Goal: Transaction & Acquisition: Purchase product/service

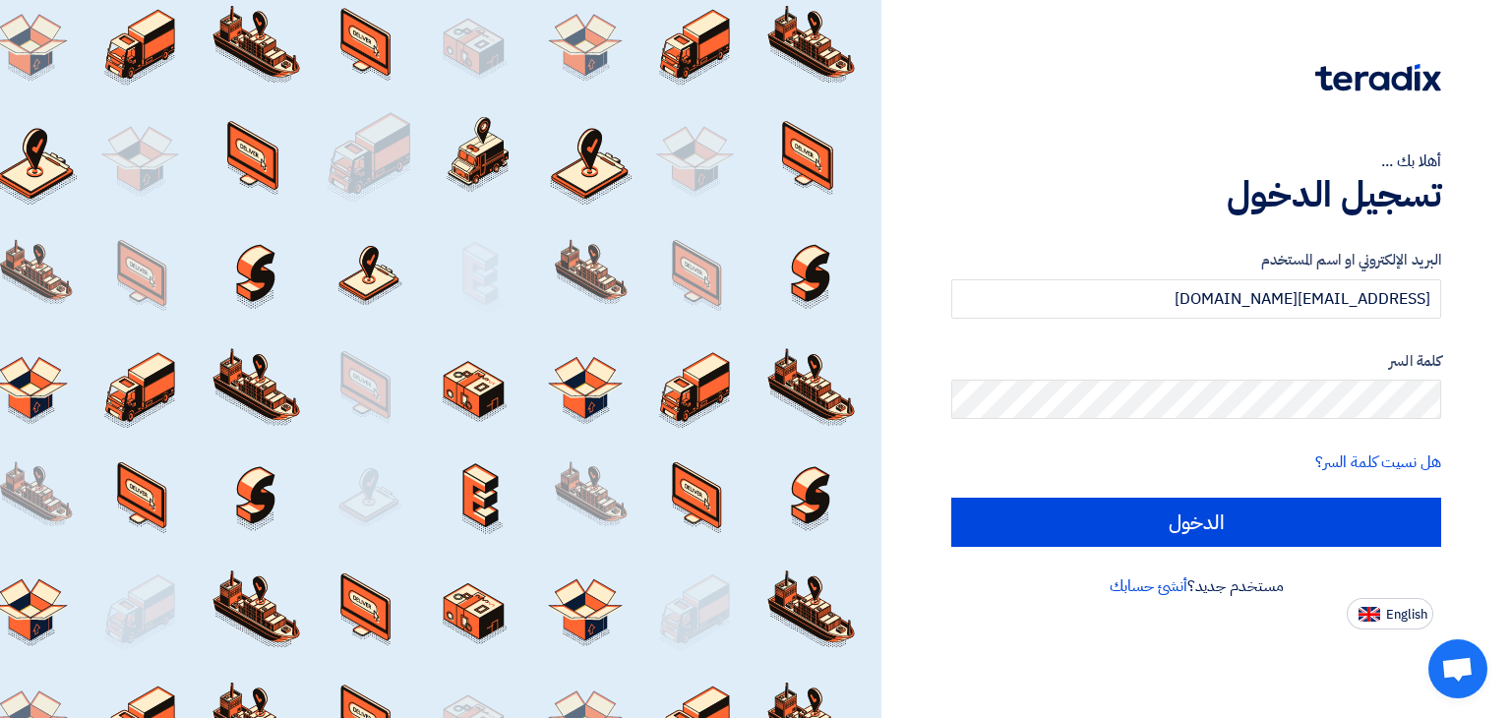
click at [1259, 269] on label "البريد الإلكتروني او اسم المستخدم" at bounding box center [1196, 260] width 490 height 23
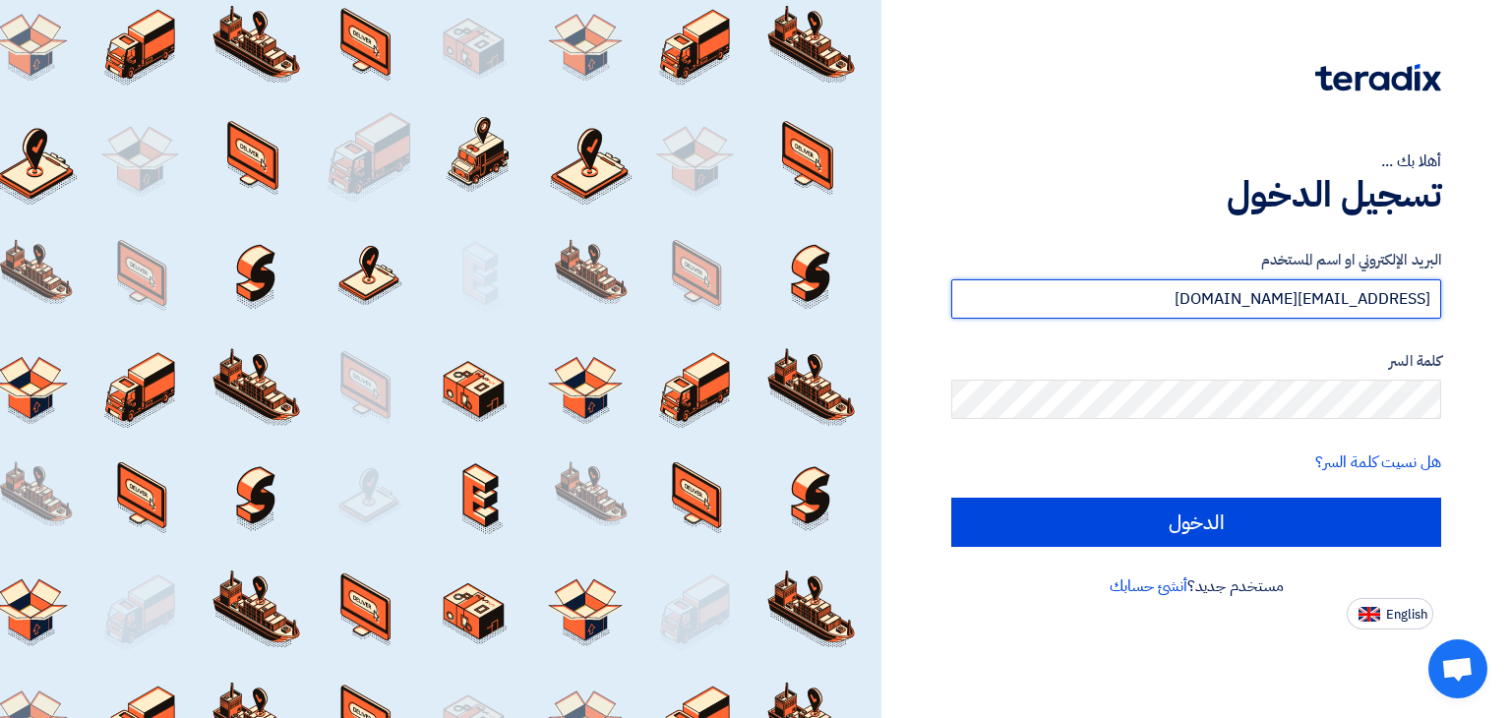
click at [1259, 293] on input "[EMAIL_ADDRESS][DOMAIN_NAME]" at bounding box center [1196, 298] width 490 height 39
click at [1259, 294] on input "Fcom" at bounding box center [1196, 298] width 490 height 39
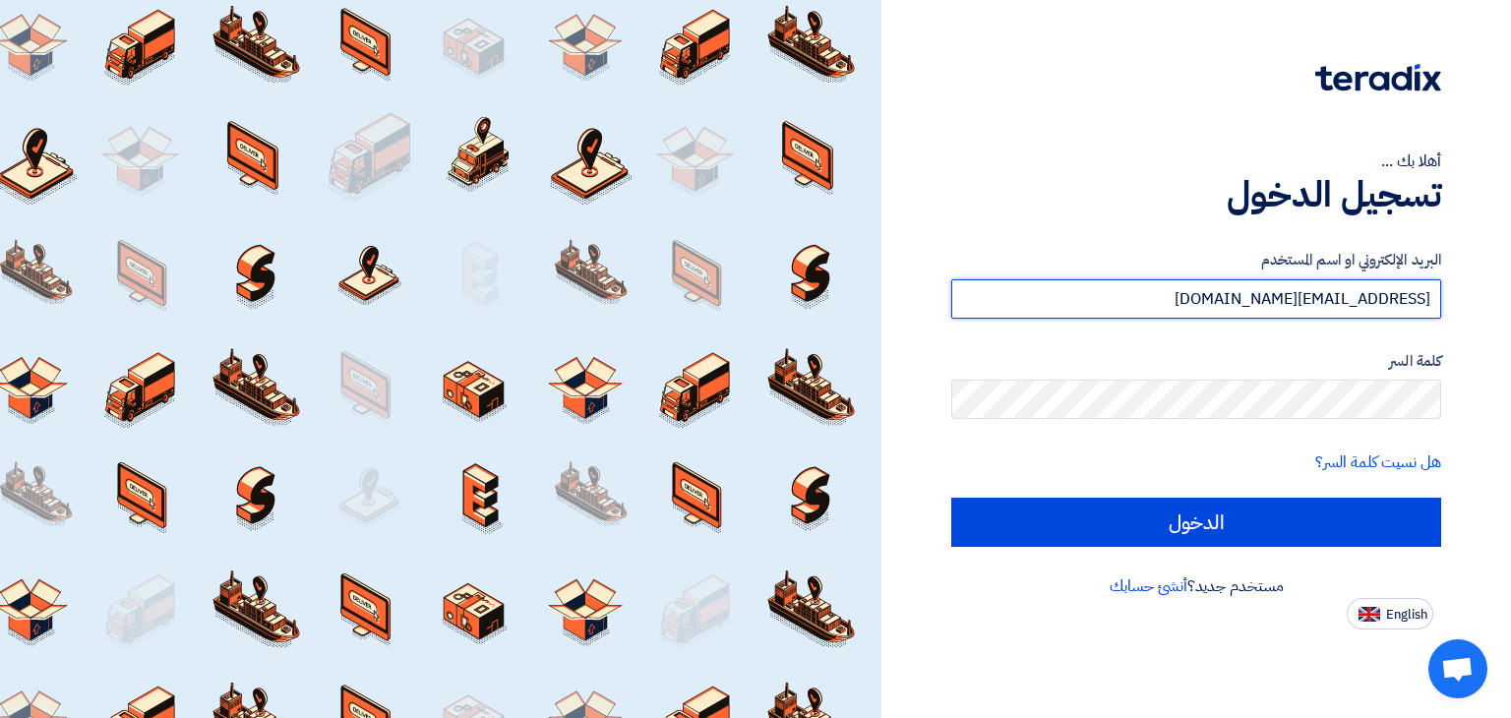
type input "[EMAIL_ADDRESS][DOMAIN_NAME]"
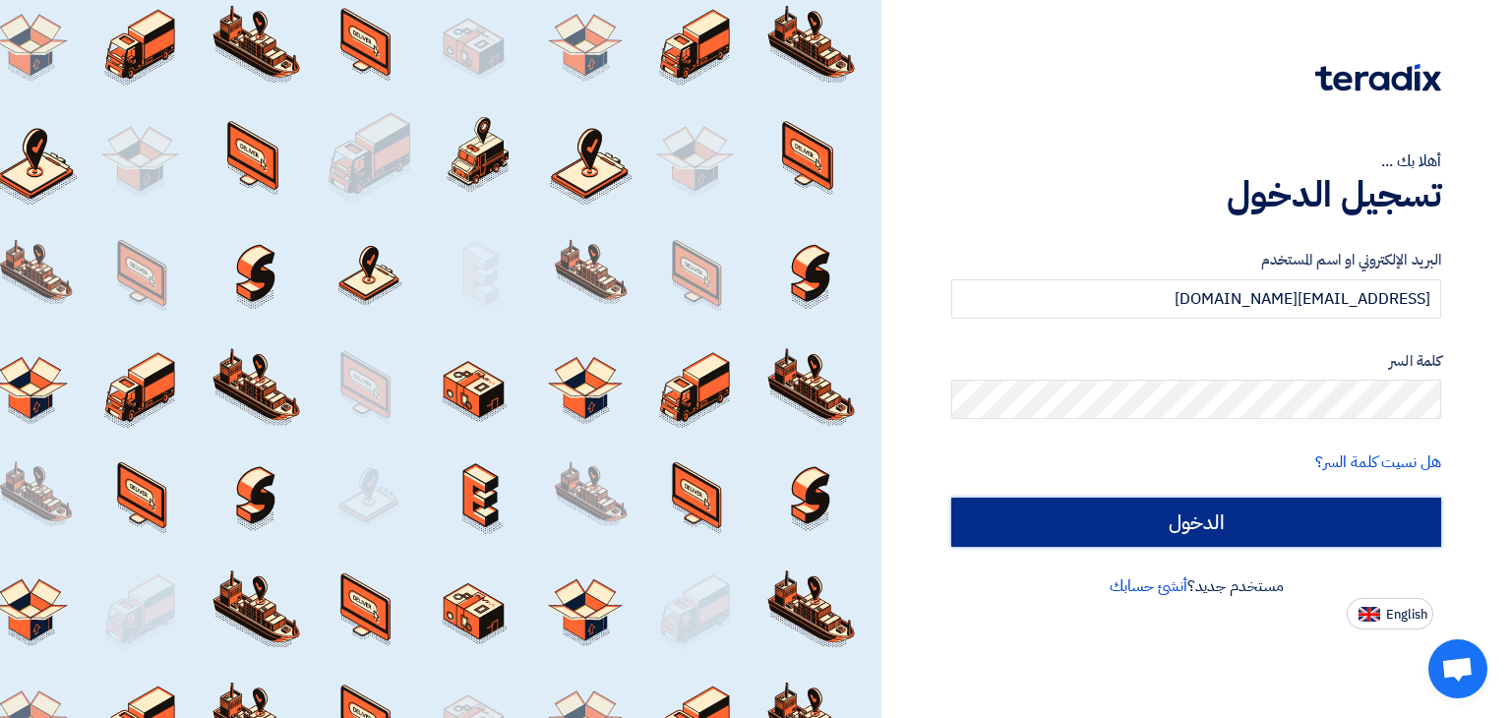
click at [1065, 517] on input "الدخول" at bounding box center [1196, 522] width 490 height 49
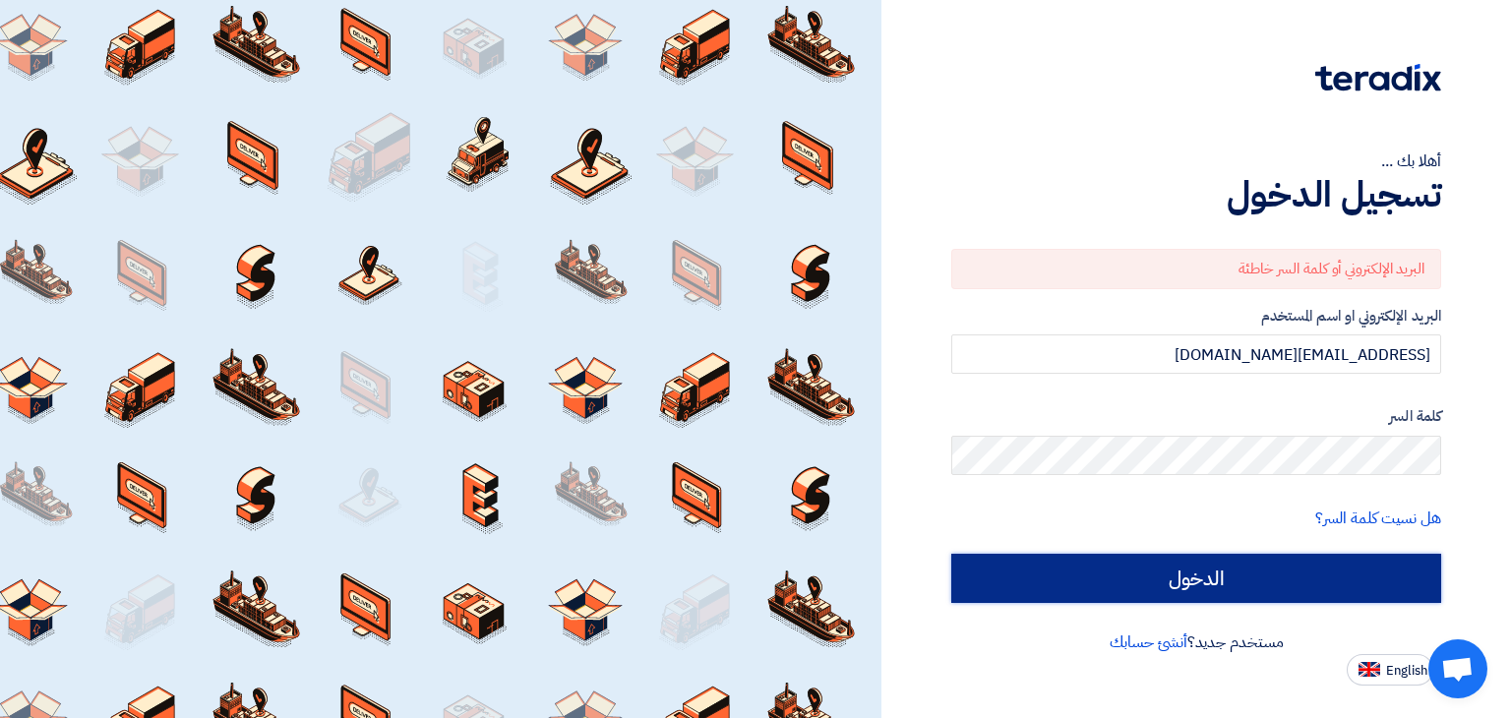
click at [1317, 578] on input "الدخول" at bounding box center [1196, 578] width 490 height 49
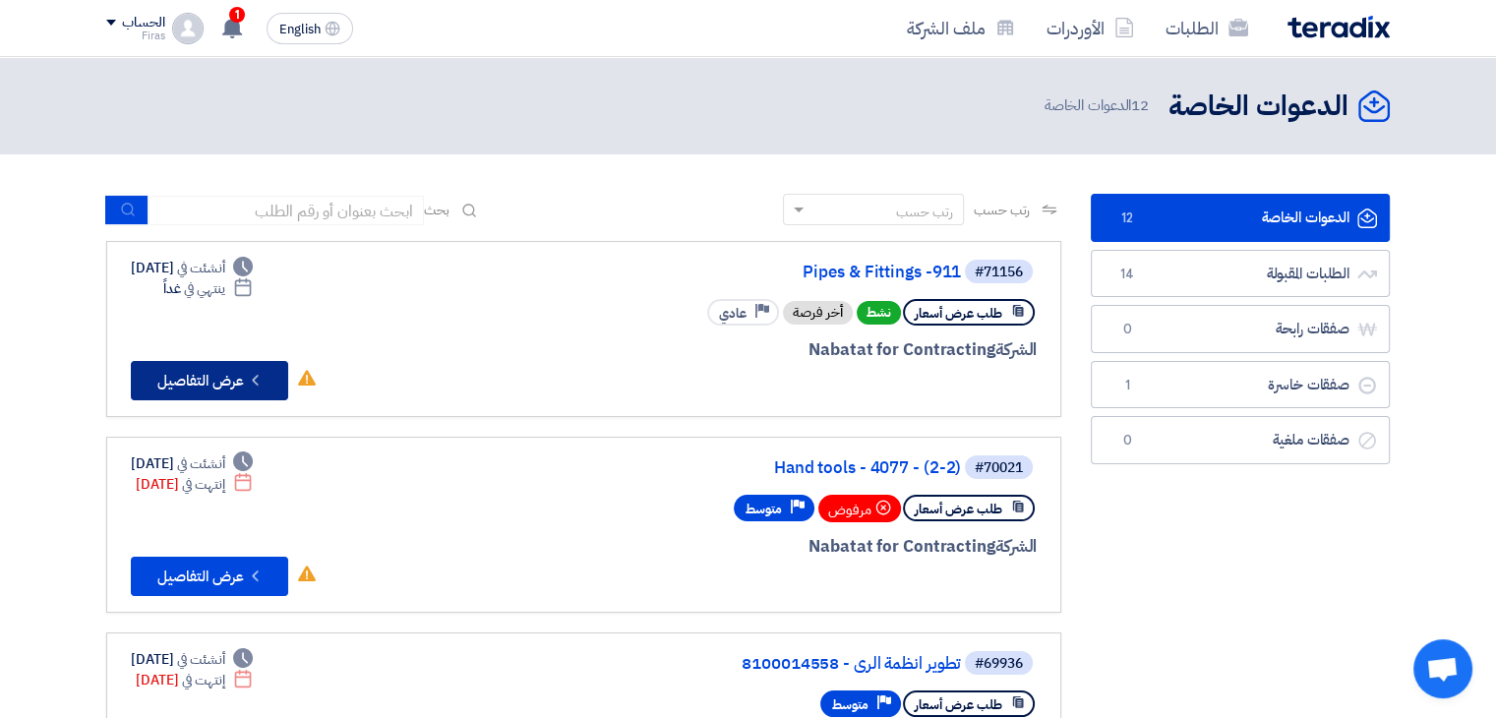
click at [242, 377] on button "Check details عرض التفاصيل" at bounding box center [209, 380] width 157 height 39
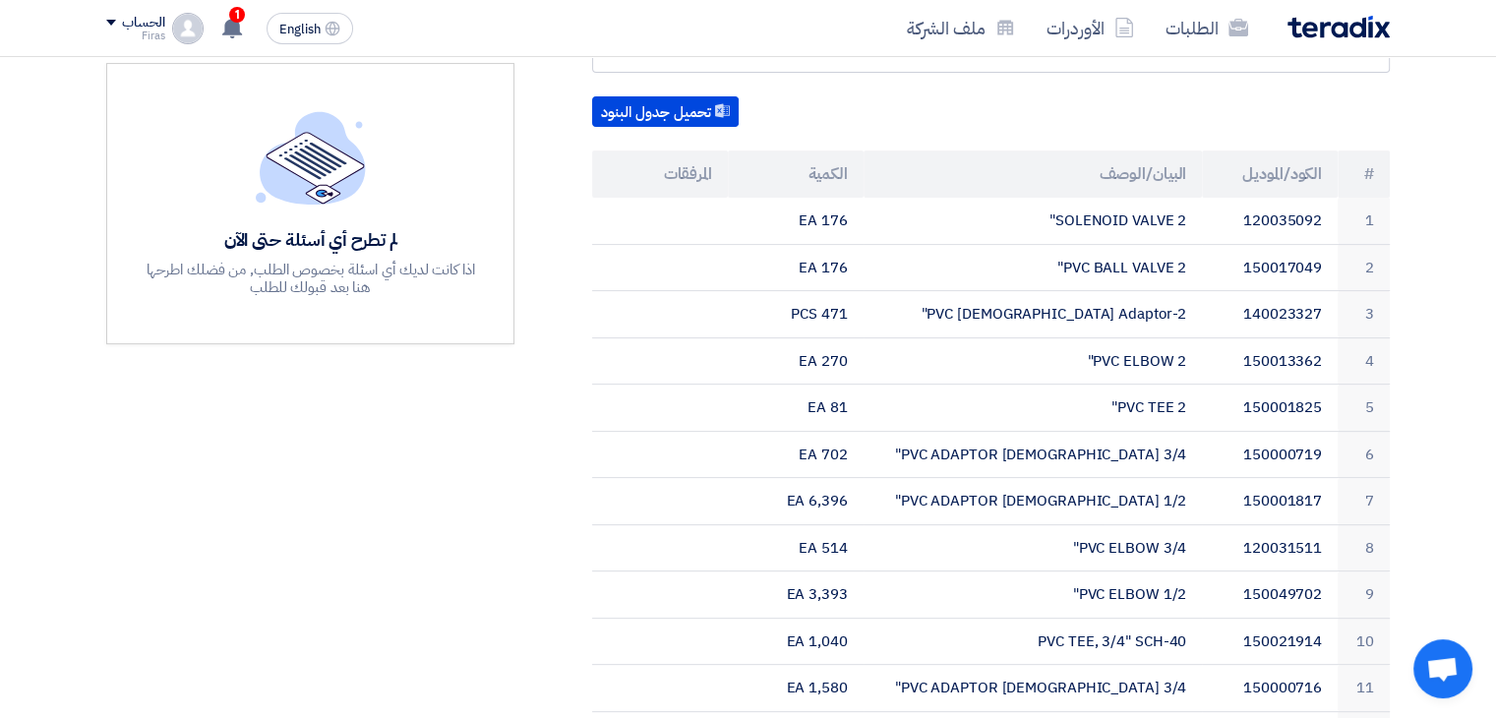
scroll to position [295, 0]
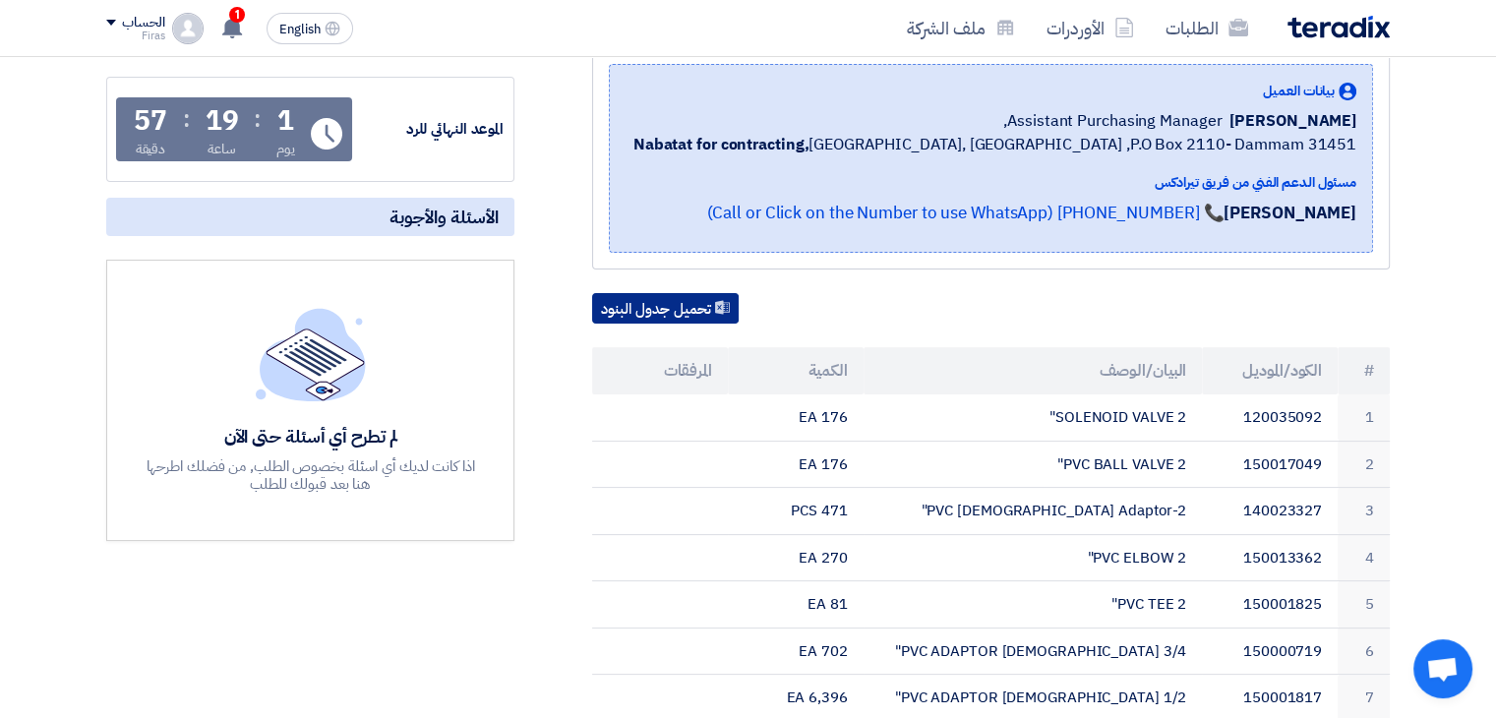
click at [689, 308] on button "تحميل جدول البنود" at bounding box center [665, 308] width 147 height 31
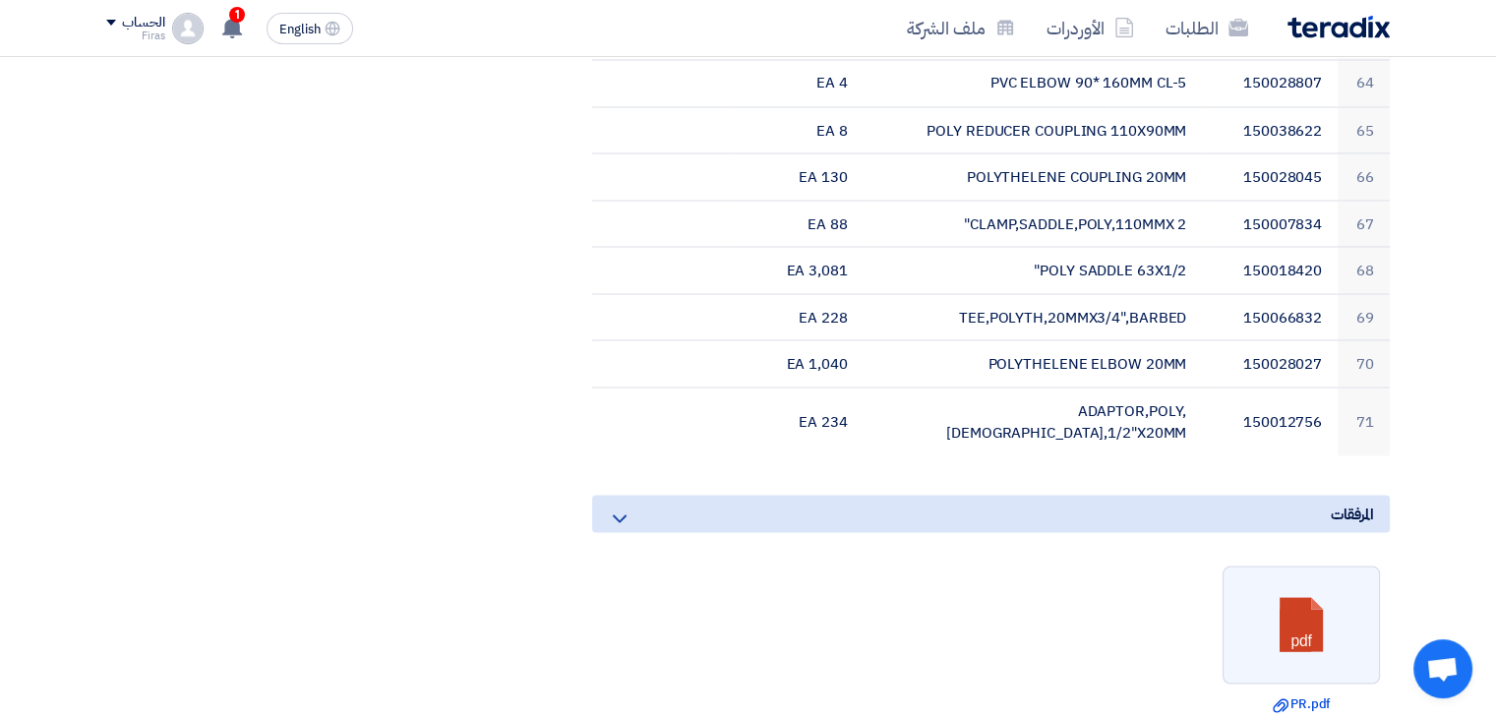
scroll to position [4034, 0]
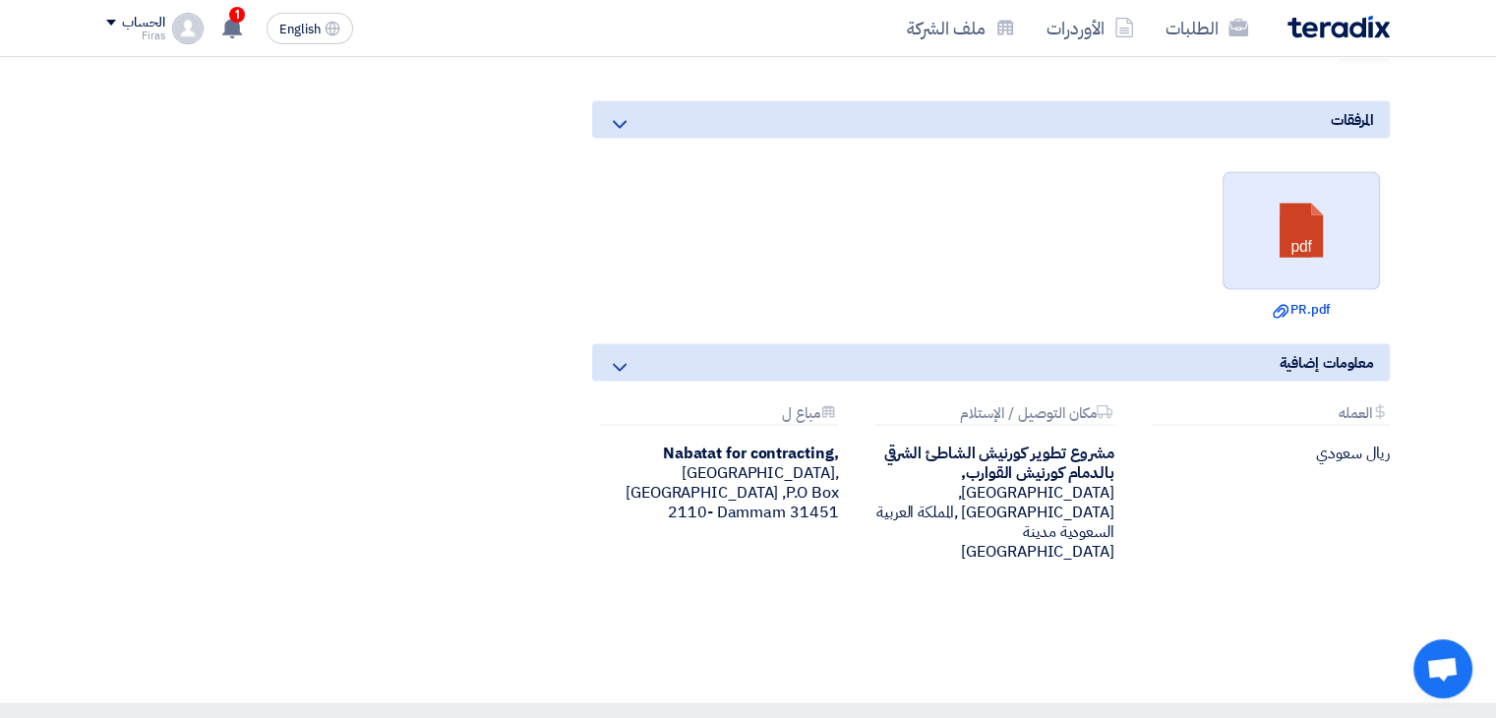
click at [1271, 173] on link at bounding box center [1302, 232] width 157 height 118
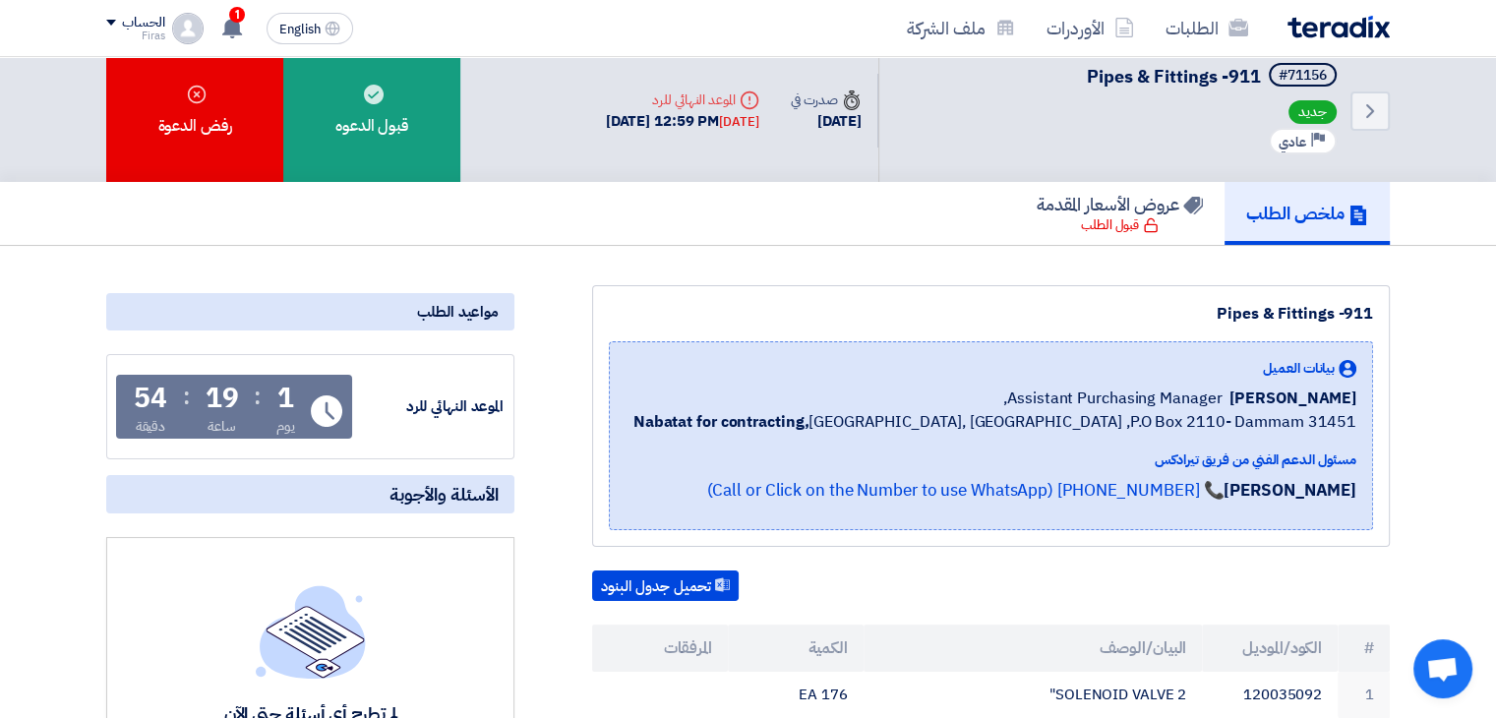
scroll to position [0, 0]
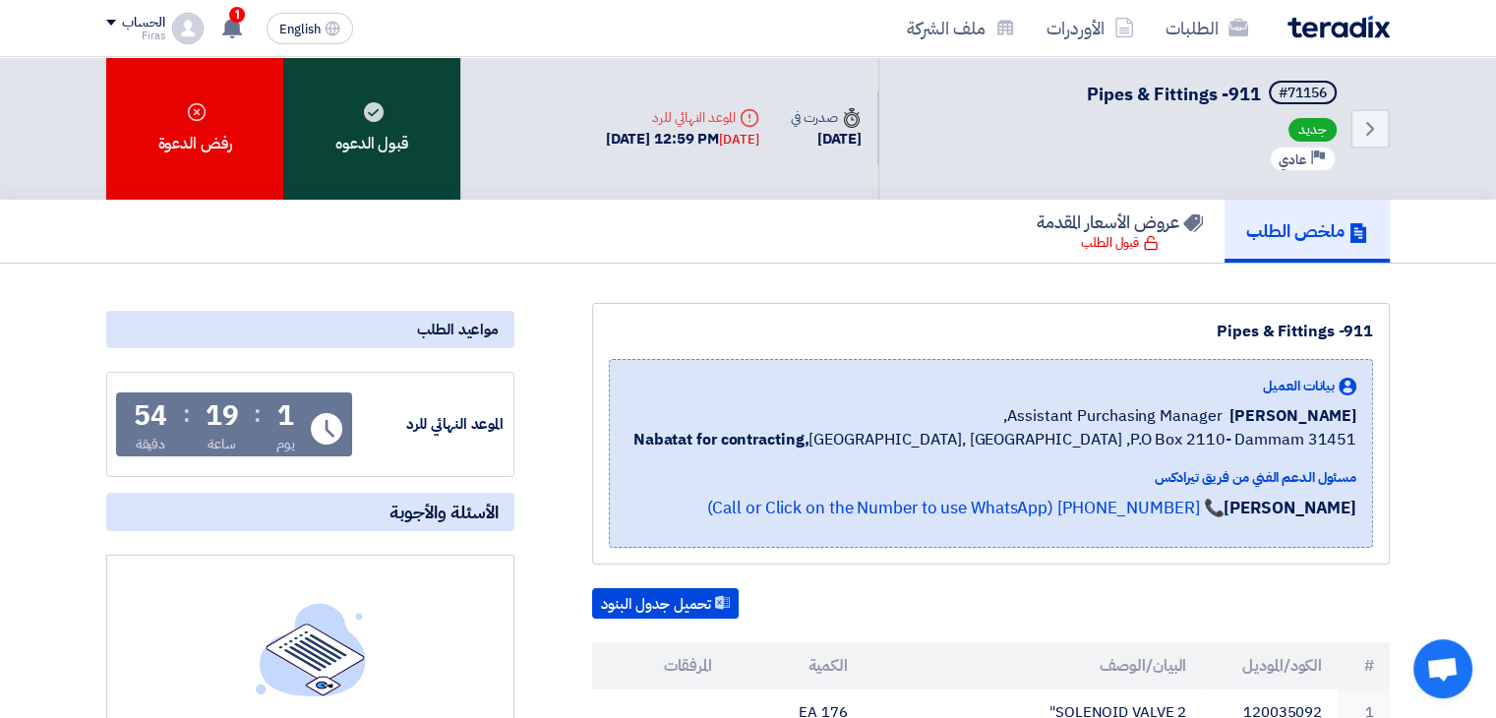
click at [409, 154] on div "قبول الدعوه" at bounding box center [371, 128] width 177 height 143
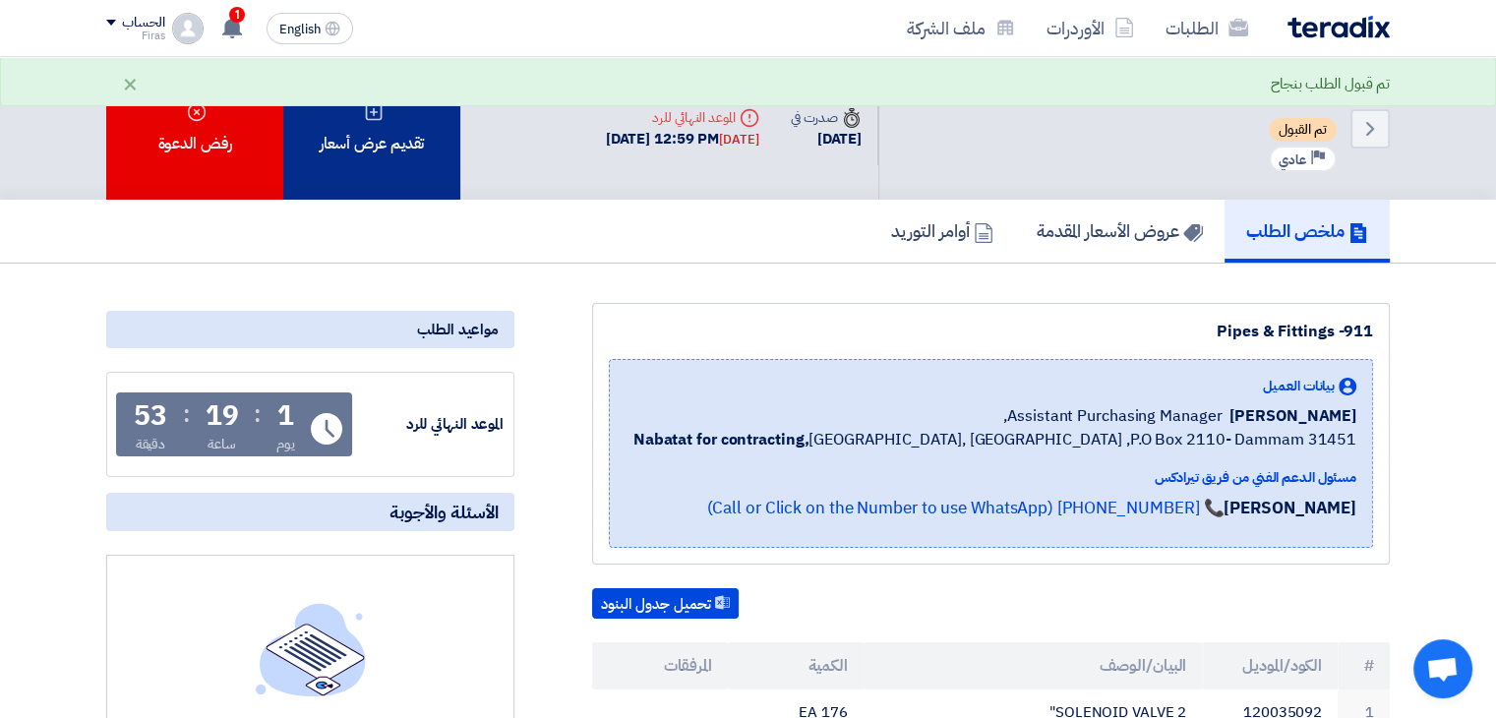
click at [396, 153] on div "تقديم عرض أسعار" at bounding box center [371, 128] width 177 height 143
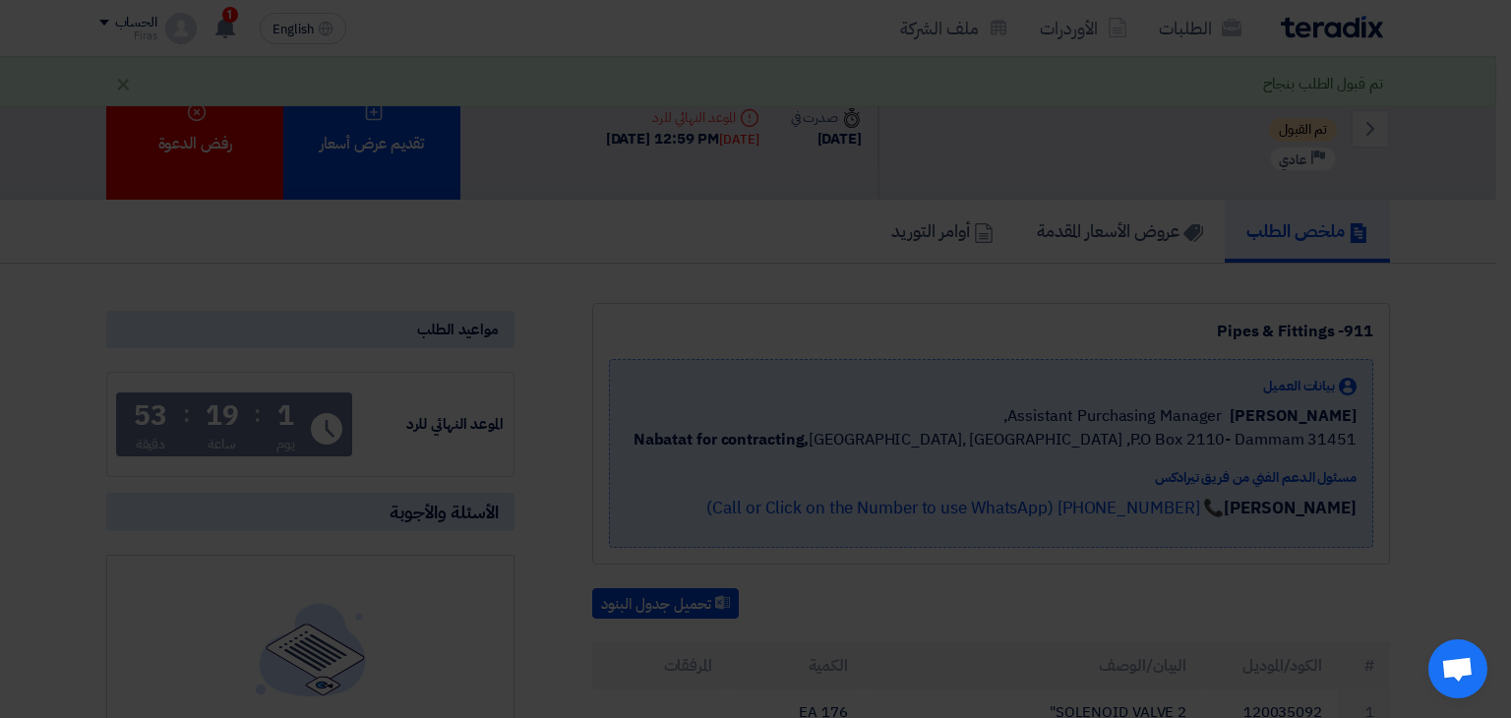
click at [698, 284] on button "تقديم عرض أسعار جديد من البداية" at bounding box center [756, 260] width 266 height 47
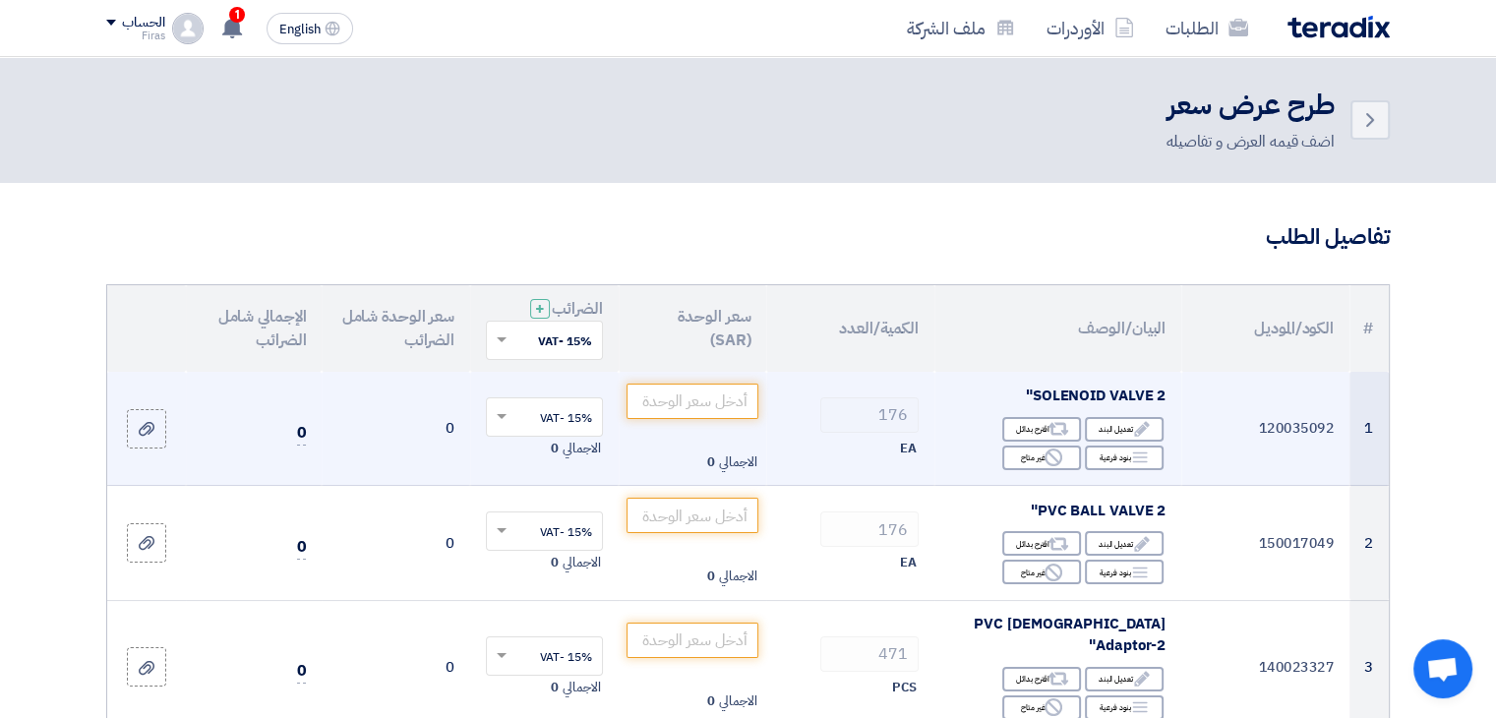
scroll to position [98, 0]
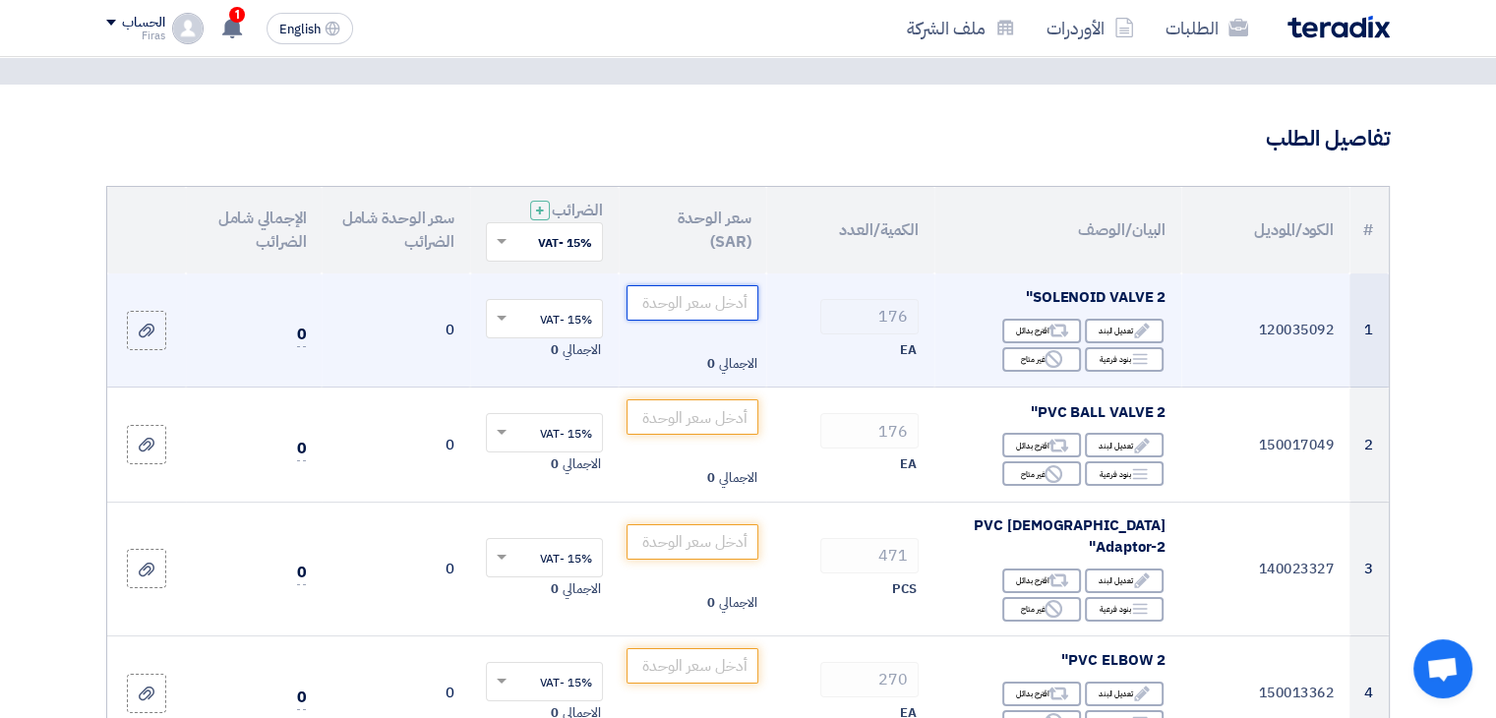
click at [707, 287] on input "number" at bounding box center [693, 302] width 133 height 35
drag, startPoint x: 689, startPoint y: 307, endPoint x: 869, endPoint y: 292, distance: 180.7
click at [869, 292] on tr "1 120035092 SOLENOID VALVE 2" Edit تعديل البند Alternative اقترح بدائل Breakdown" at bounding box center [748, 331] width 1282 height 114
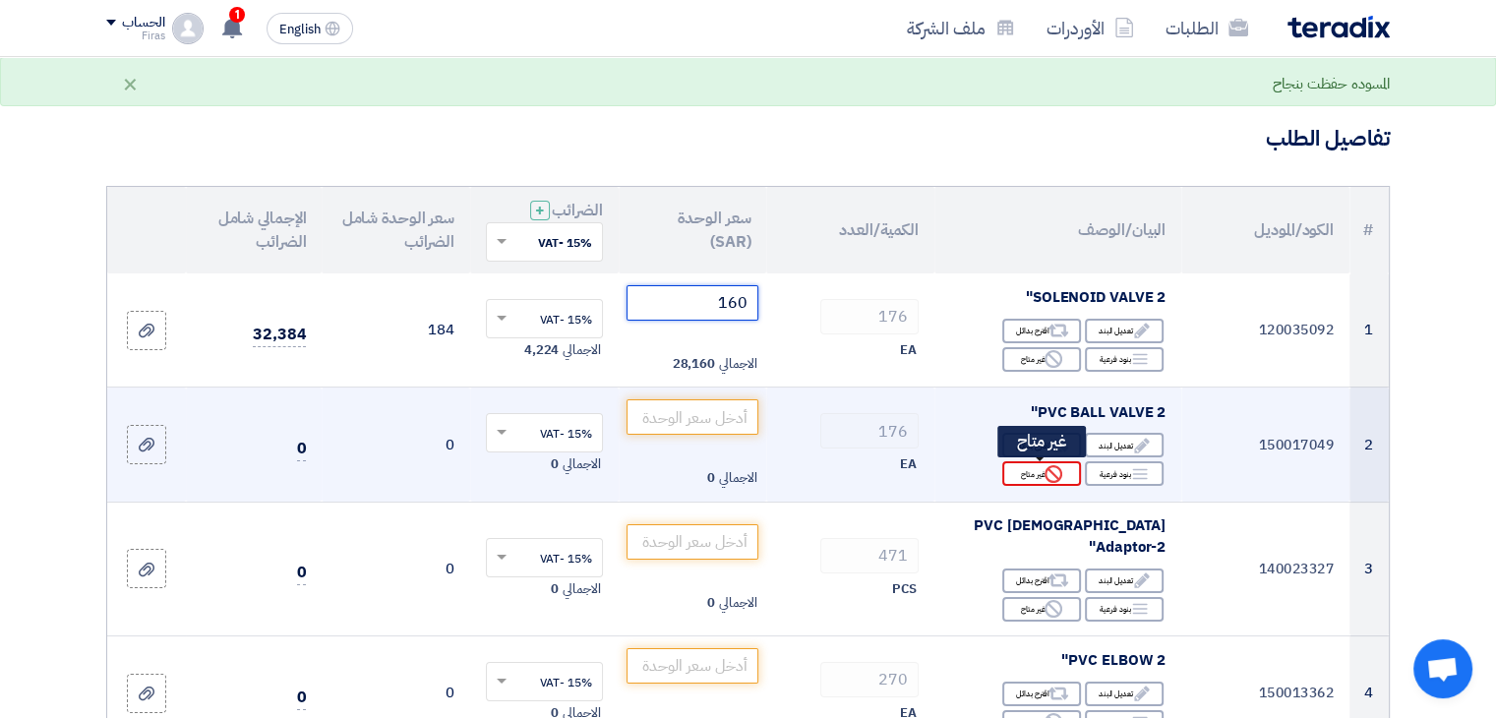
type input "160"
click at [1038, 478] on div "Reject غير متاح" at bounding box center [1042, 473] width 79 height 25
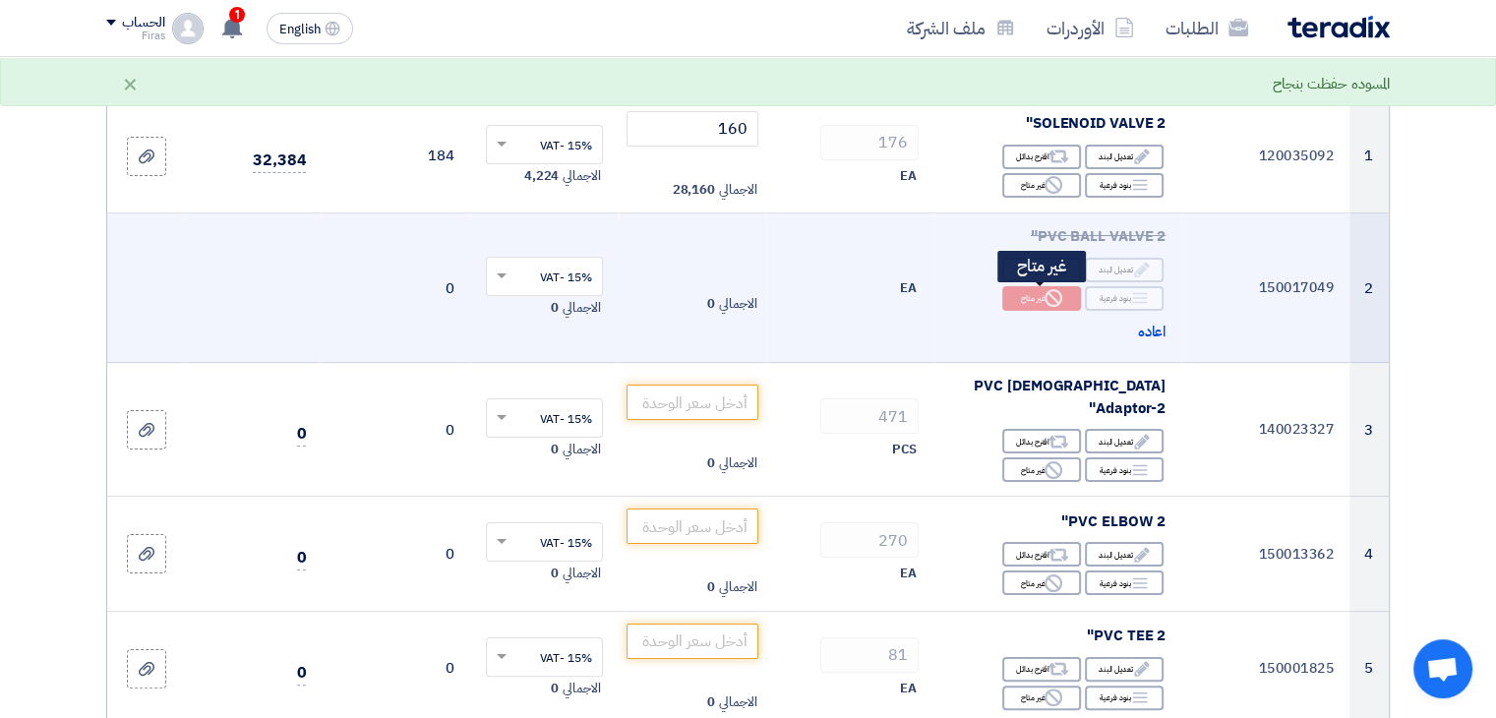
scroll to position [295, 0]
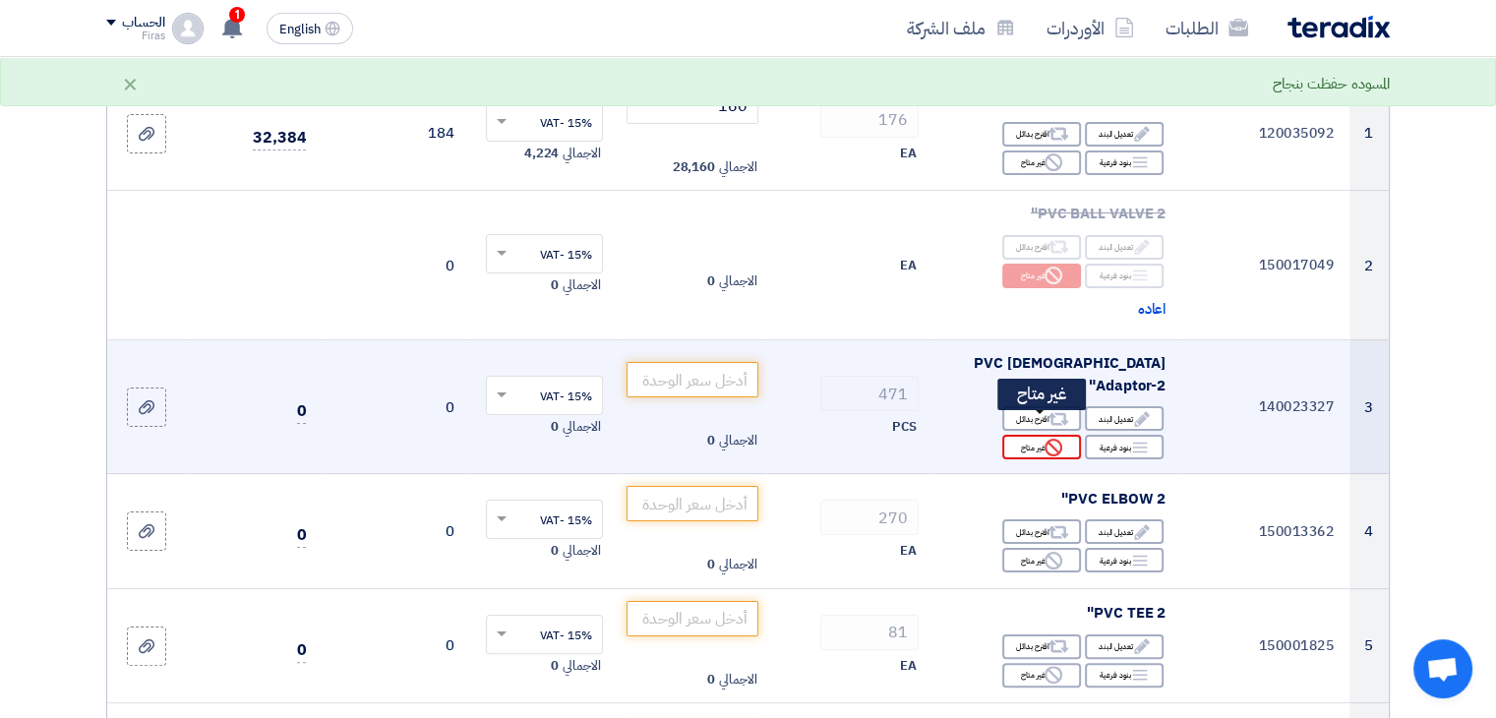
click at [1047, 439] on use at bounding box center [1054, 448] width 18 height 18
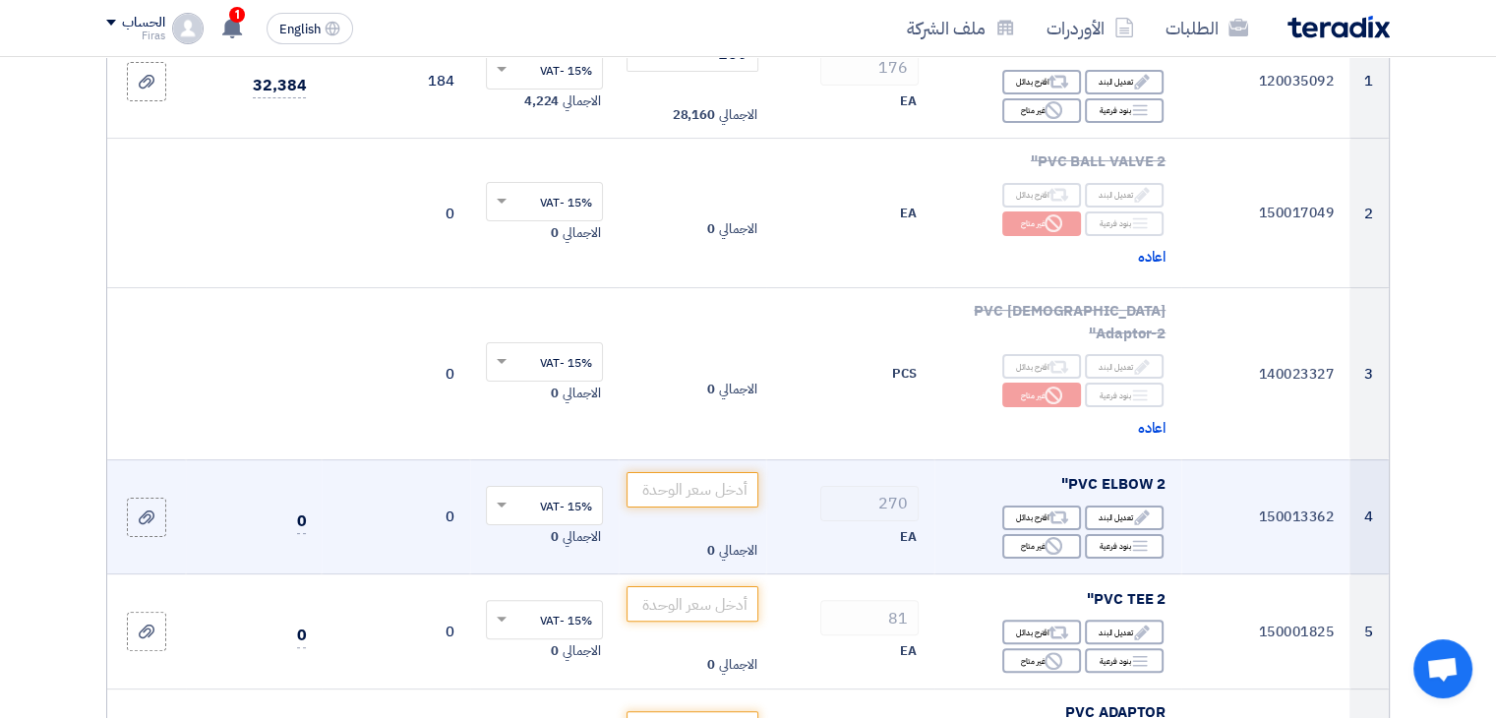
scroll to position [394, 0]
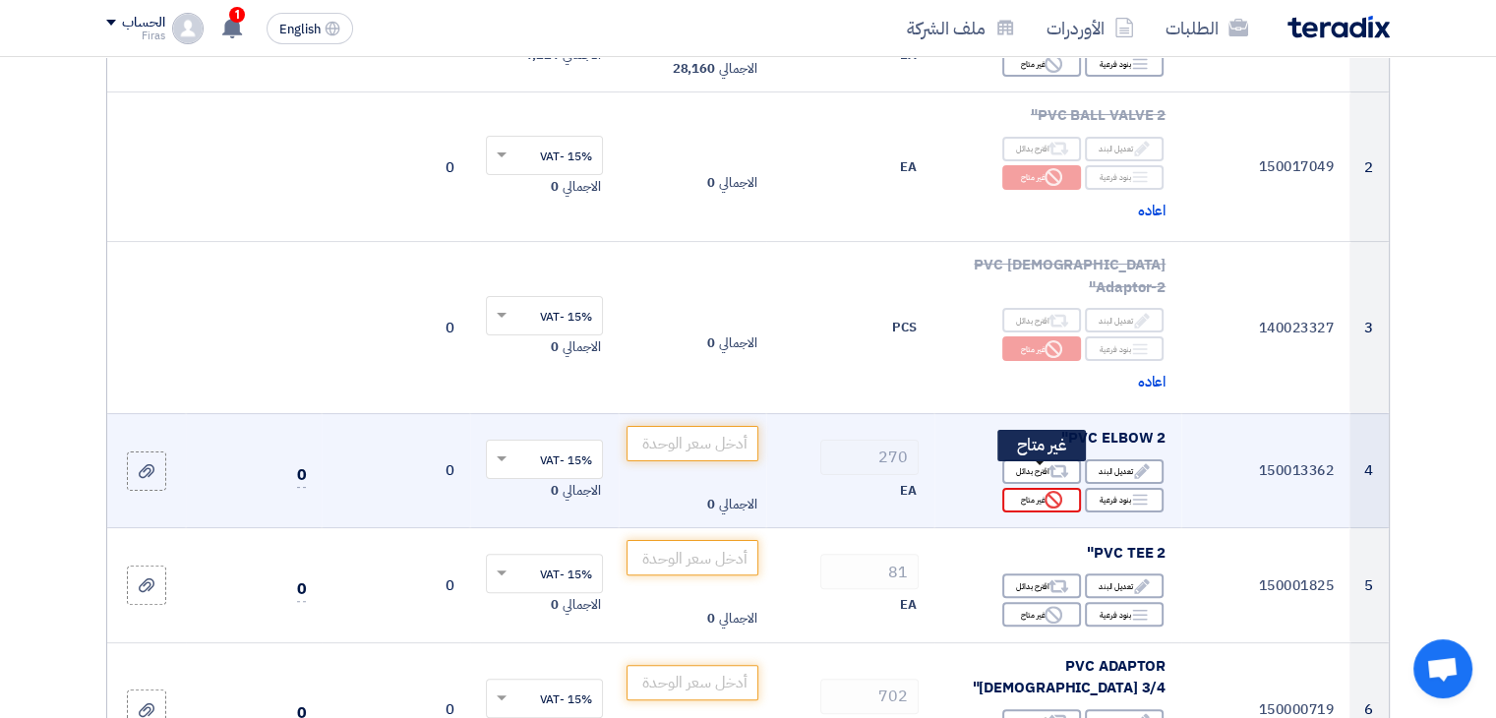
click at [1043, 488] on div "Reject غير متاح" at bounding box center [1042, 500] width 79 height 25
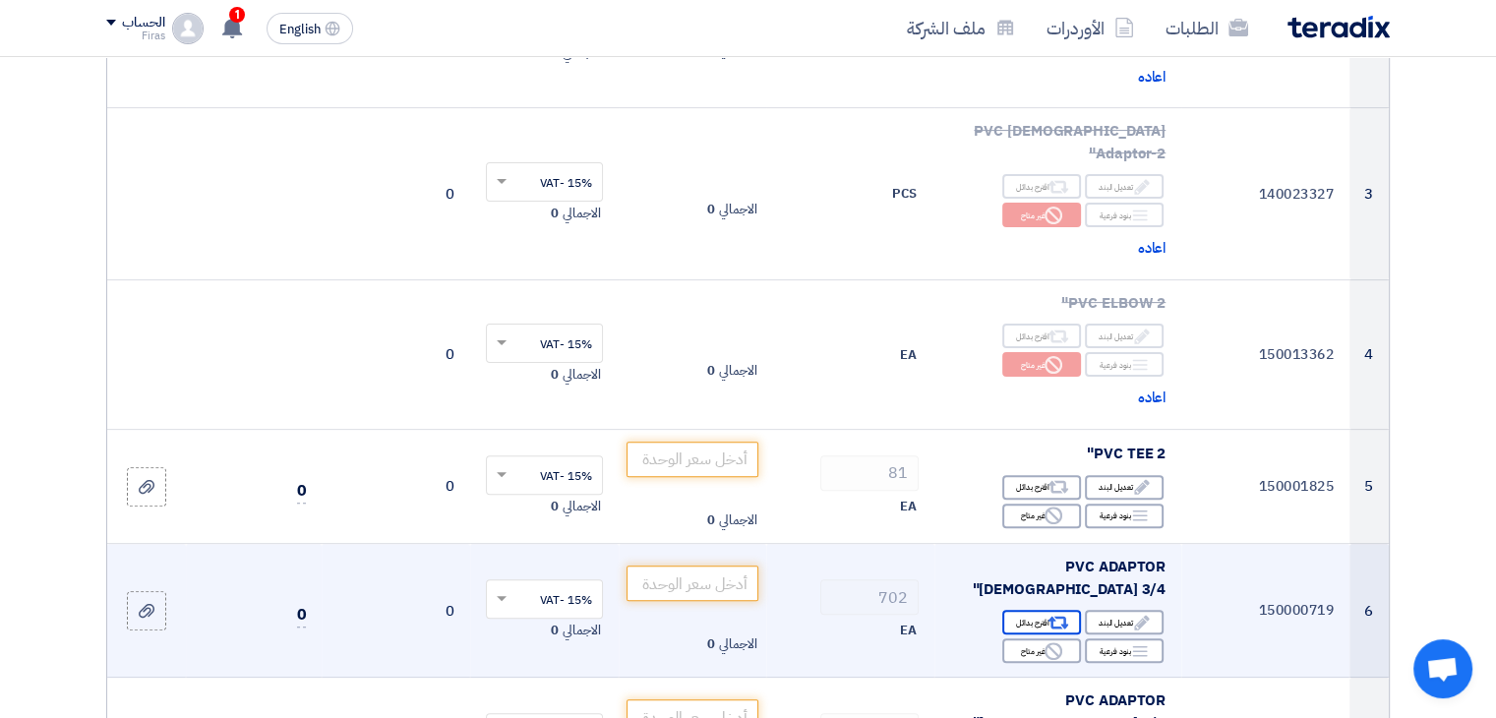
scroll to position [590, 0]
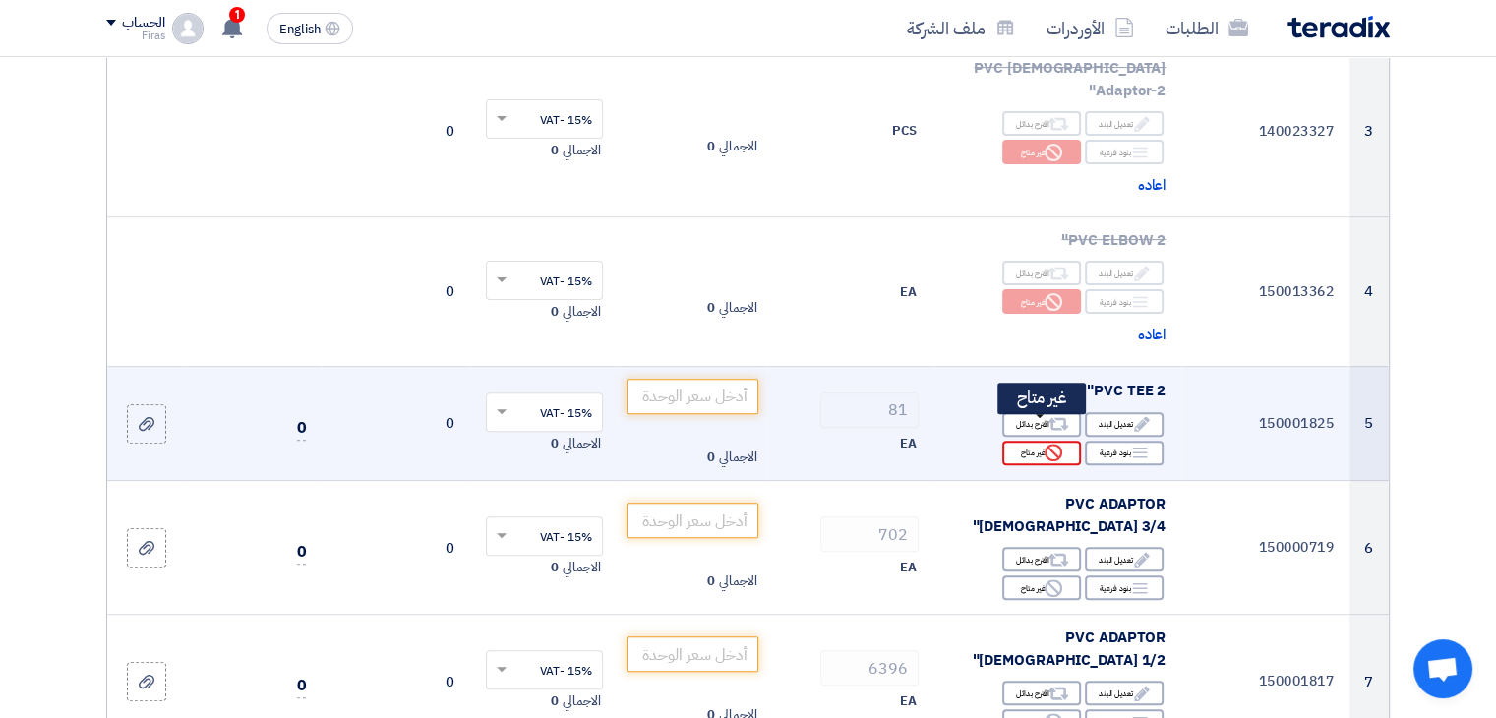
click at [1047, 444] on icon "Reject" at bounding box center [1054, 453] width 18 height 18
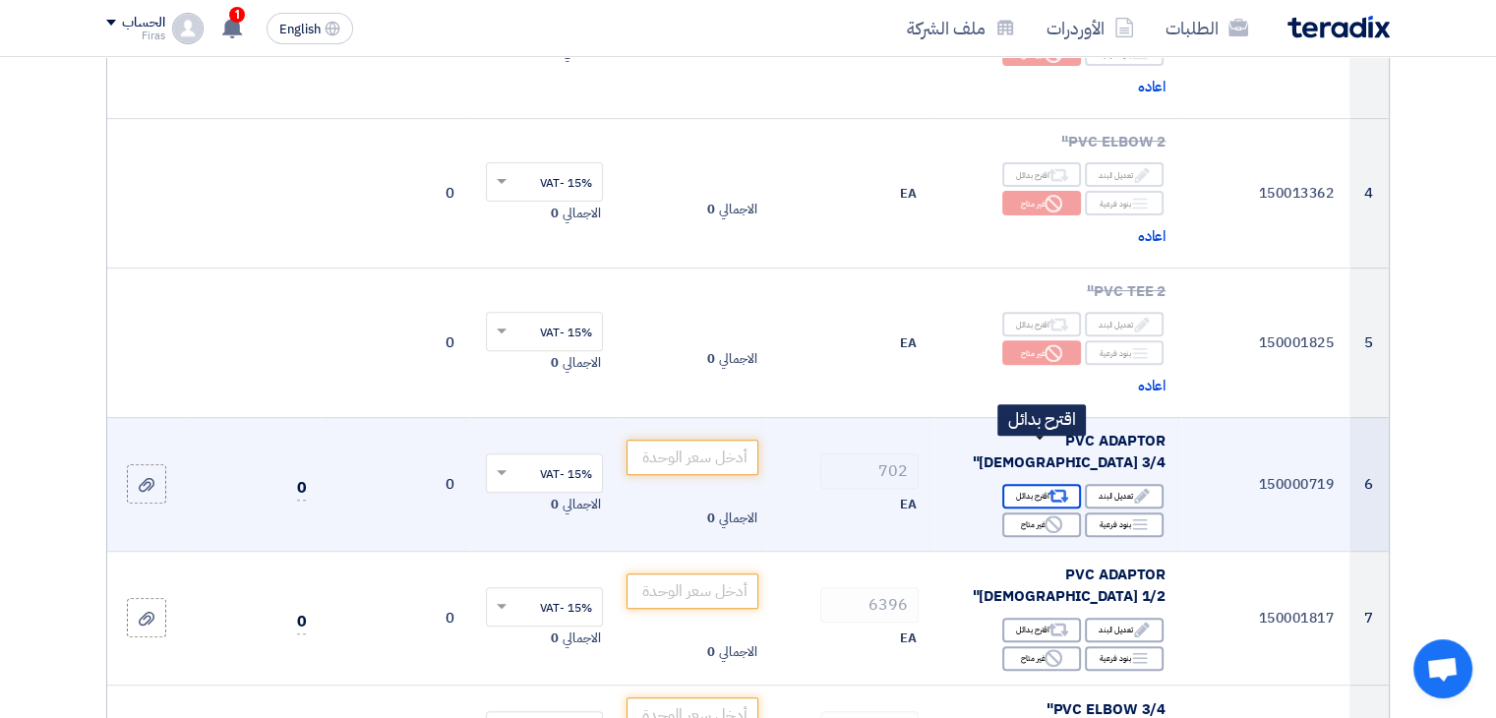
scroll to position [787, 0]
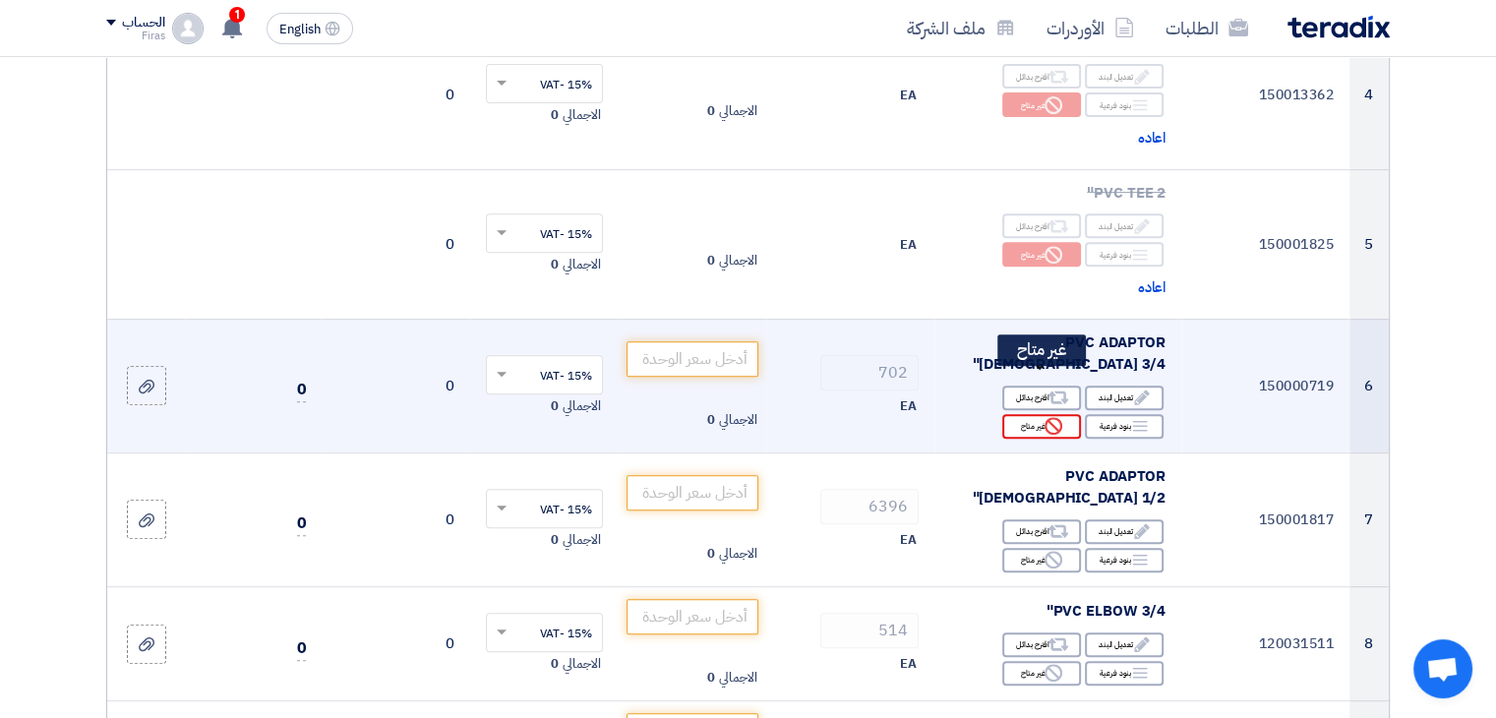
click at [1047, 417] on use at bounding box center [1054, 426] width 18 height 18
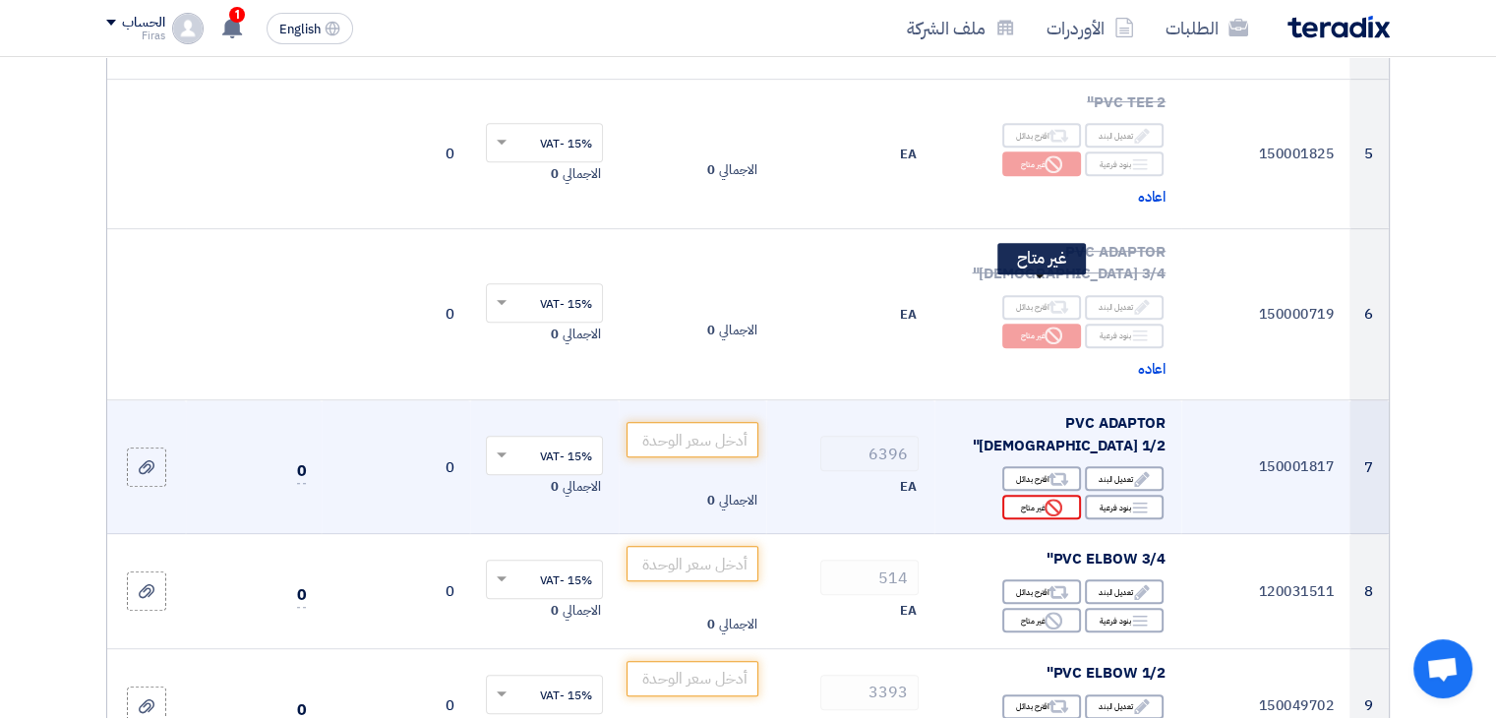
scroll to position [885, 0]
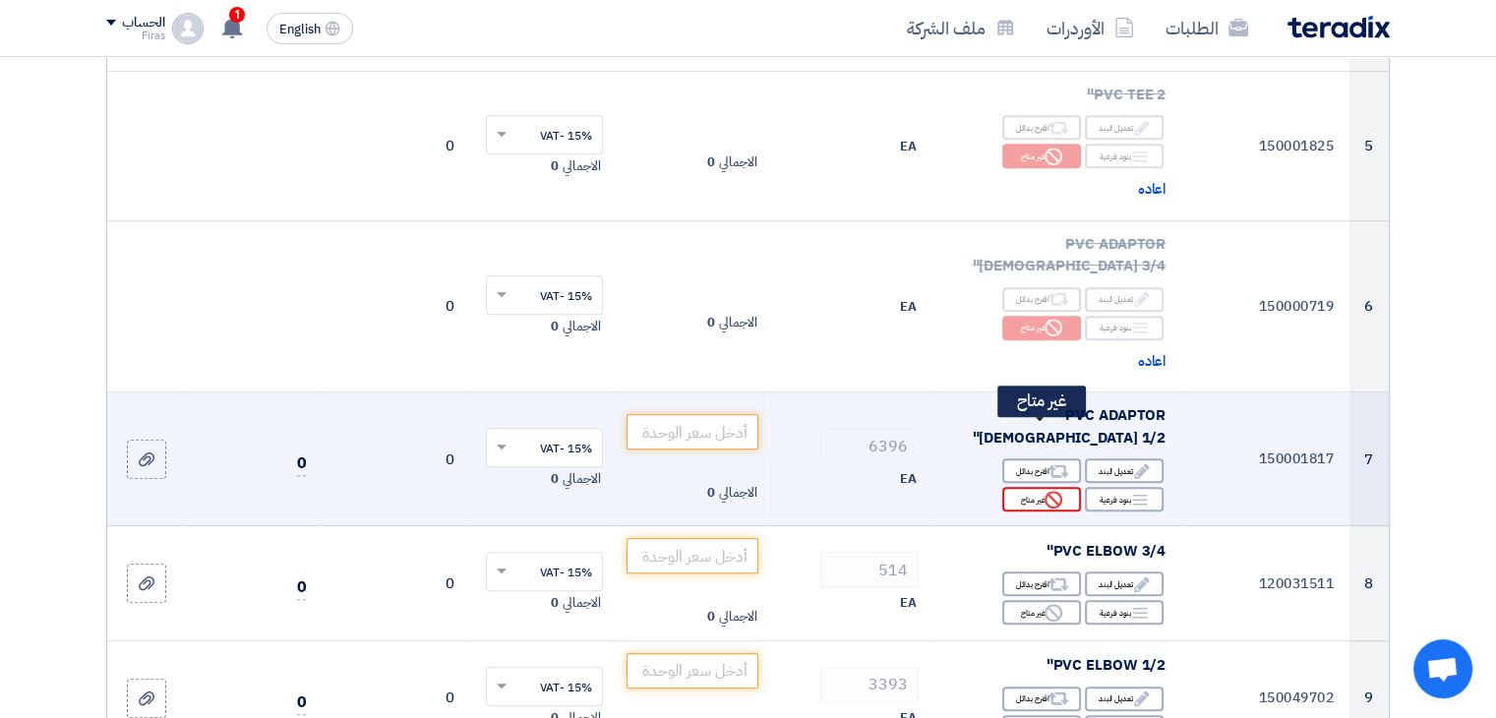
click at [1031, 487] on div "Reject غير متاح" at bounding box center [1042, 499] width 79 height 25
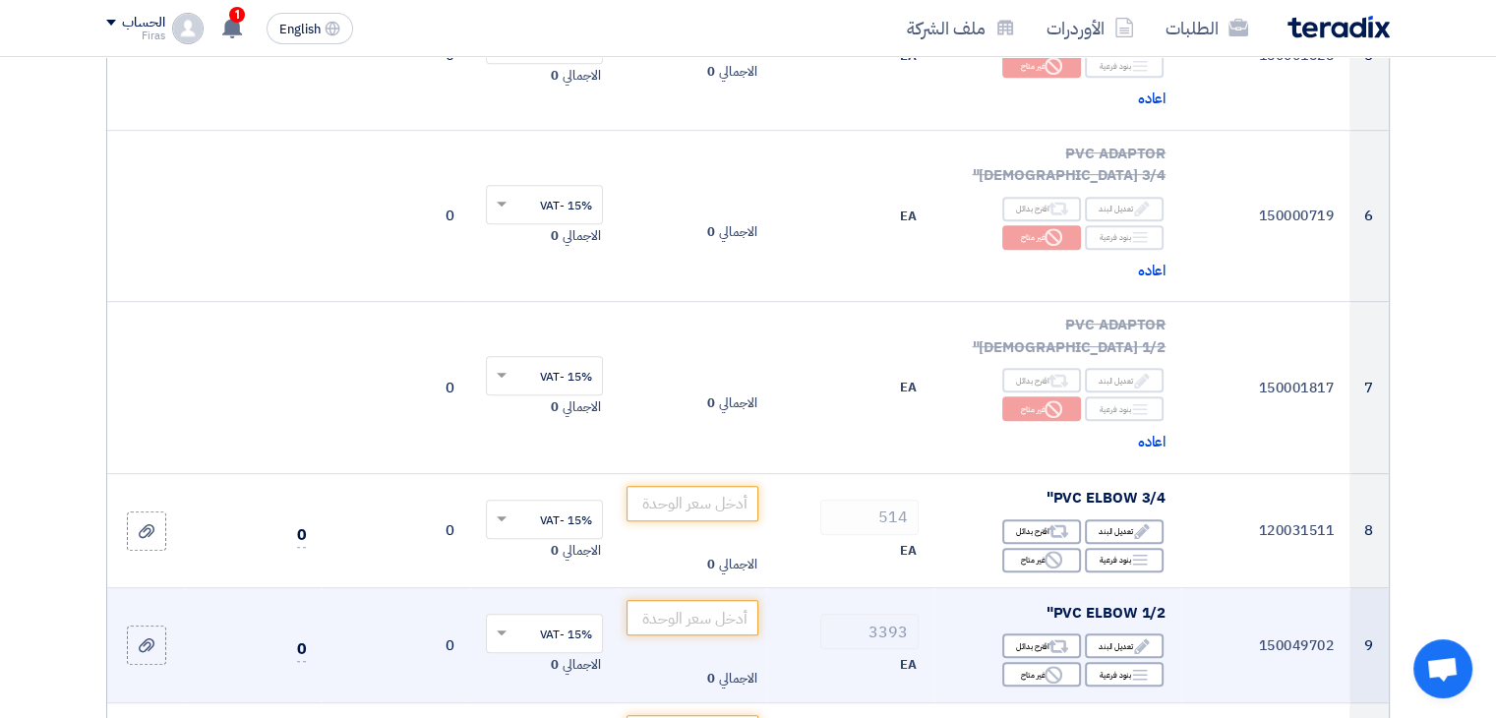
scroll to position [1082, 0]
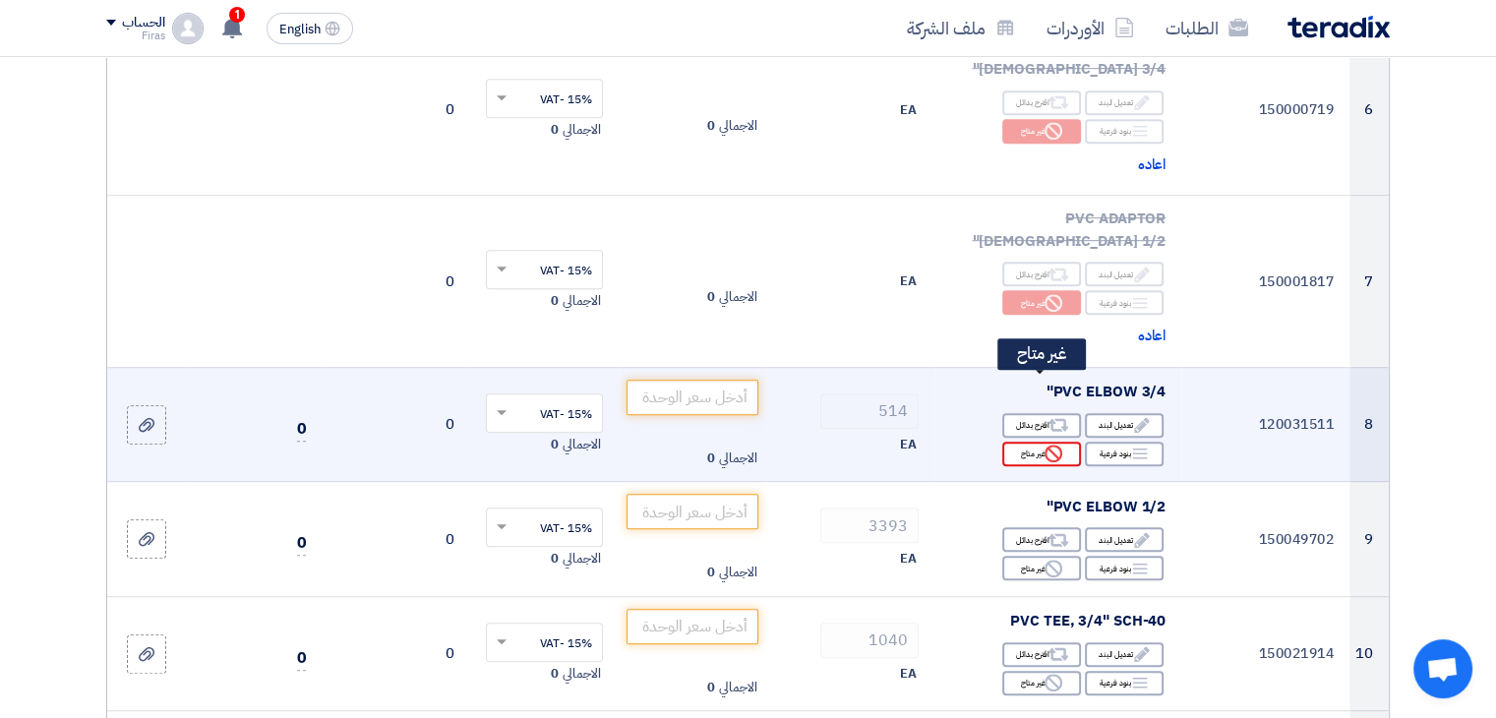
click at [1033, 442] on div "Reject غير متاح" at bounding box center [1042, 454] width 79 height 25
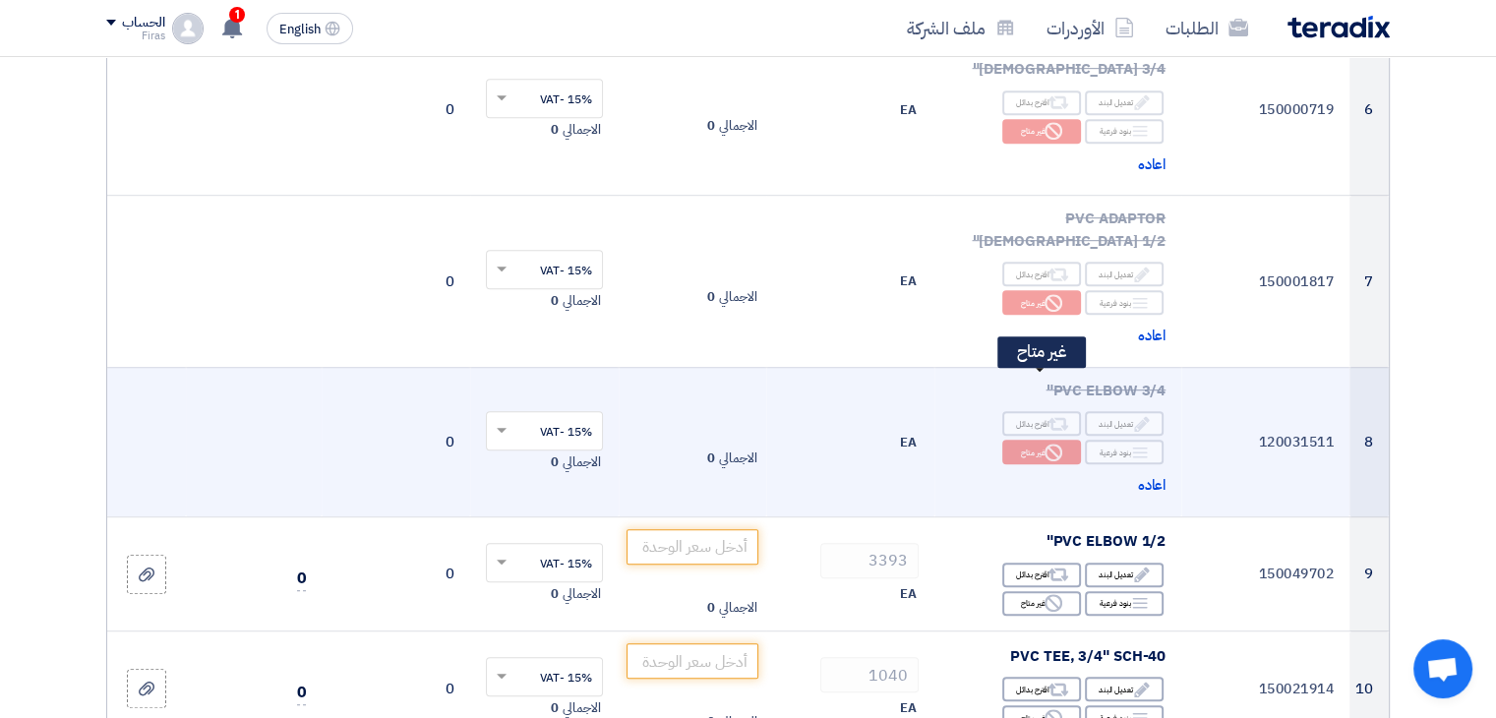
scroll to position [1181, 0]
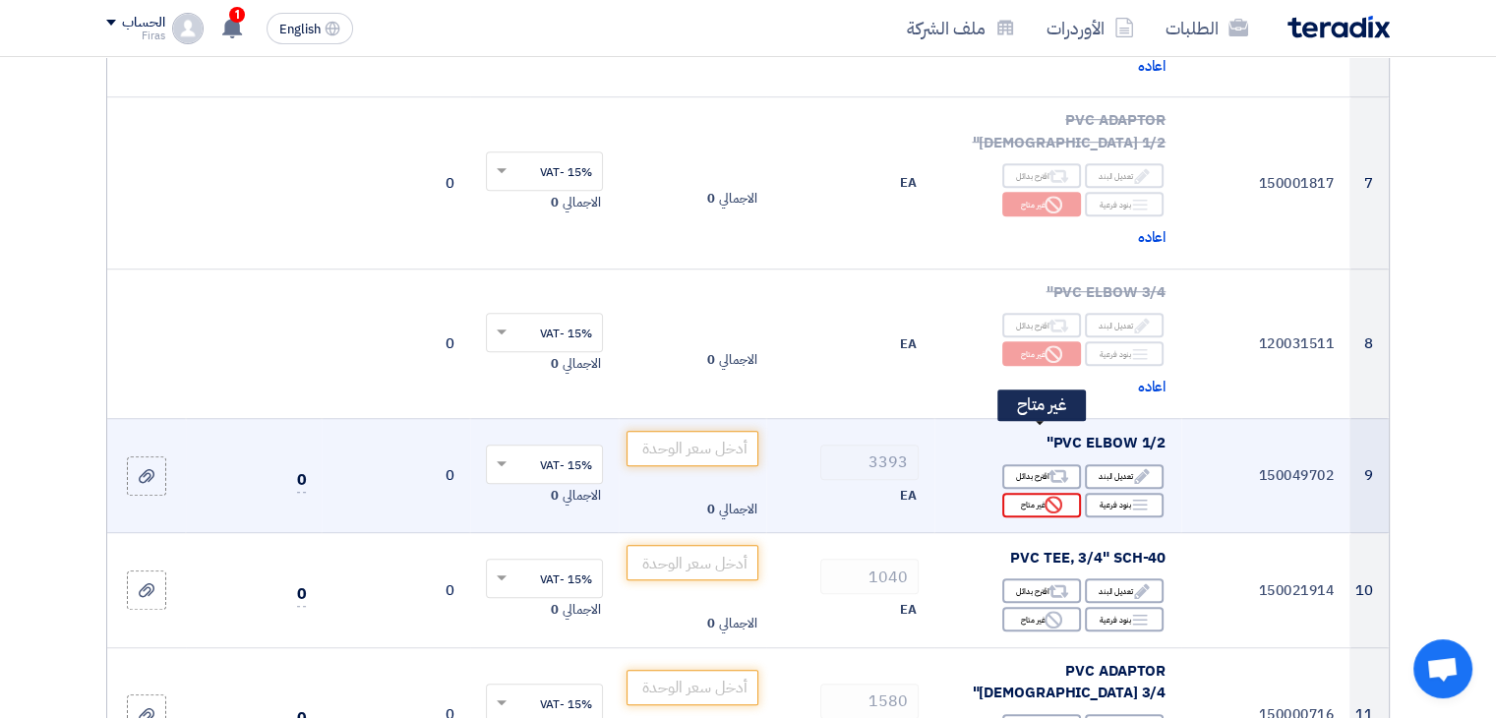
click at [1035, 493] on div "Reject غير متاح" at bounding box center [1042, 505] width 79 height 25
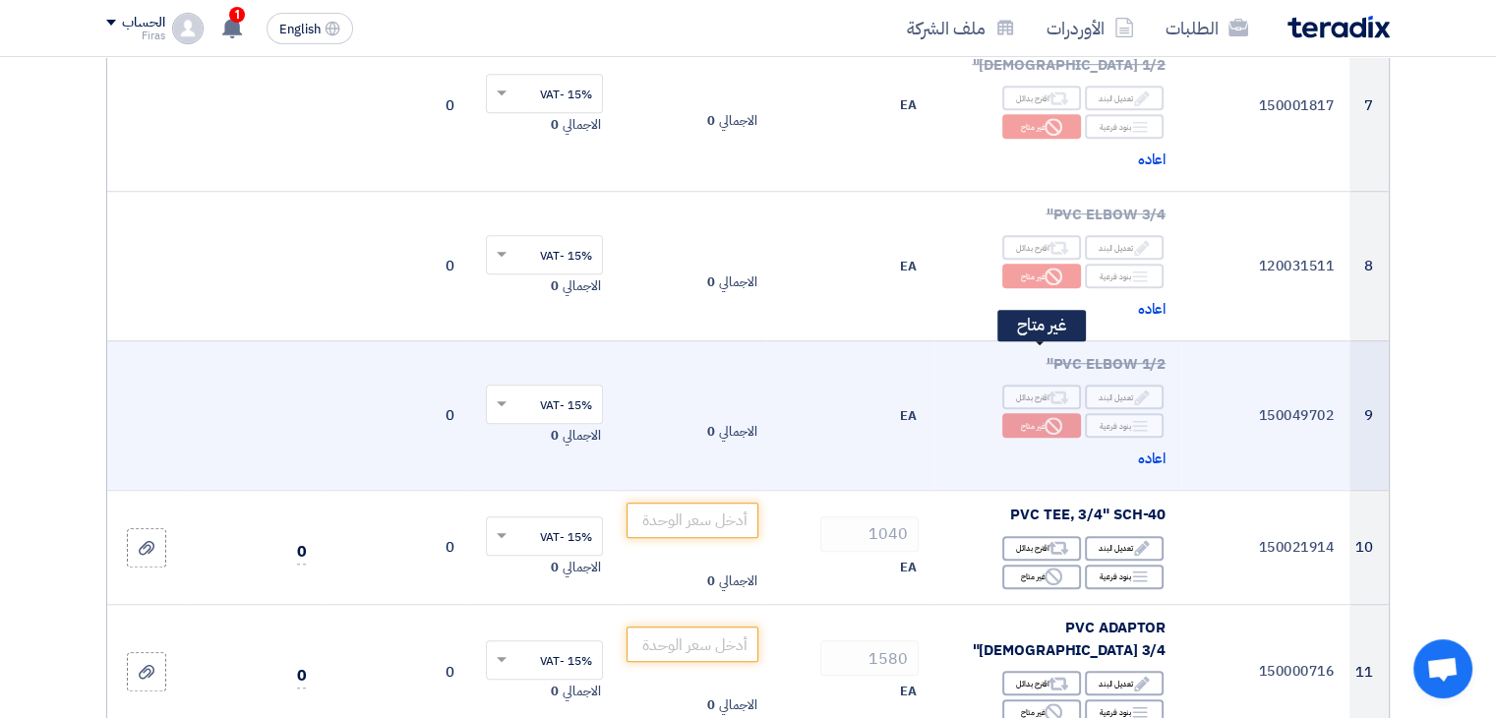
scroll to position [1377, 0]
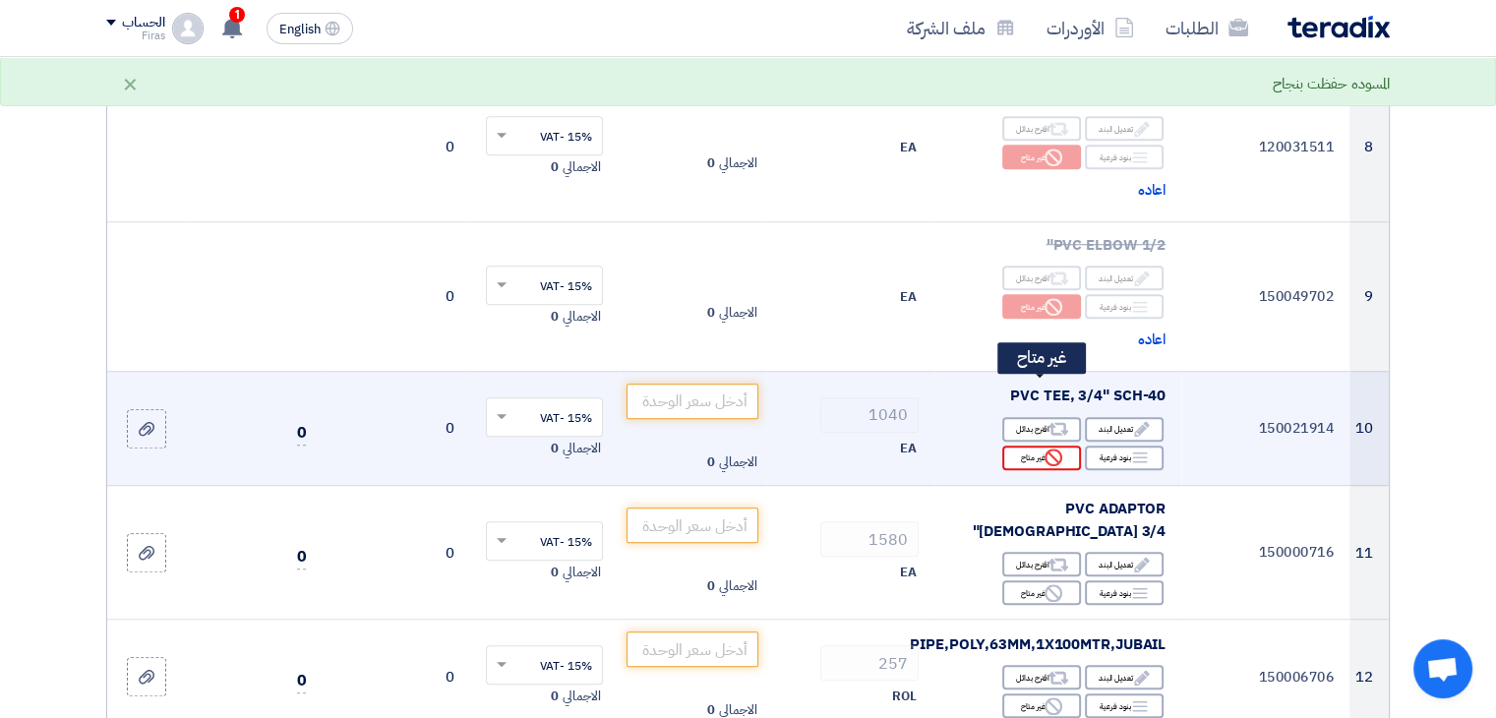
click at [1023, 446] on div "Reject غير متاح" at bounding box center [1042, 458] width 79 height 25
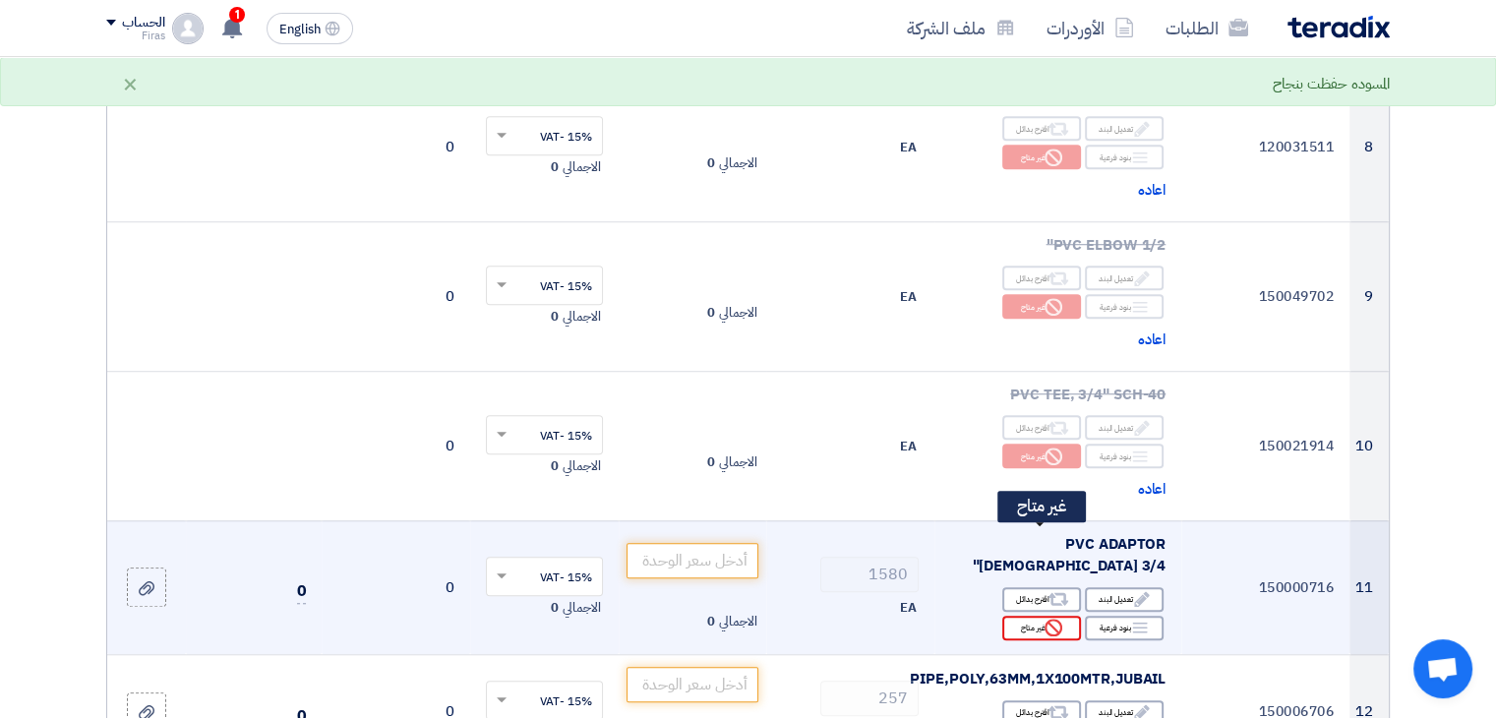
click at [1031, 616] on div "Reject غير متاح" at bounding box center [1042, 628] width 79 height 25
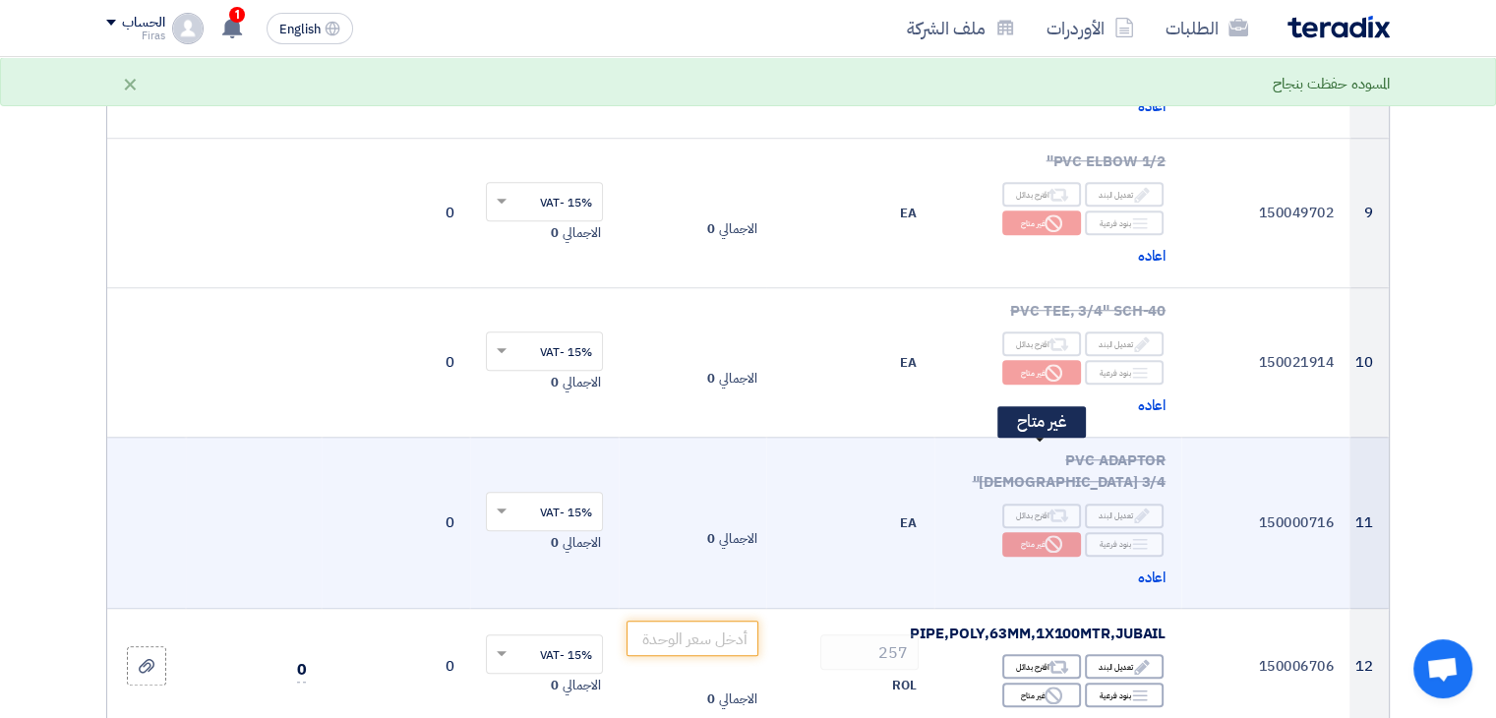
scroll to position [1574, 0]
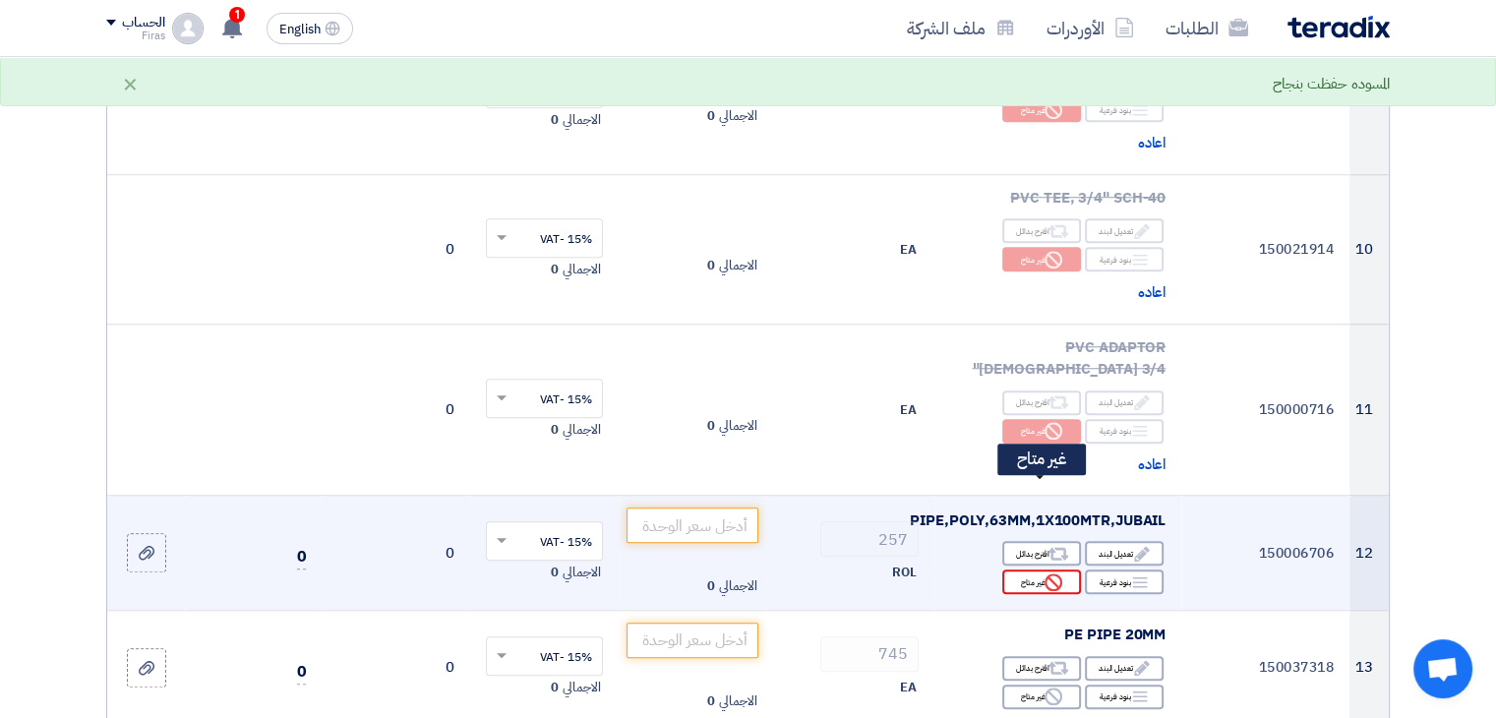
click at [1049, 574] on icon "Reject" at bounding box center [1054, 583] width 18 height 18
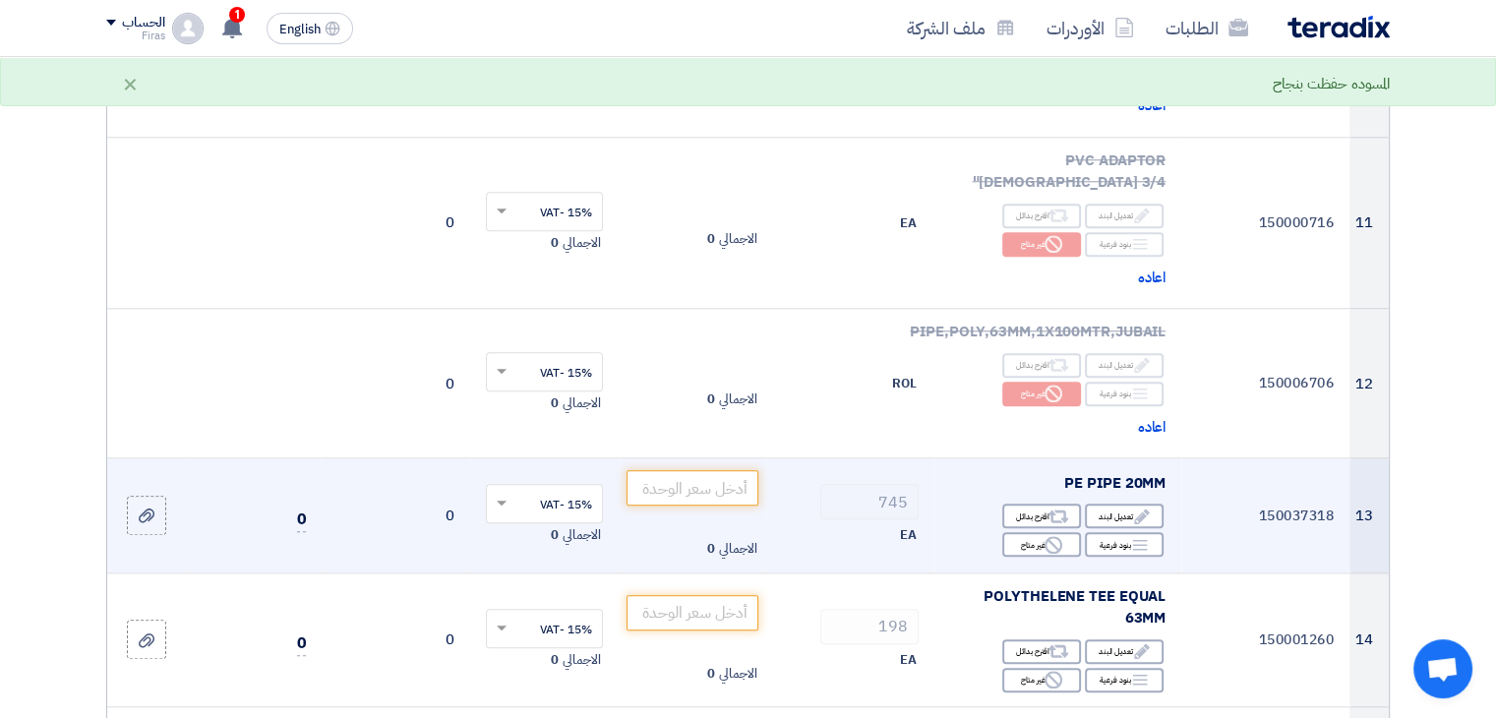
scroll to position [1771, 0]
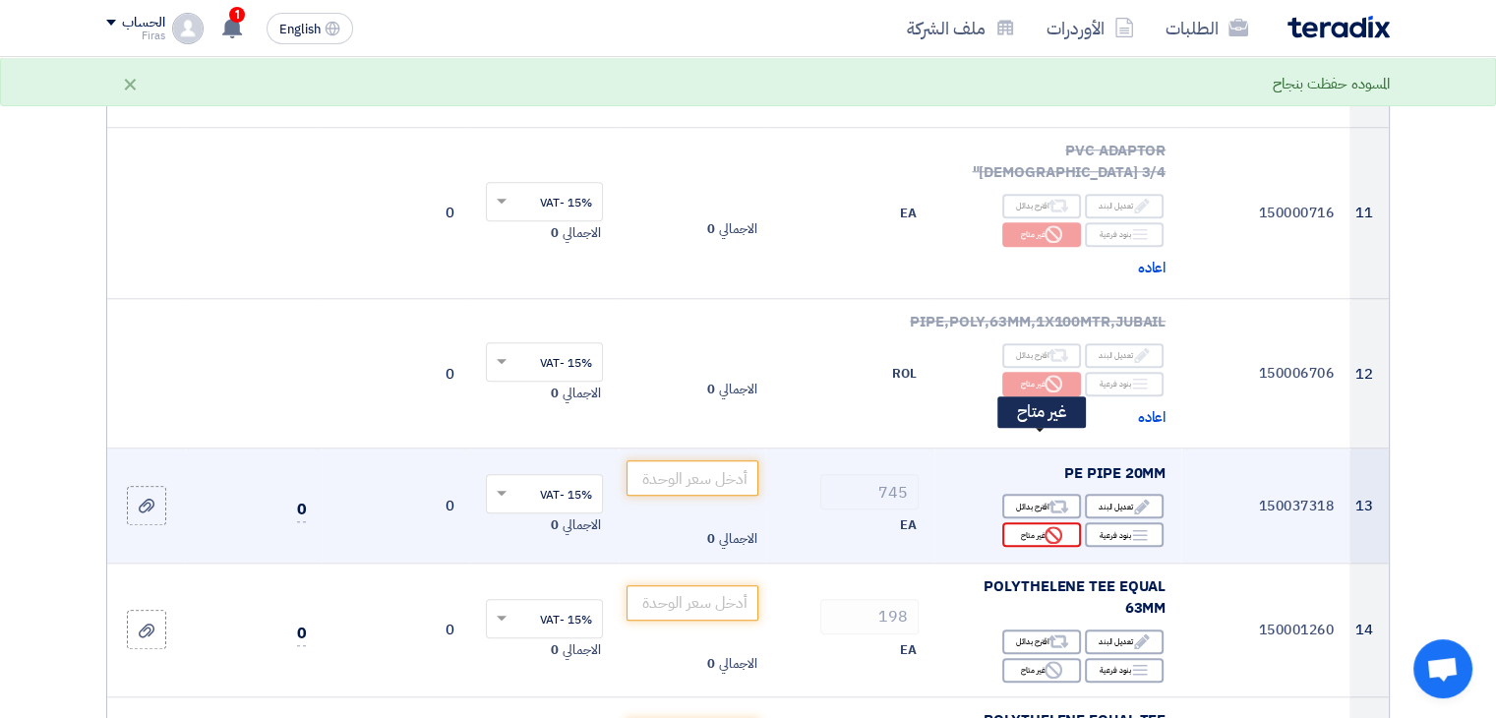
click at [1050, 526] on icon "Reject" at bounding box center [1054, 535] width 18 height 18
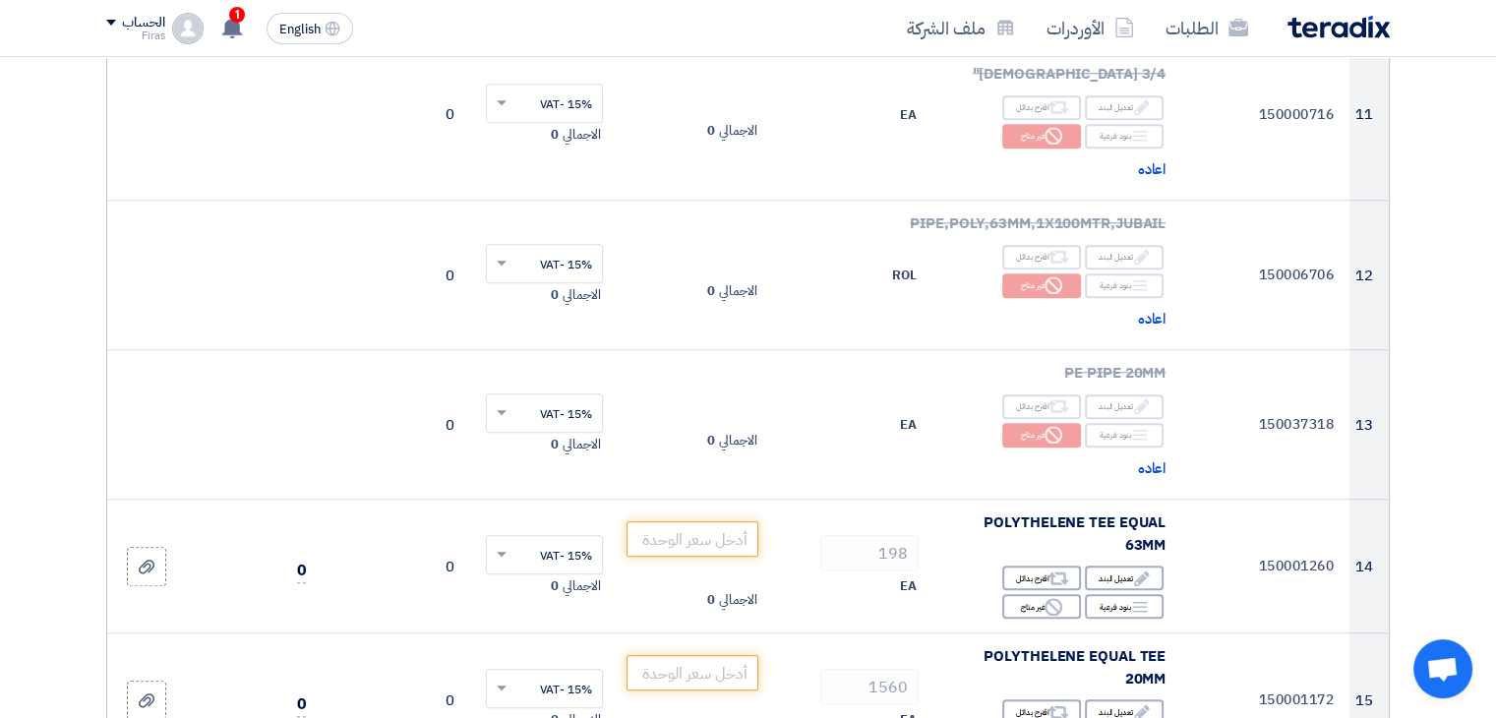
scroll to position [2066, 0]
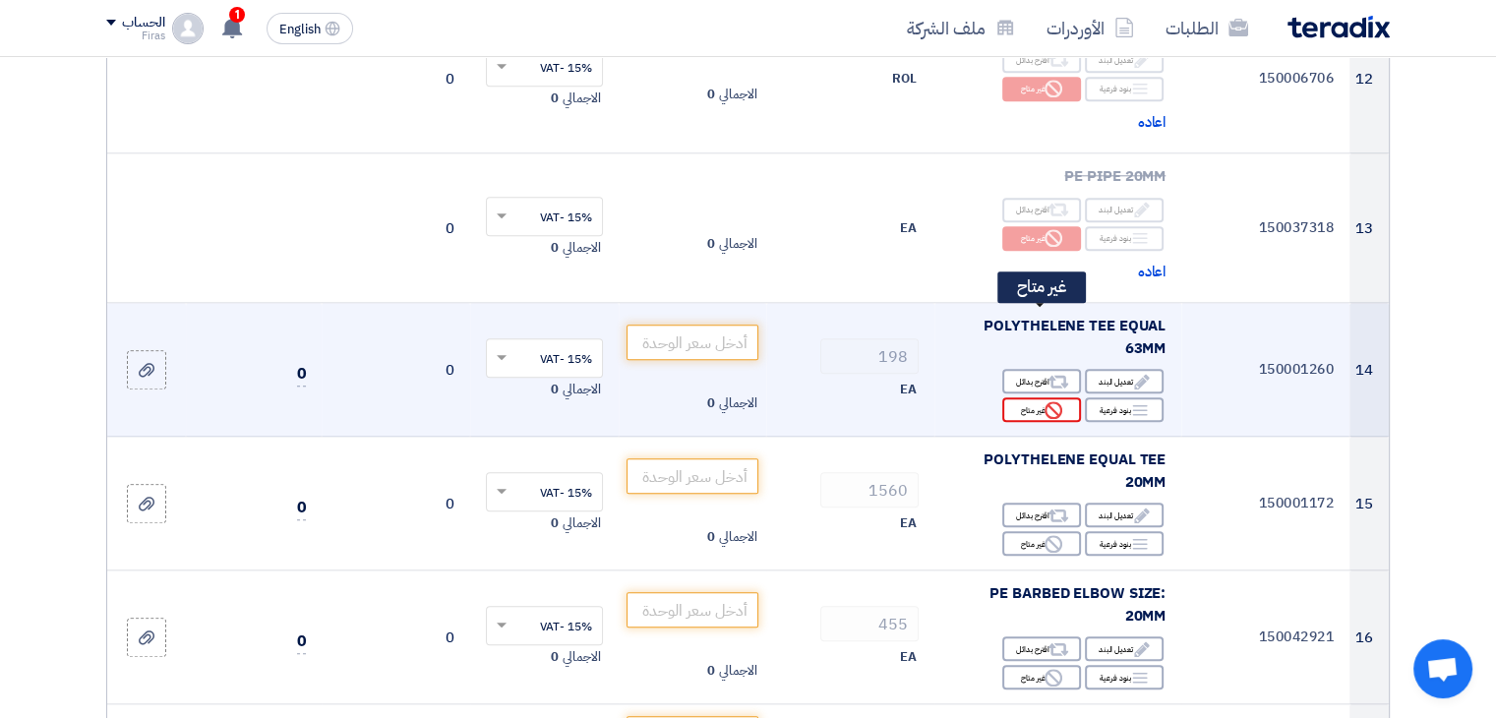
click at [1051, 401] on icon "Reject" at bounding box center [1054, 410] width 18 height 18
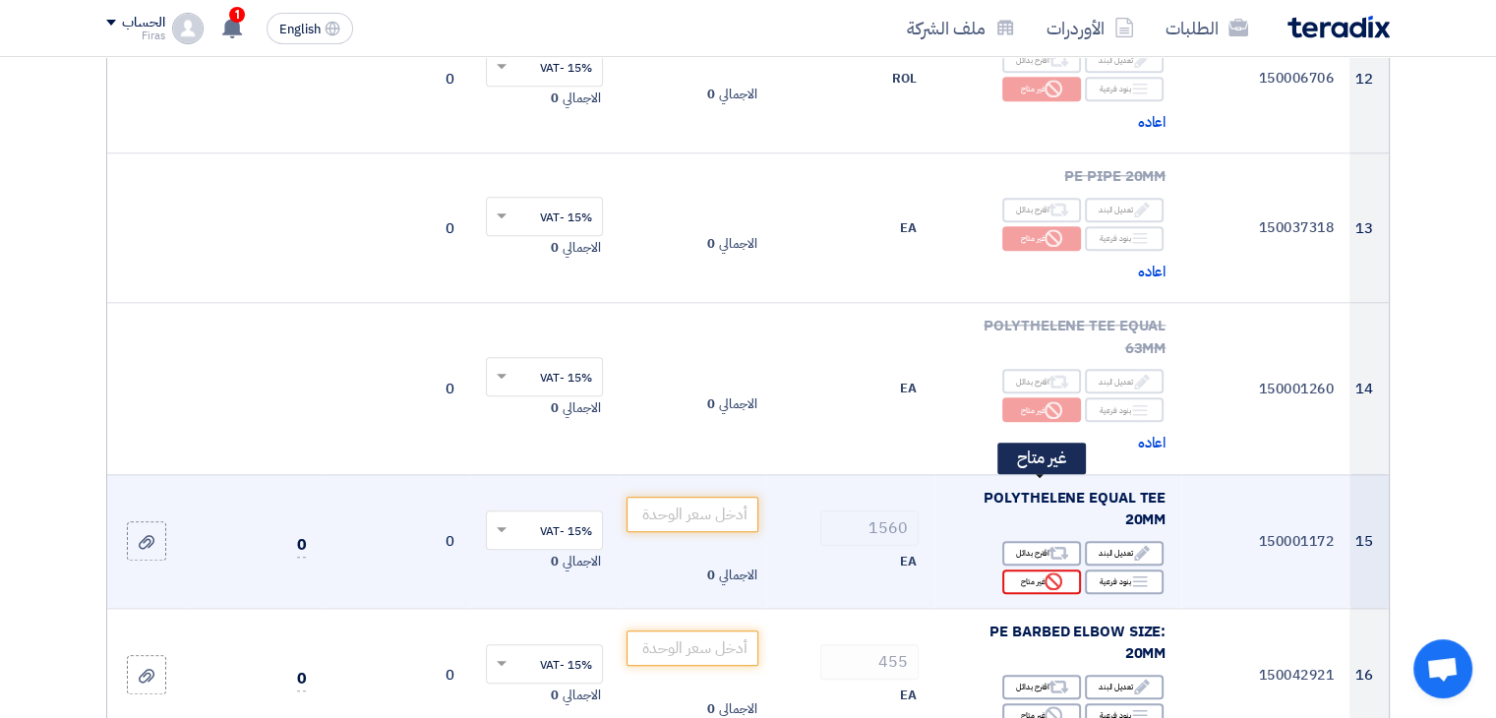
click at [1050, 573] on icon "Reject" at bounding box center [1054, 582] width 18 height 18
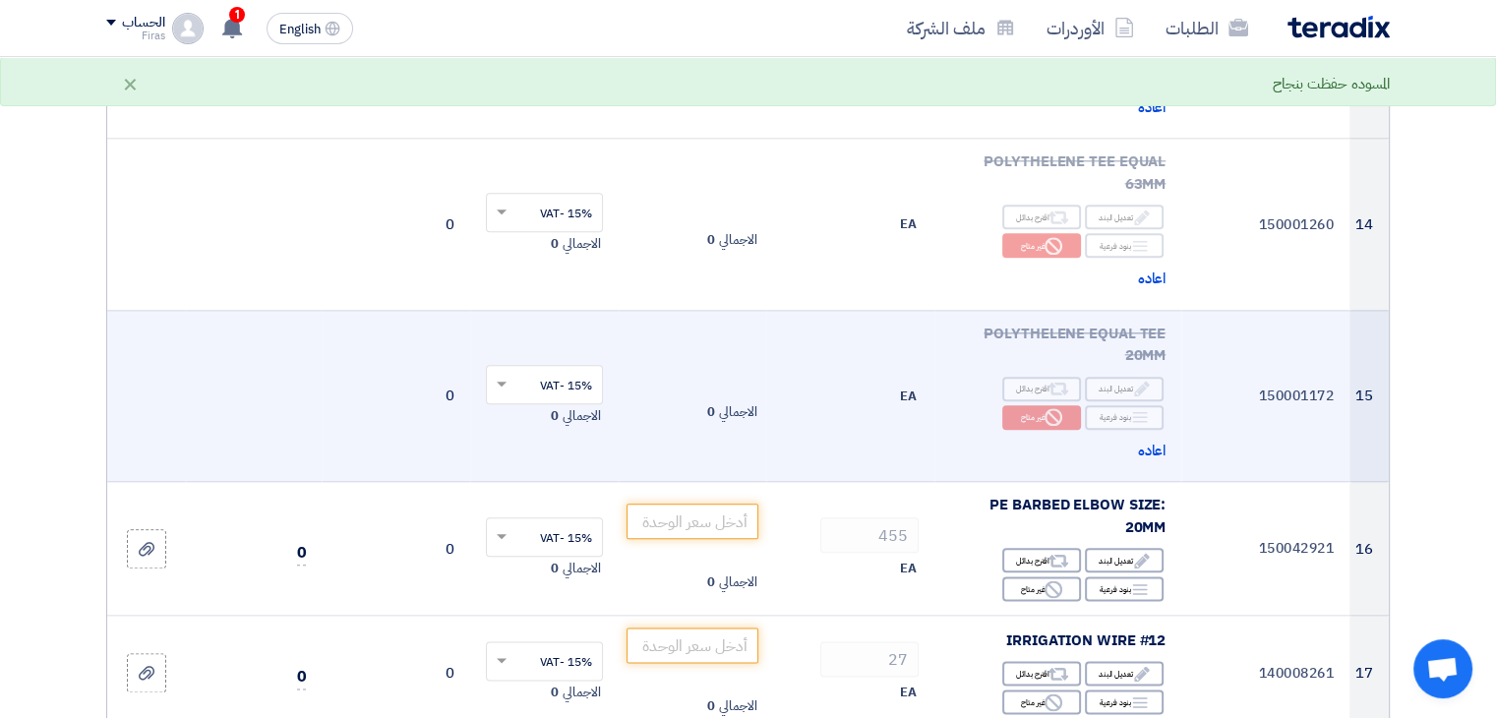
scroll to position [2263, 0]
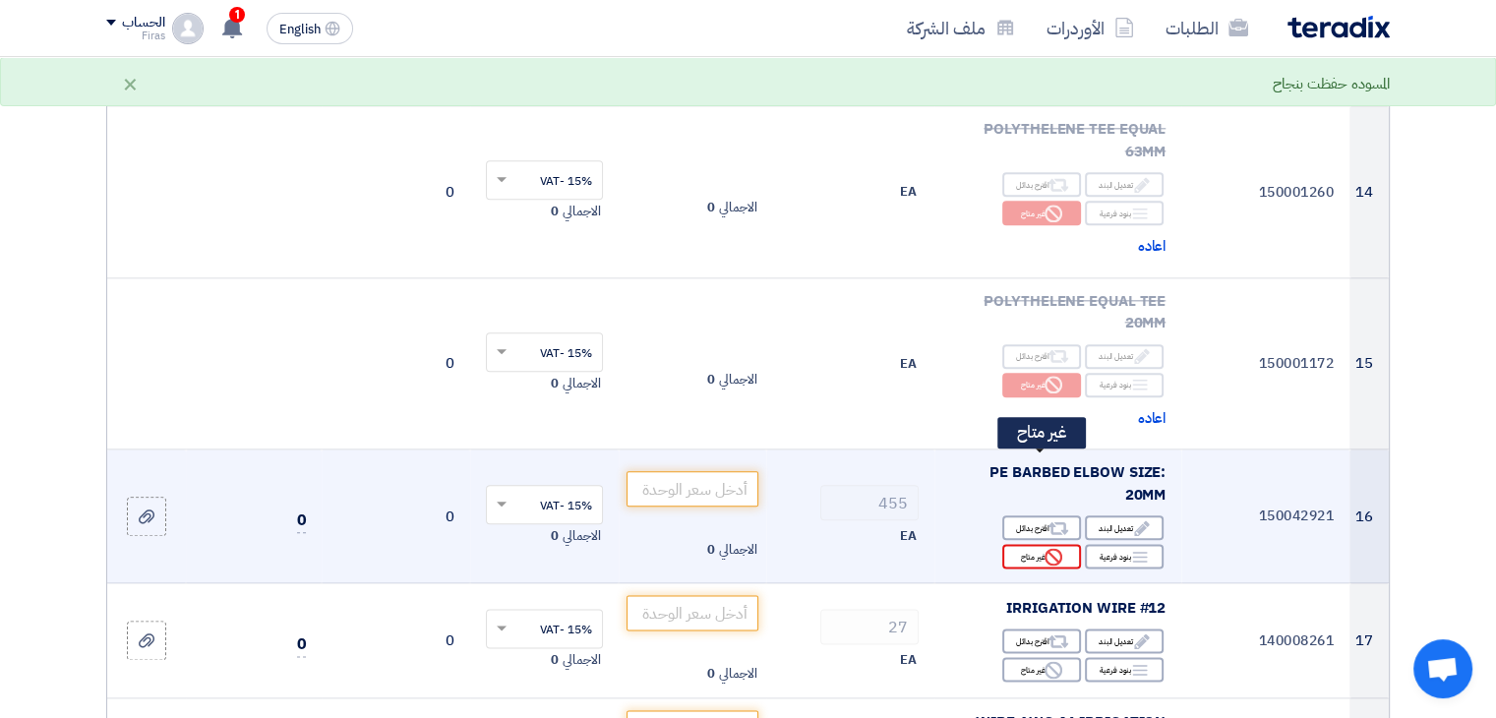
click at [1048, 548] on use at bounding box center [1054, 557] width 18 height 18
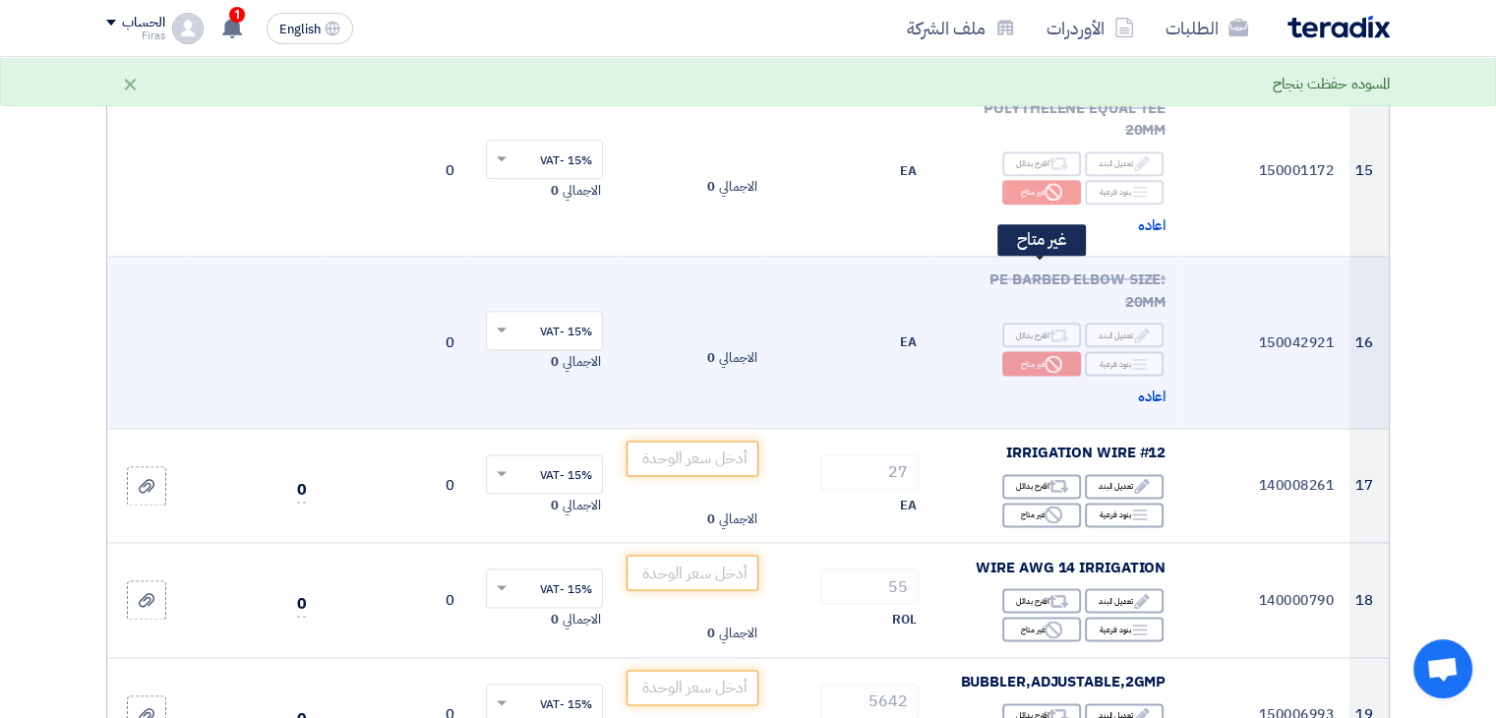
scroll to position [2460, 0]
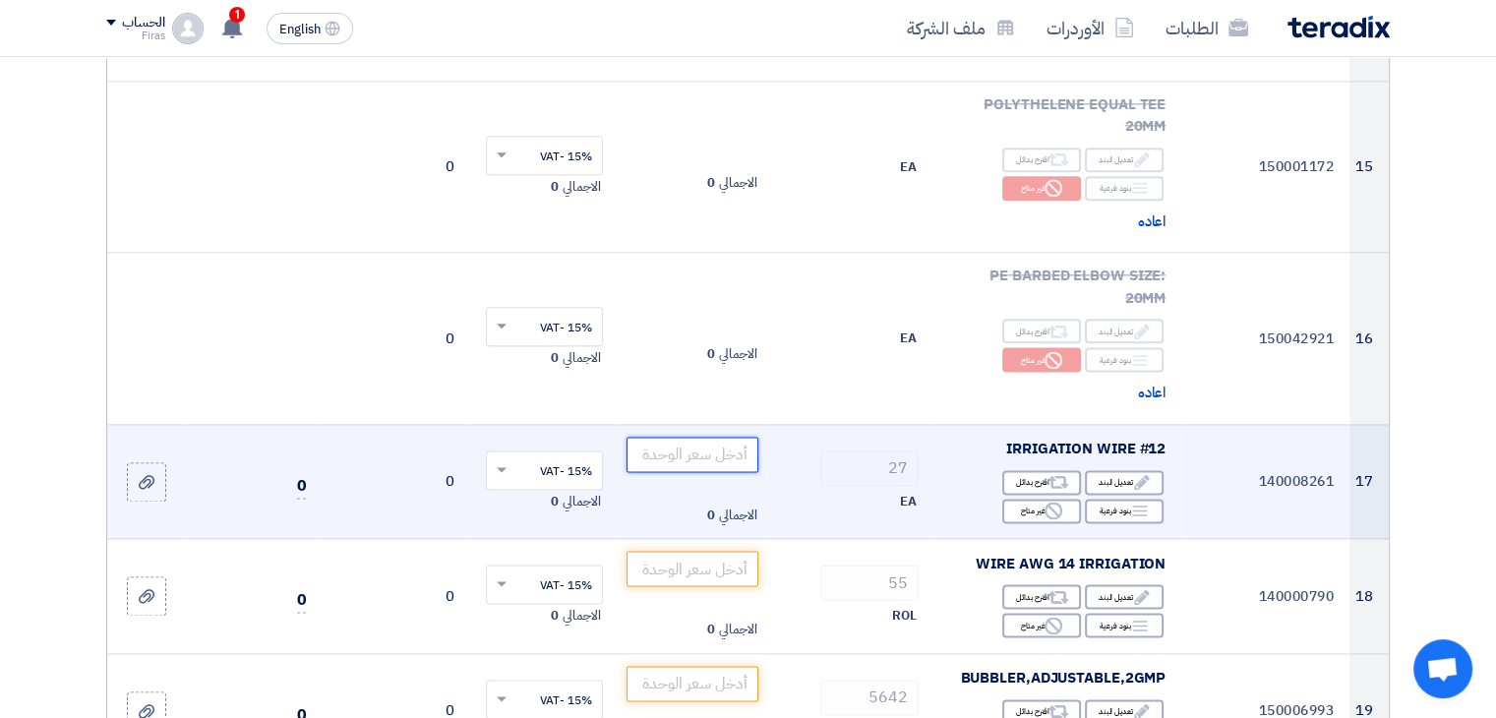
click at [709, 437] on input "number" at bounding box center [693, 454] width 133 height 35
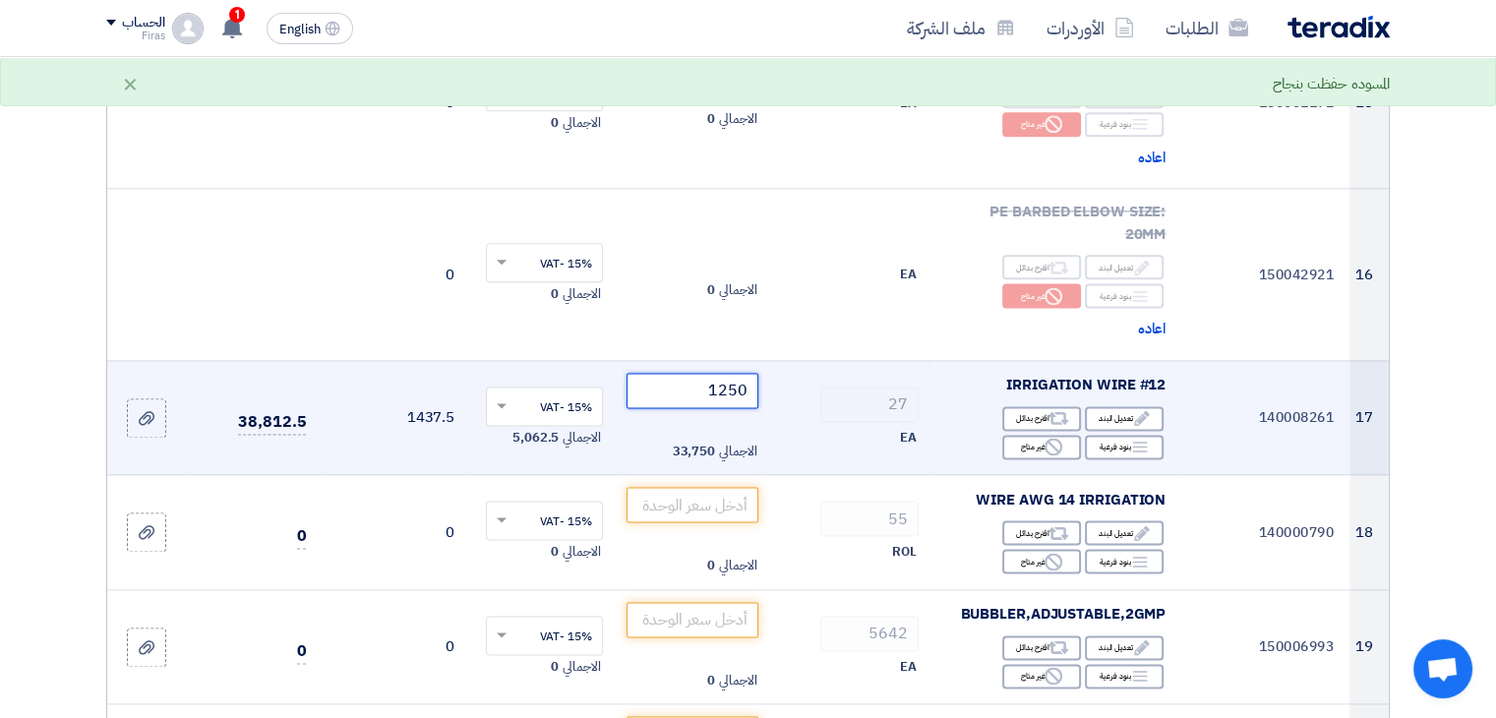
scroll to position [2558, 0]
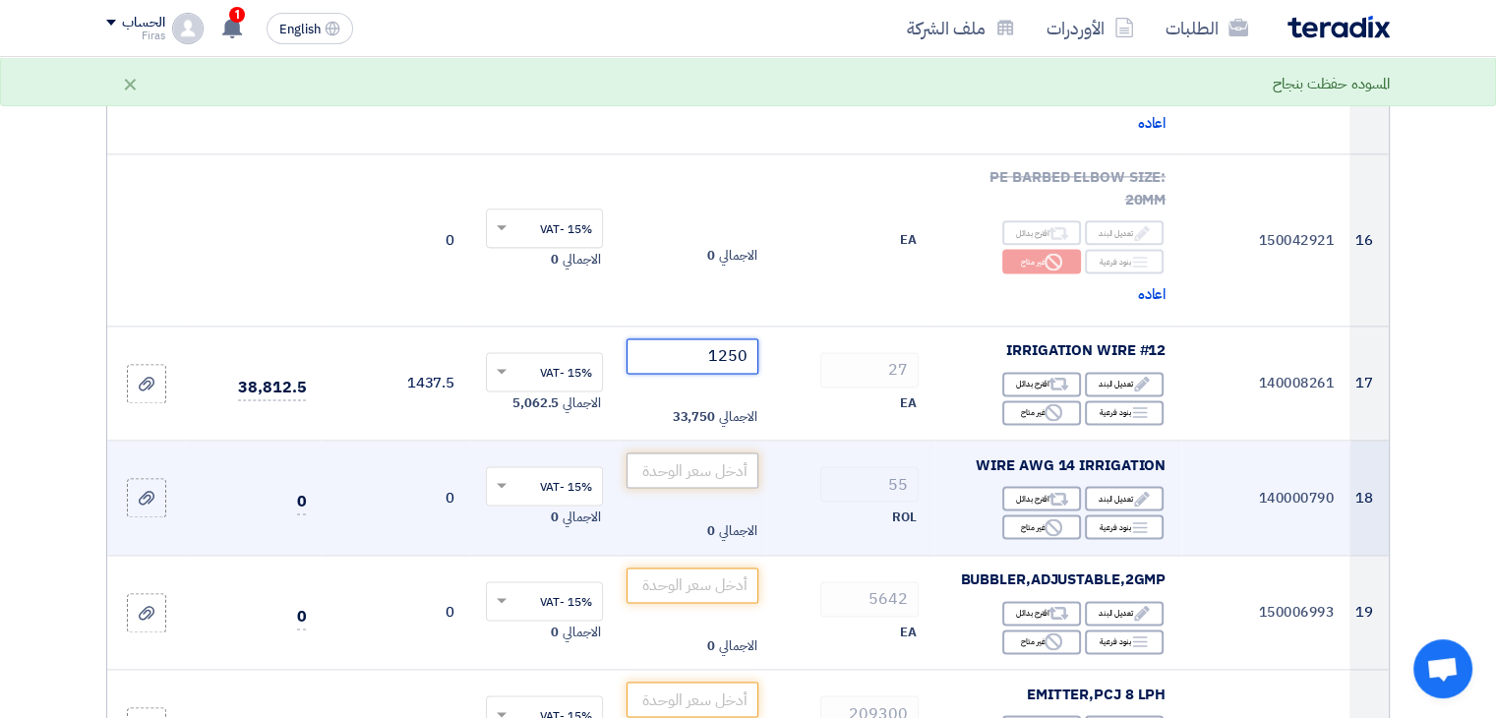
type input "1250"
click at [686, 453] on input "number" at bounding box center [693, 470] width 133 height 35
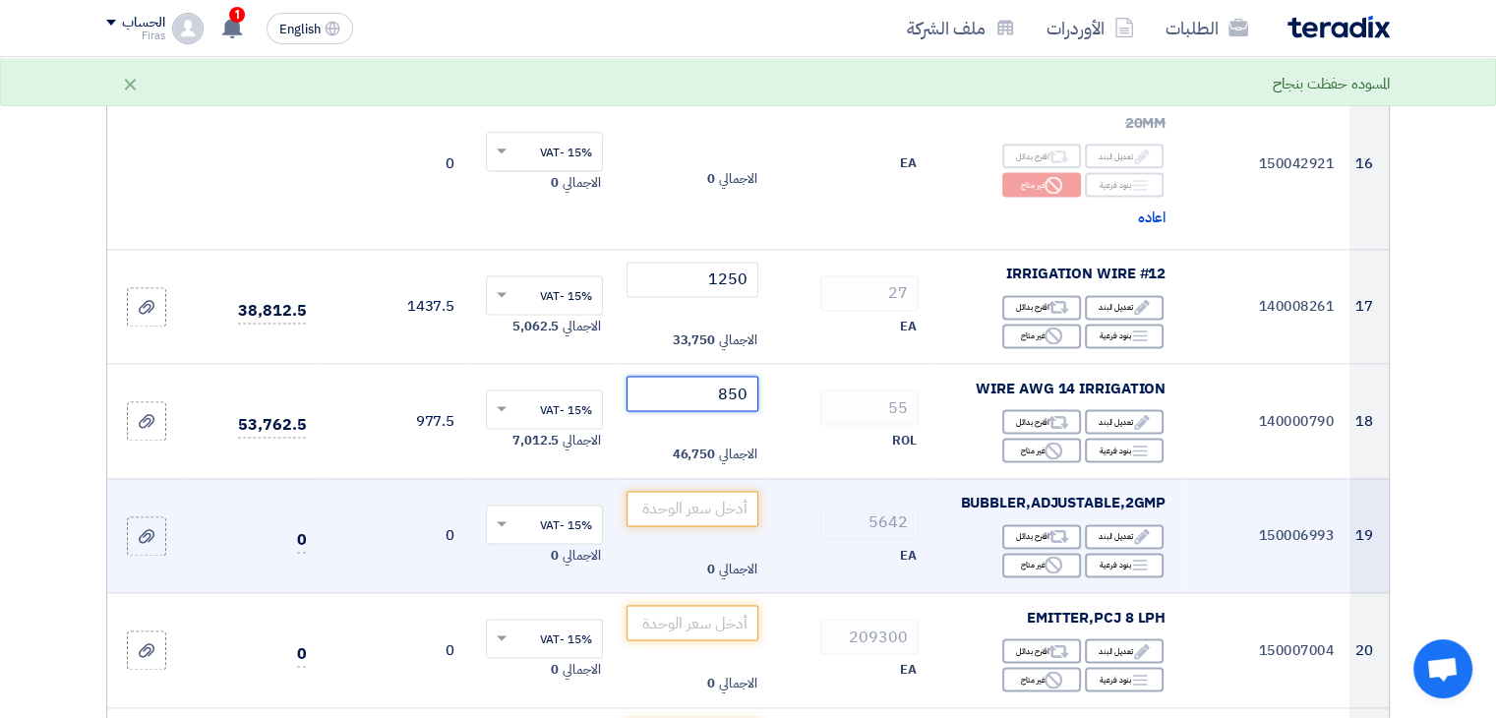
scroll to position [2656, 0]
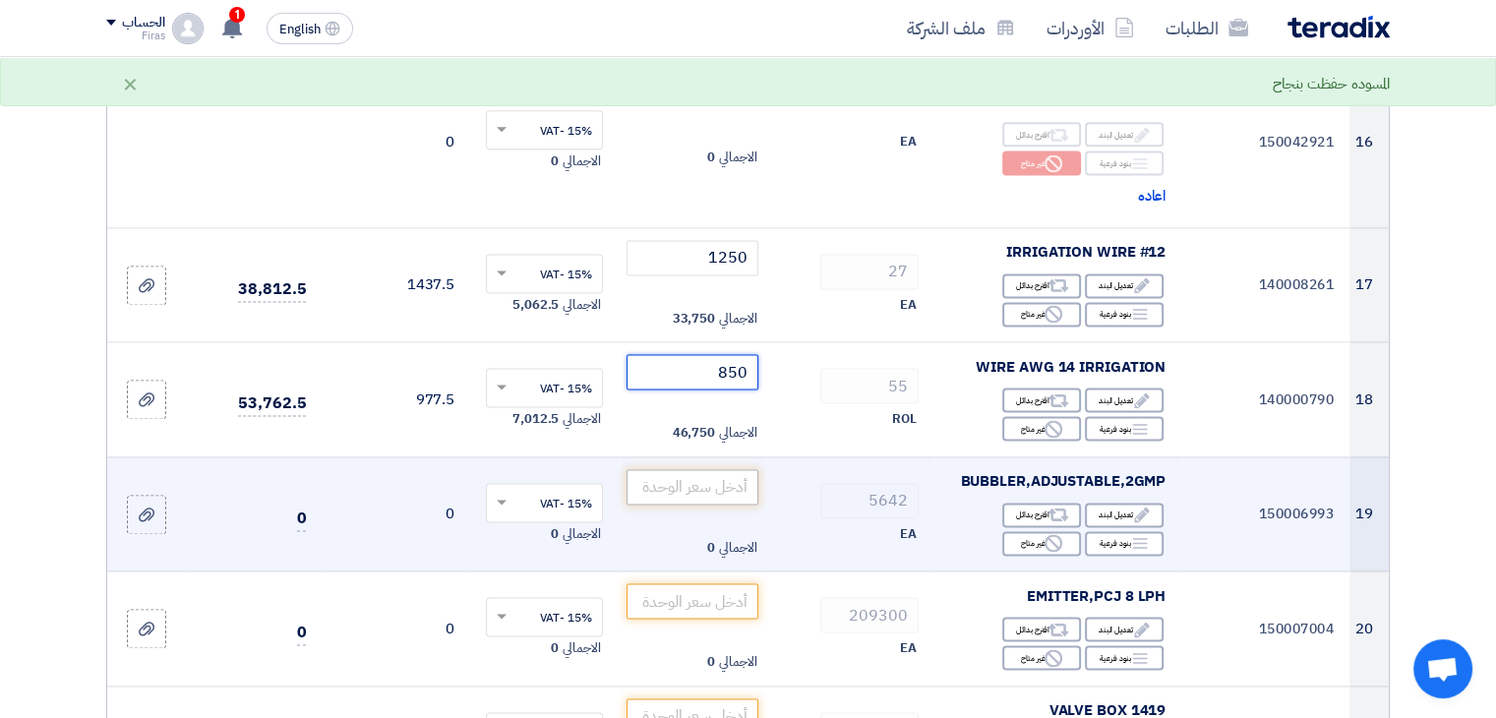
type input "850"
click at [712, 469] on input "number" at bounding box center [693, 486] width 133 height 35
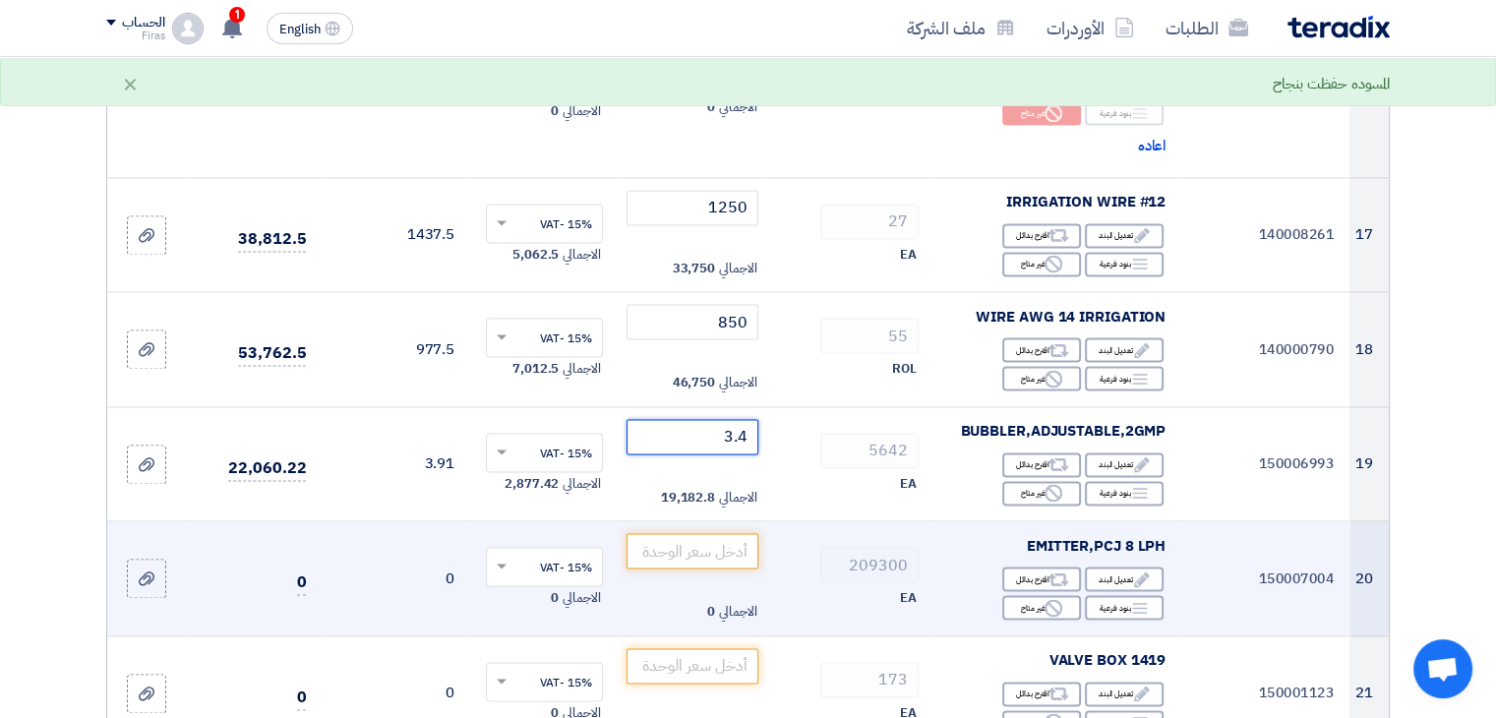
scroll to position [2755, 0]
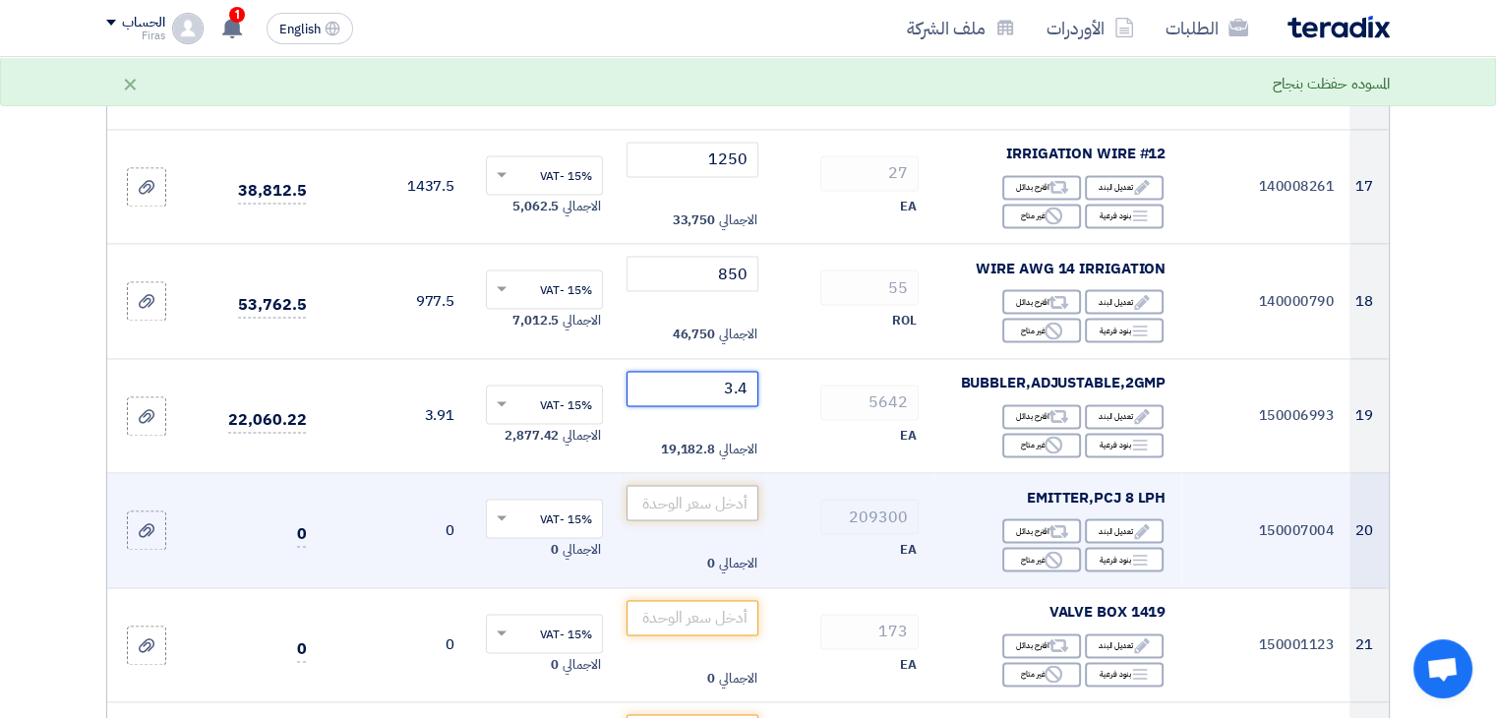
type input "3.4"
click at [721, 485] on input "number" at bounding box center [693, 502] width 133 height 35
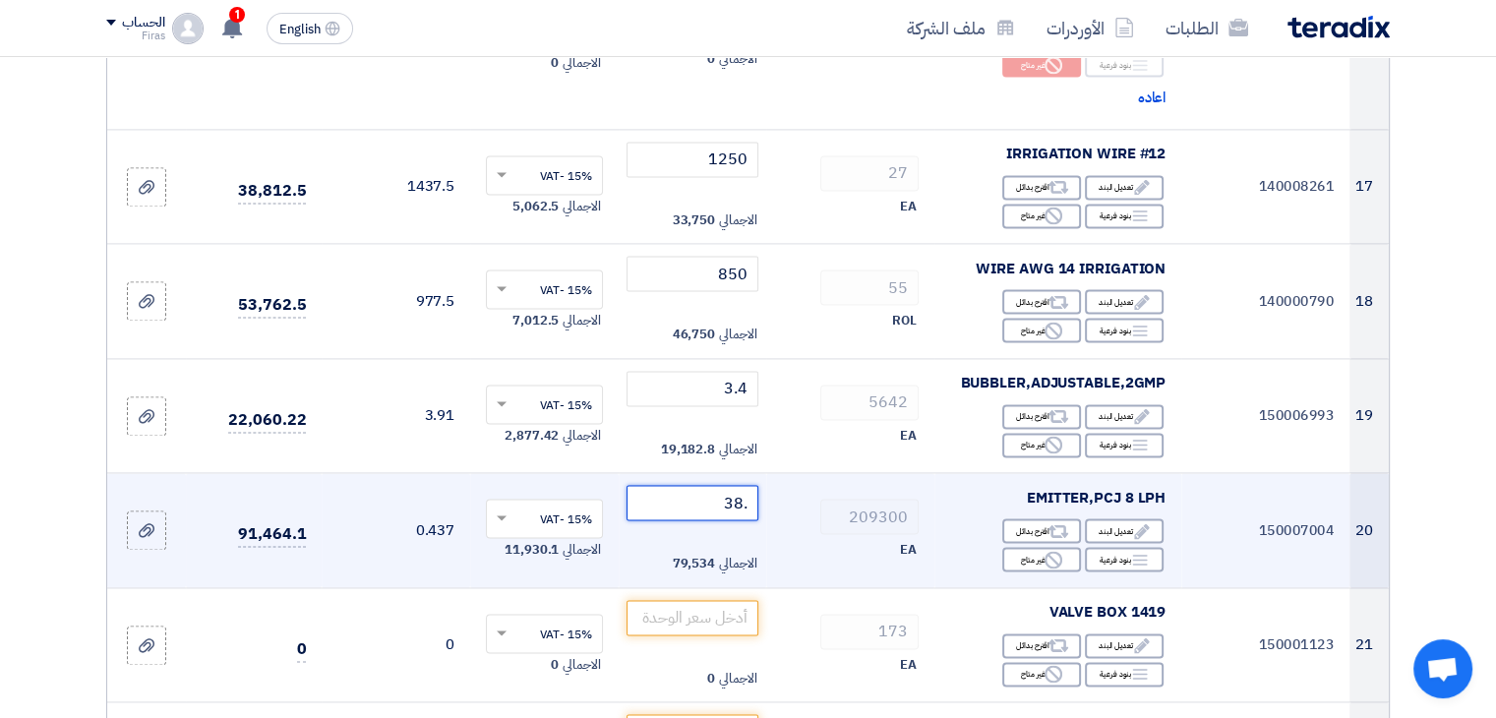
drag, startPoint x: 707, startPoint y: 409, endPoint x: 797, endPoint y: 410, distance: 89.5
click at [797, 473] on tr "20 150007004 EMITTER,PCJ 8 LPH Edit تعديل البند Alternative اقترح بدائل Breakdo…" at bounding box center [748, 530] width 1282 height 115
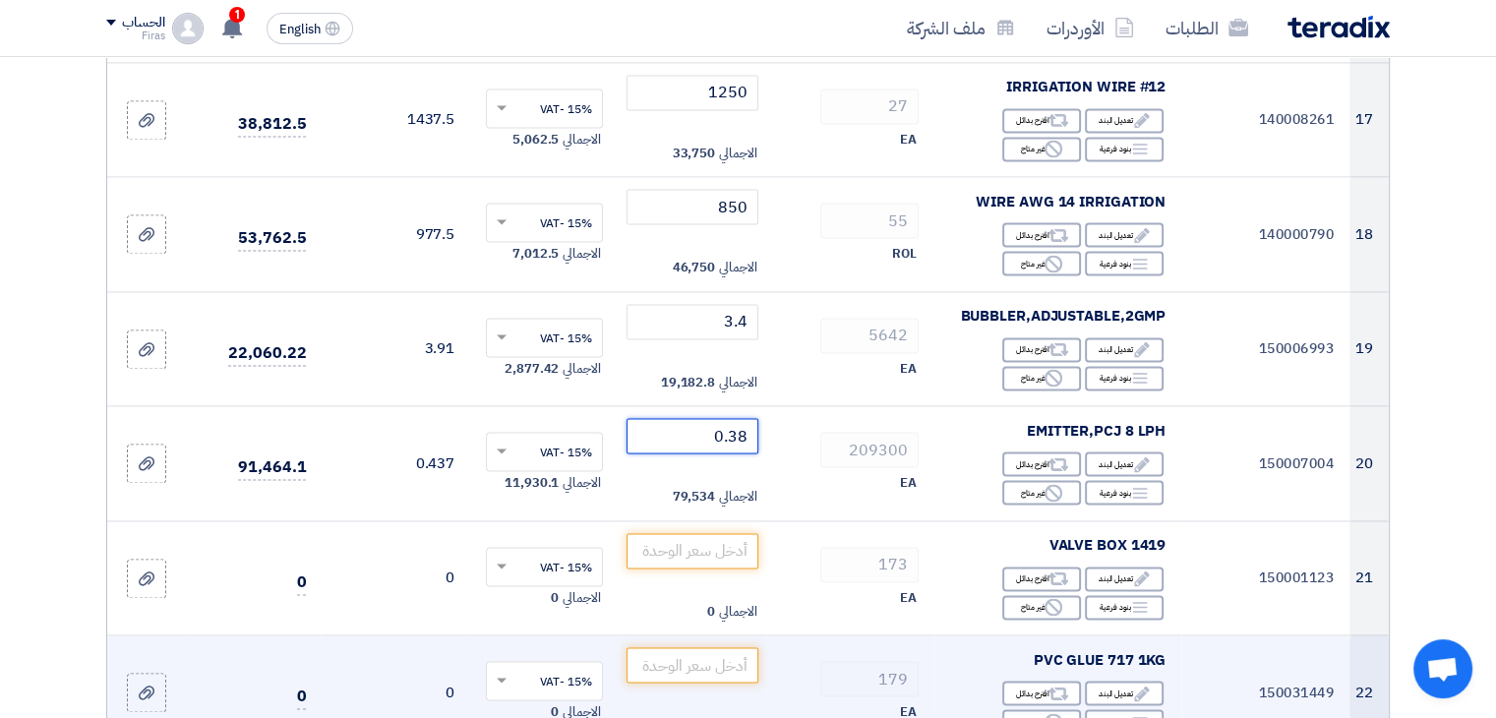
scroll to position [2952, 0]
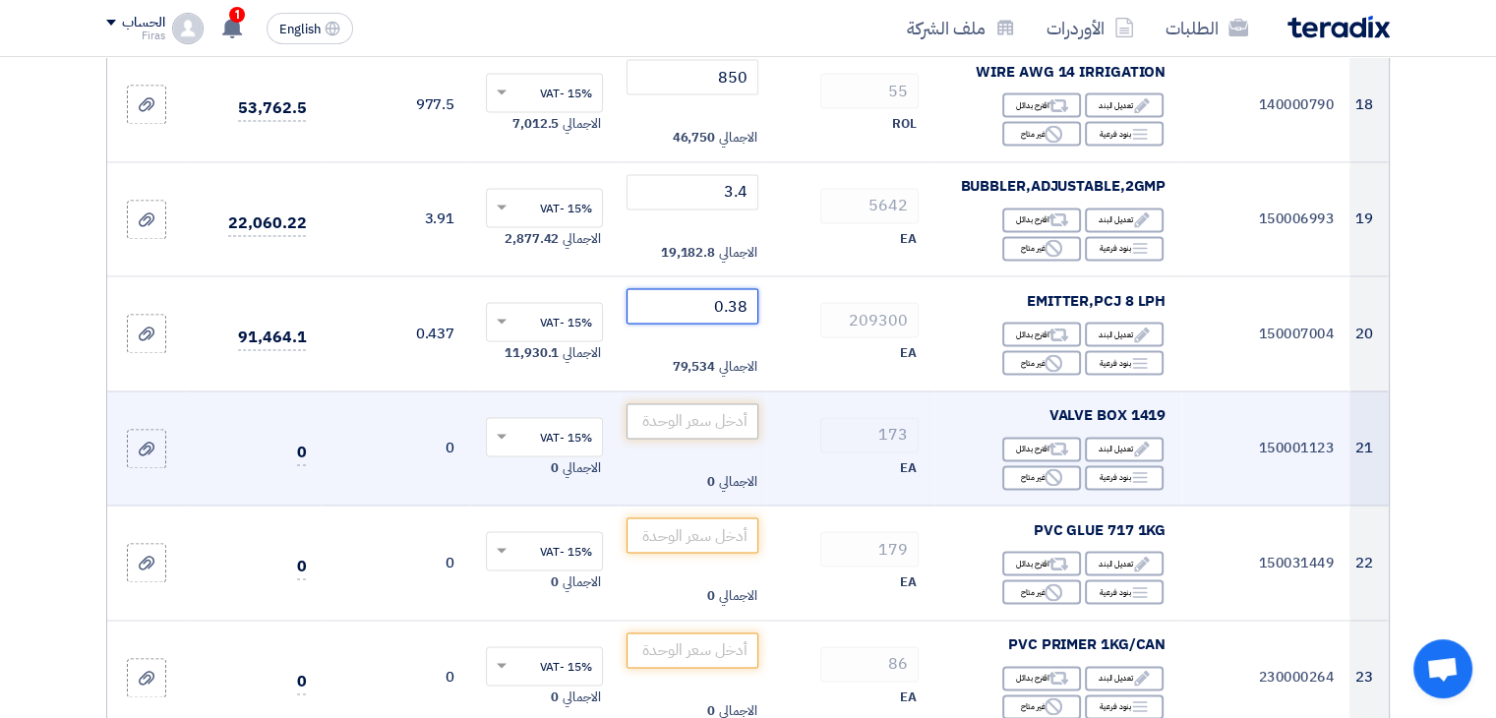
type input "0.38"
click at [689, 403] on input "number" at bounding box center [693, 420] width 133 height 35
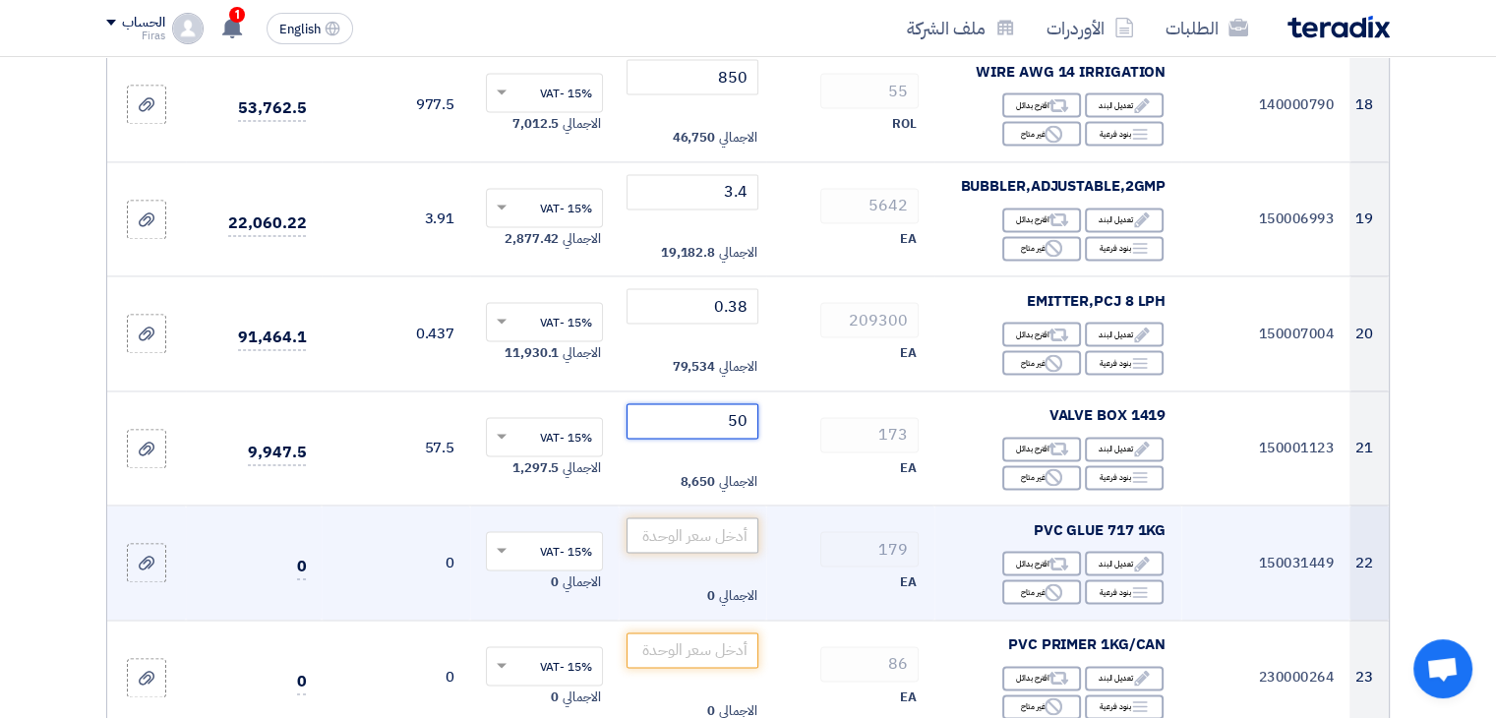
type input "50"
click at [715, 518] on input "number" at bounding box center [693, 535] width 133 height 35
type input "48"
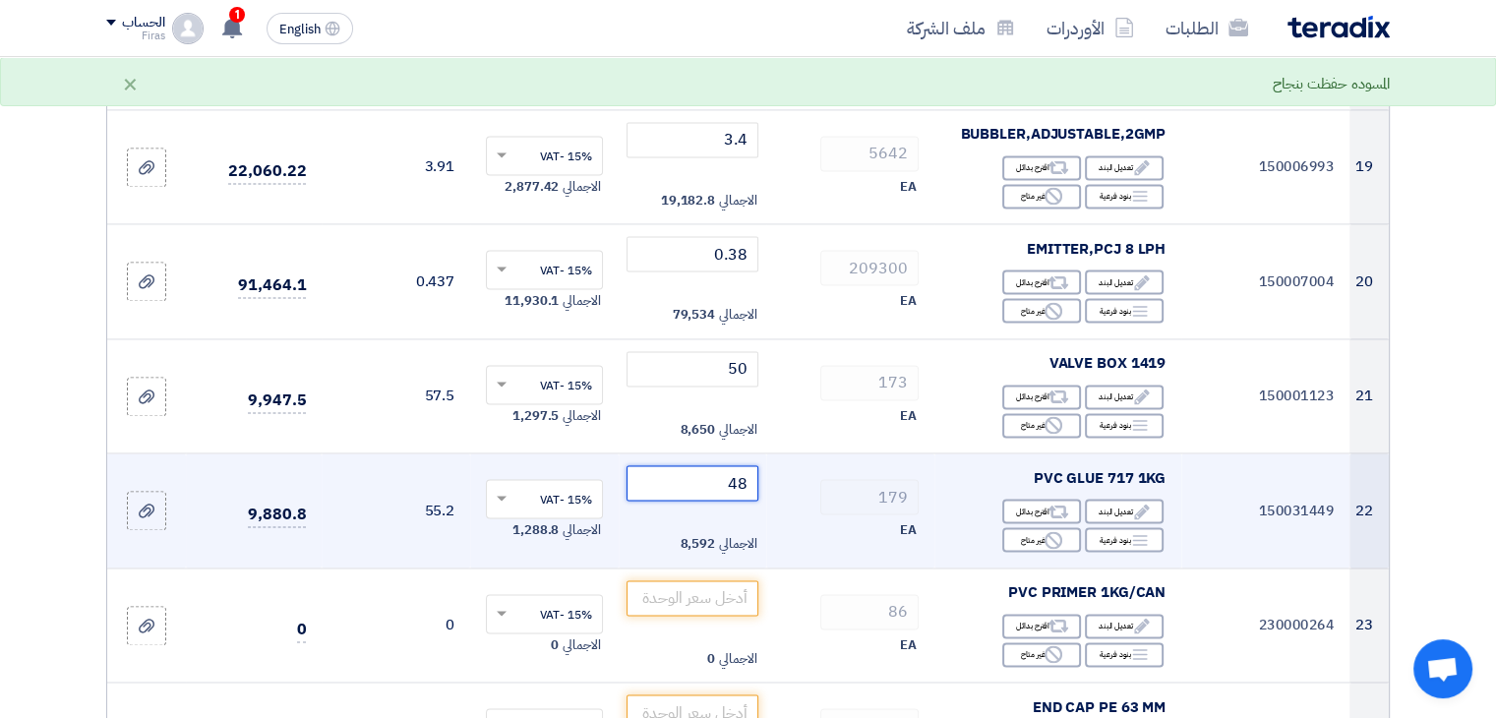
scroll to position [3050, 0]
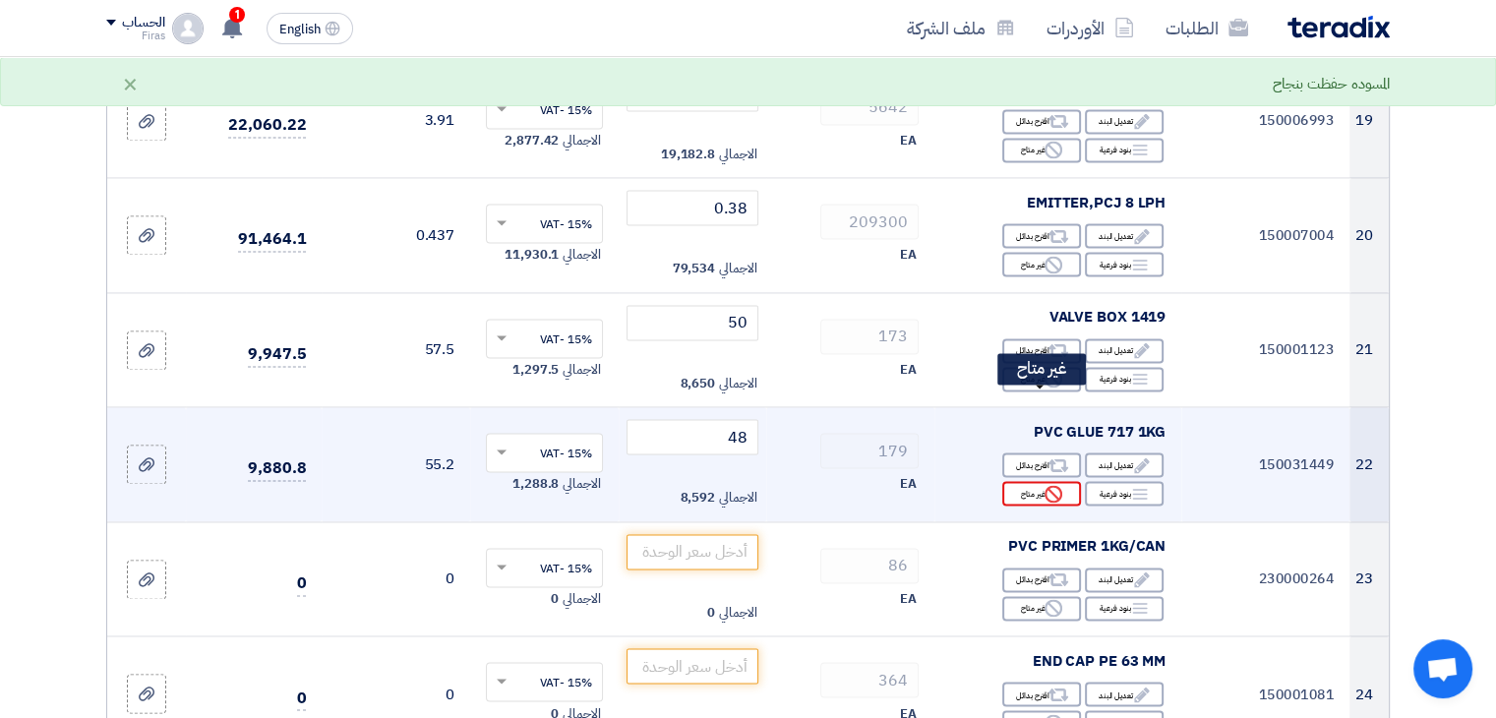
click at [1045, 485] on icon "Reject" at bounding box center [1054, 494] width 18 height 18
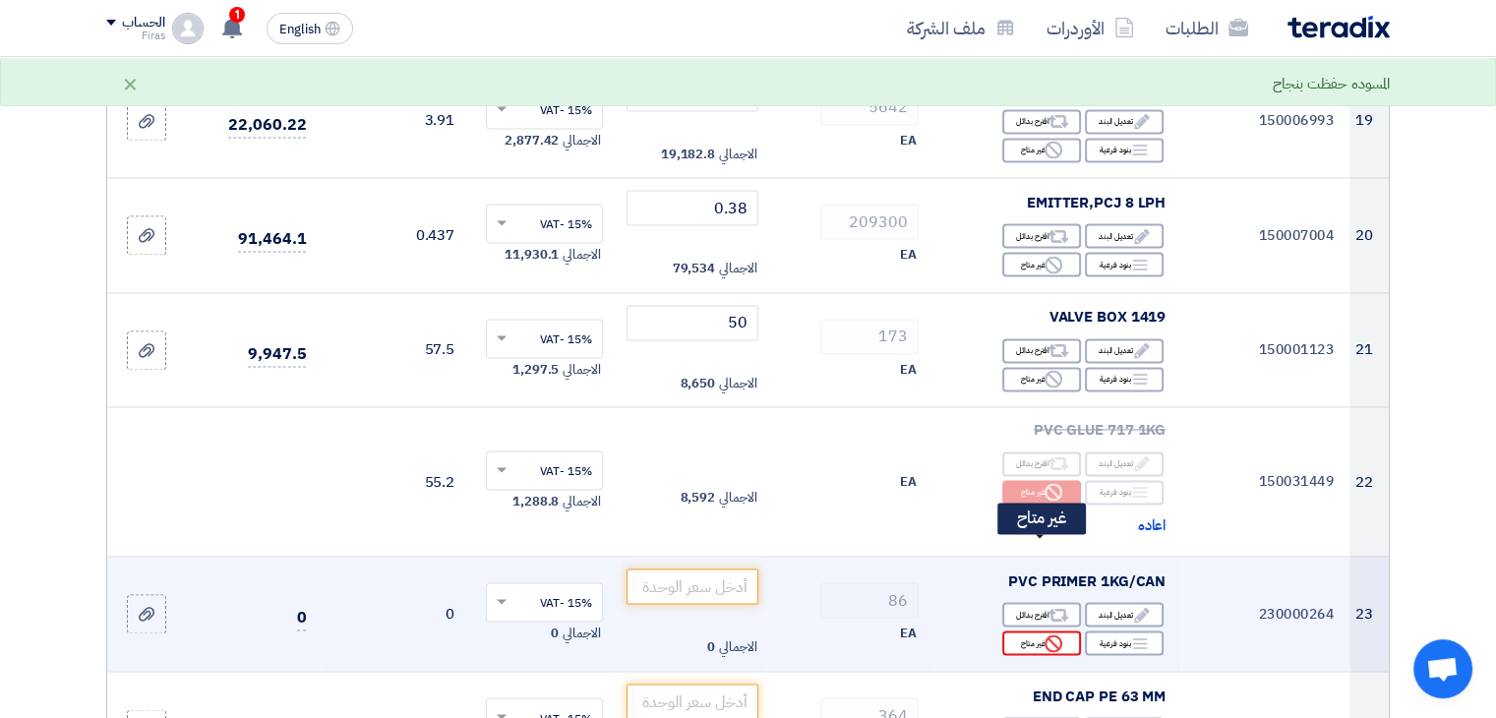
click at [1040, 631] on div "Reject غير متاح" at bounding box center [1042, 643] width 79 height 25
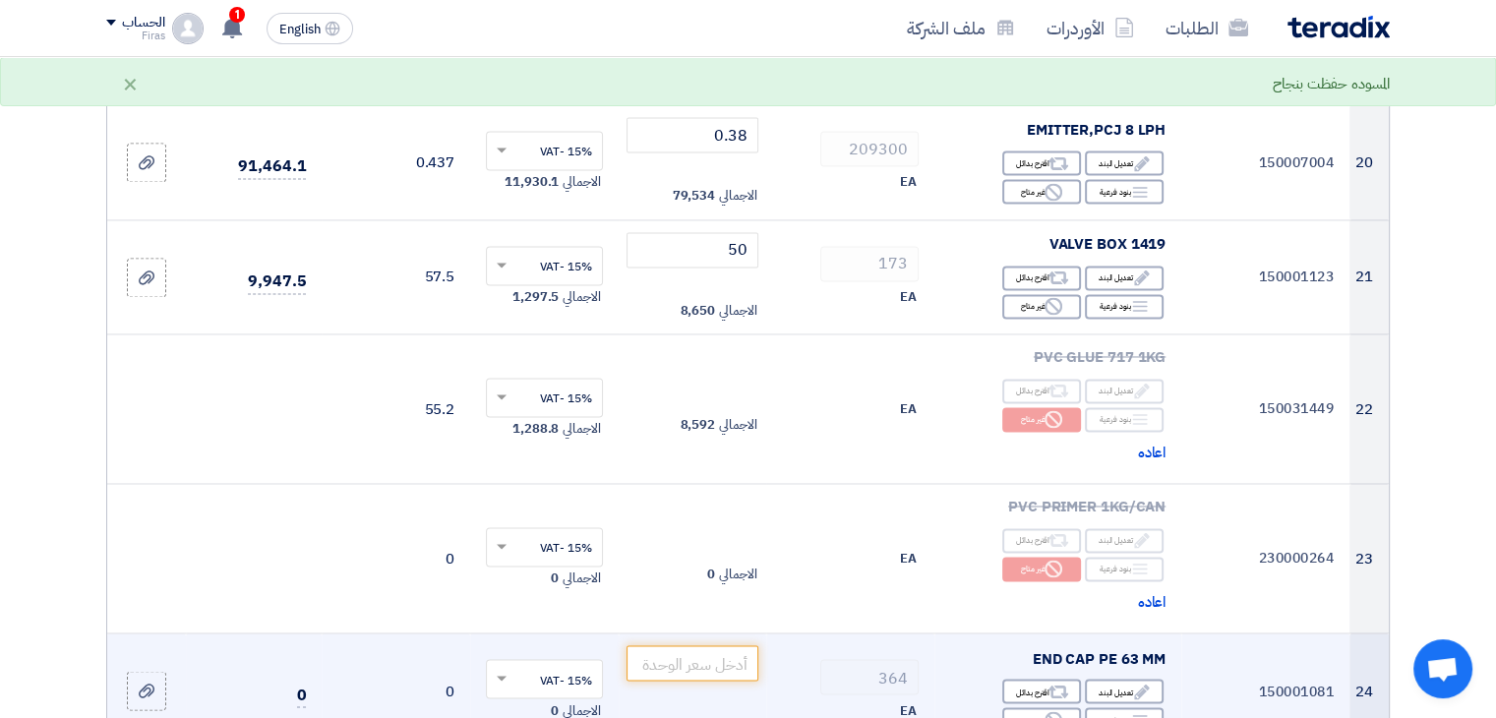
scroll to position [3247, 0]
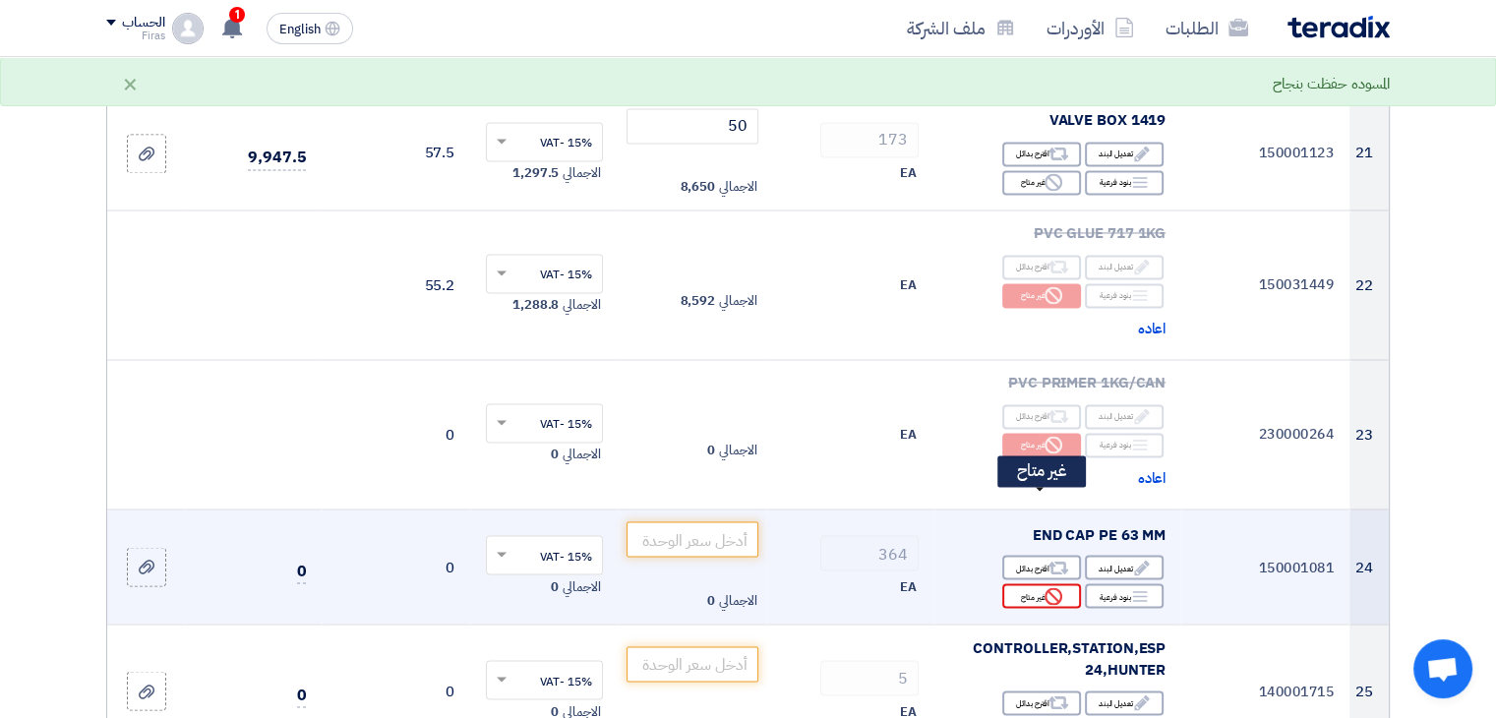
click at [1038, 583] on div "Reject غير متاح" at bounding box center [1042, 595] width 79 height 25
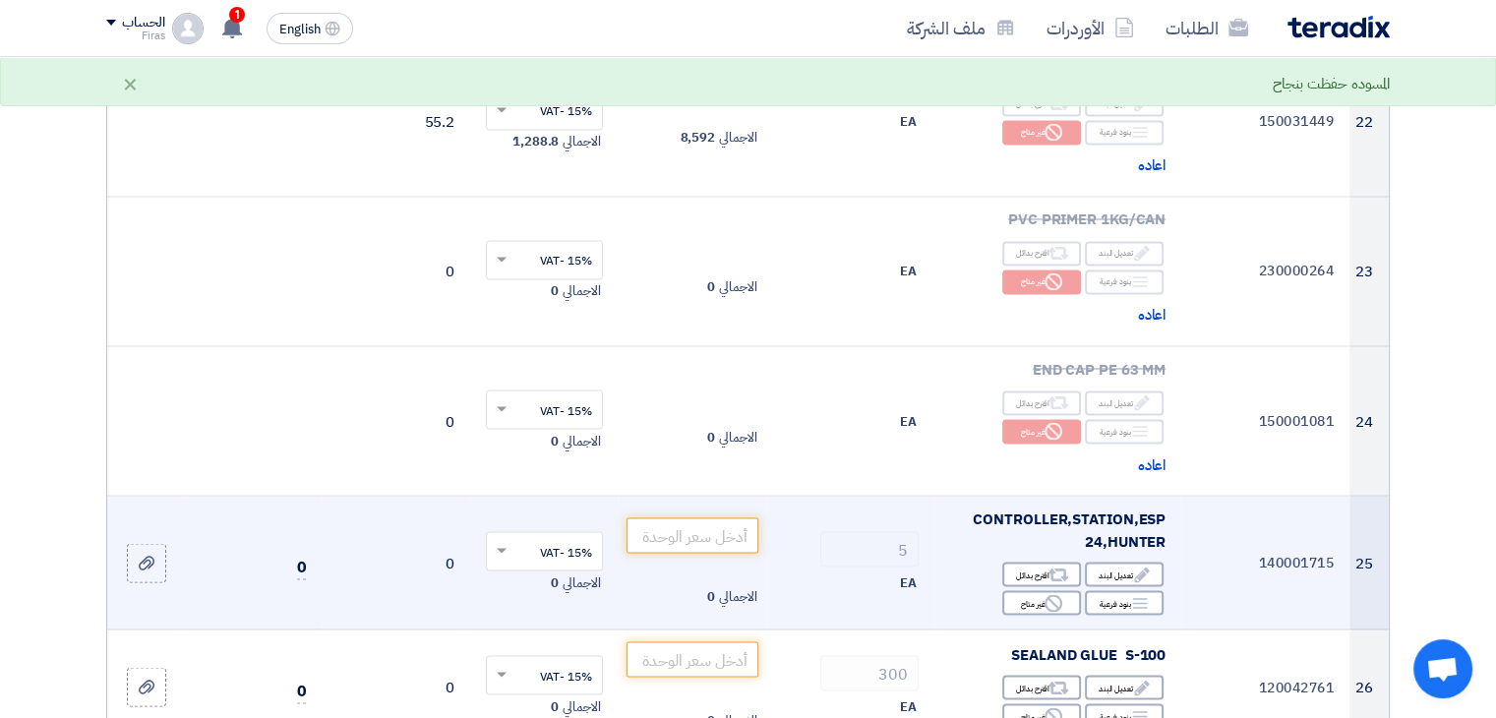
scroll to position [3444, 0]
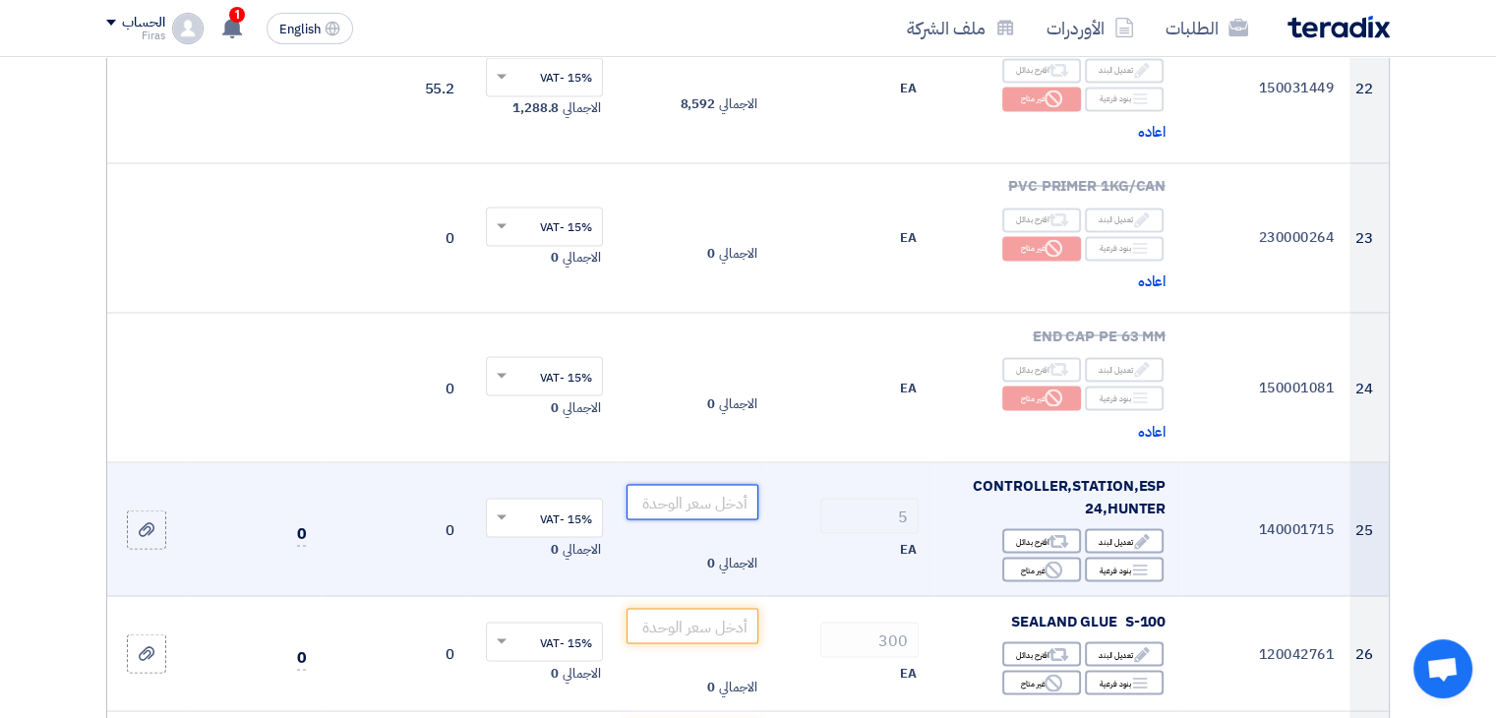
click at [712, 484] on input "number" at bounding box center [693, 501] width 133 height 35
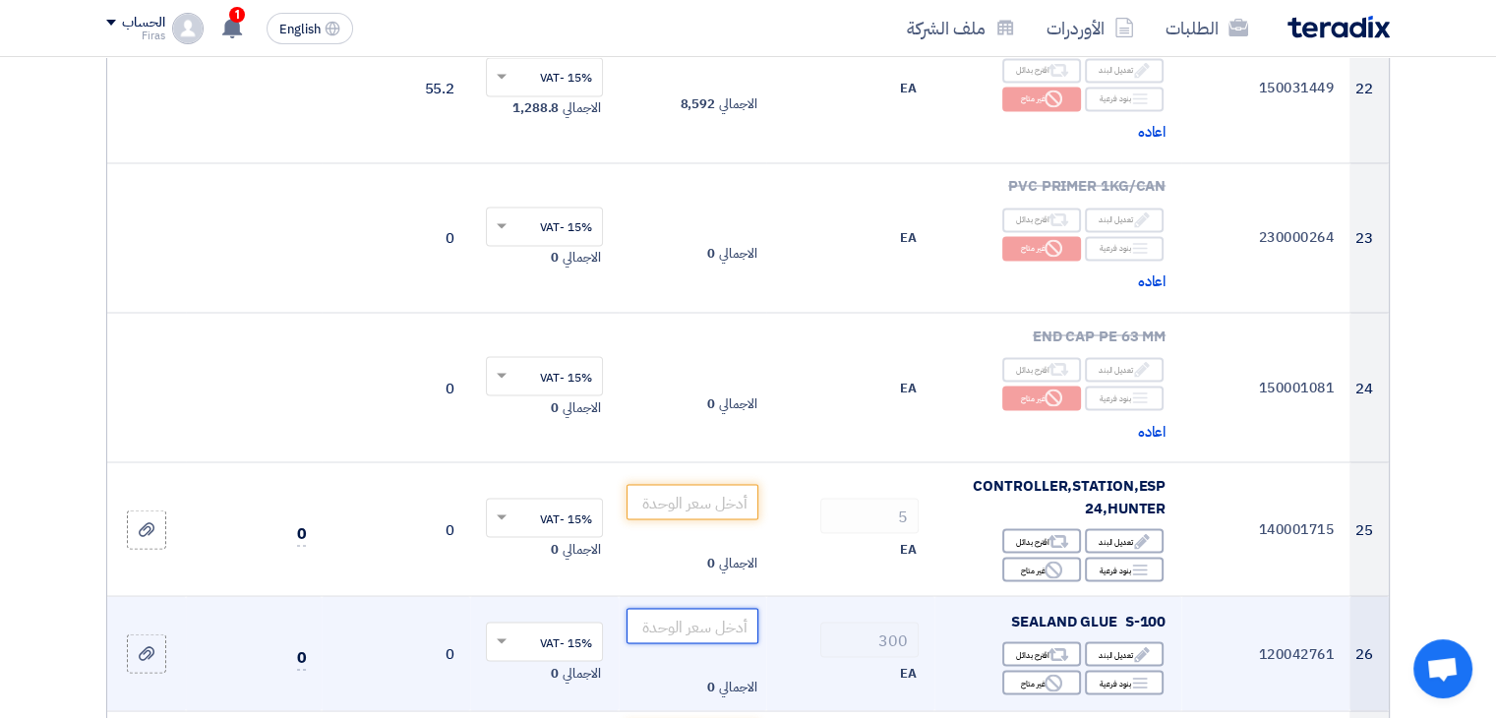
click at [706, 608] on input "number" at bounding box center [693, 625] width 133 height 35
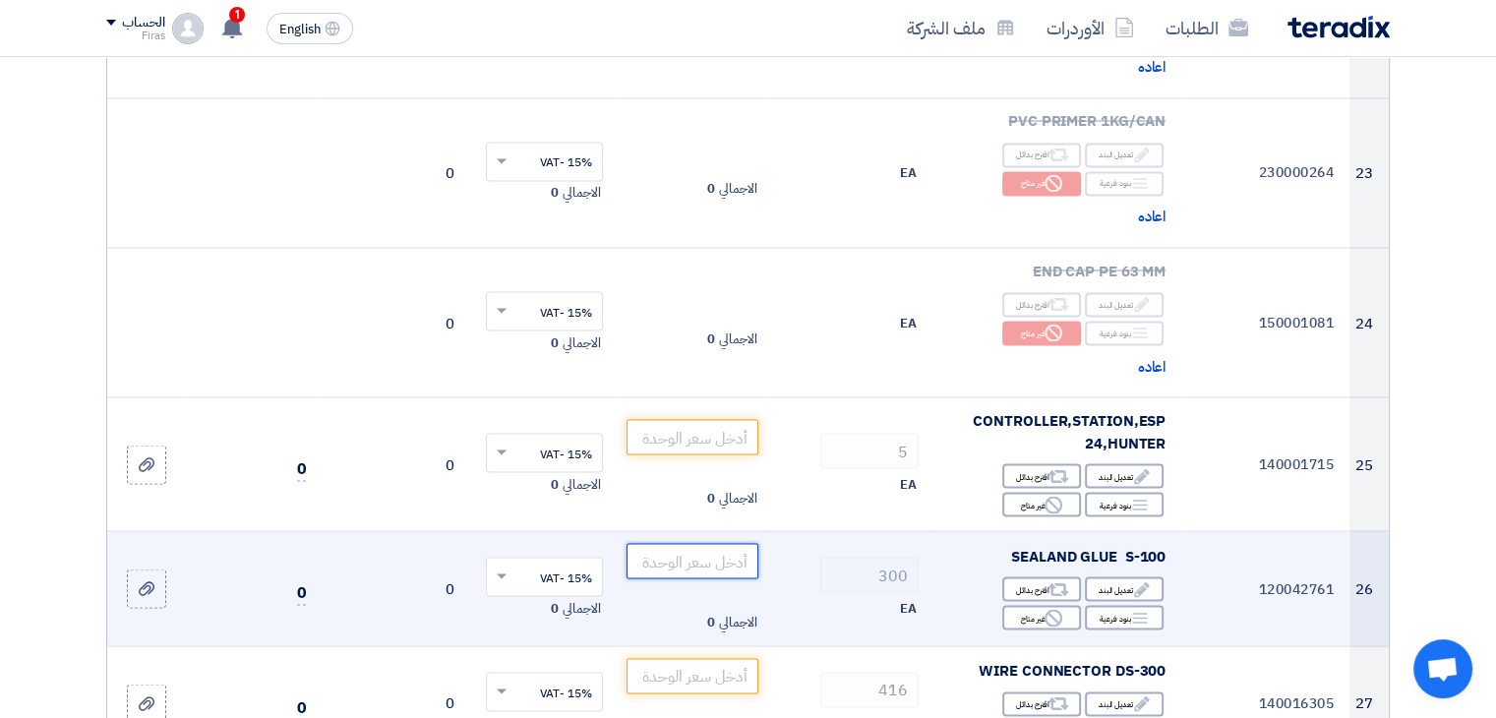
scroll to position [3542, 0]
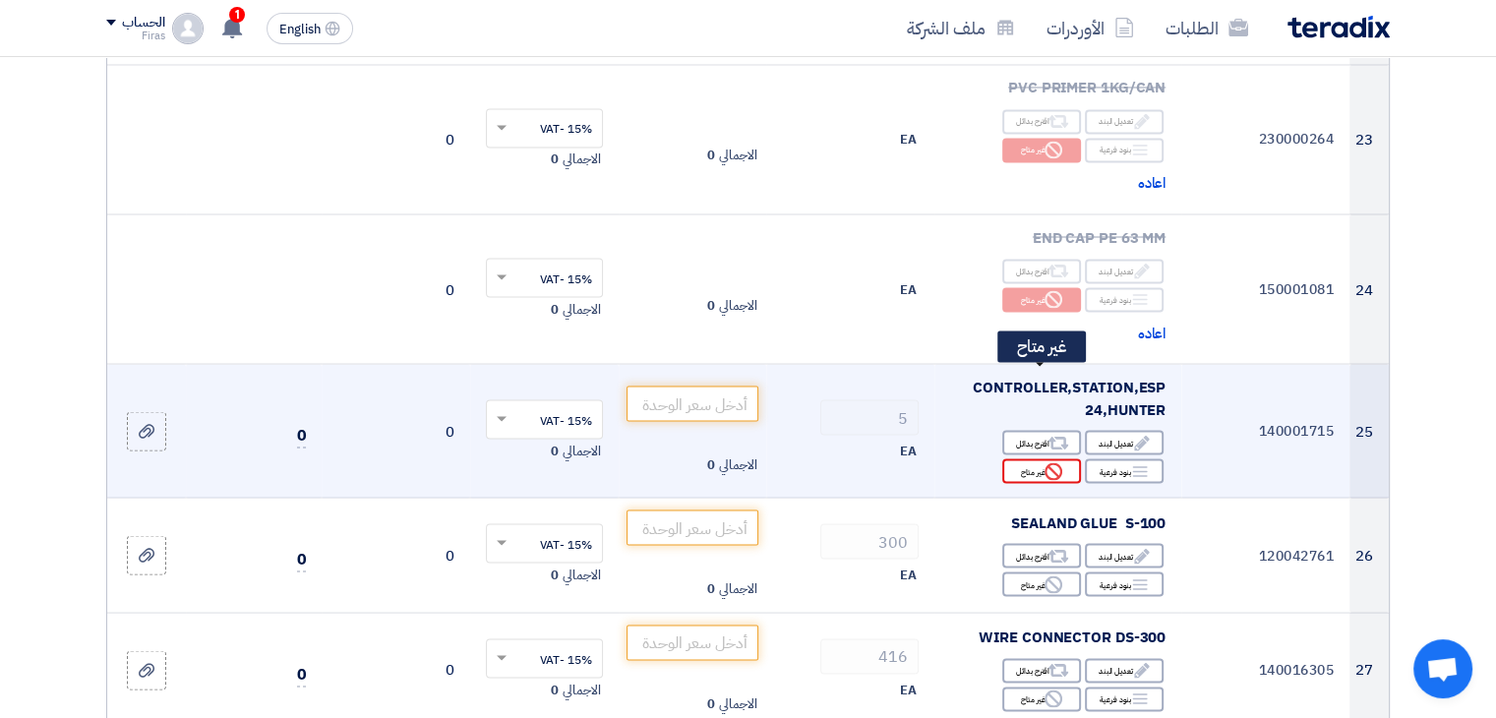
click at [1056, 462] on icon "Reject" at bounding box center [1054, 471] width 18 height 18
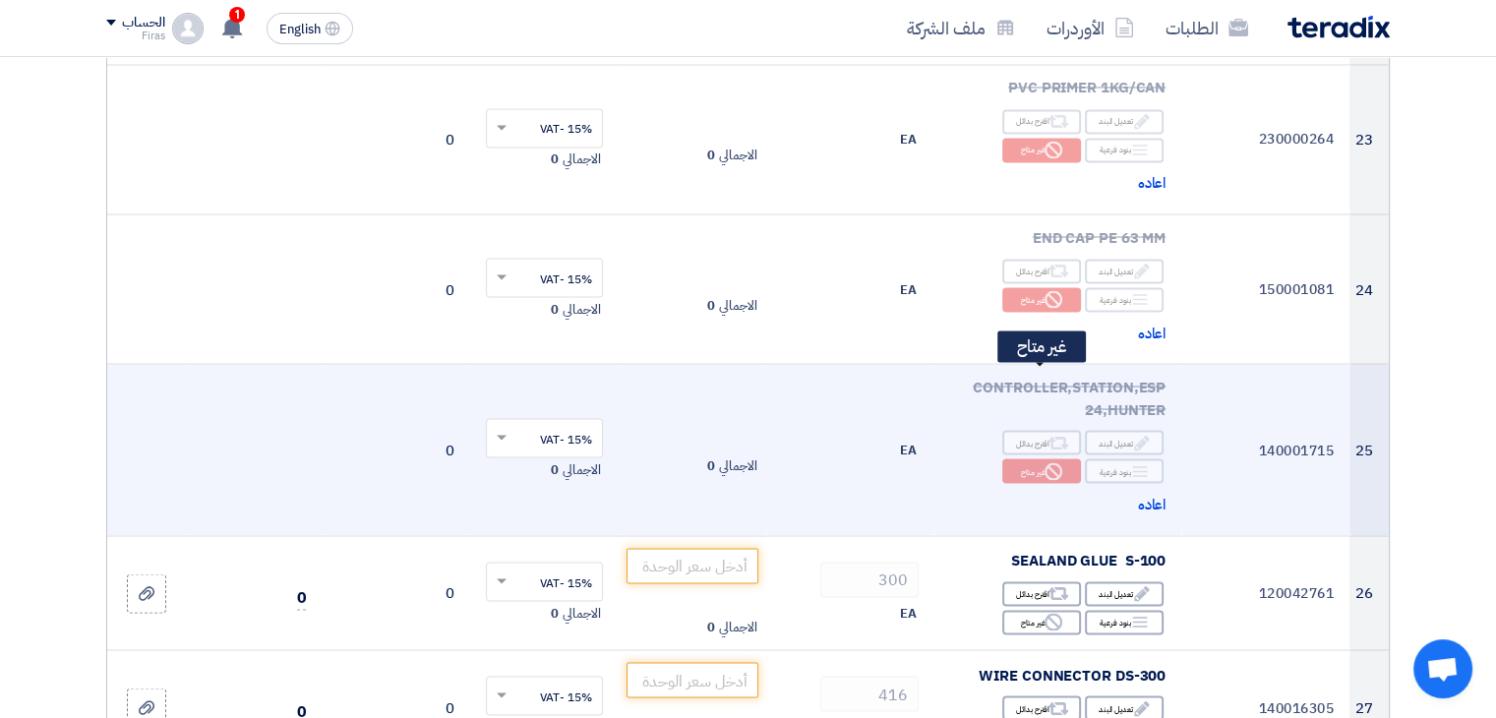
click at [1037, 458] on div "Reject غير متاح" at bounding box center [1042, 470] width 79 height 25
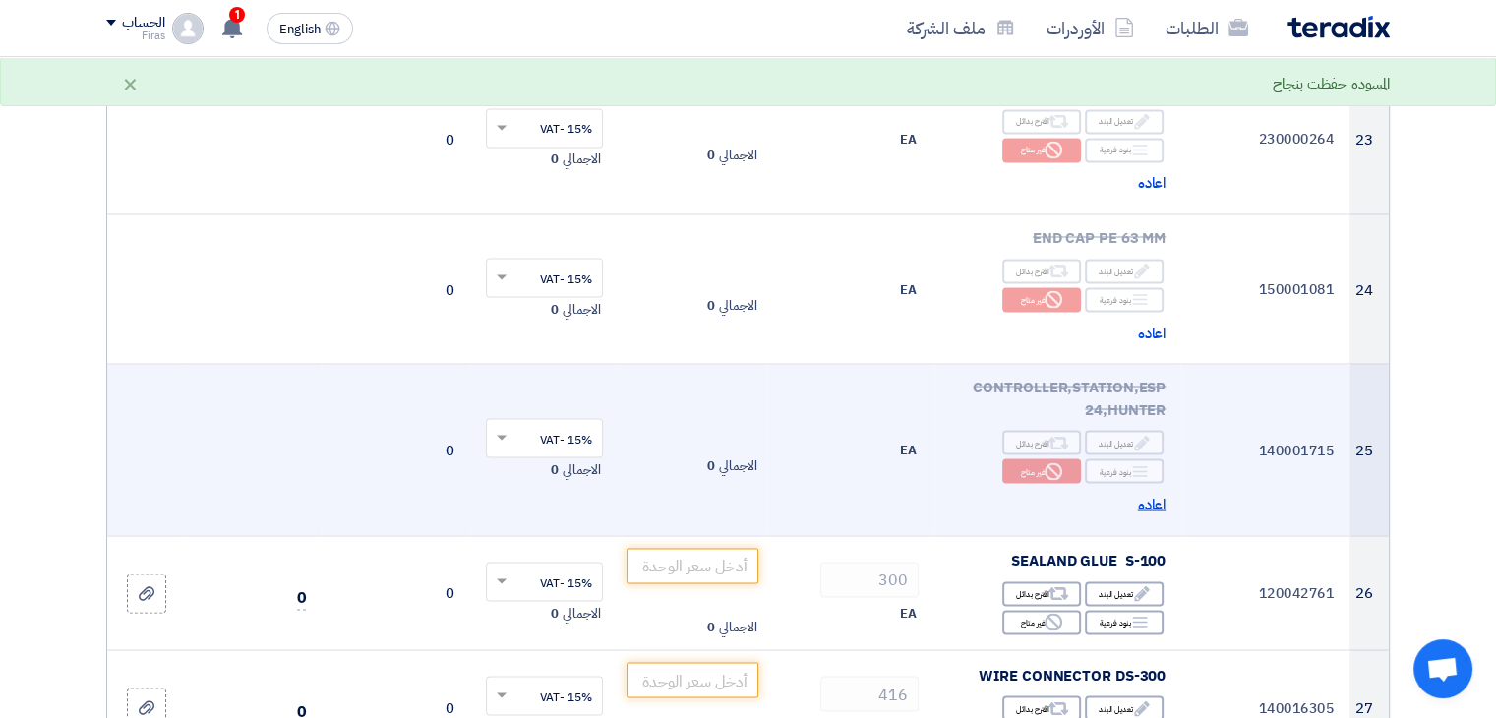
click at [1149, 493] on span "اعاده" at bounding box center [1152, 504] width 29 height 23
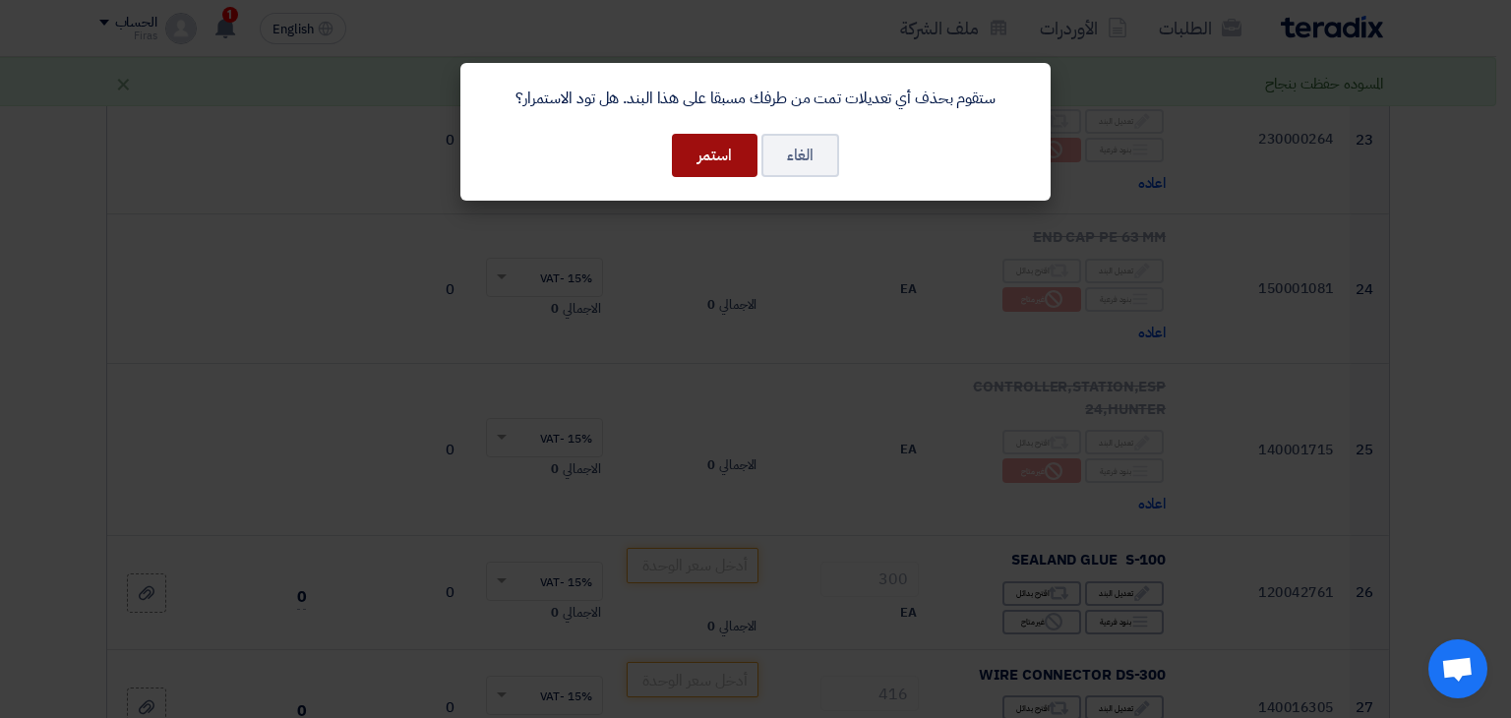
click at [735, 156] on button "استمر" at bounding box center [715, 155] width 86 height 43
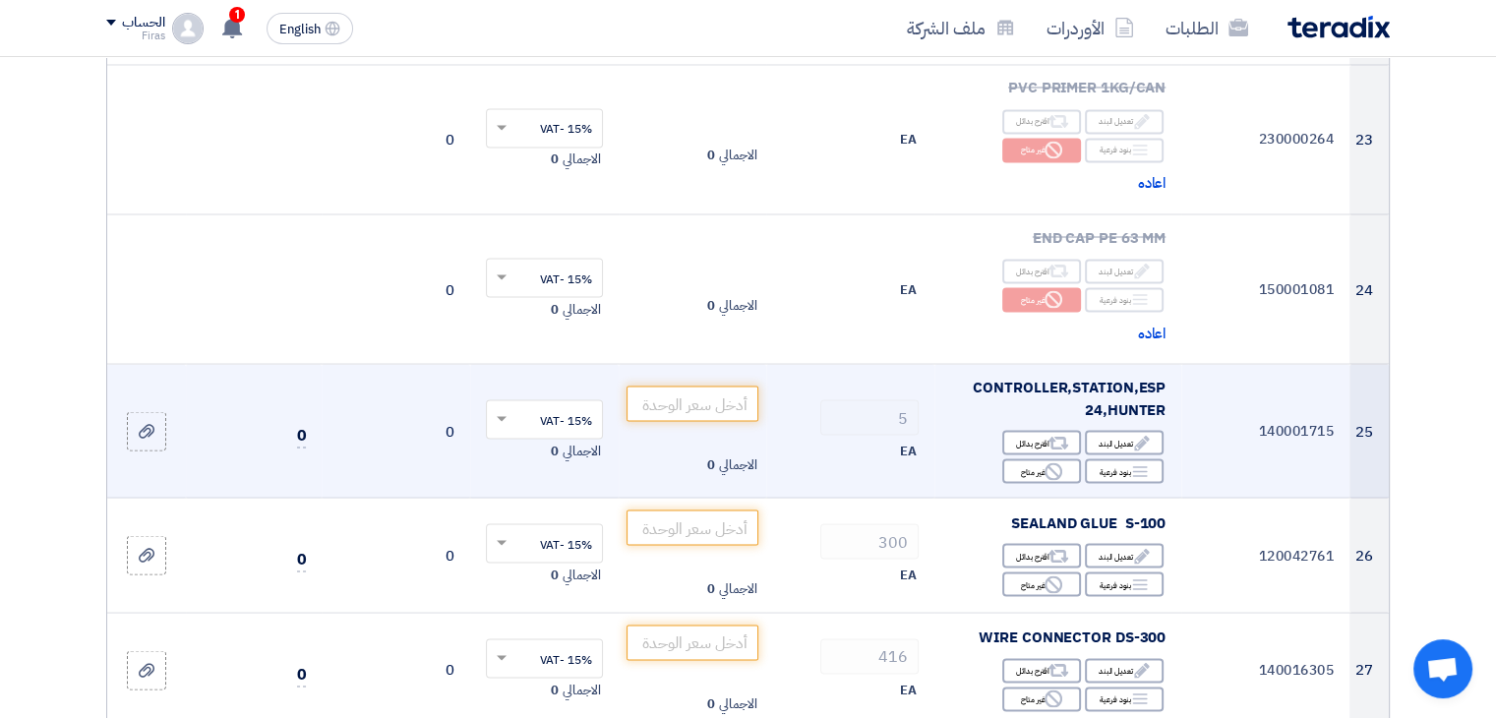
scroll to position [3640, 0]
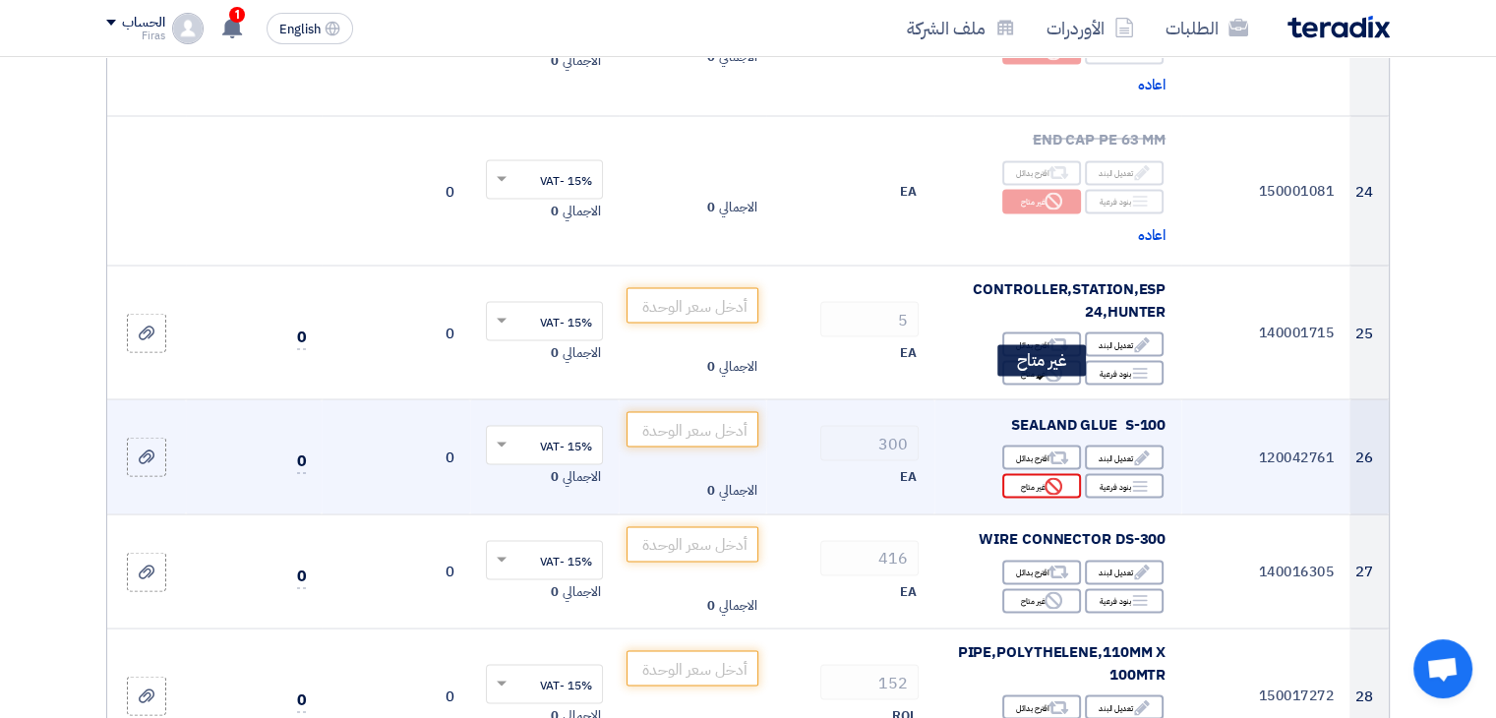
click at [1047, 477] on use at bounding box center [1054, 486] width 18 height 18
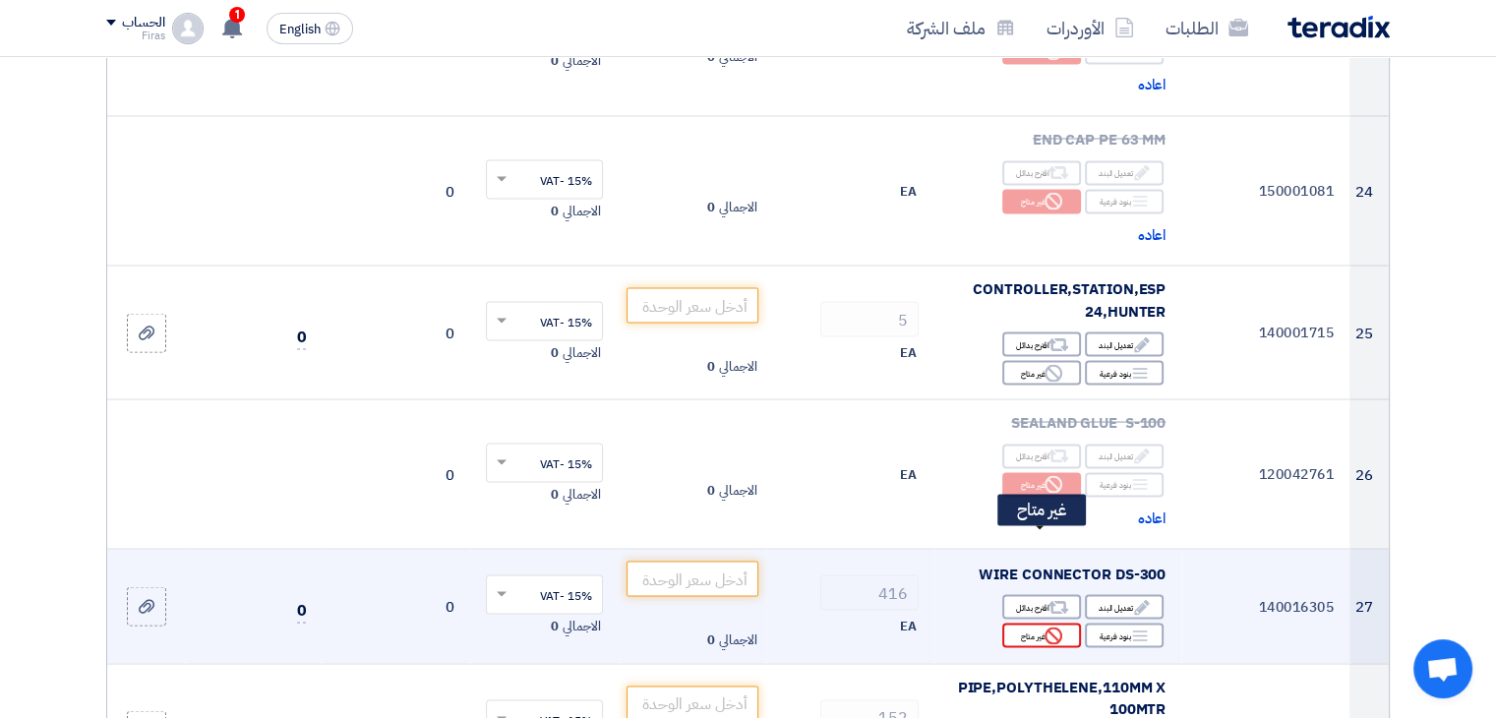
click at [1063, 623] on div "Reject غير متاح" at bounding box center [1042, 635] width 79 height 25
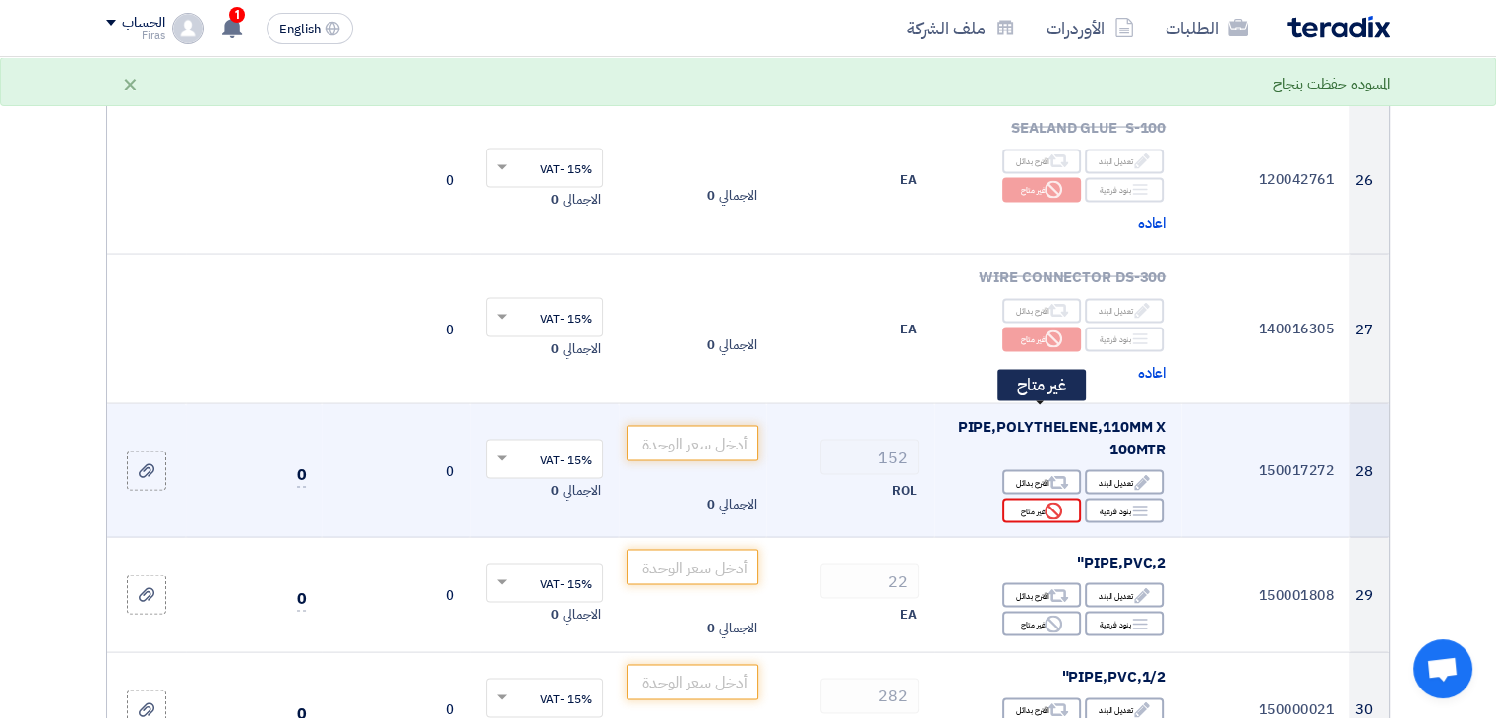
scroll to position [3936, 0]
click at [1045, 502] on icon "Reject" at bounding box center [1054, 511] width 18 height 18
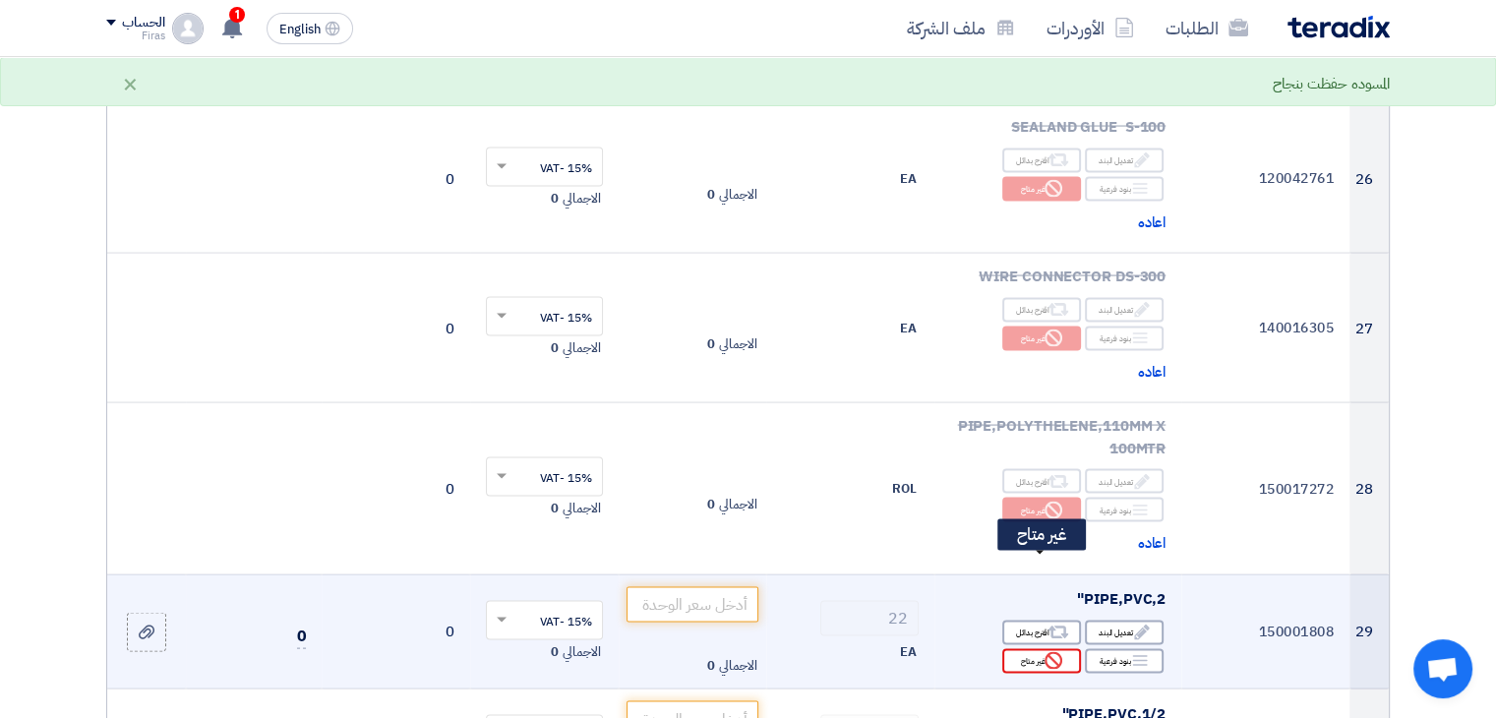
click at [1058, 652] on icon "Reject" at bounding box center [1054, 661] width 18 height 18
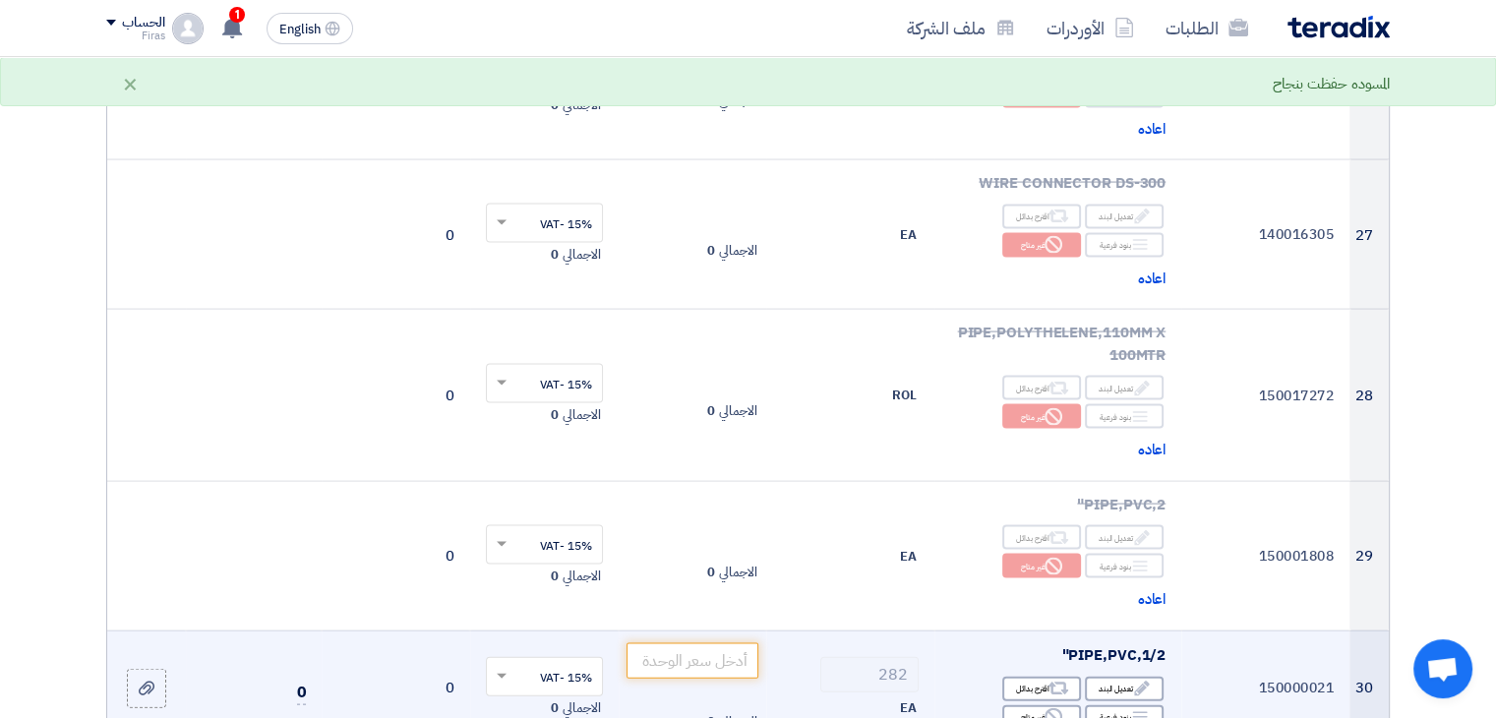
scroll to position [4132, 0]
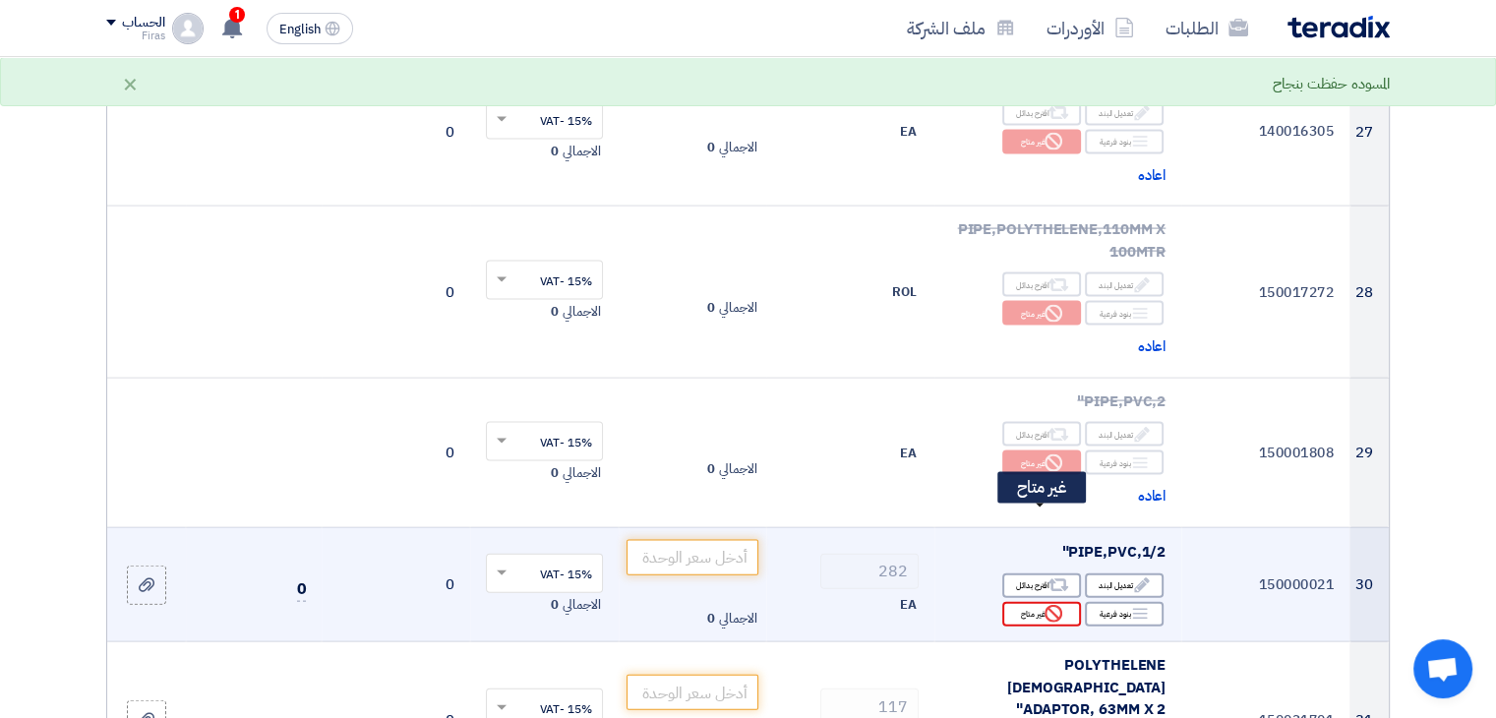
click at [1045, 605] on icon "Reject" at bounding box center [1054, 614] width 18 height 18
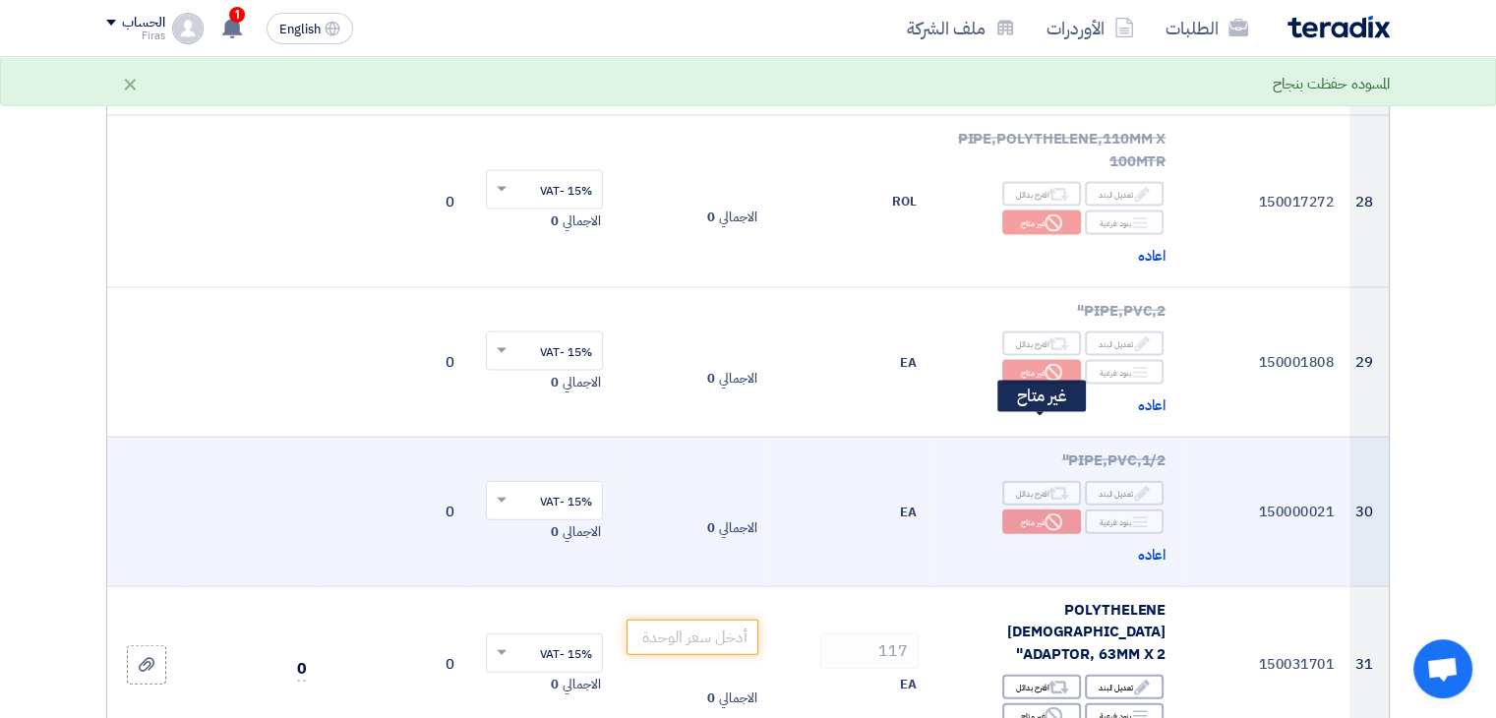
scroll to position [4329, 0]
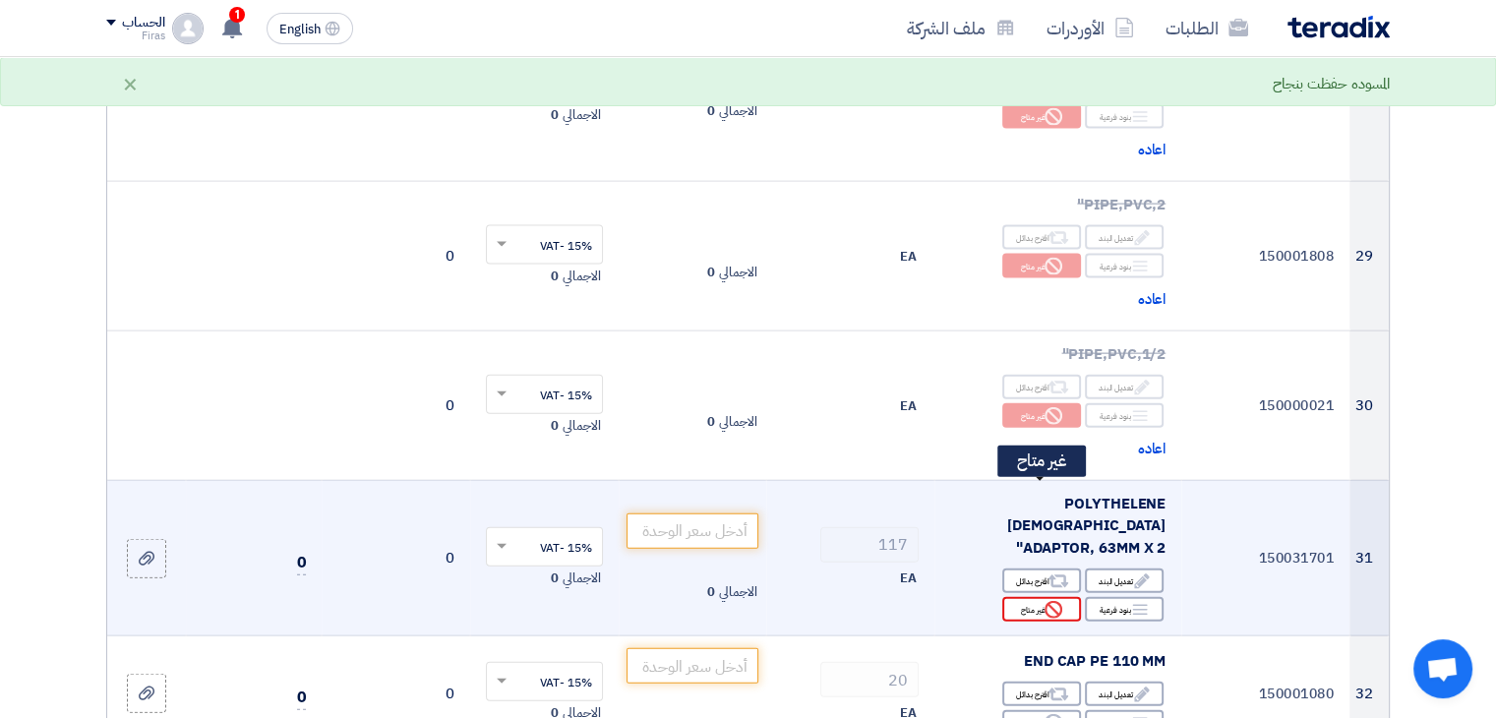
click at [1032, 597] on div "Reject غير متاح" at bounding box center [1042, 609] width 79 height 25
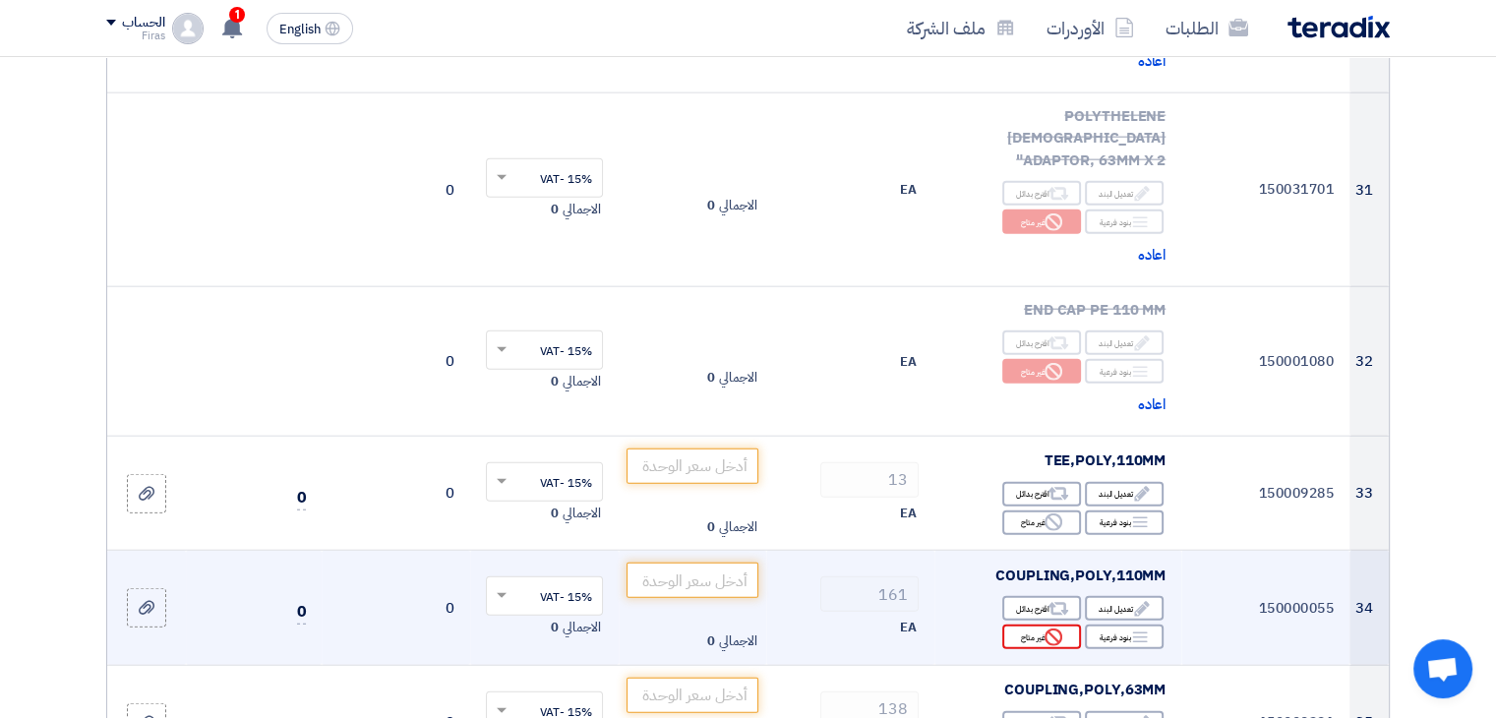
scroll to position [4723, 0]
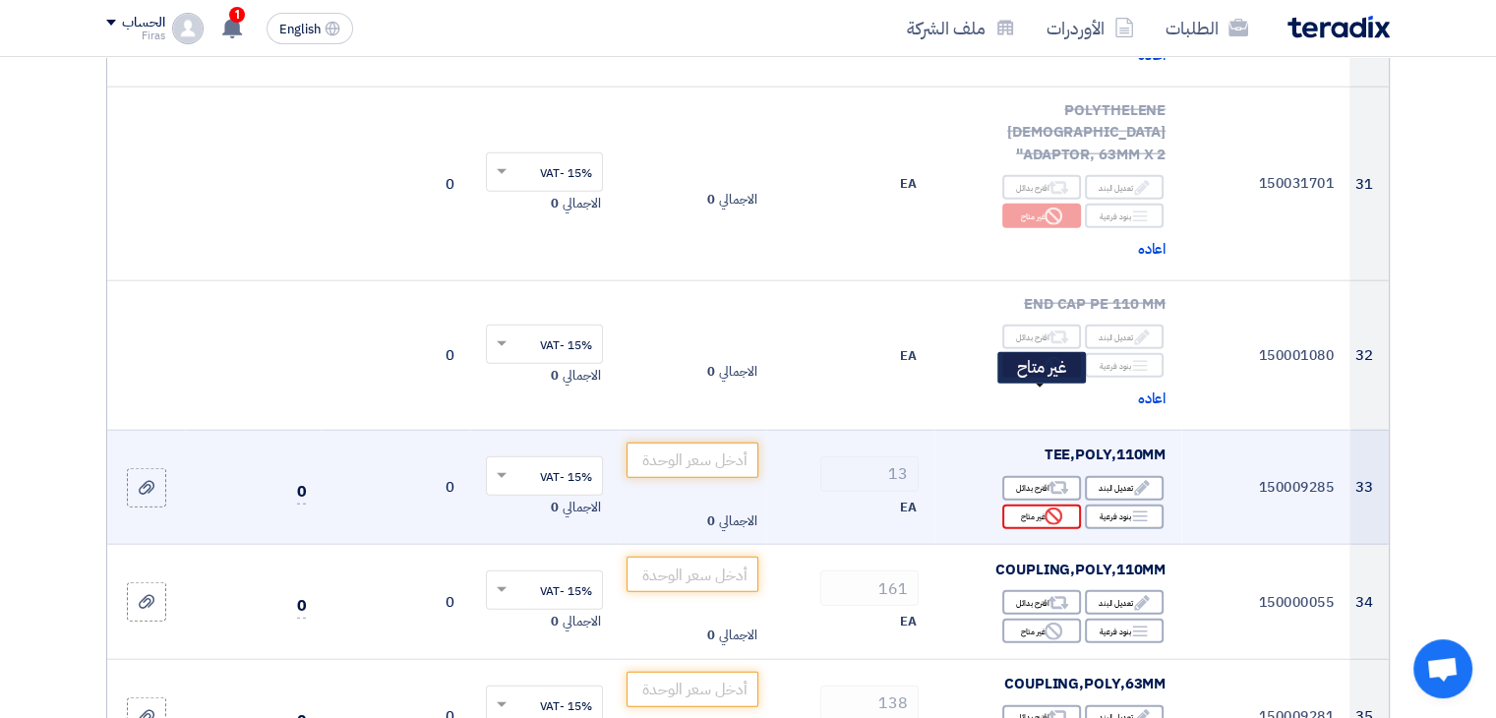
click at [1038, 505] on div "Reject غير متاح" at bounding box center [1042, 517] width 79 height 25
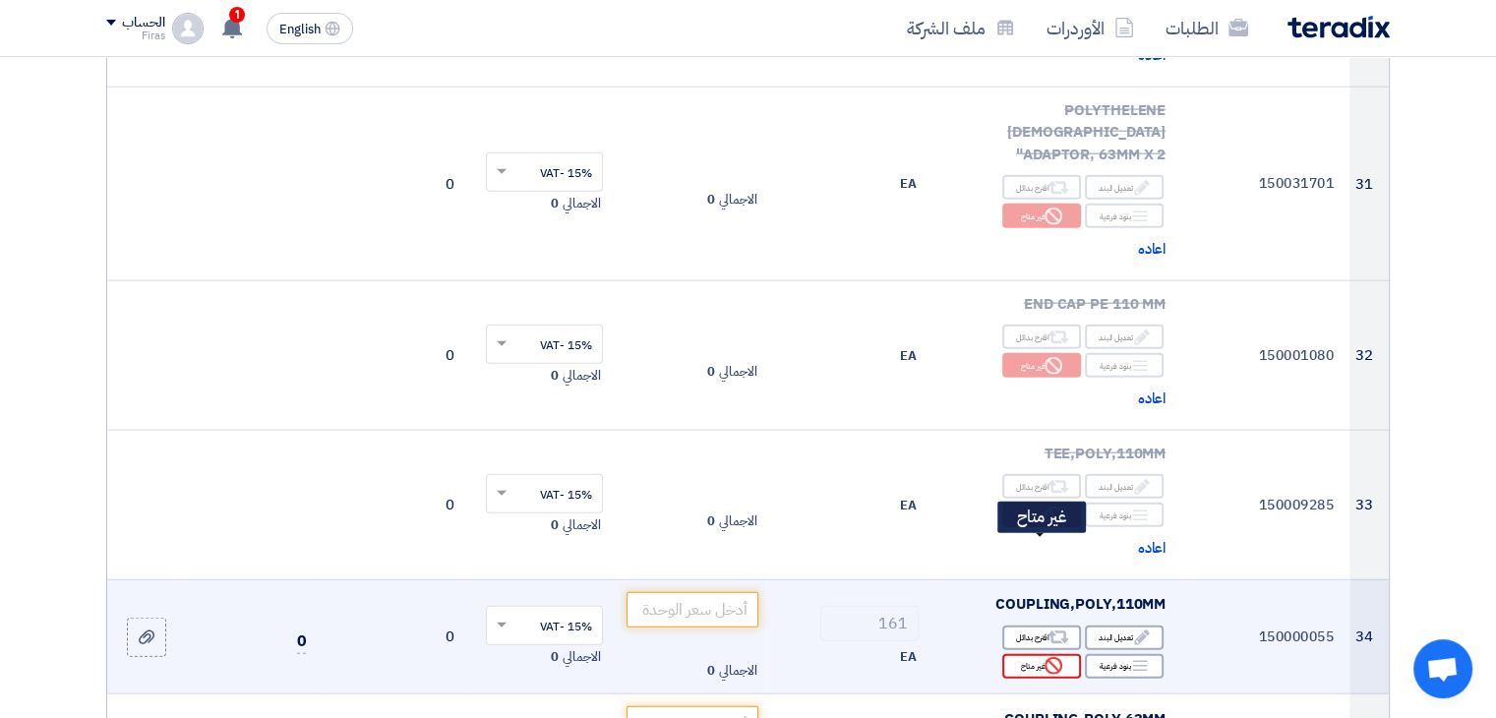
click at [1039, 654] on div "Reject غير متاح" at bounding box center [1042, 666] width 79 height 25
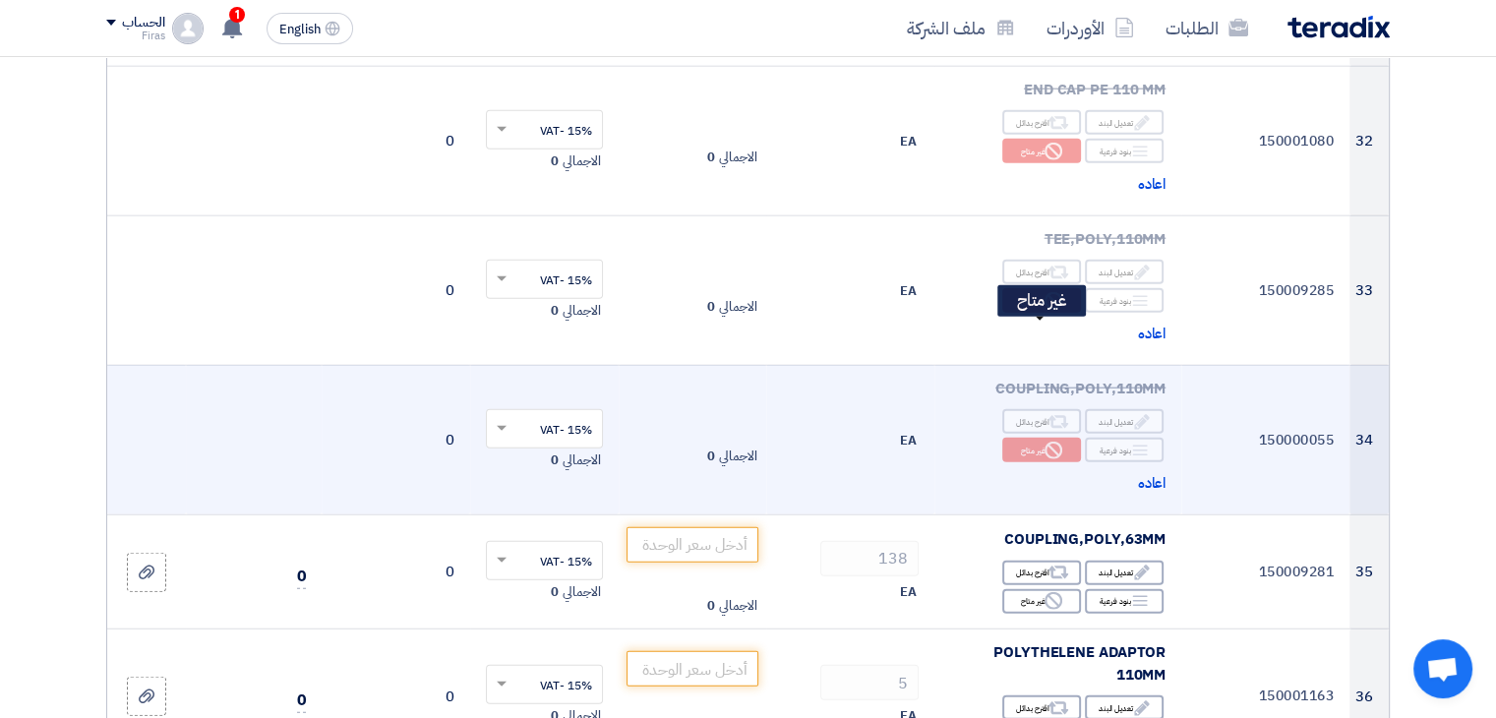
scroll to position [5018, 0]
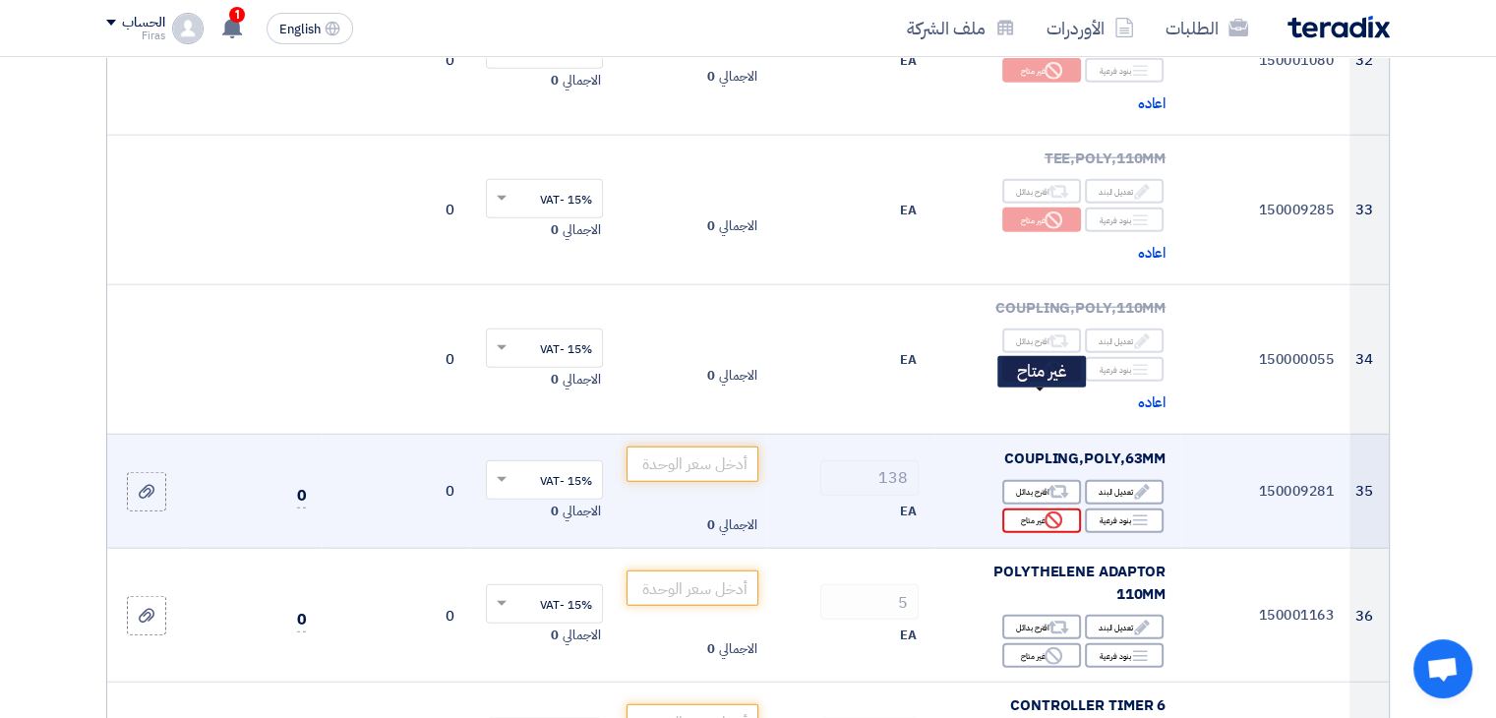
click at [1031, 509] on div "Reject غير متاح" at bounding box center [1042, 521] width 79 height 25
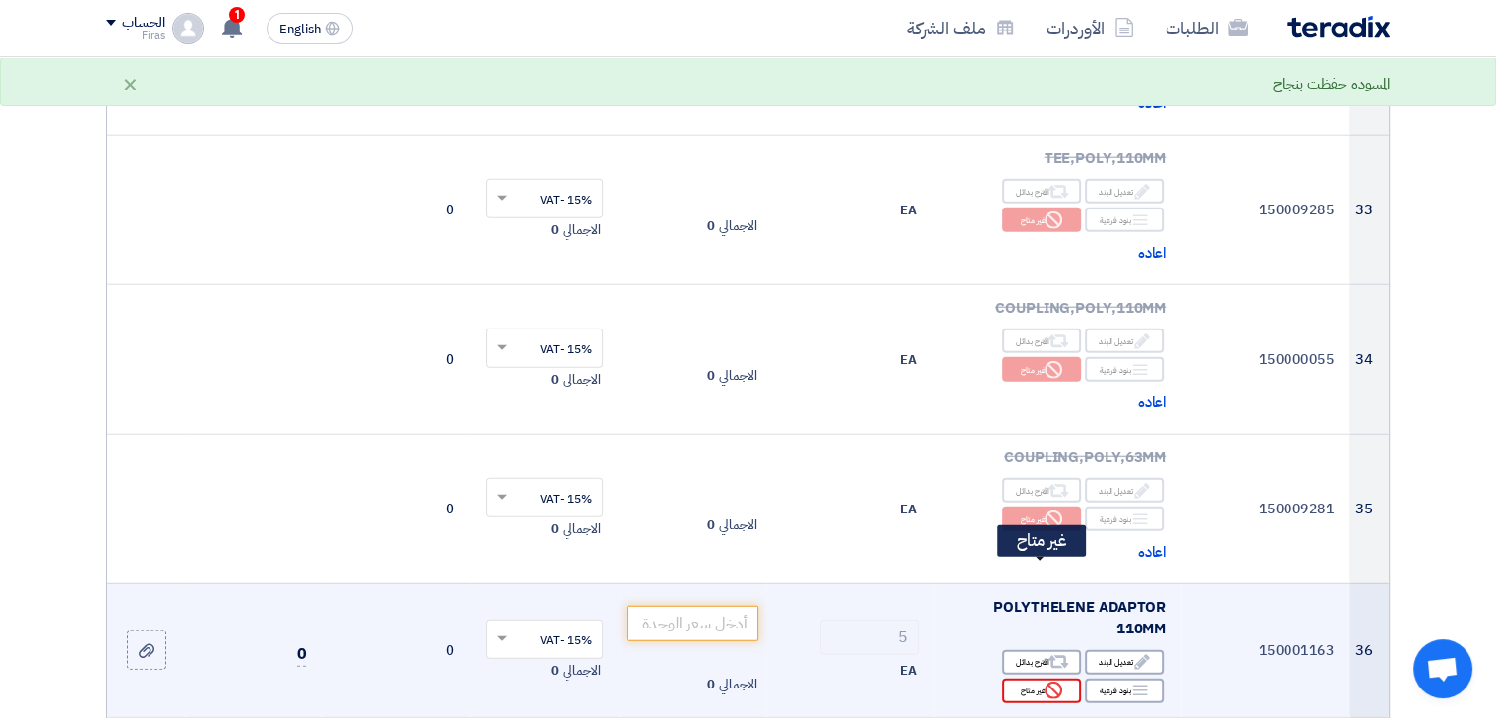
click at [1043, 679] on div "Reject غير متاح" at bounding box center [1042, 691] width 79 height 25
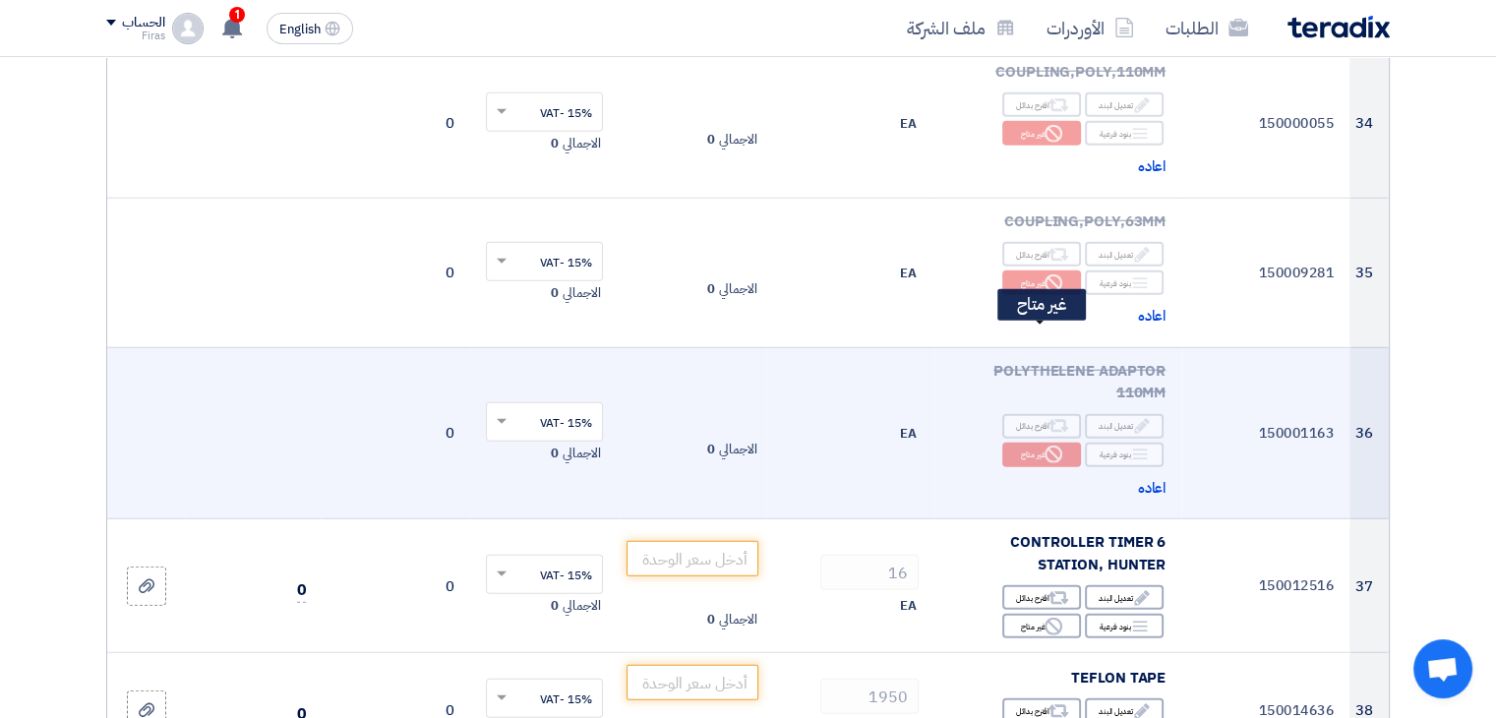
scroll to position [5313, 0]
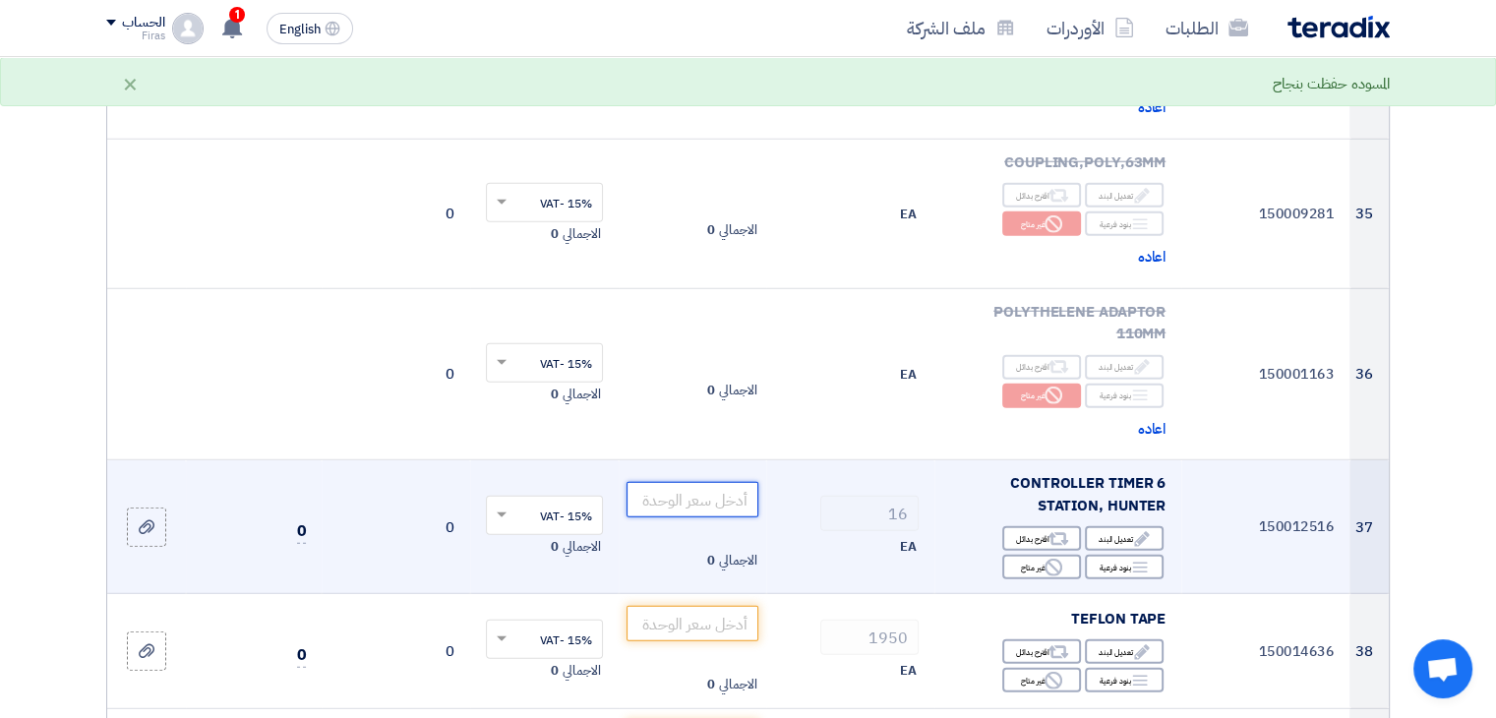
click at [695, 482] on input "number" at bounding box center [693, 499] width 133 height 35
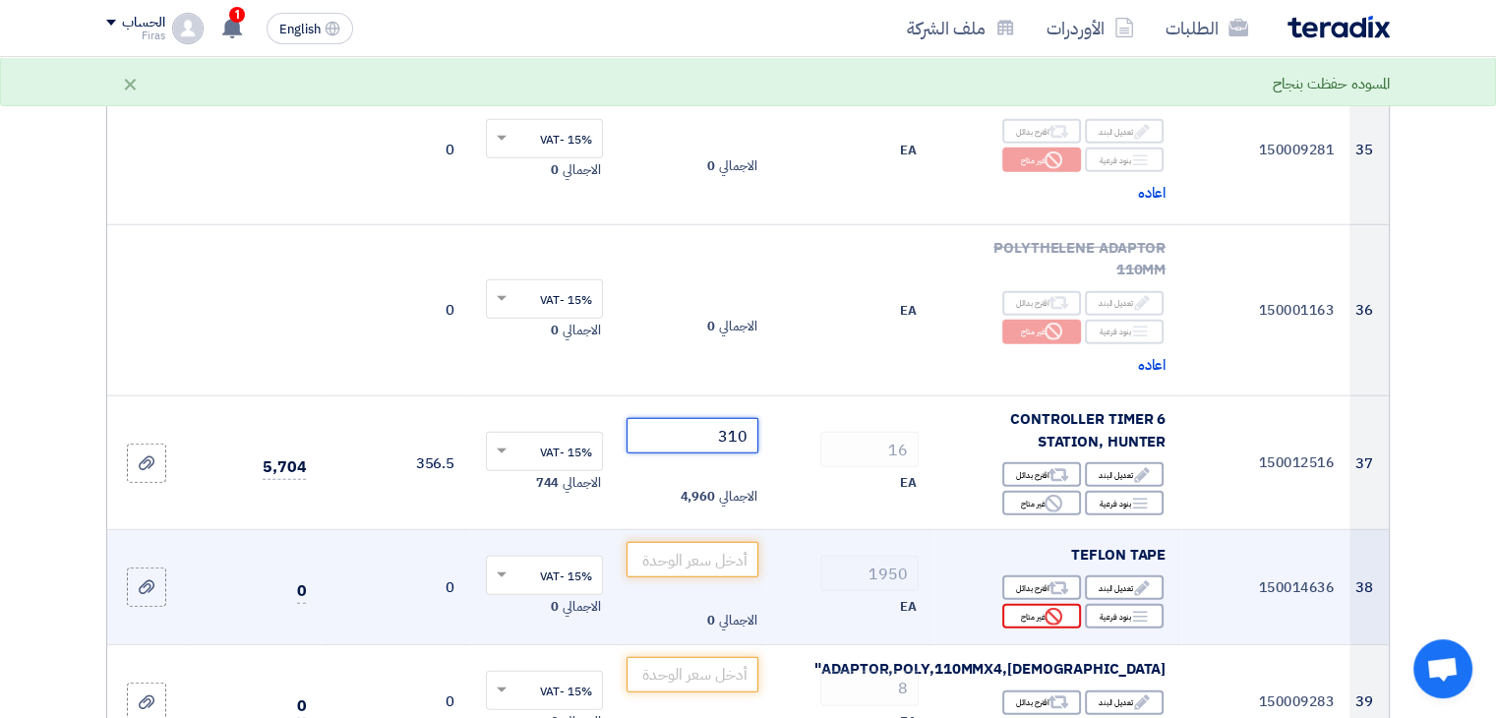
scroll to position [5411, 0]
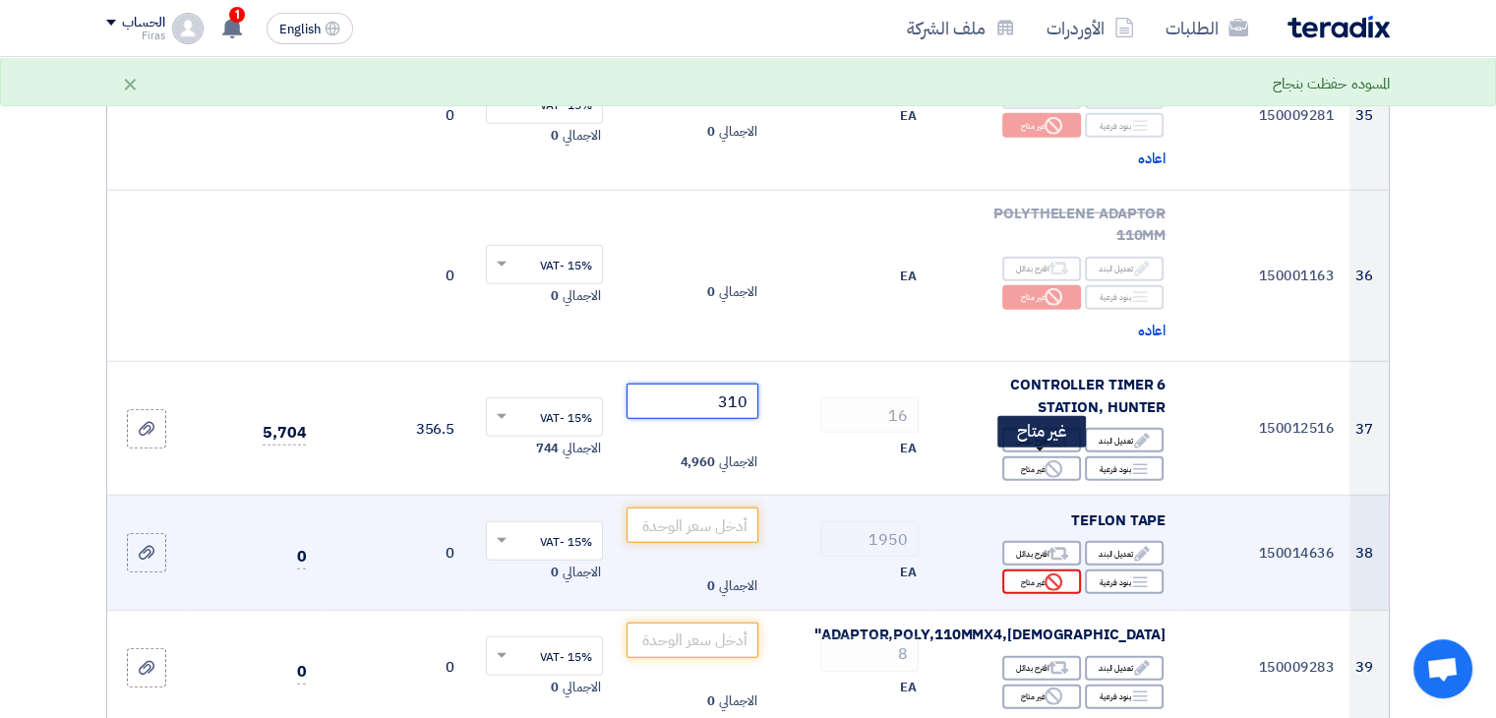
type input "310"
click at [1027, 570] on div "Reject غير متاح" at bounding box center [1042, 582] width 79 height 25
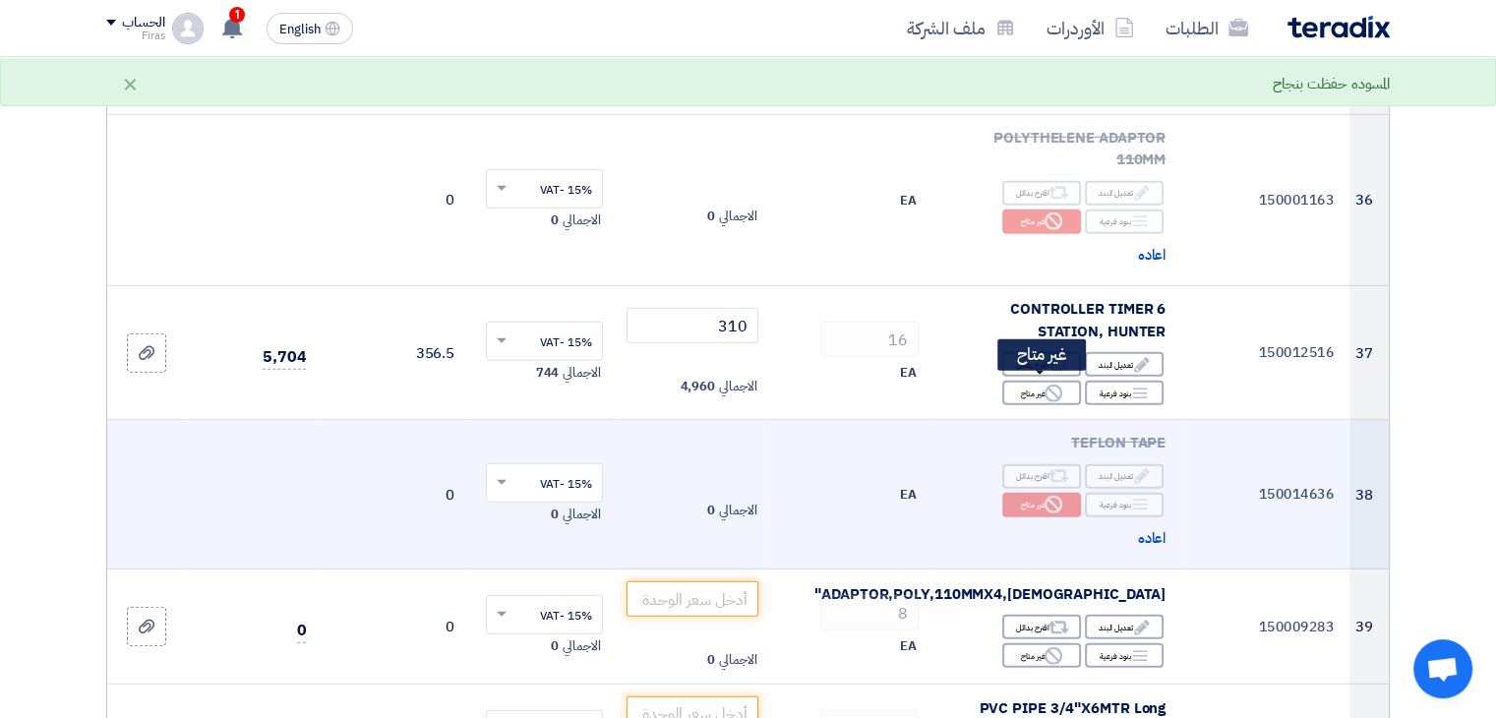
scroll to position [5608, 0]
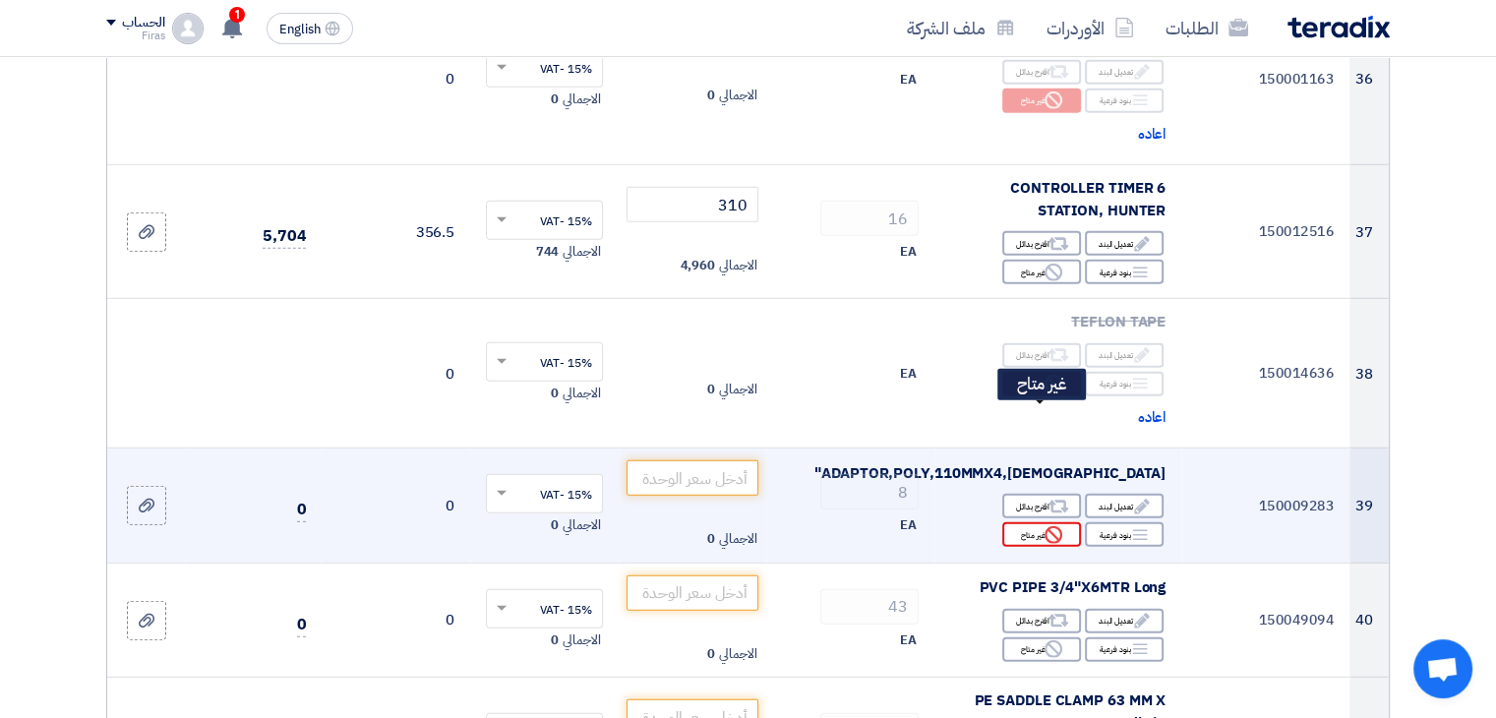
click at [1035, 522] on div "Reject غير متاح" at bounding box center [1042, 534] width 79 height 25
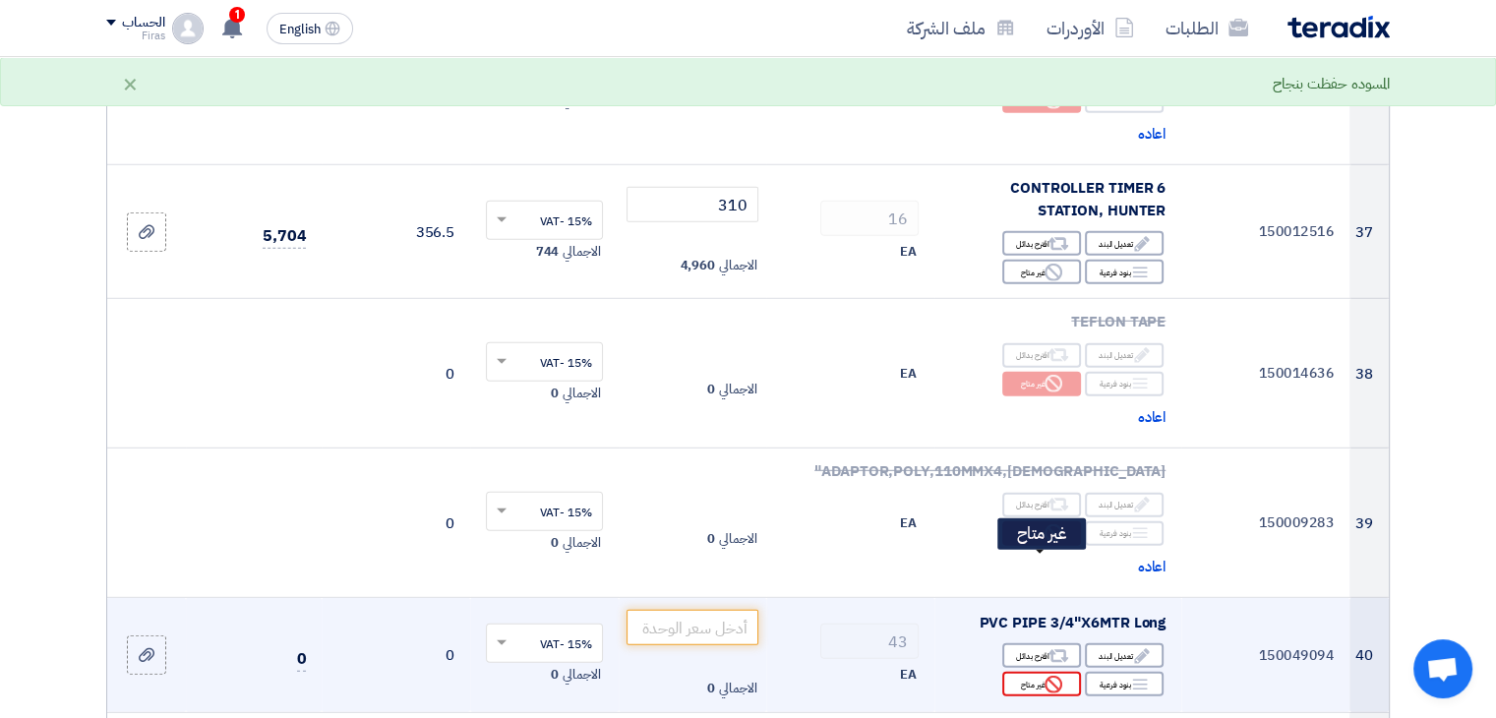
click at [1037, 672] on div "Reject غير متاح" at bounding box center [1042, 684] width 79 height 25
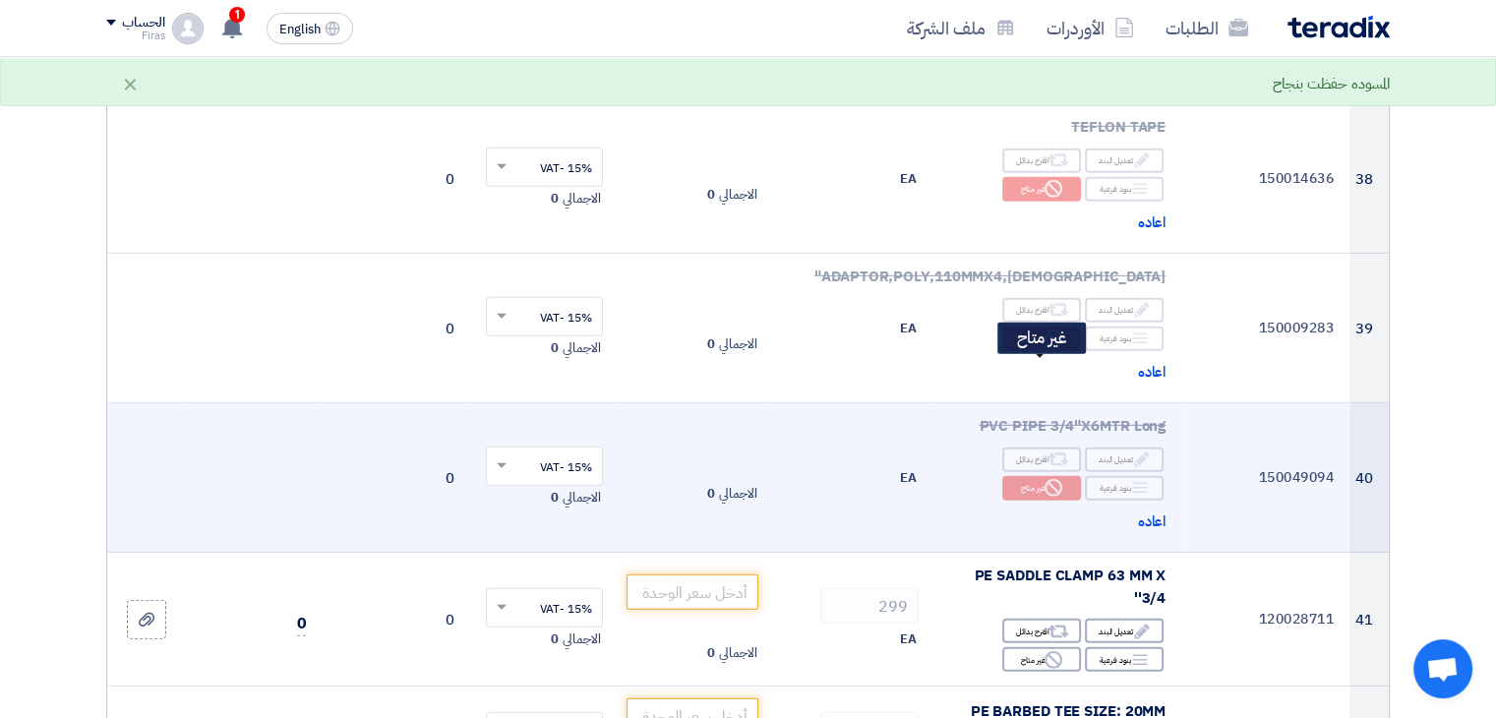
scroll to position [5805, 0]
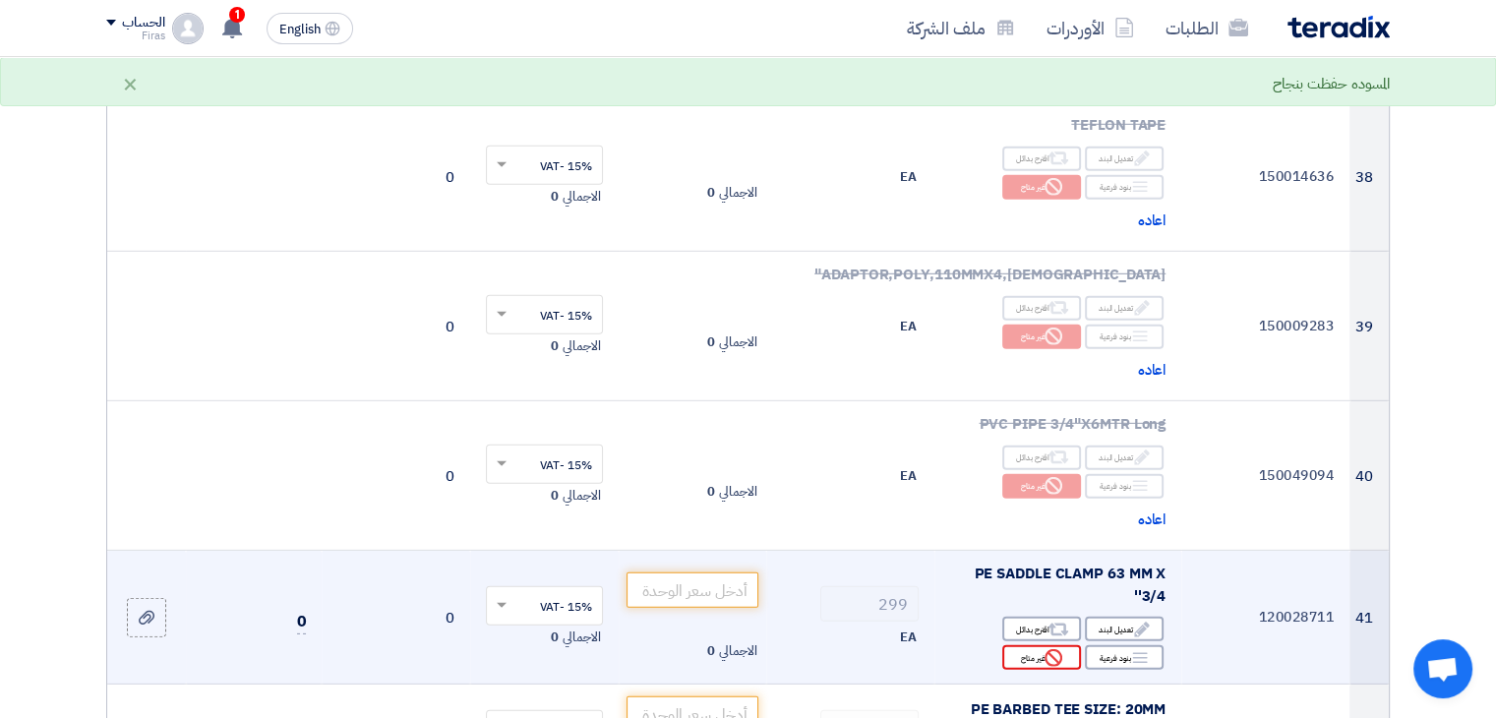
click at [1037, 645] on div "Reject غير متاح" at bounding box center [1042, 657] width 79 height 25
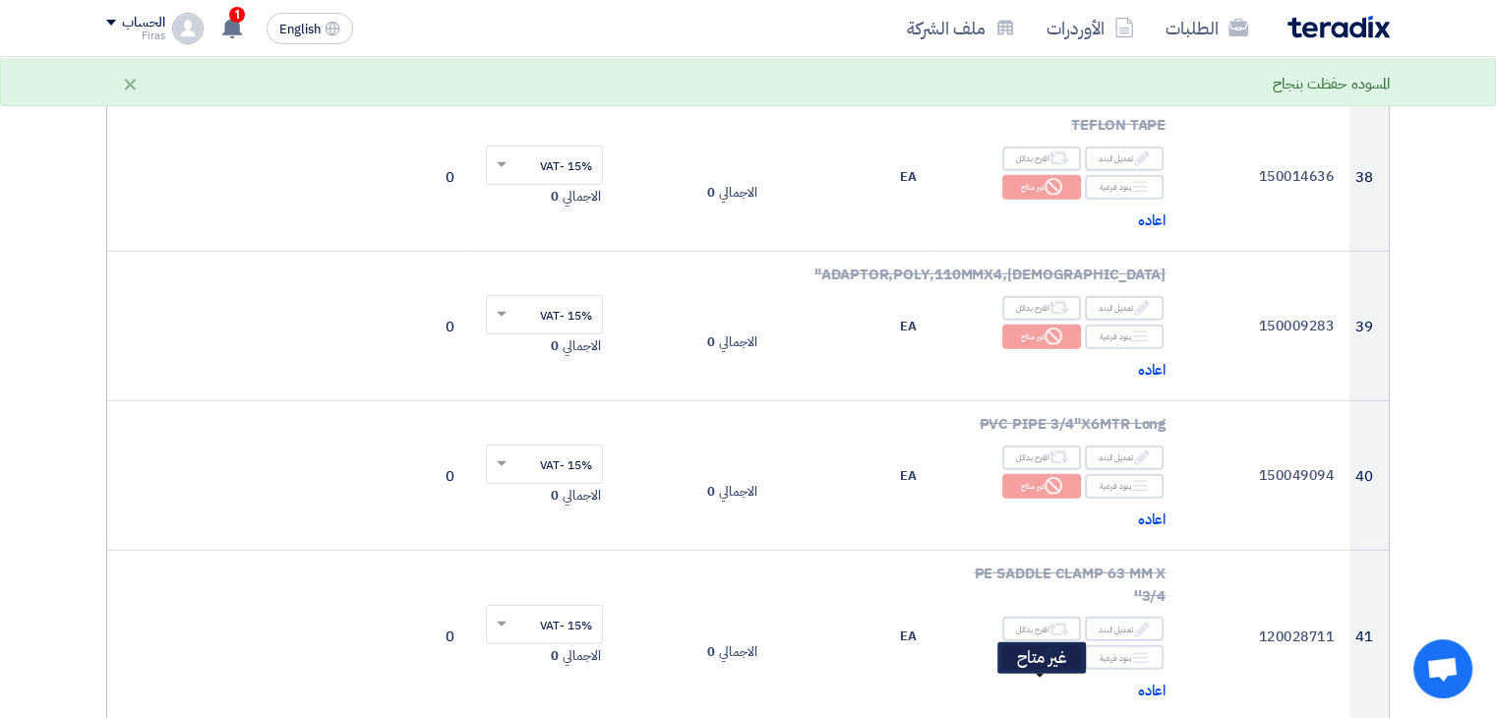
scroll to position [6100, 0]
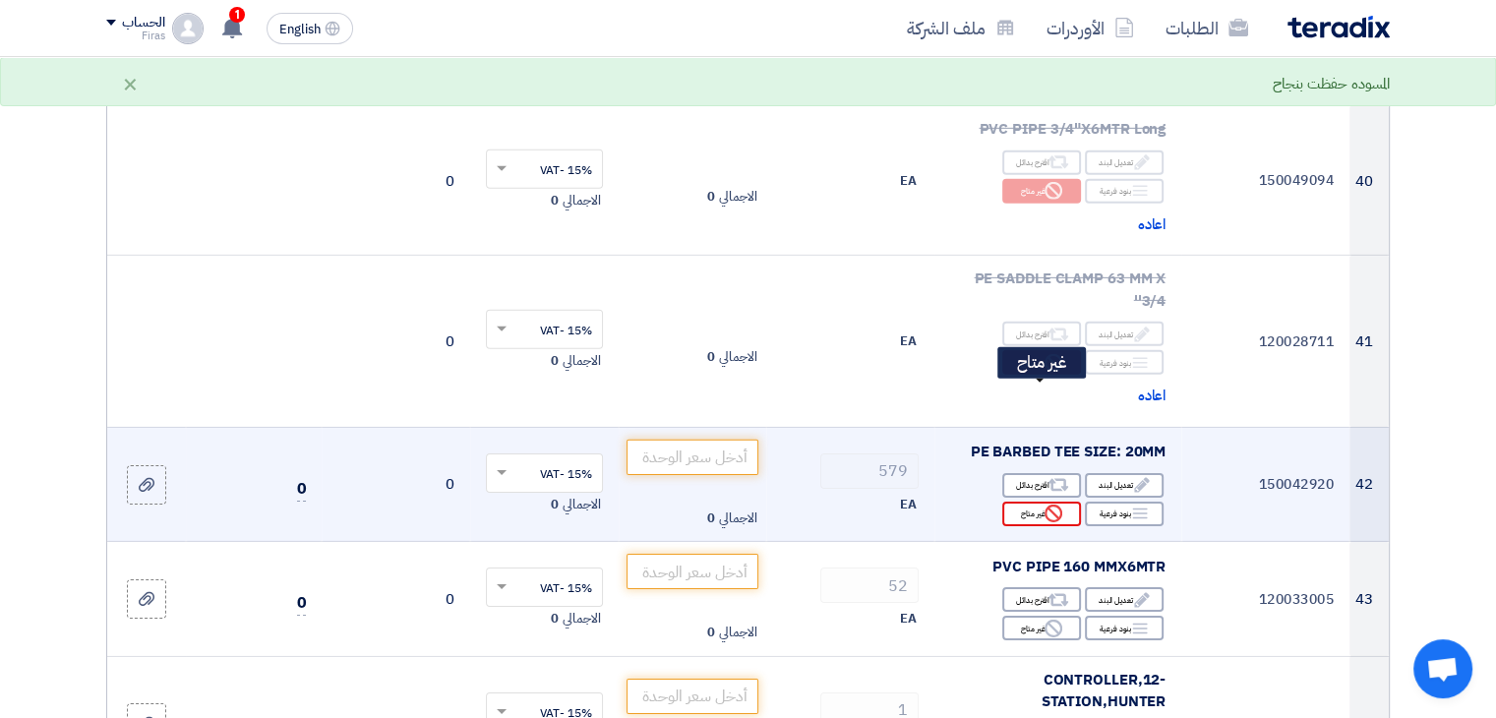
click at [1045, 505] on icon "Reject" at bounding box center [1054, 514] width 18 height 18
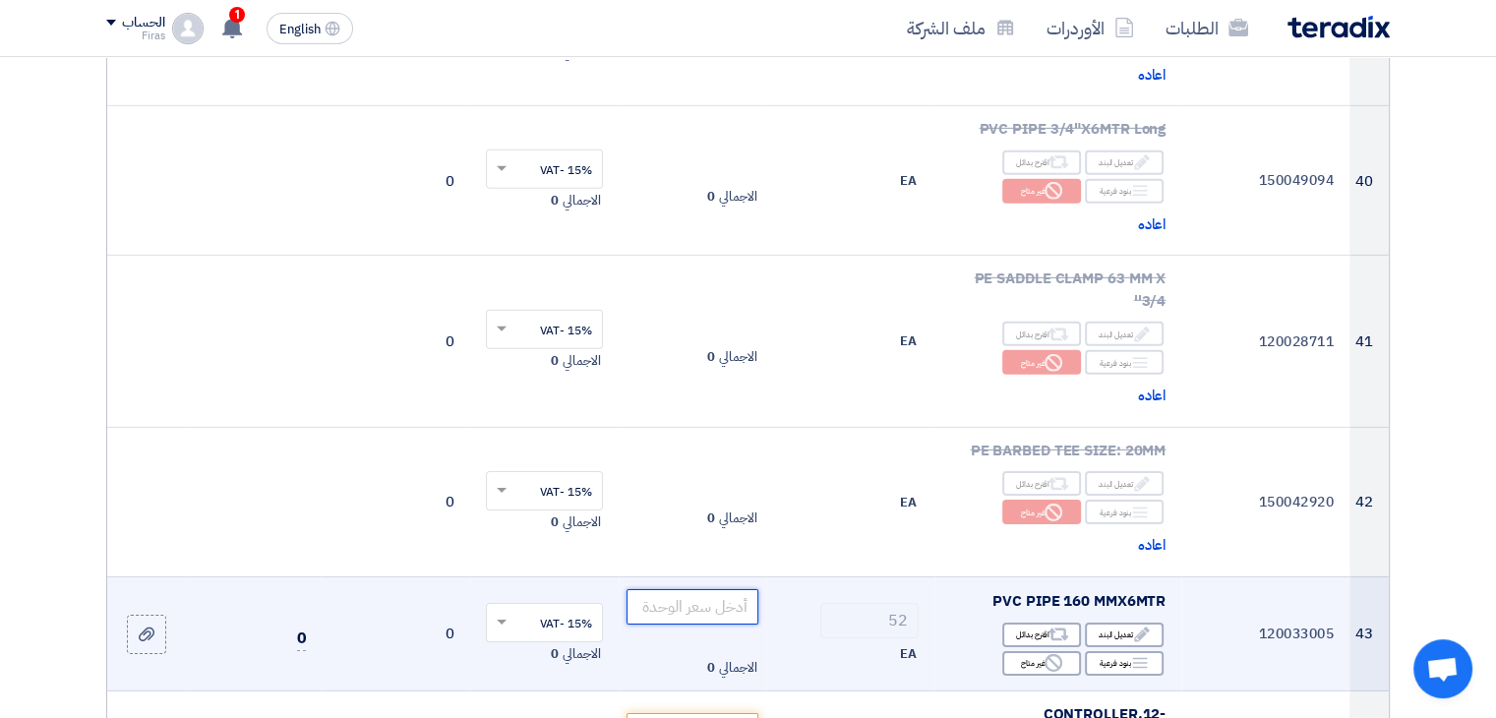
click at [698, 589] on input "number" at bounding box center [693, 606] width 133 height 35
click at [699, 589] on input "number" at bounding box center [693, 606] width 133 height 35
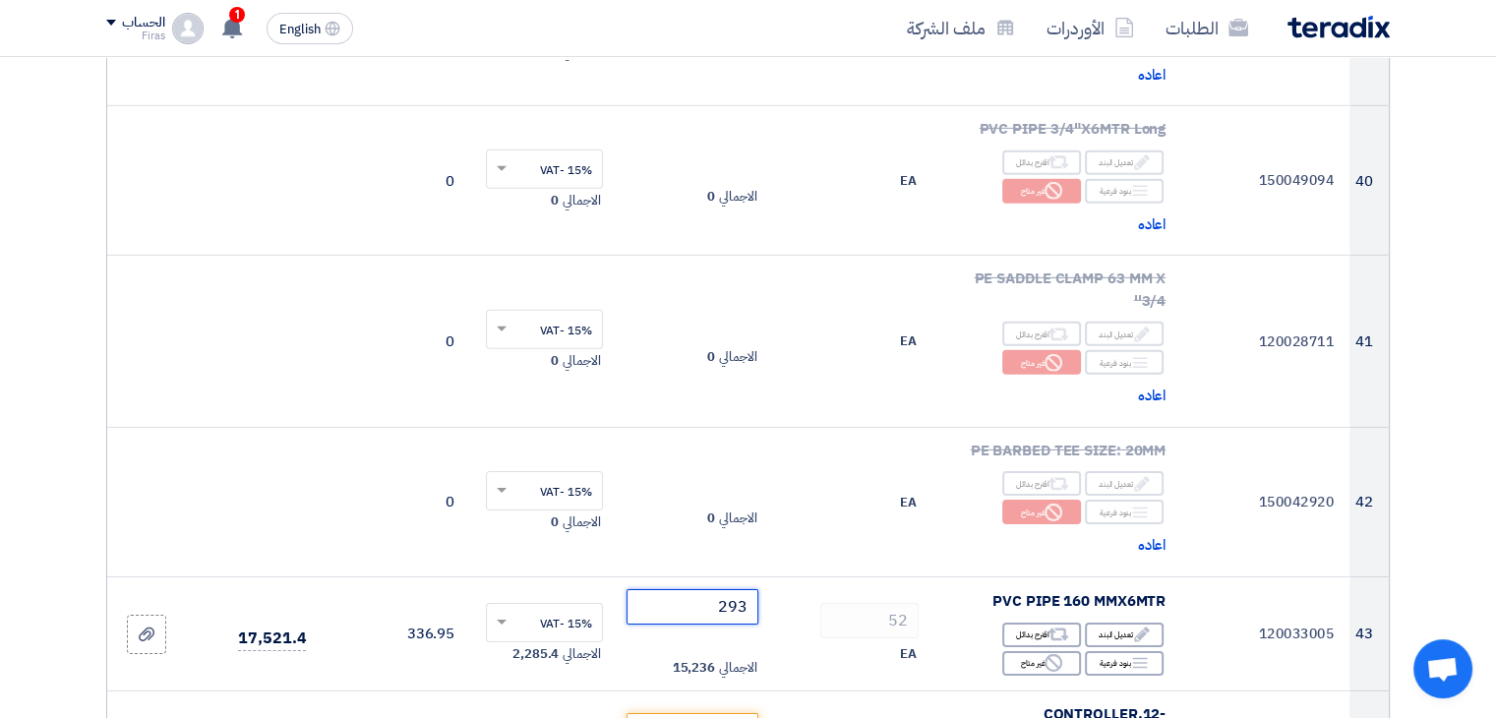
scroll to position [6297, 0]
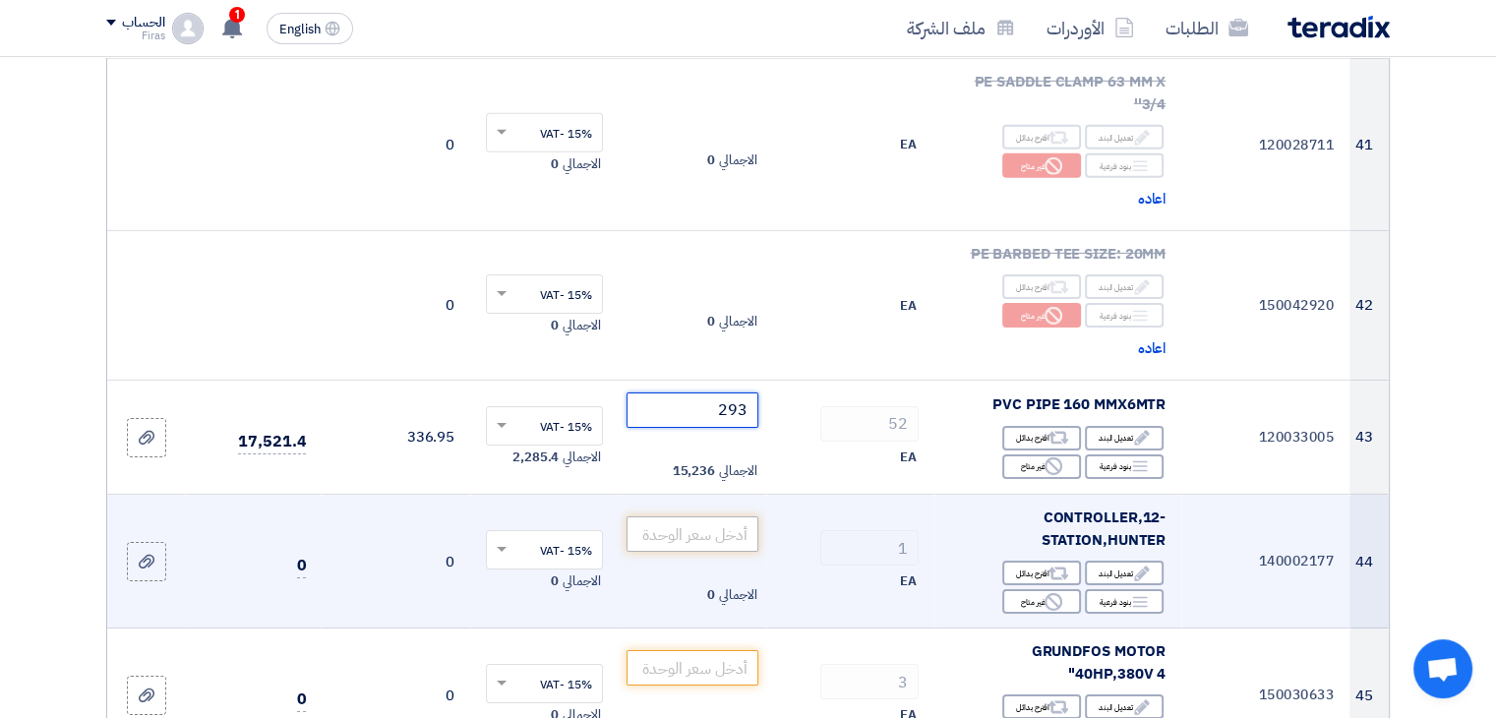
type input "293"
click at [737, 517] on input "number" at bounding box center [693, 534] width 133 height 35
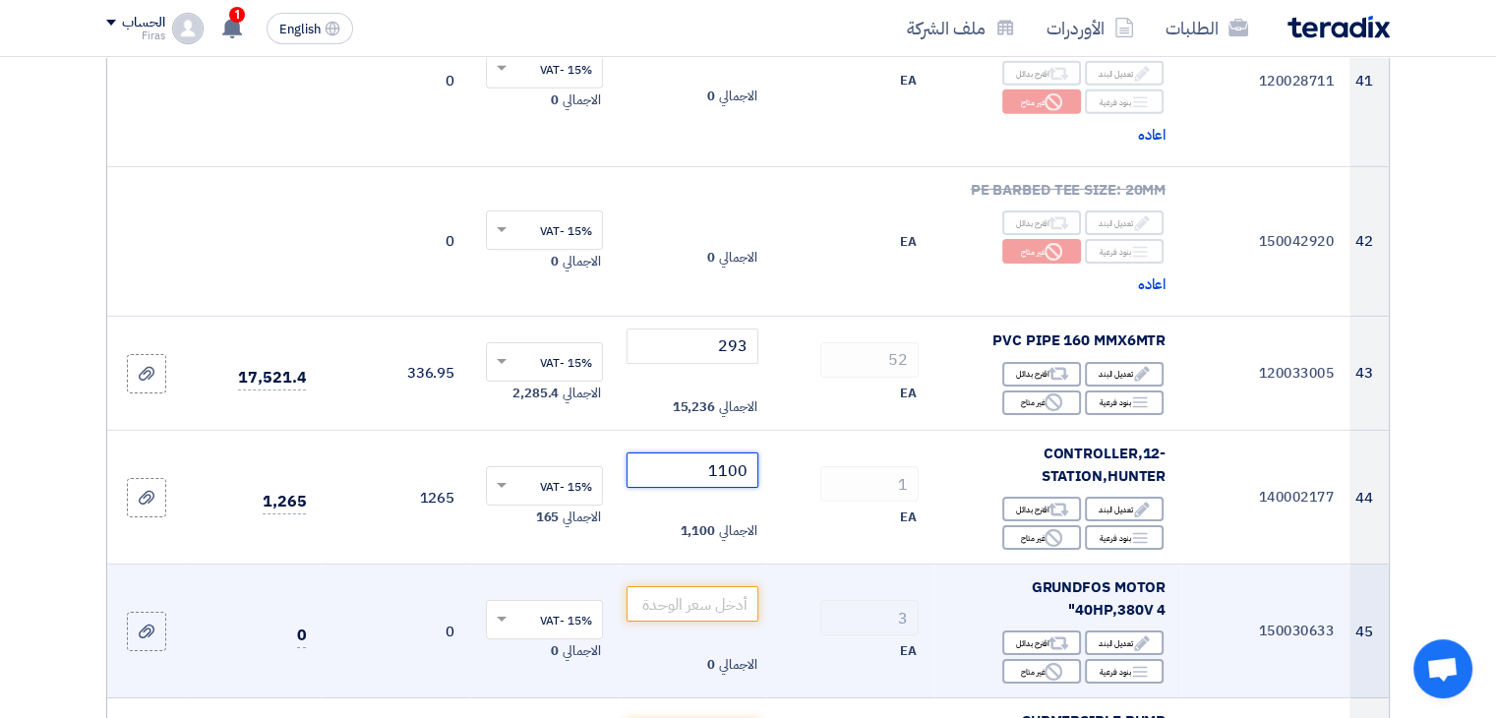
scroll to position [6395, 0]
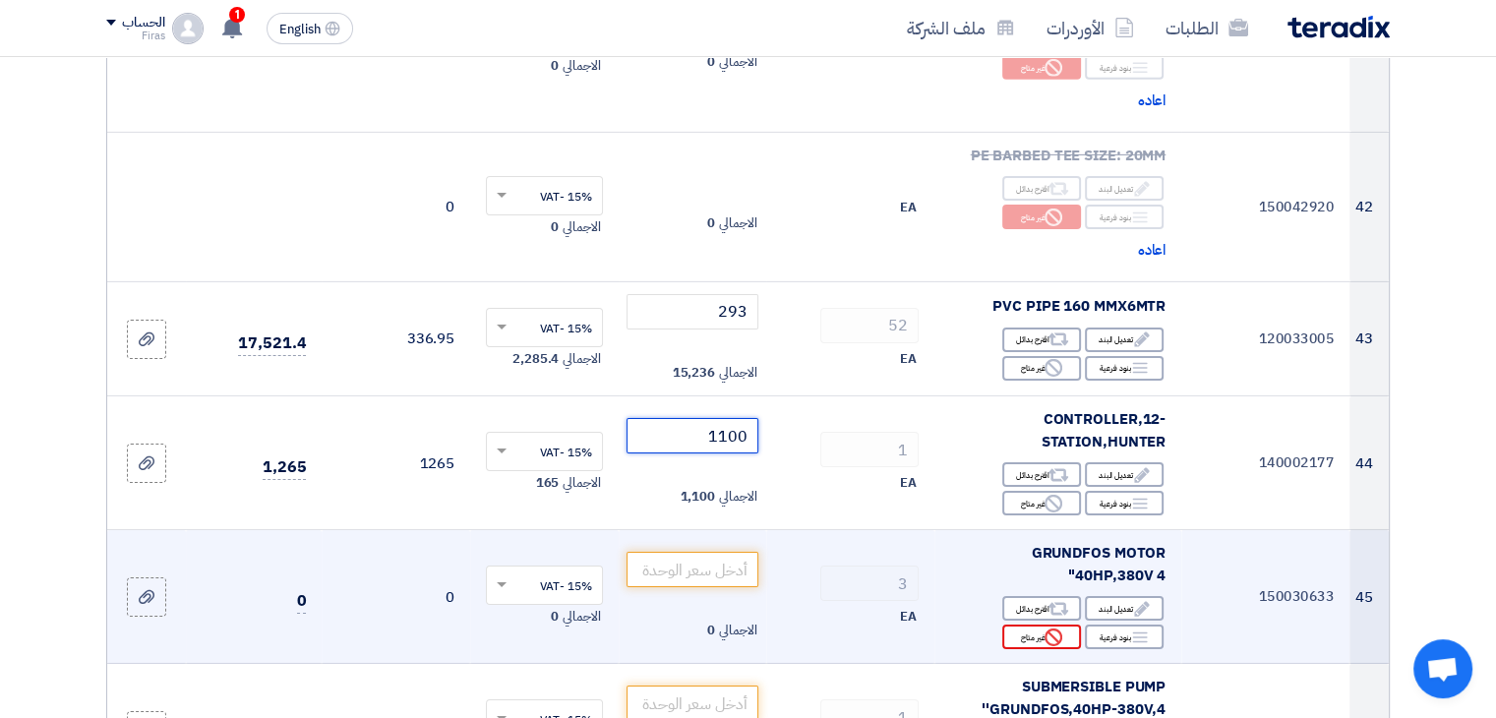
type input "1100"
click at [1017, 625] on div "Reject غير متاح" at bounding box center [1042, 637] width 79 height 25
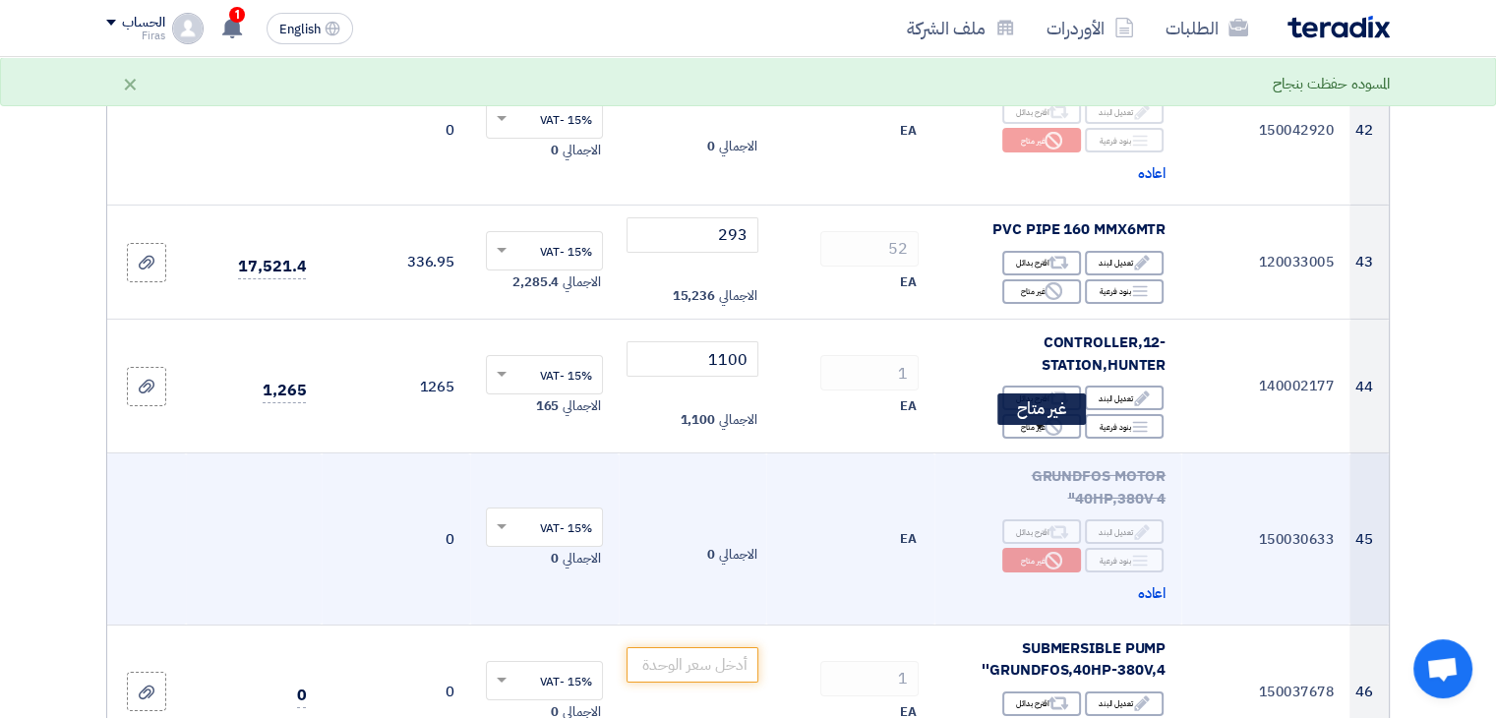
scroll to position [6592, 0]
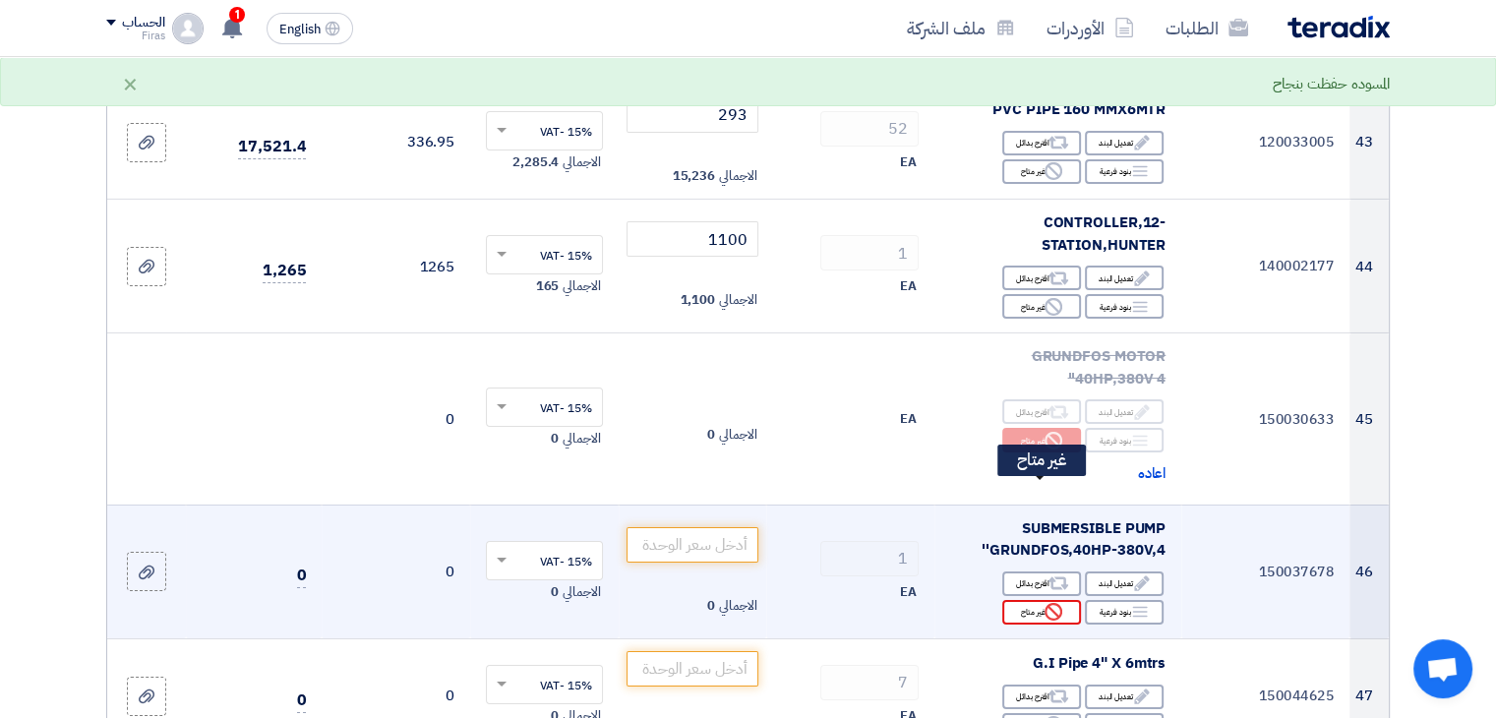
click at [1043, 600] on div "Reject غير متاح" at bounding box center [1042, 612] width 79 height 25
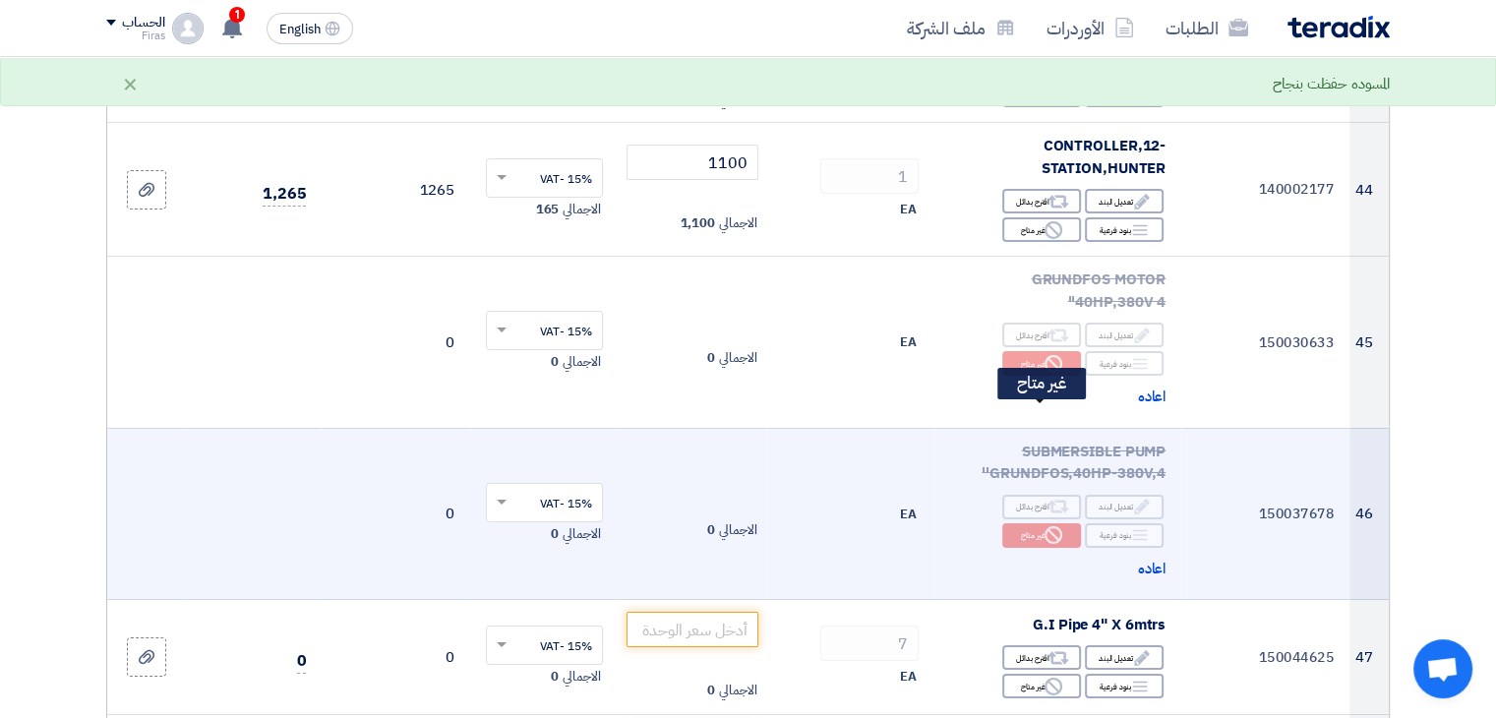
scroll to position [6789, 0]
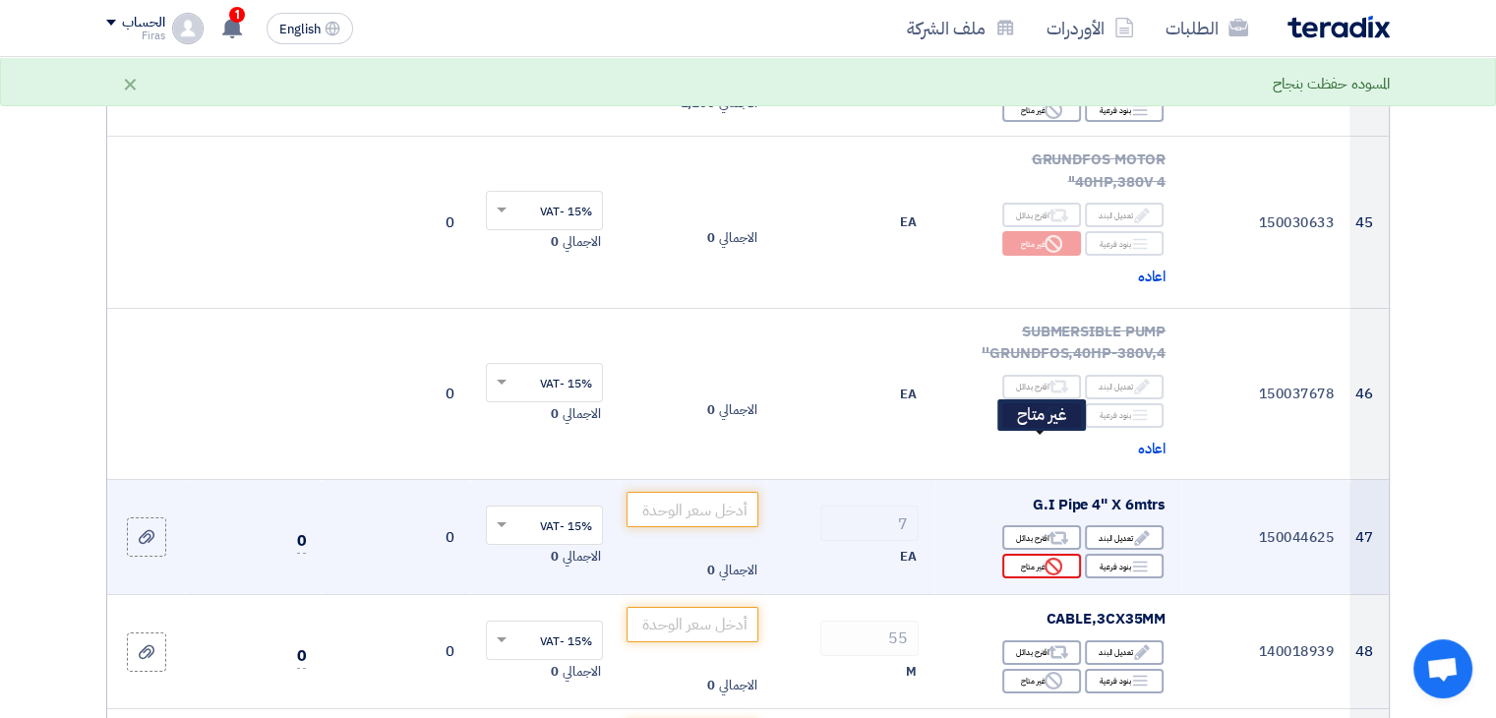
click at [1055, 558] on icon "Reject" at bounding box center [1054, 567] width 18 height 18
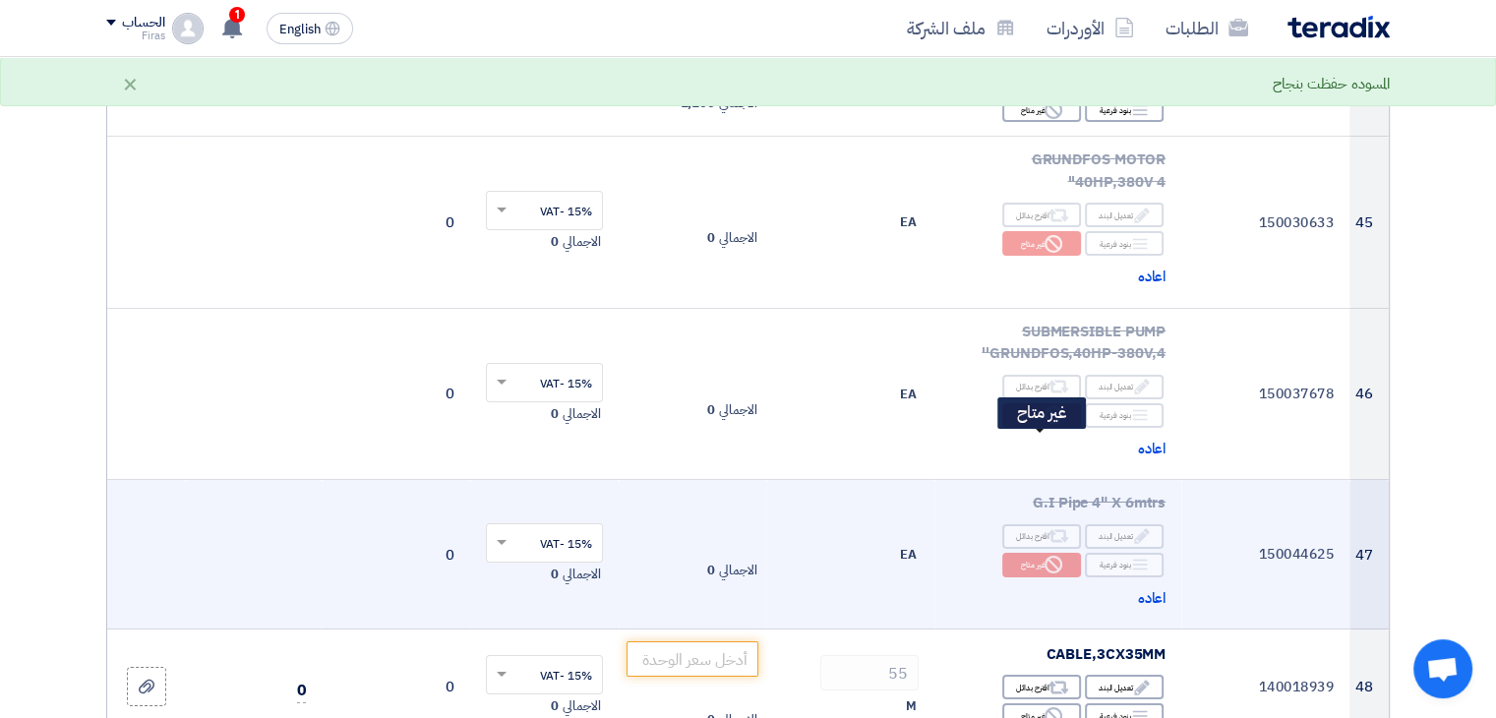
scroll to position [6986, 0]
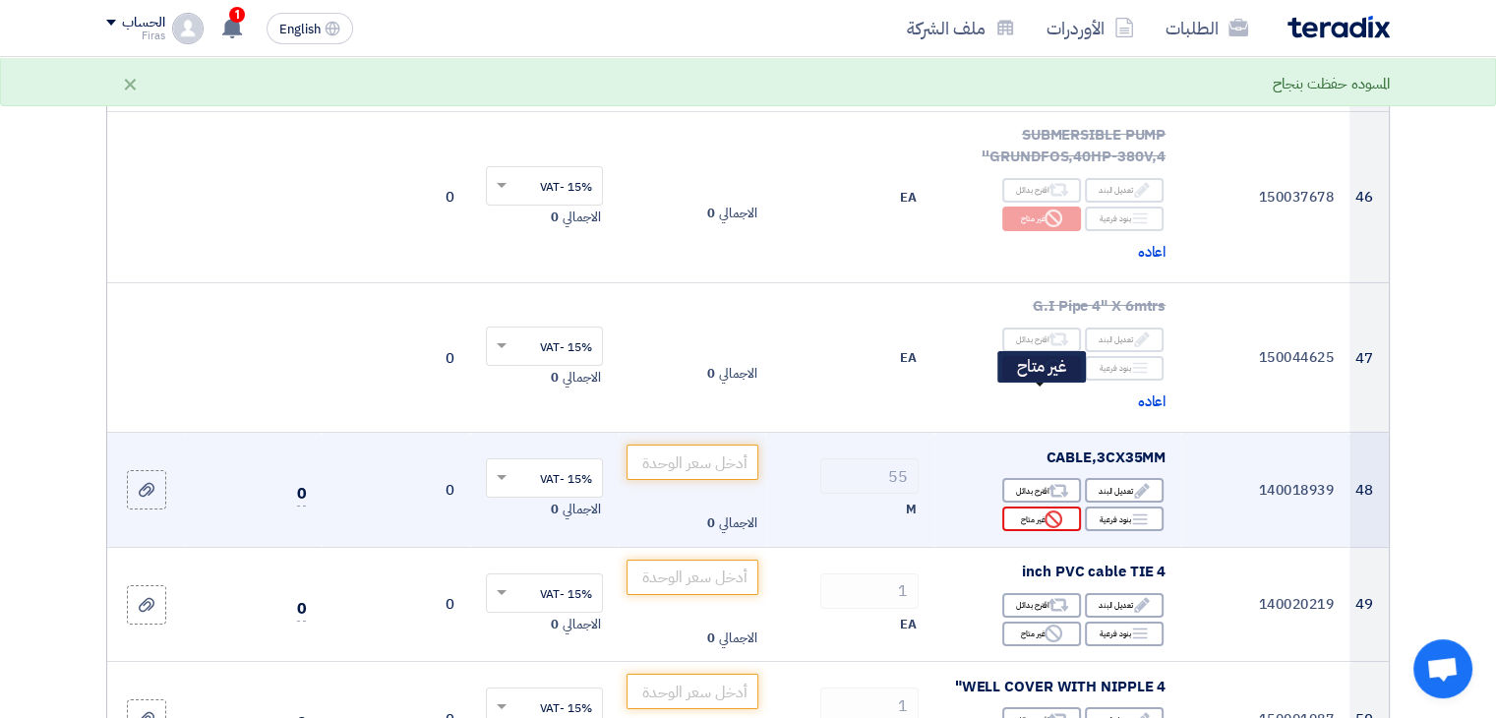
click at [1053, 511] on use at bounding box center [1054, 520] width 18 height 18
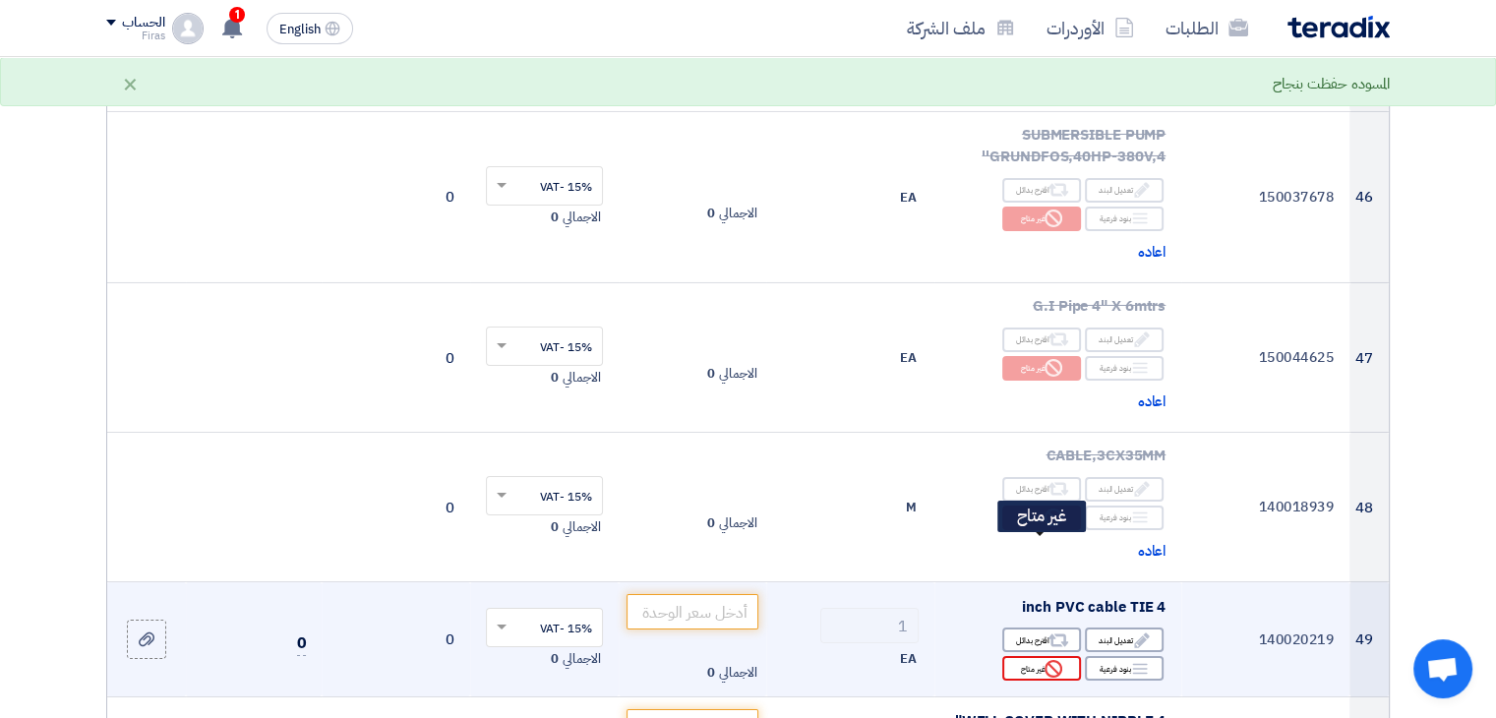
click at [1034, 656] on div "Reject غير متاح" at bounding box center [1042, 668] width 79 height 25
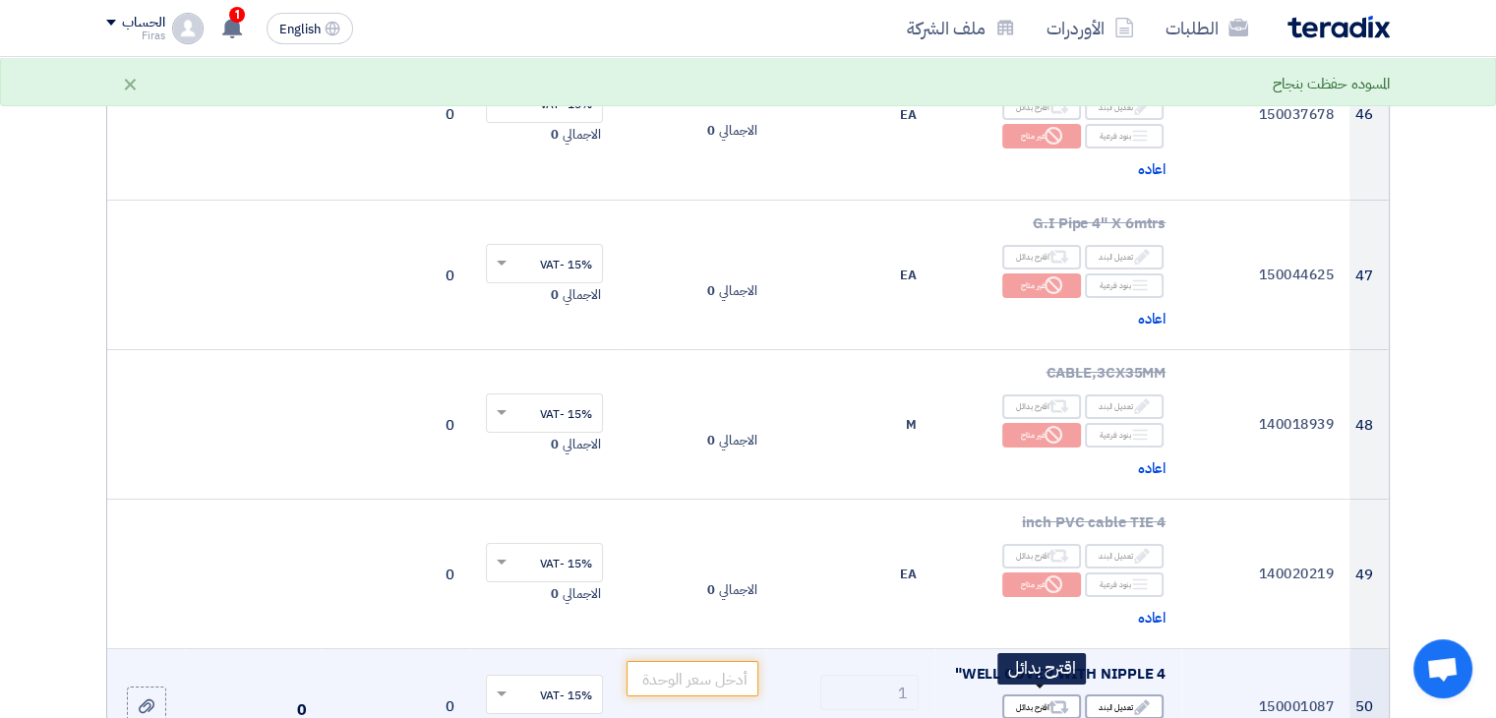
scroll to position [7281, 0]
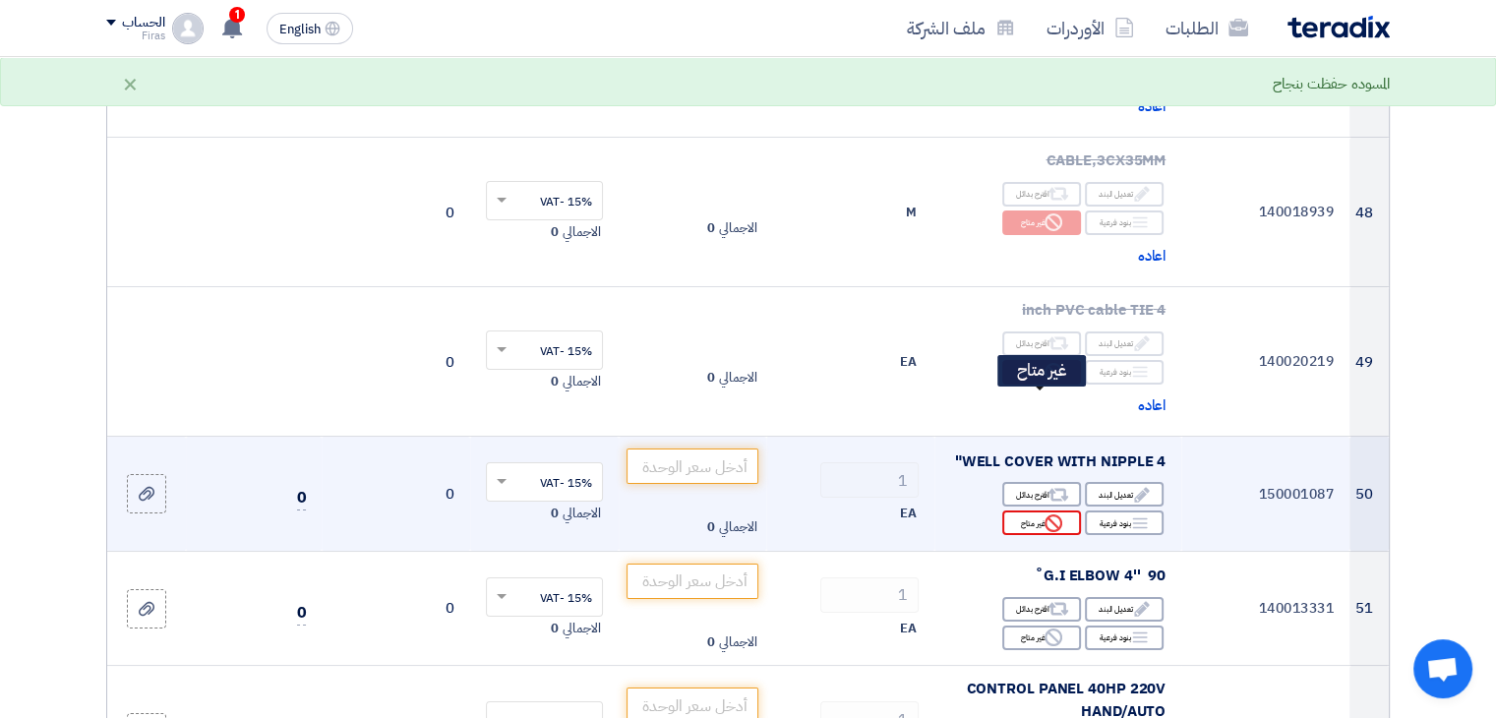
click at [1045, 515] on icon "Reject" at bounding box center [1054, 524] width 18 height 18
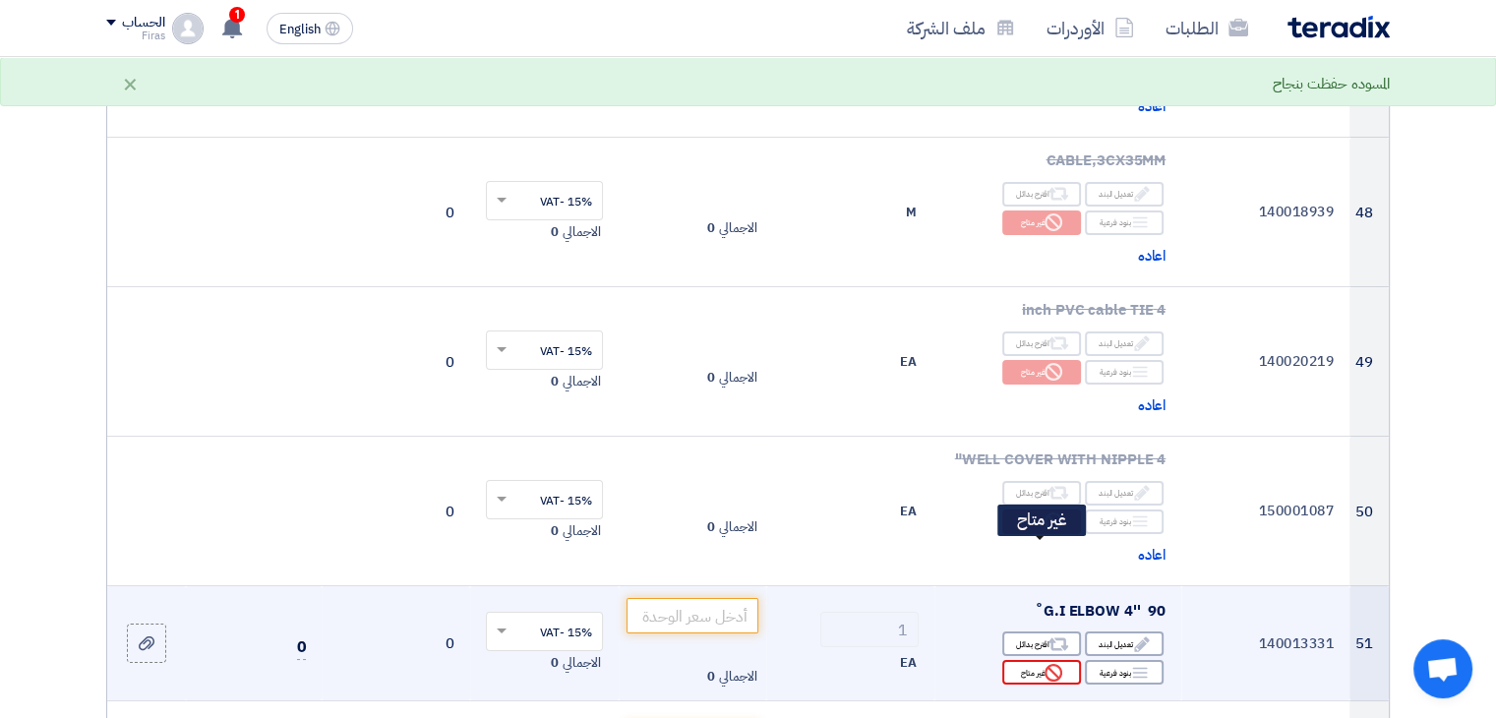
click at [1047, 664] on icon "Reject" at bounding box center [1054, 673] width 18 height 18
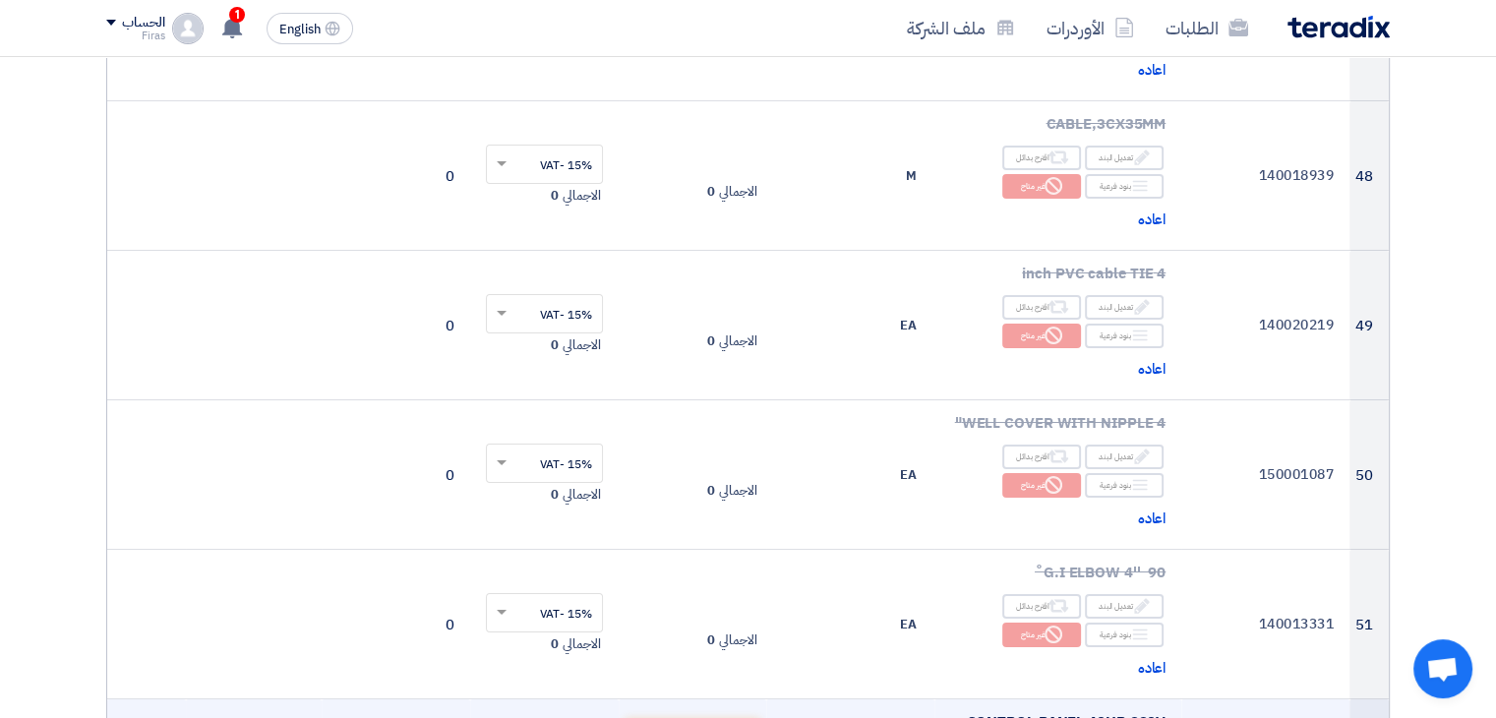
scroll to position [7477, 0]
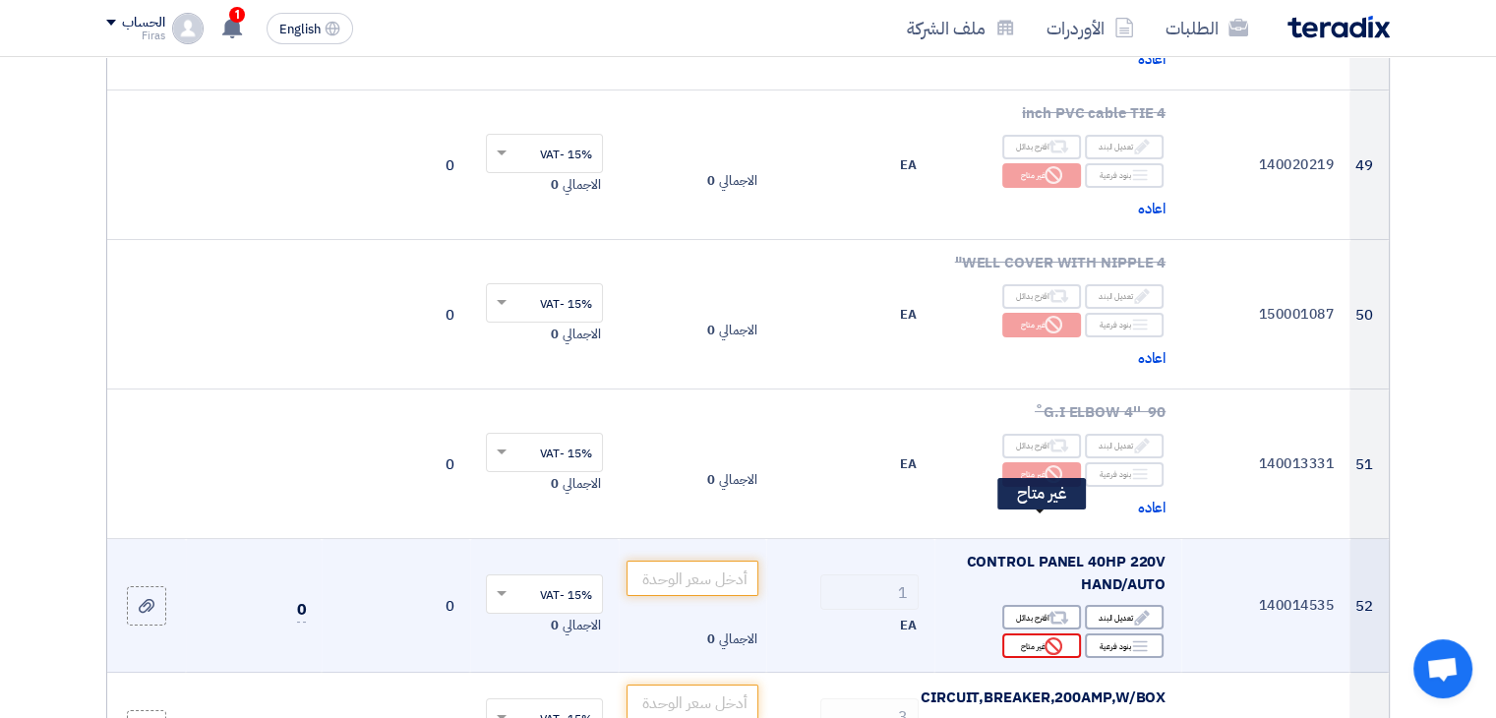
click at [1043, 634] on div "Reject غير متاح" at bounding box center [1042, 646] width 79 height 25
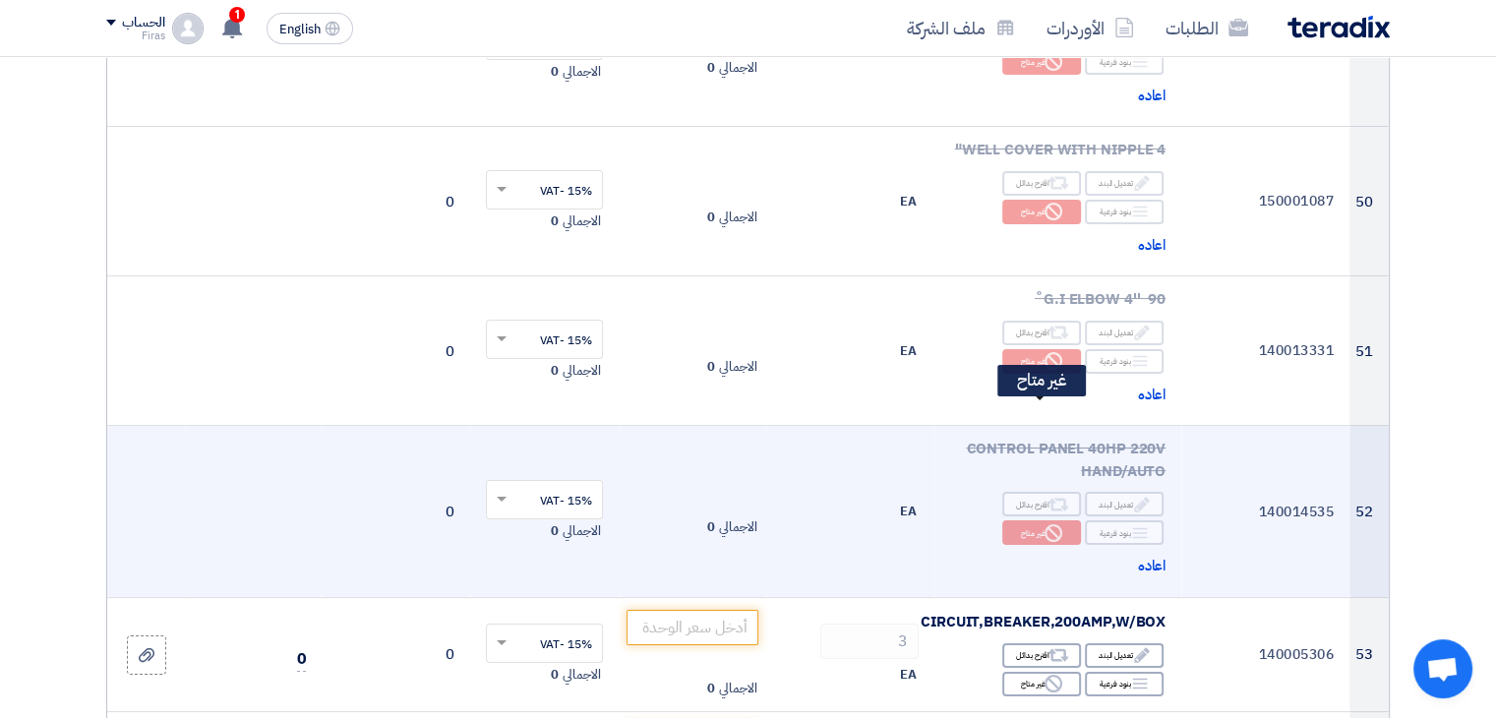
scroll to position [7674, 0]
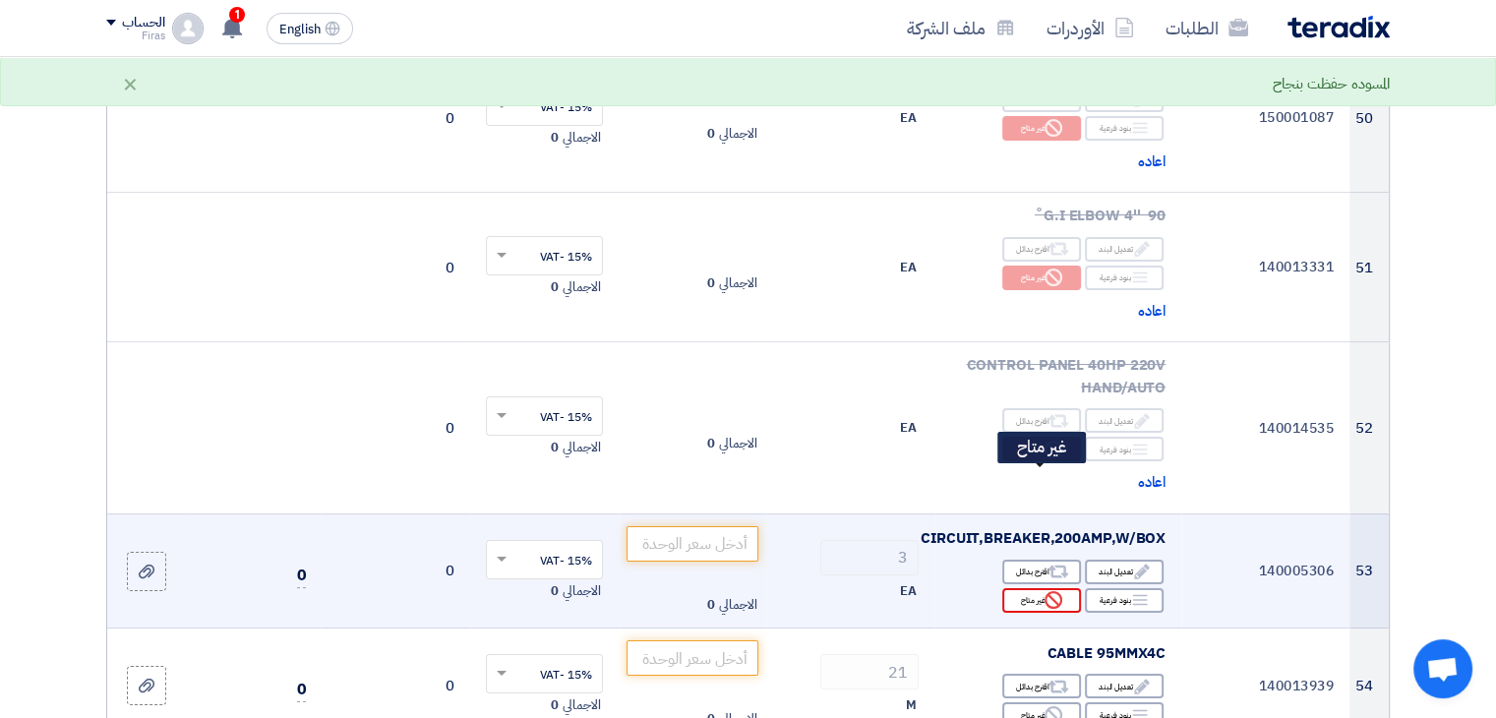
click at [1045, 591] on icon "Reject" at bounding box center [1054, 600] width 18 height 18
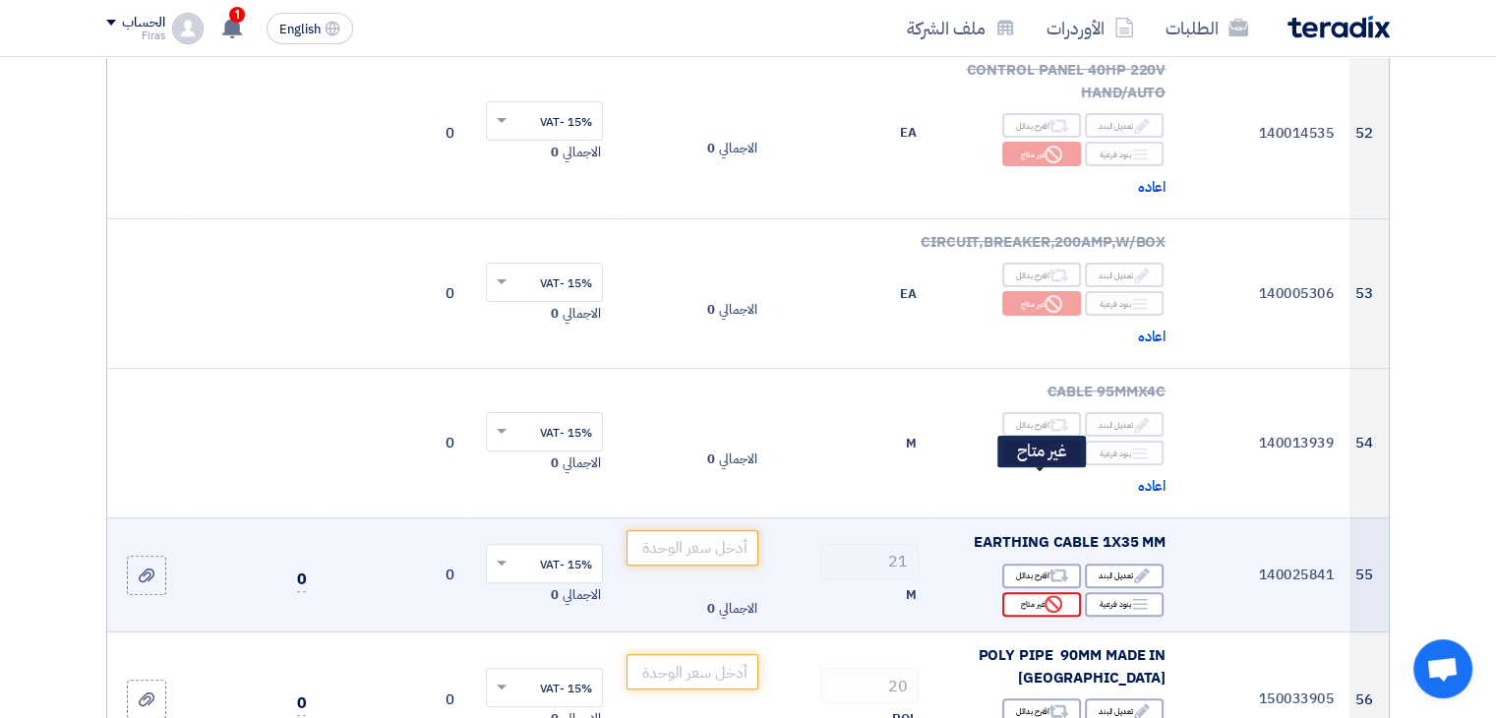
click at [1052, 595] on icon "Reject" at bounding box center [1054, 604] width 18 height 18
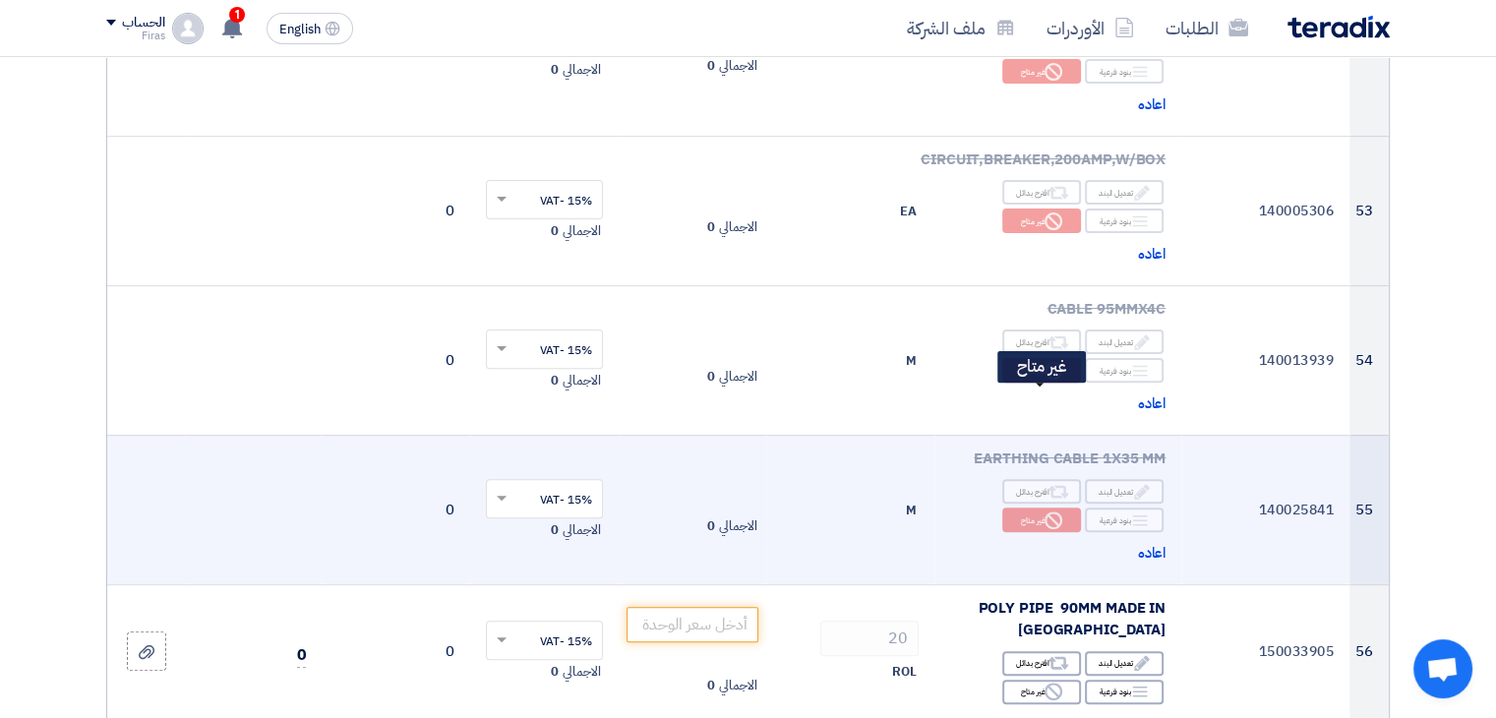
scroll to position [8166, 0]
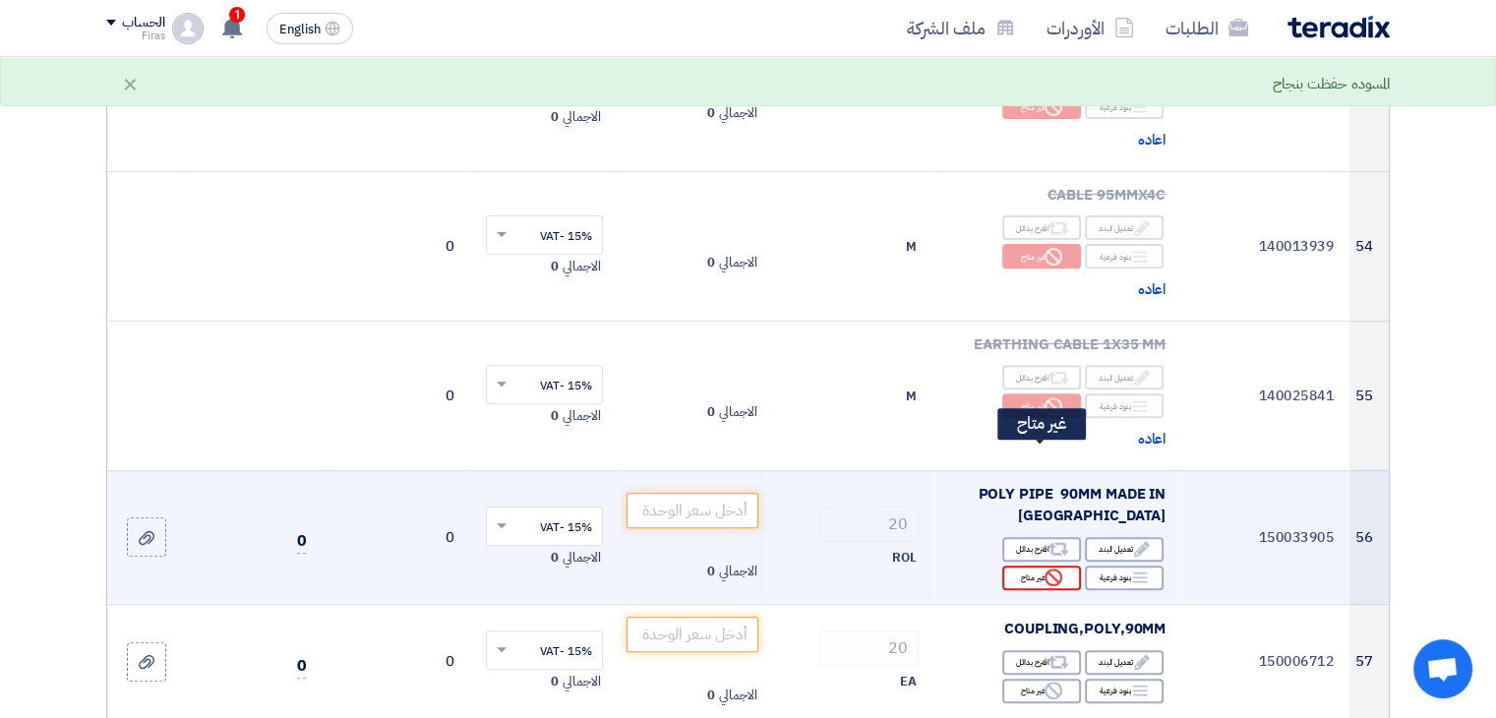
click at [1049, 569] on icon "Reject" at bounding box center [1054, 578] width 18 height 18
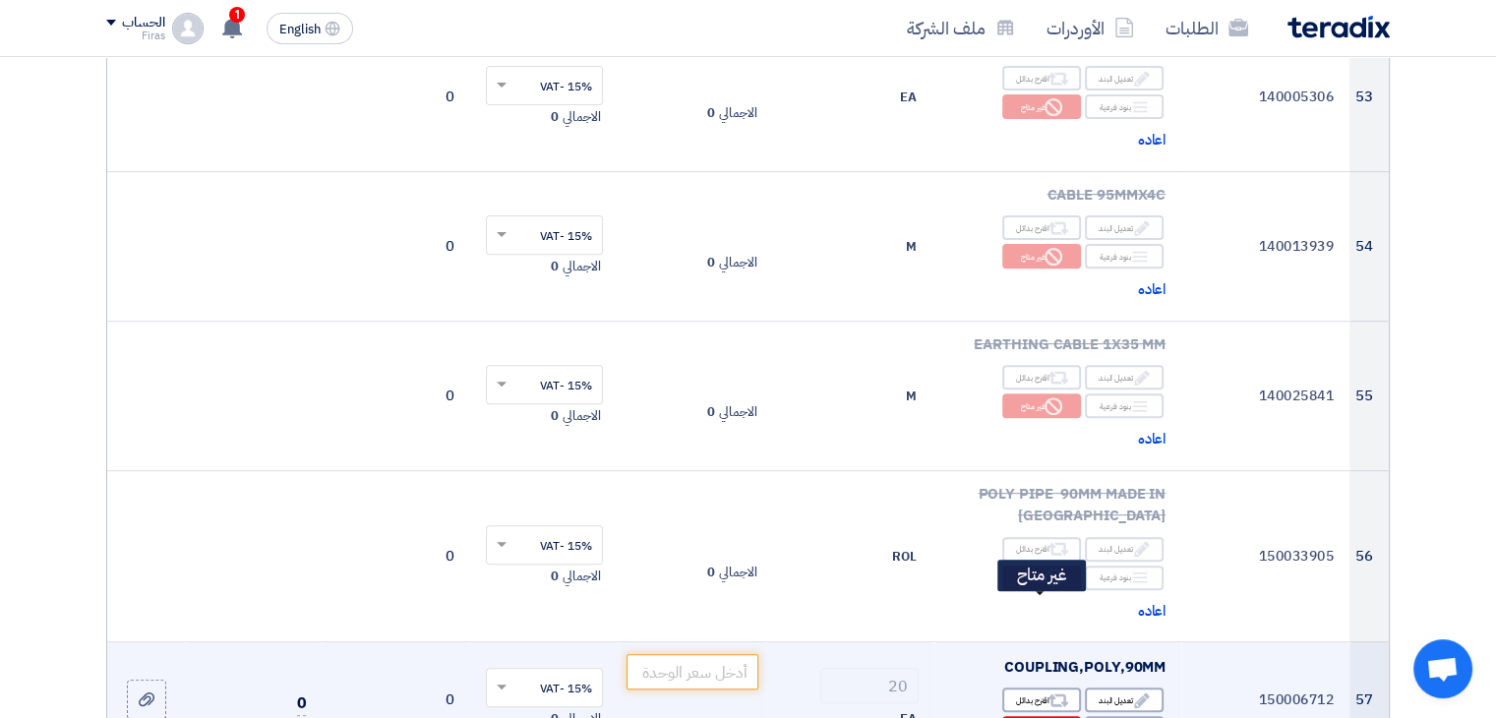
click at [1032, 716] on div "Reject غير متاح" at bounding box center [1042, 728] width 79 height 25
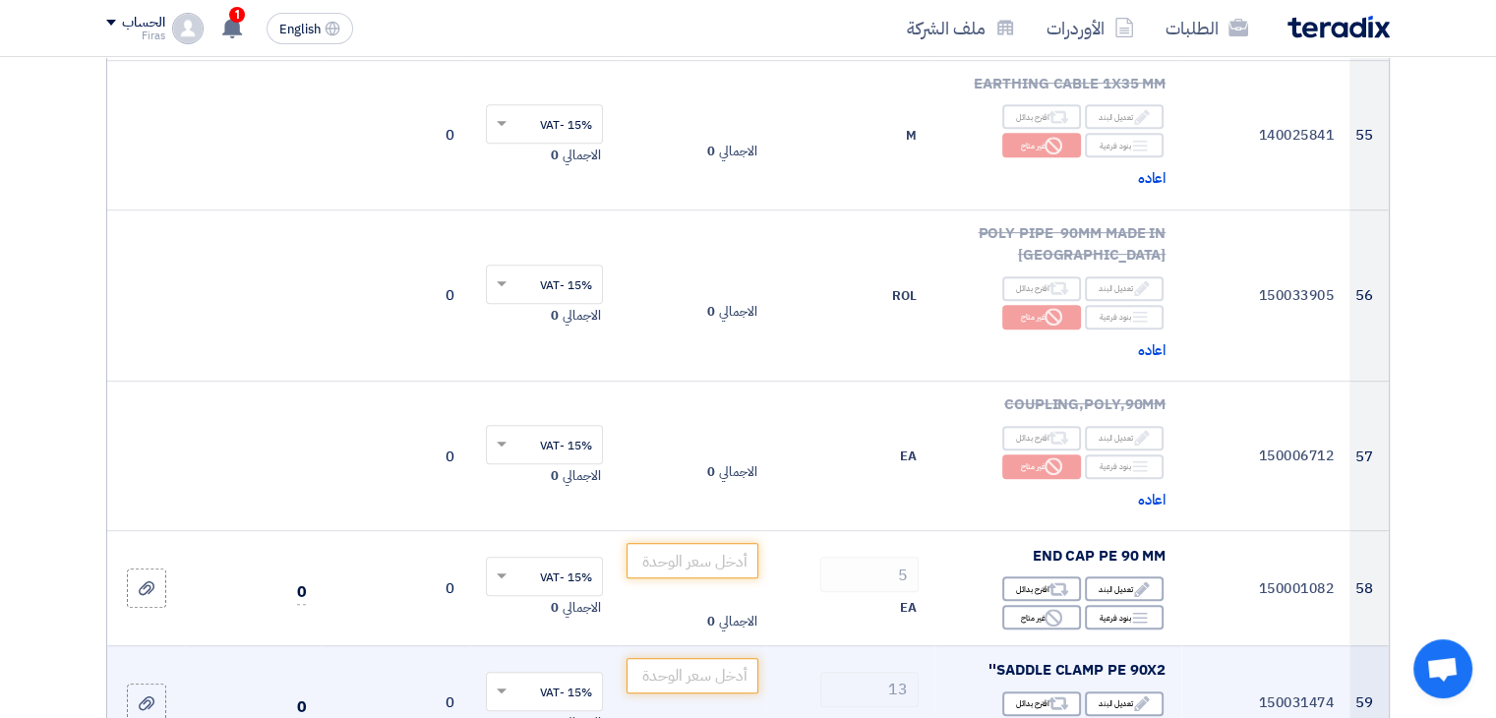
scroll to position [8461, 0]
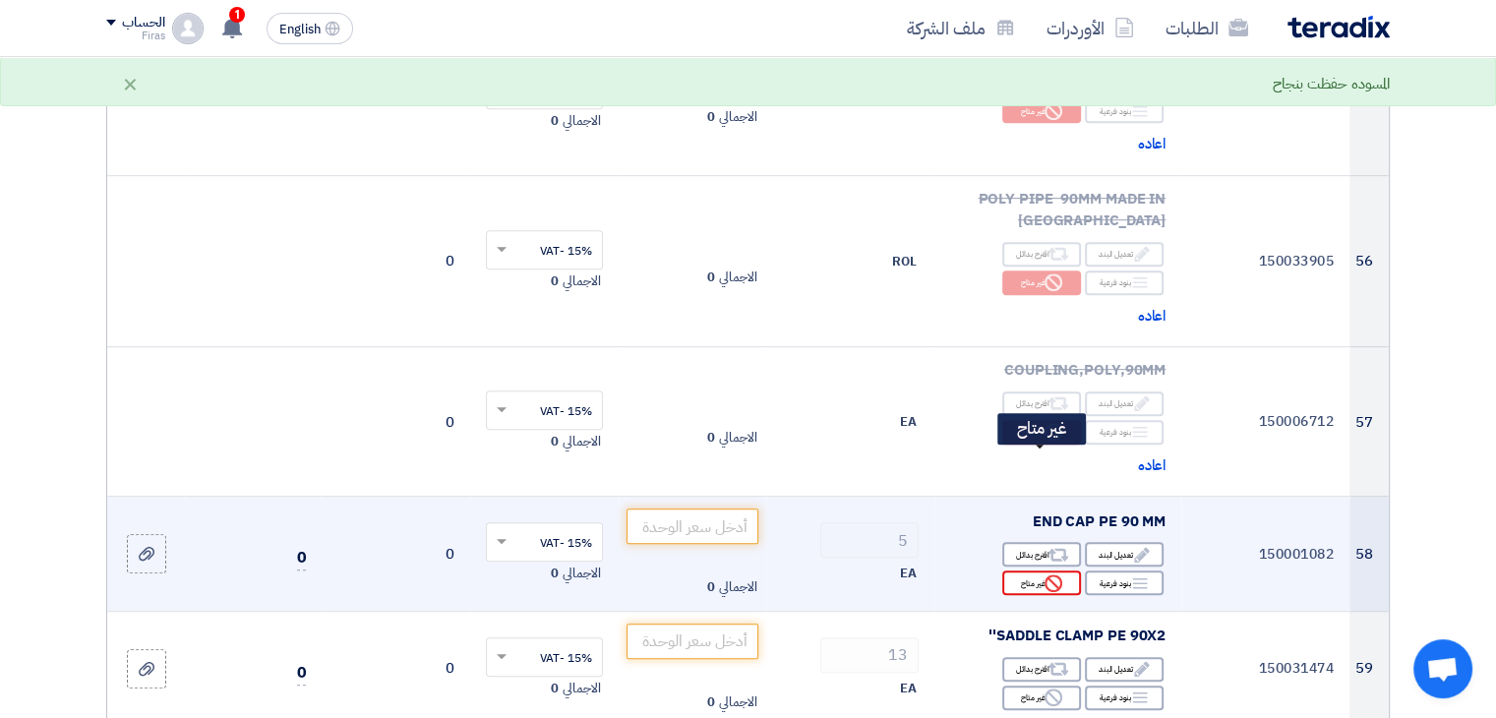
click at [1036, 571] on div "Reject غير متاح" at bounding box center [1042, 583] width 79 height 25
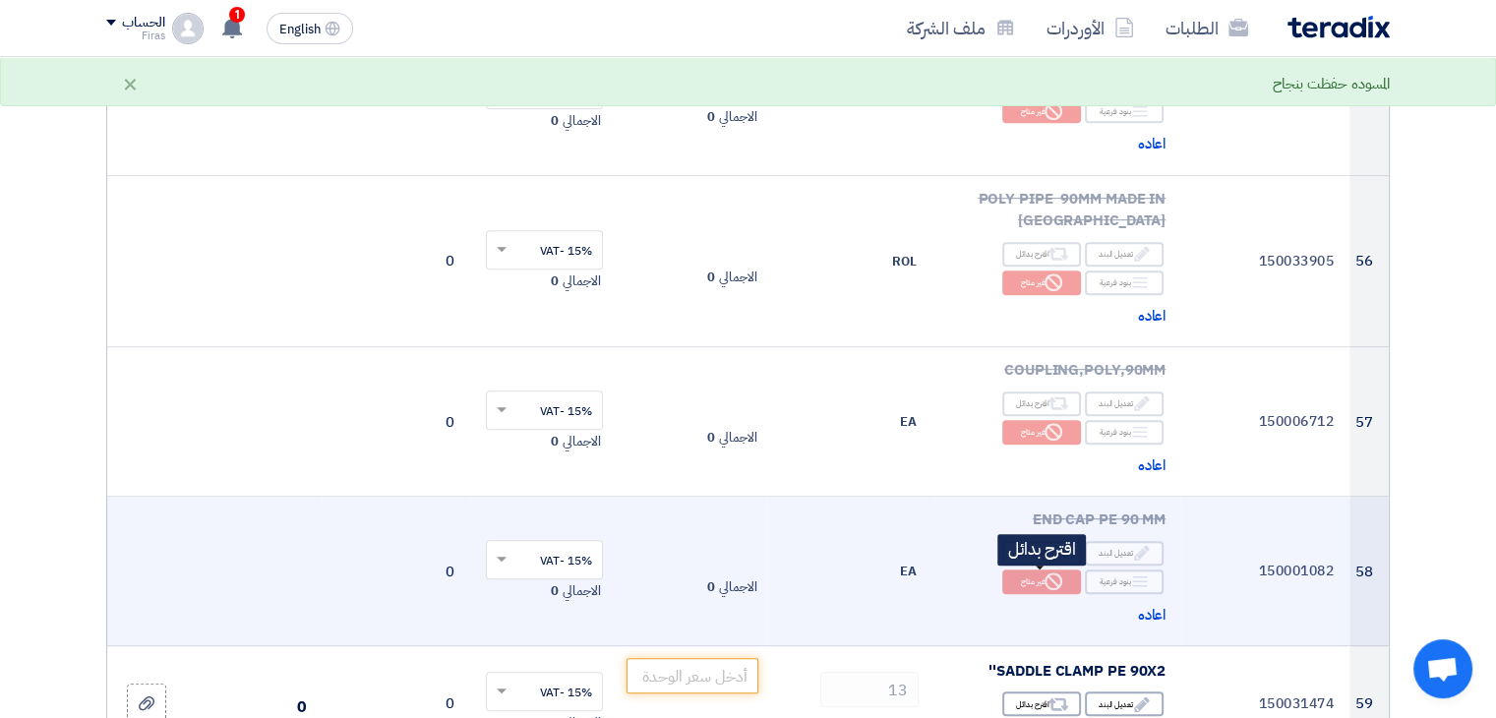
scroll to position [8560, 0]
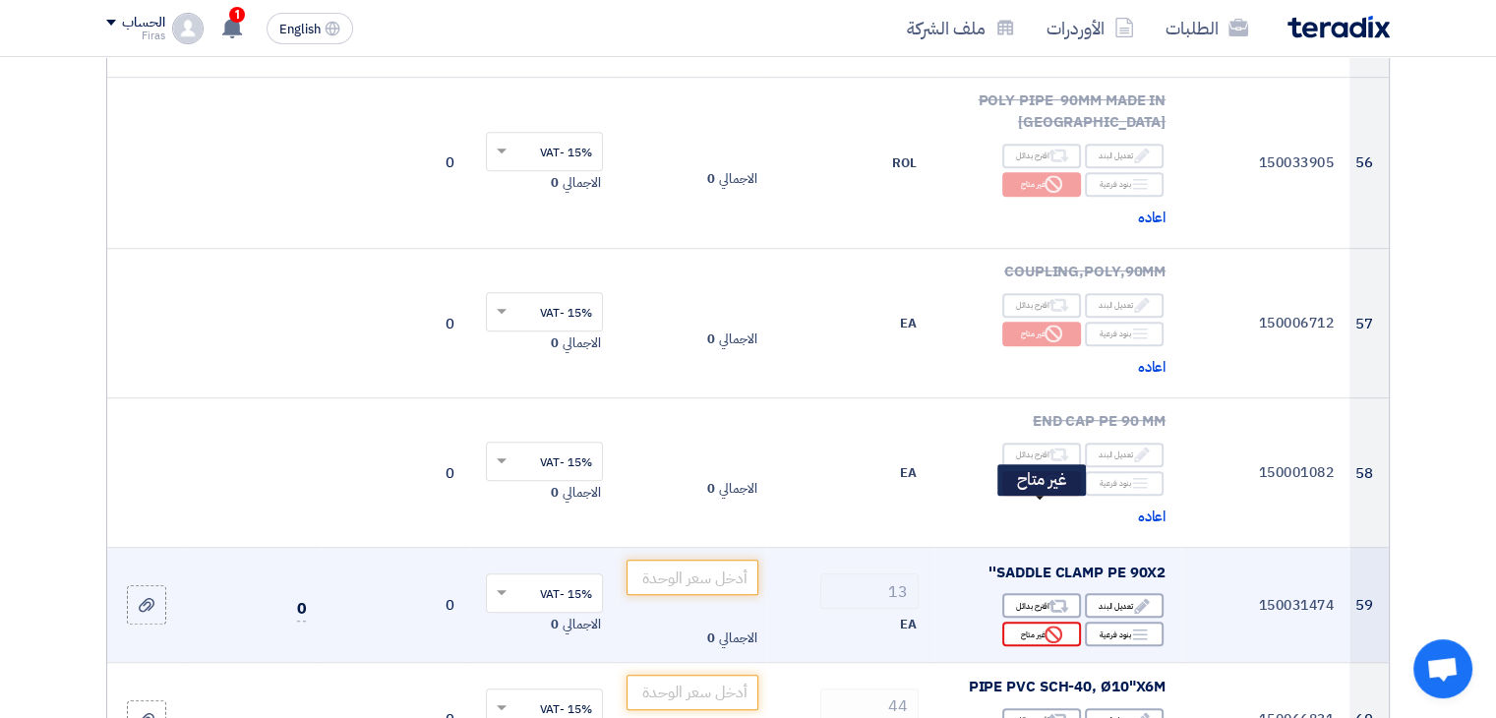
click at [1031, 622] on div "Reject غير متاح" at bounding box center [1042, 634] width 79 height 25
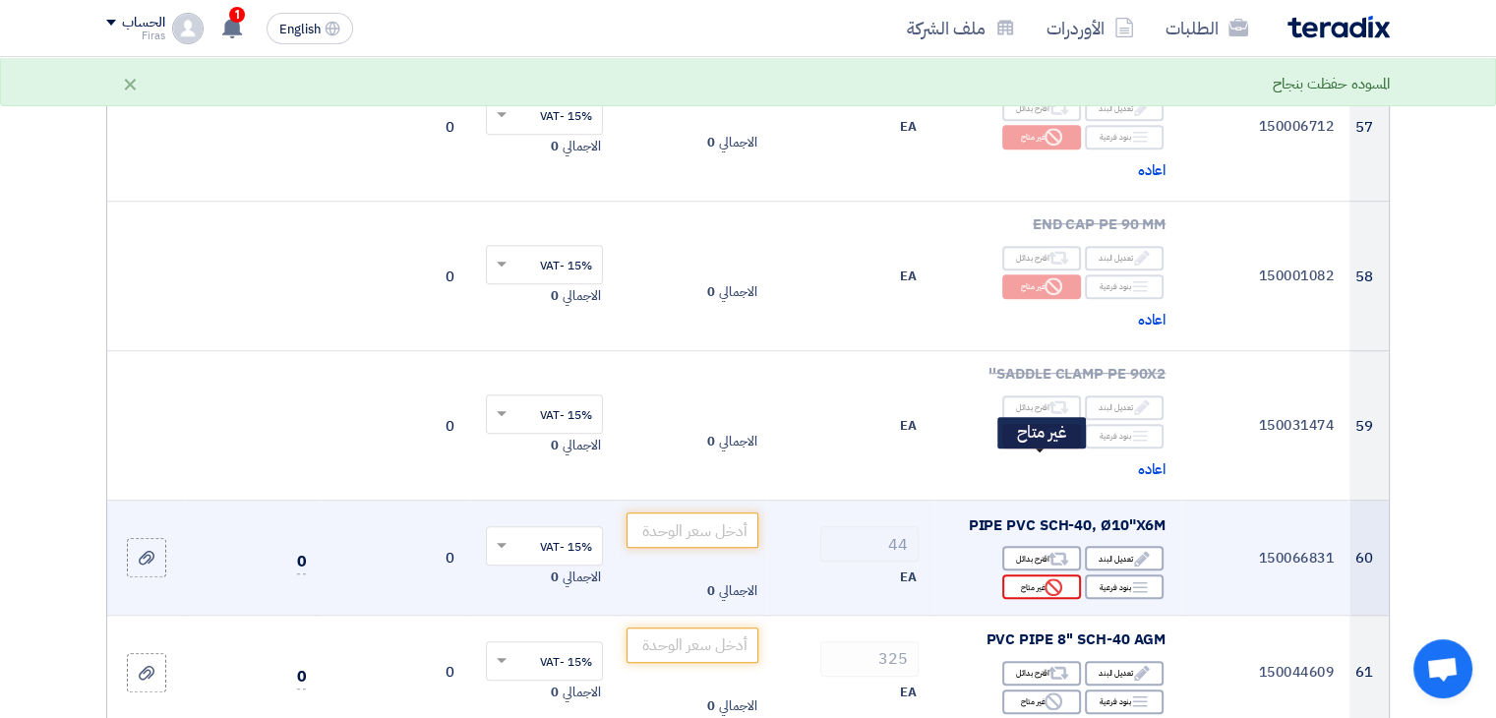
click at [1043, 575] on div "Reject غير متاح" at bounding box center [1042, 587] width 79 height 25
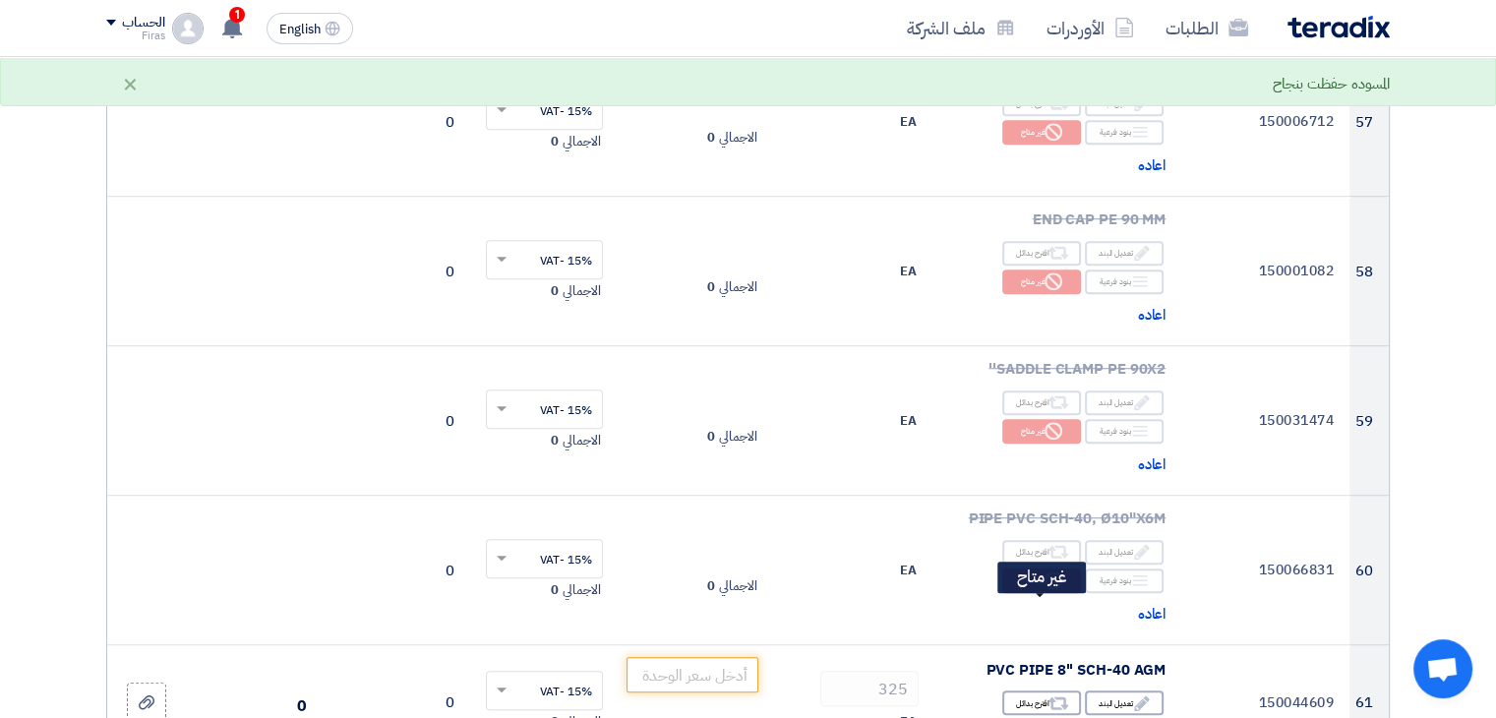
scroll to position [8953, 0]
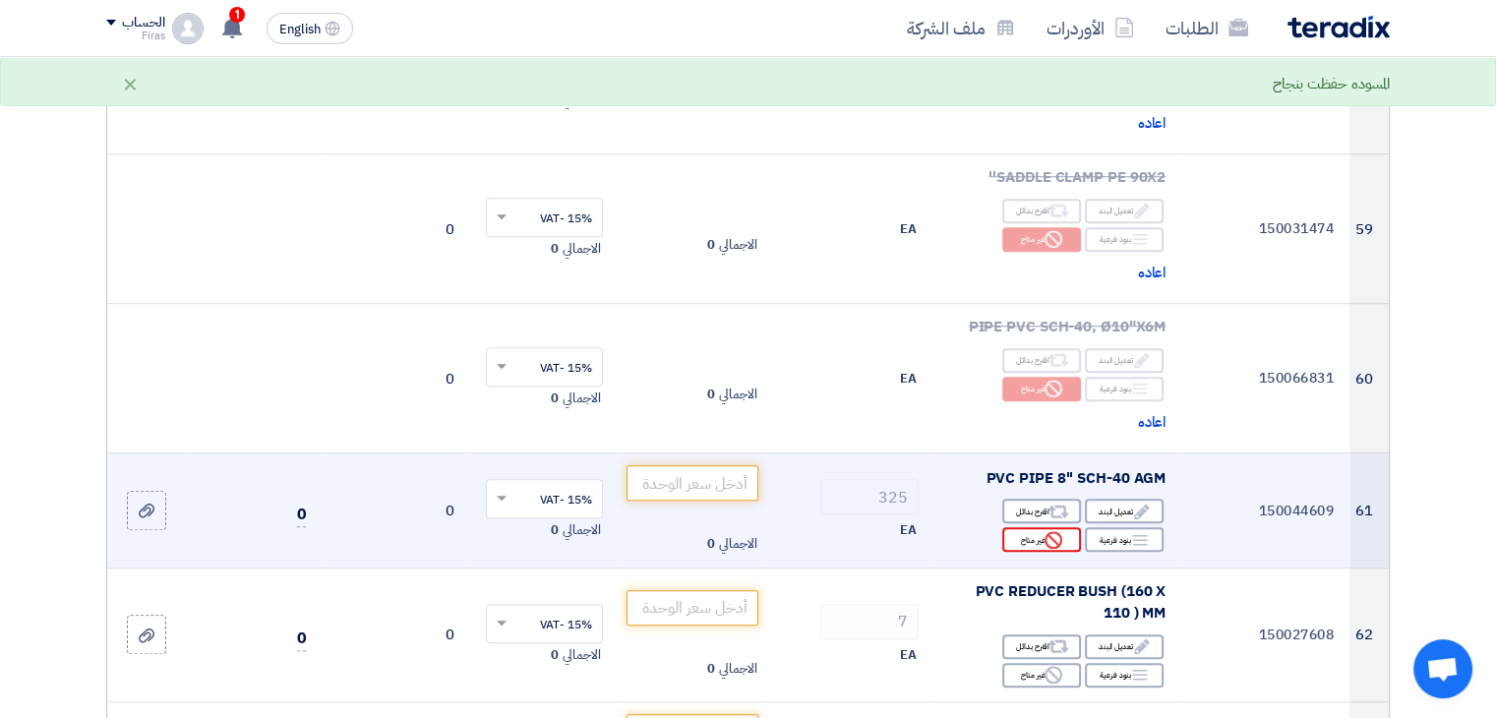
click at [1043, 527] on div "Reject غير متاح" at bounding box center [1042, 539] width 79 height 25
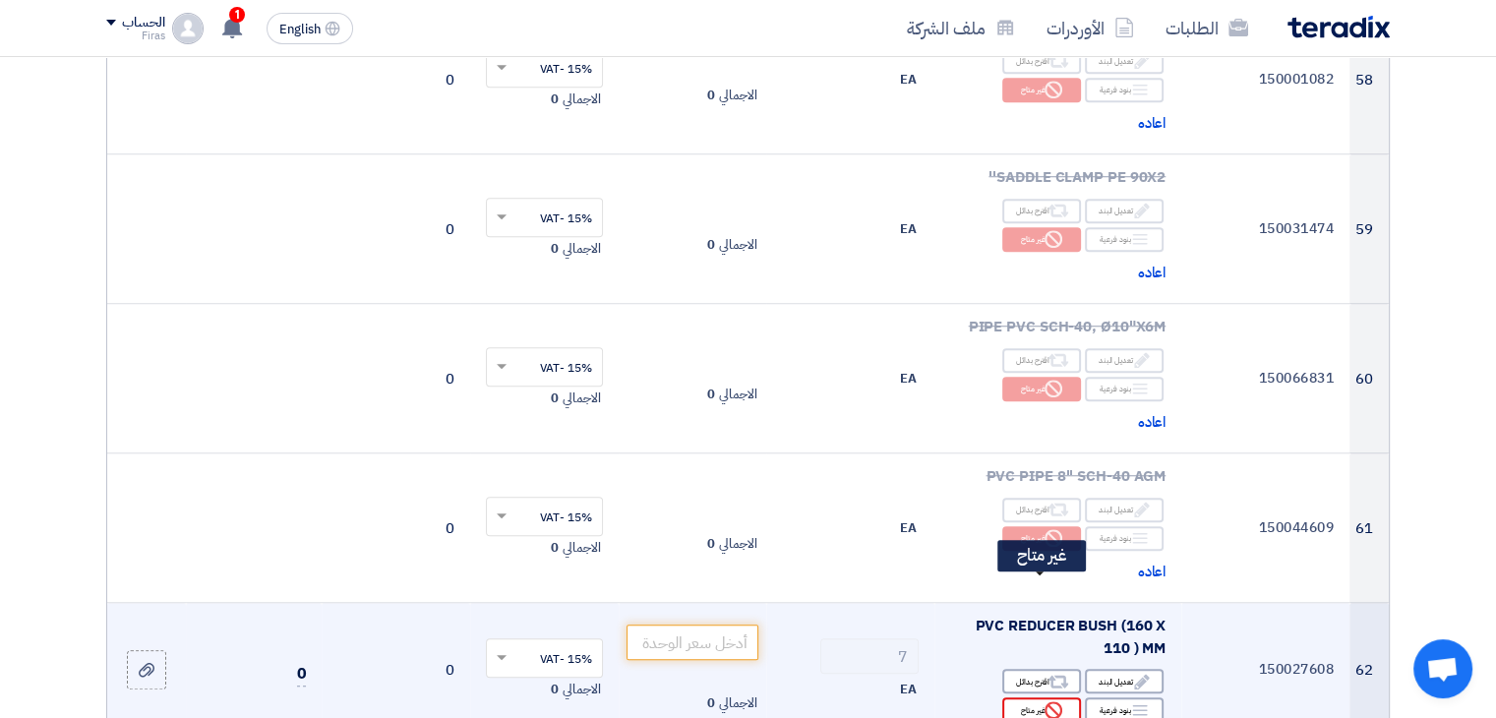
click at [1062, 702] on icon "Reject" at bounding box center [1054, 711] width 18 height 18
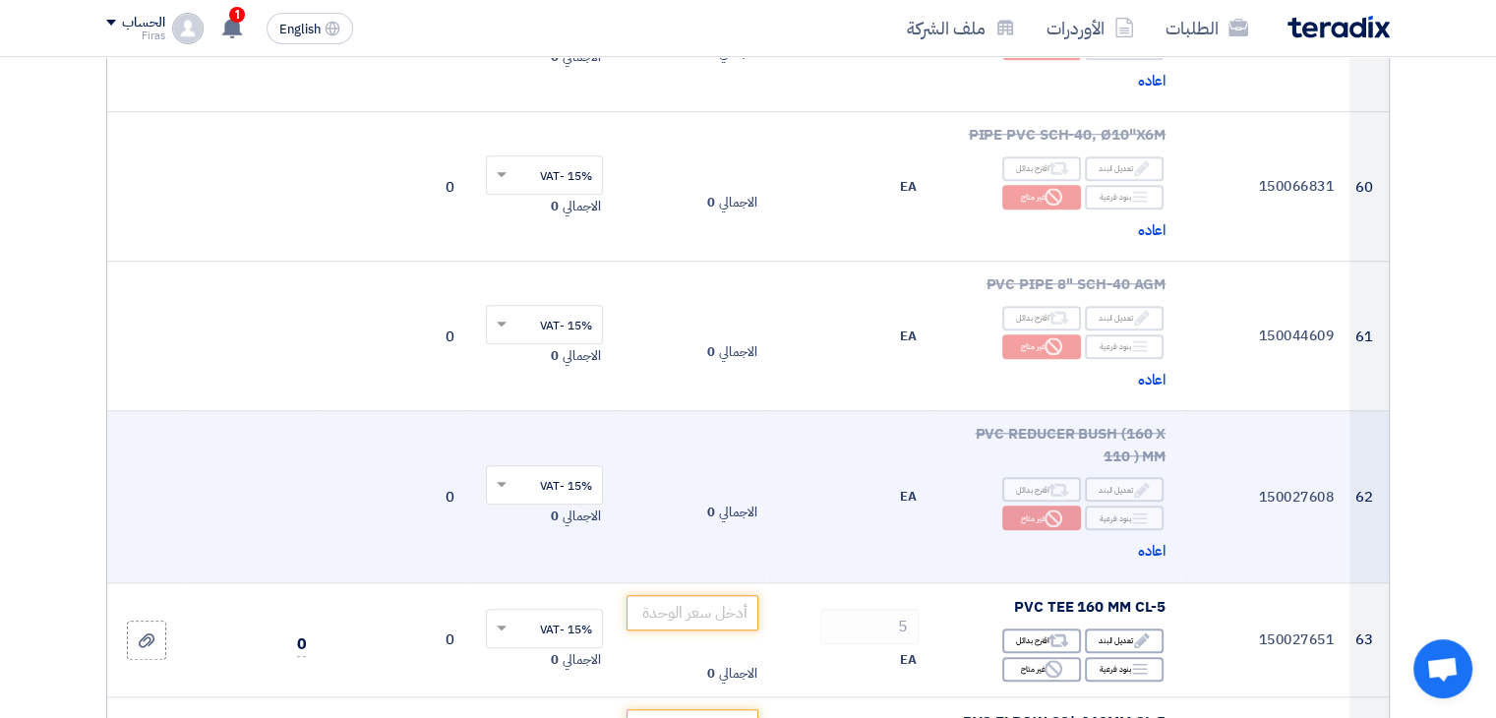
scroll to position [9248, 0]
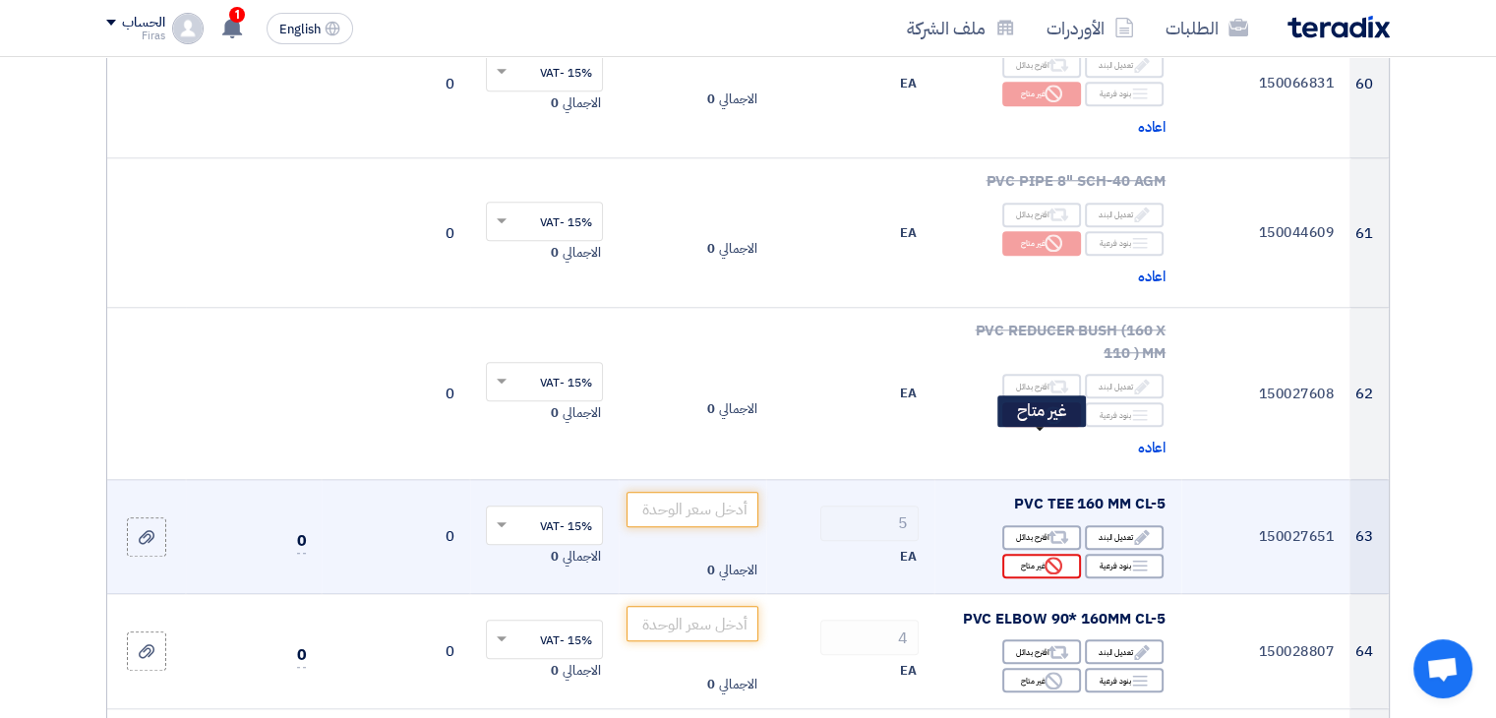
click at [1051, 557] on icon "Reject" at bounding box center [1054, 566] width 18 height 18
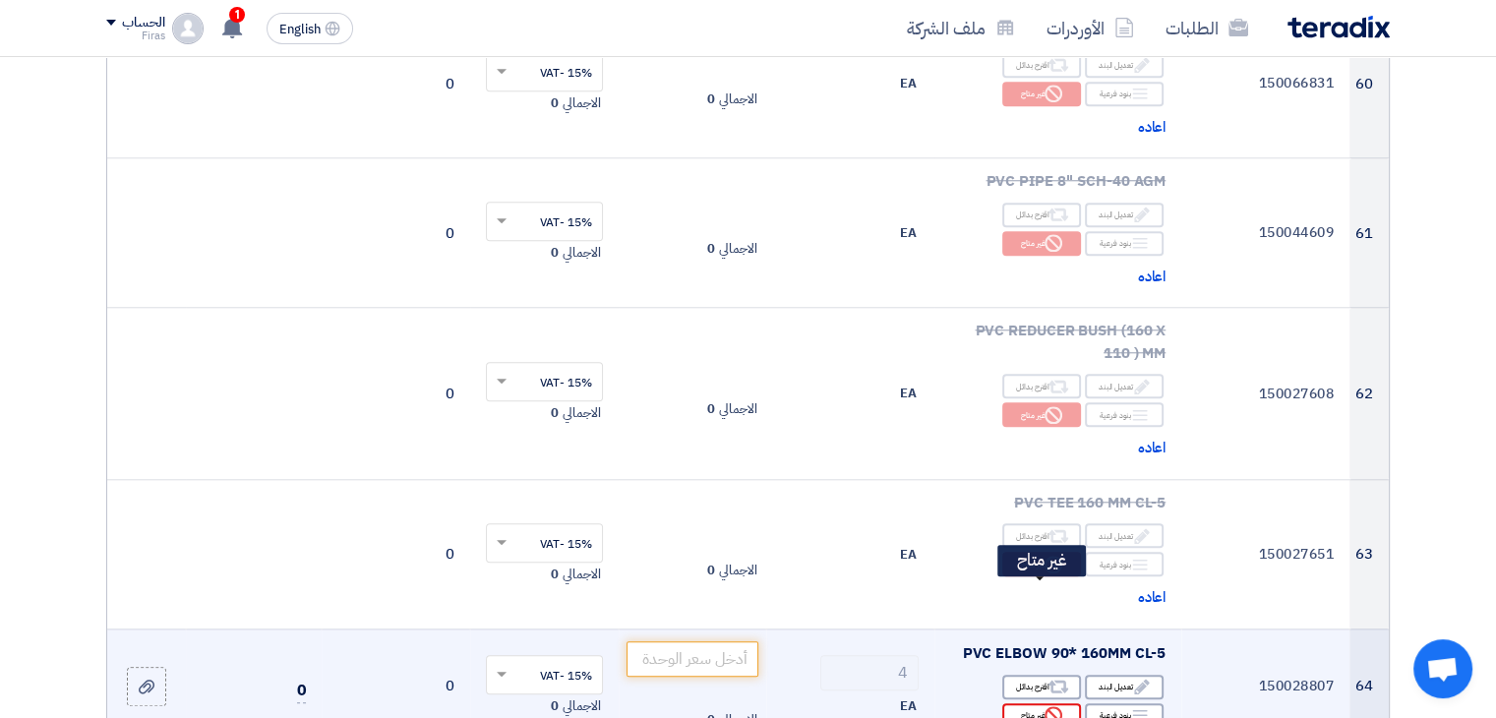
click at [1029, 703] on div "Reject غير متاح" at bounding box center [1042, 715] width 79 height 25
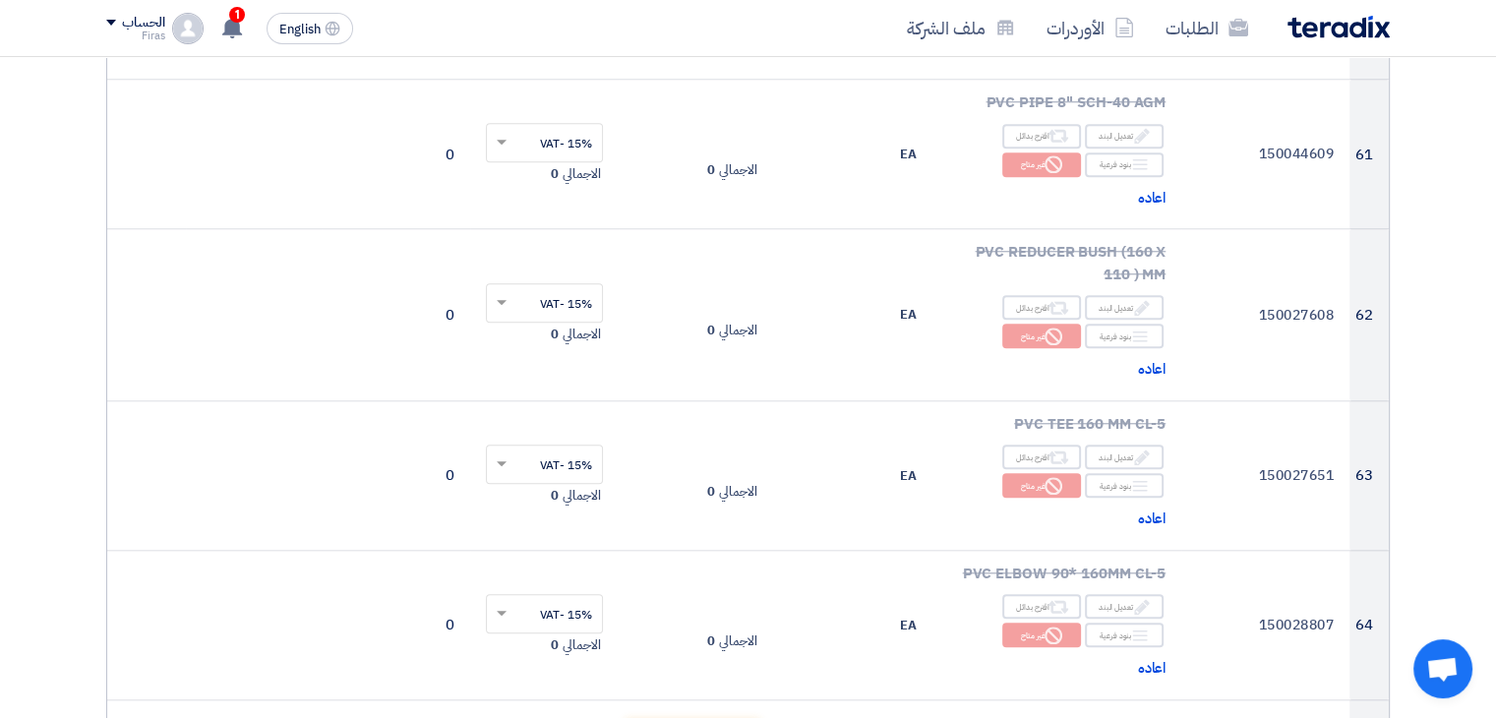
scroll to position [9544, 0]
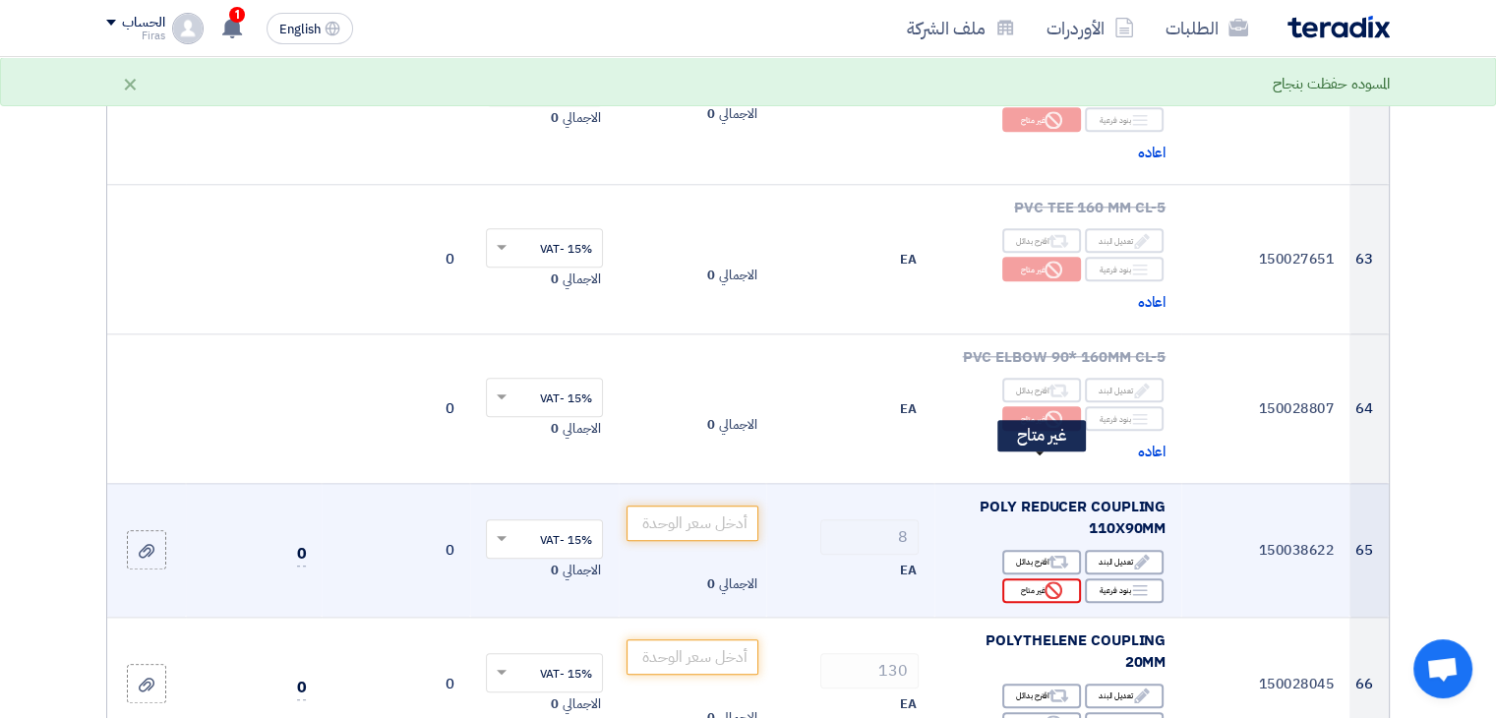
click at [1029, 579] on div "Reject غير متاح" at bounding box center [1042, 591] width 79 height 25
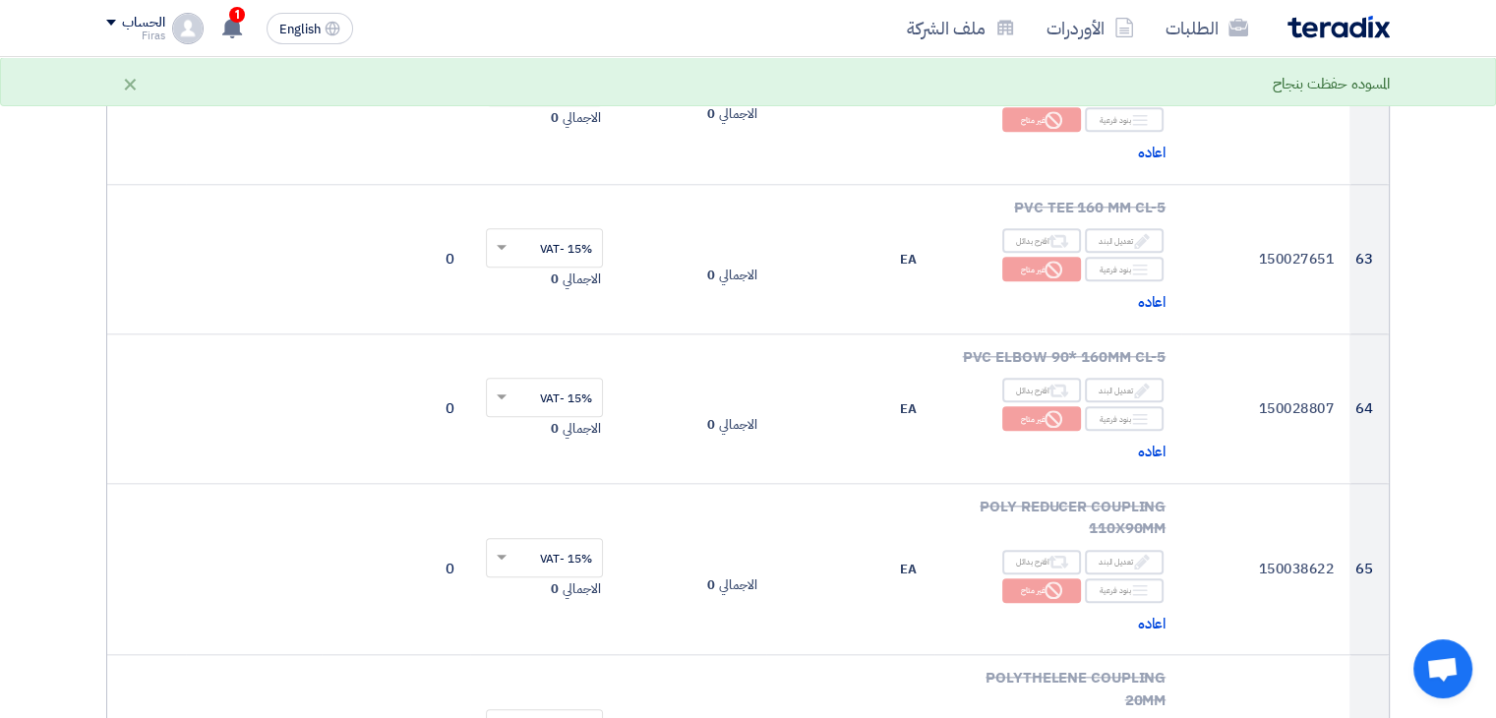
scroll to position [9937, 0]
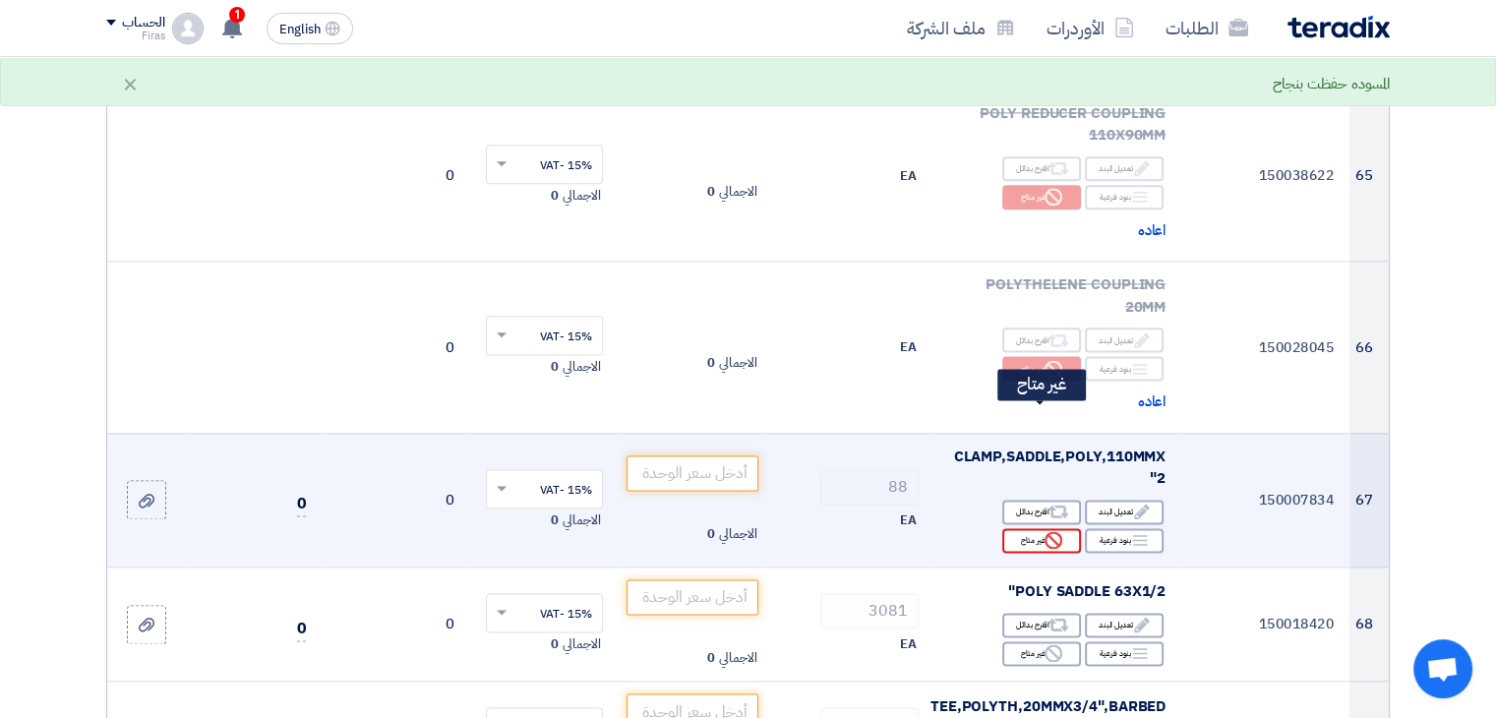
click at [1035, 528] on div "Reject غير متاح" at bounding box center [1042, 540] width 79 height 25
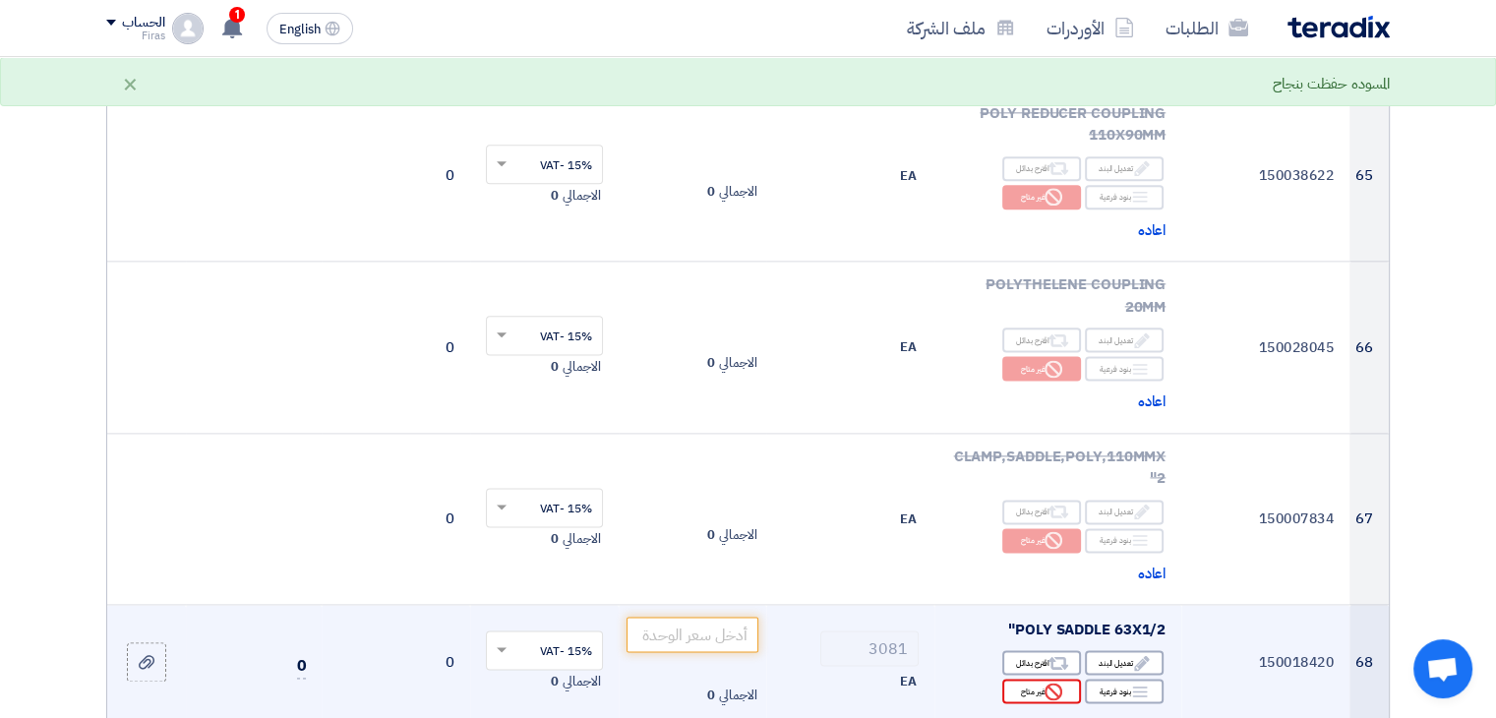
click at [1027, 679] on div "Reject غير متاح" at bounding box center [1042, 691] width 79 height 25
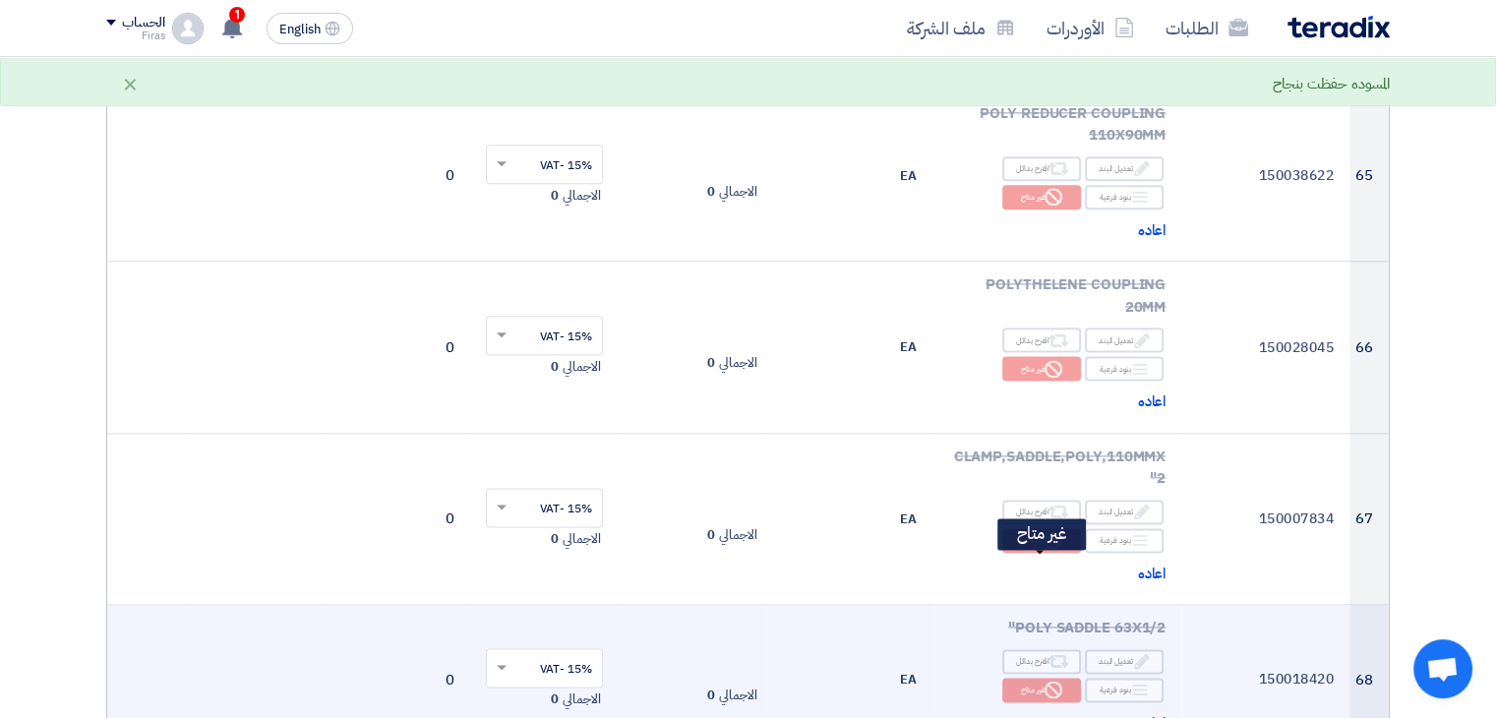
scroll to position [10134, 0]
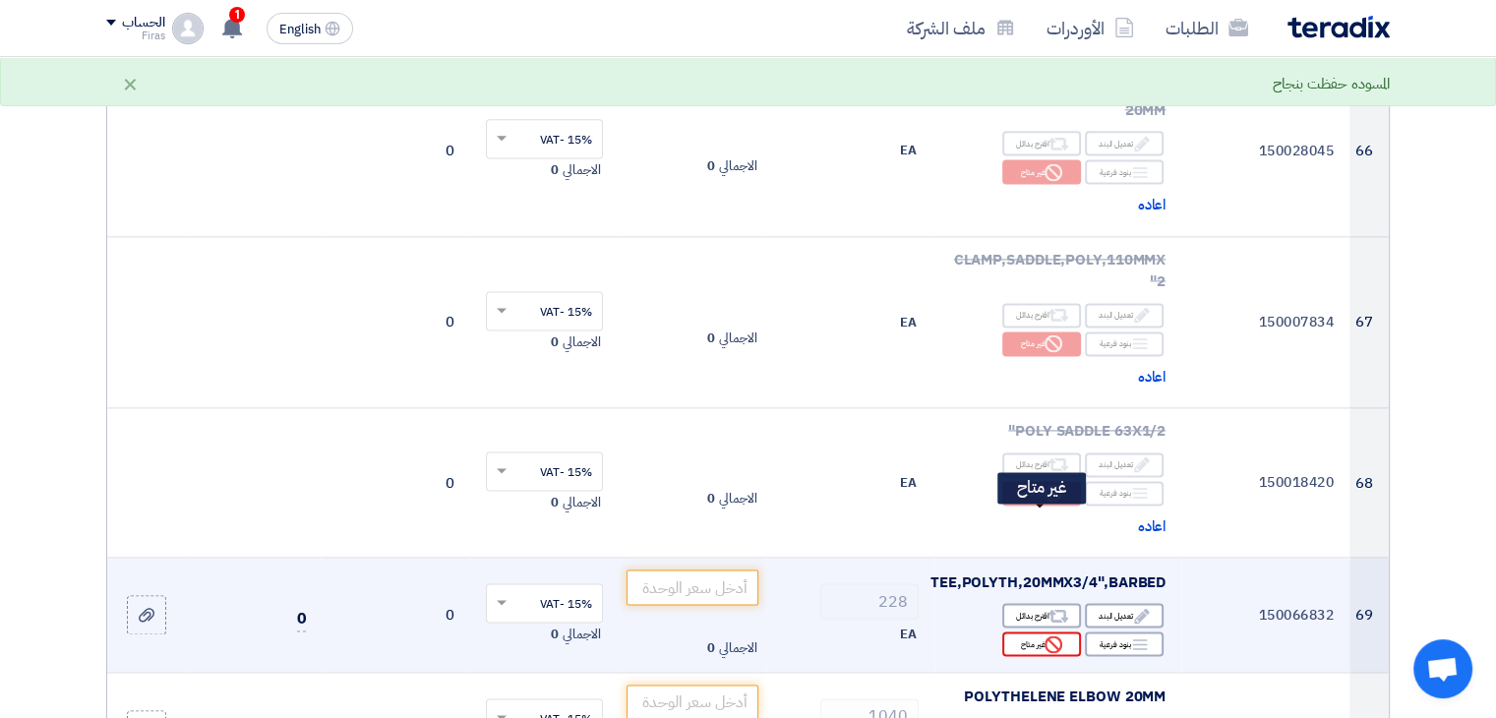
click at [1033, 632] on div "Reject غير متاح" at bounding box center [1042, 644] width 79 height 25
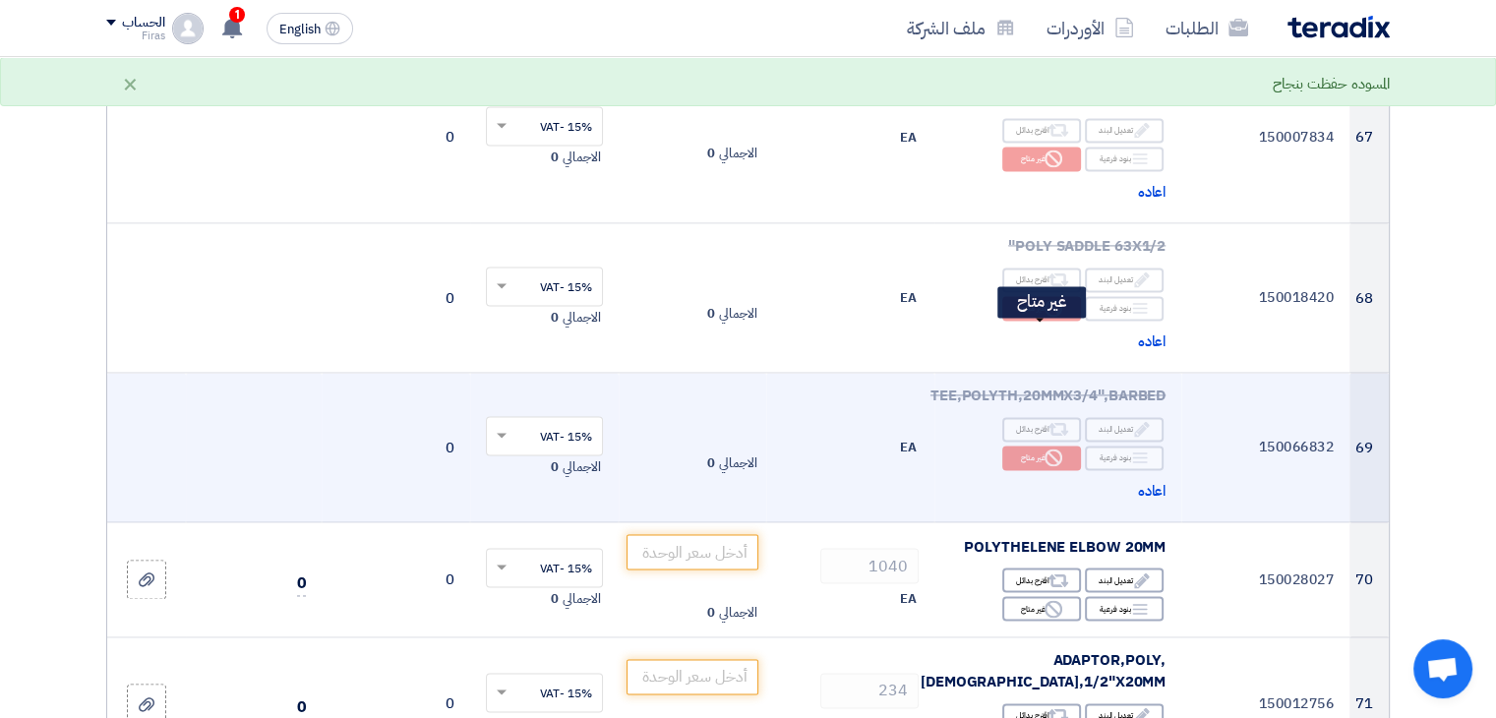
scroll to position [10331, 0]
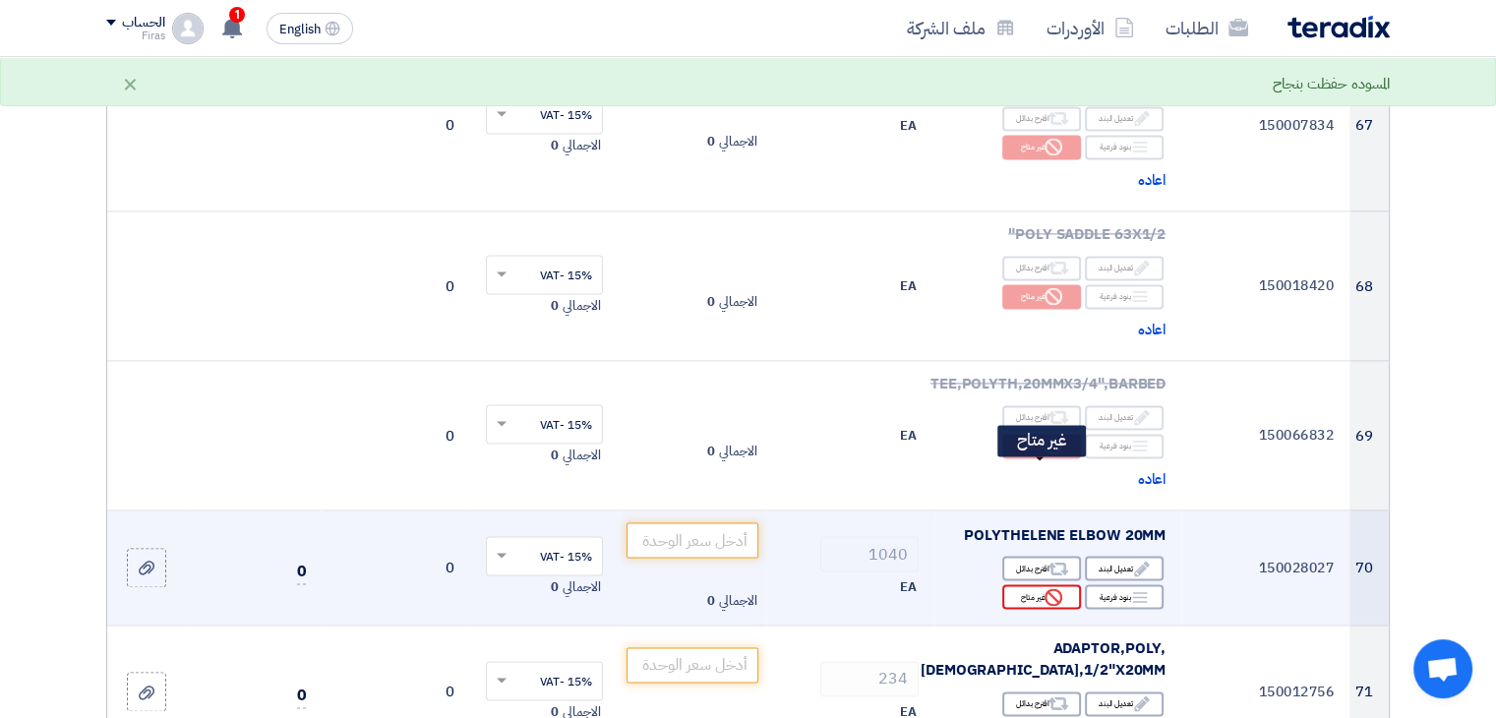
click at [1040, 584] on div "Reject غير متاح" at bounding box center [1042, 596] width 79 height 25
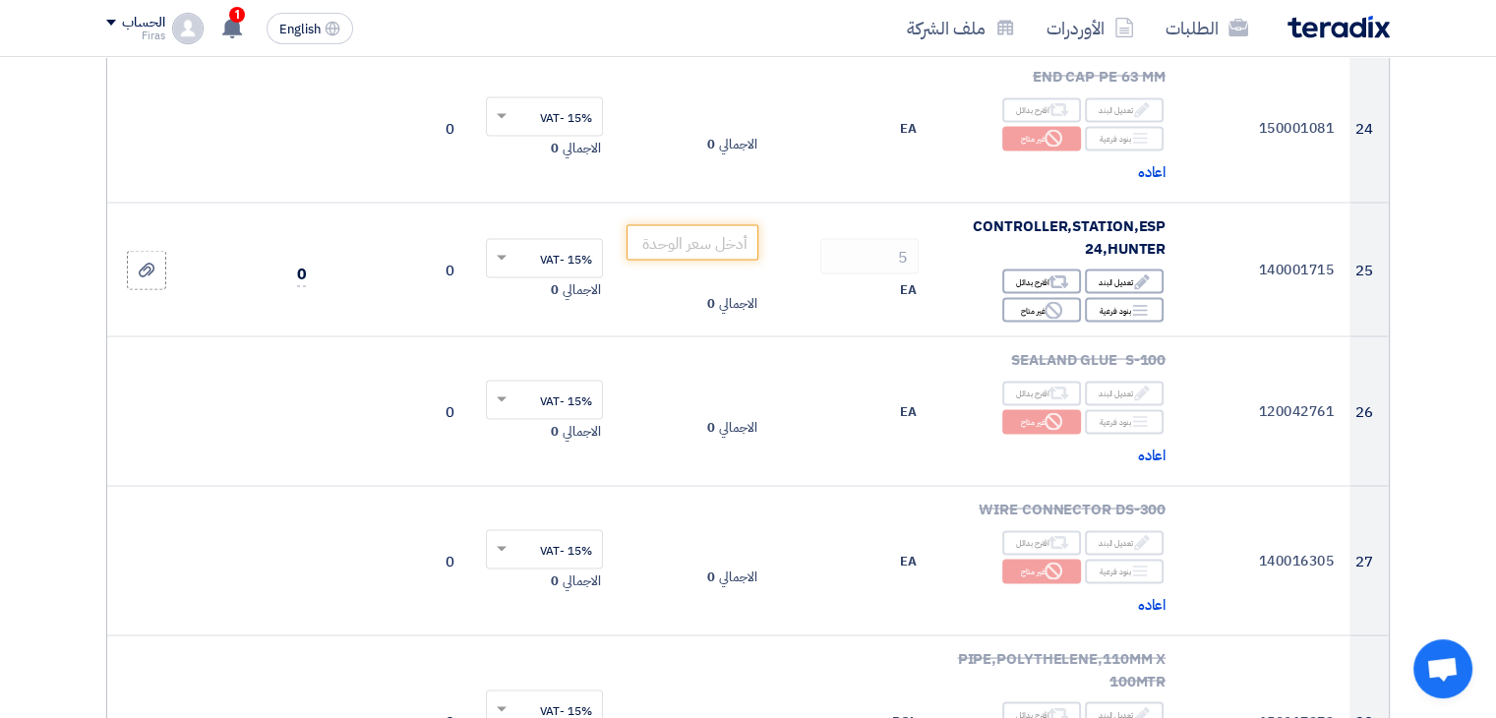
scroll to position [3542, 0]
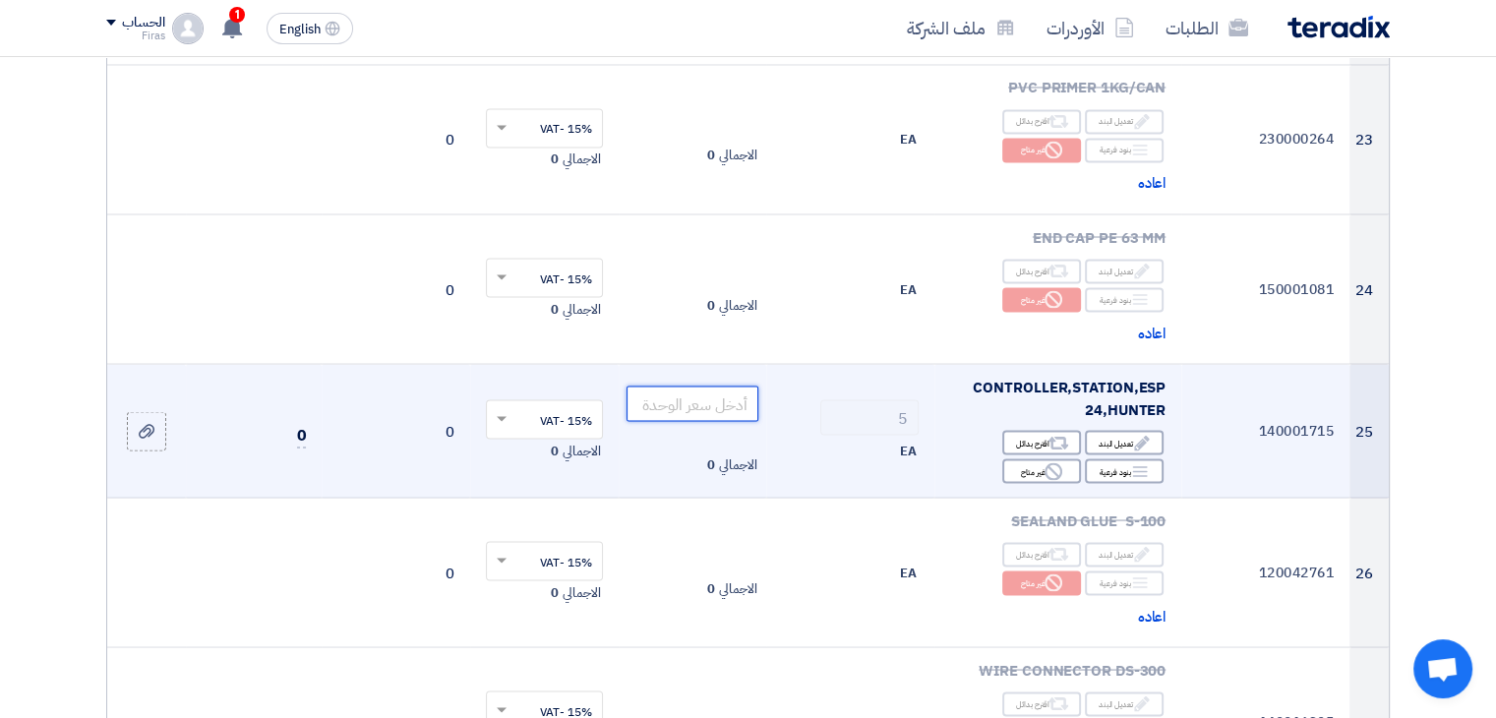
click at [703, 386] on input "number" at bounding box center [693, 403] width 133 height 35
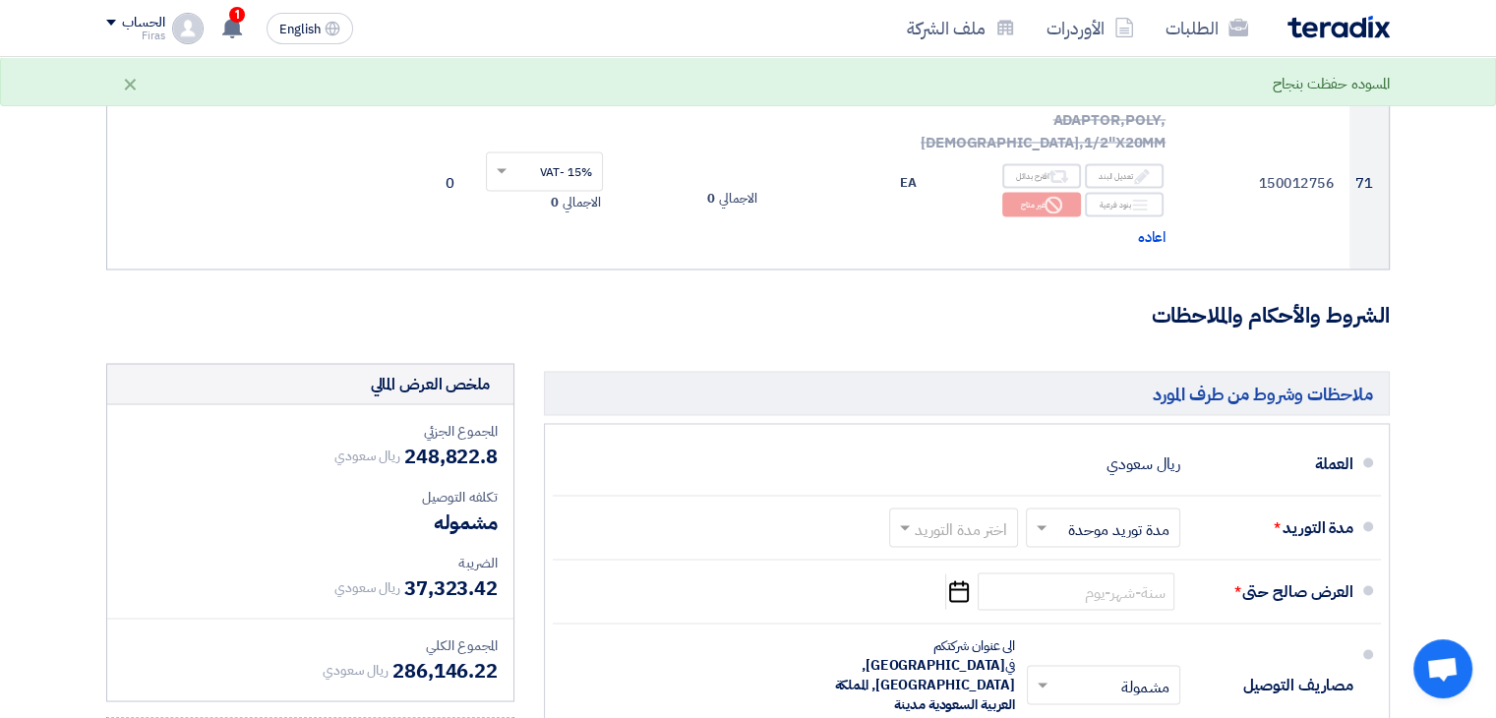
scroll to position [11019, 0]
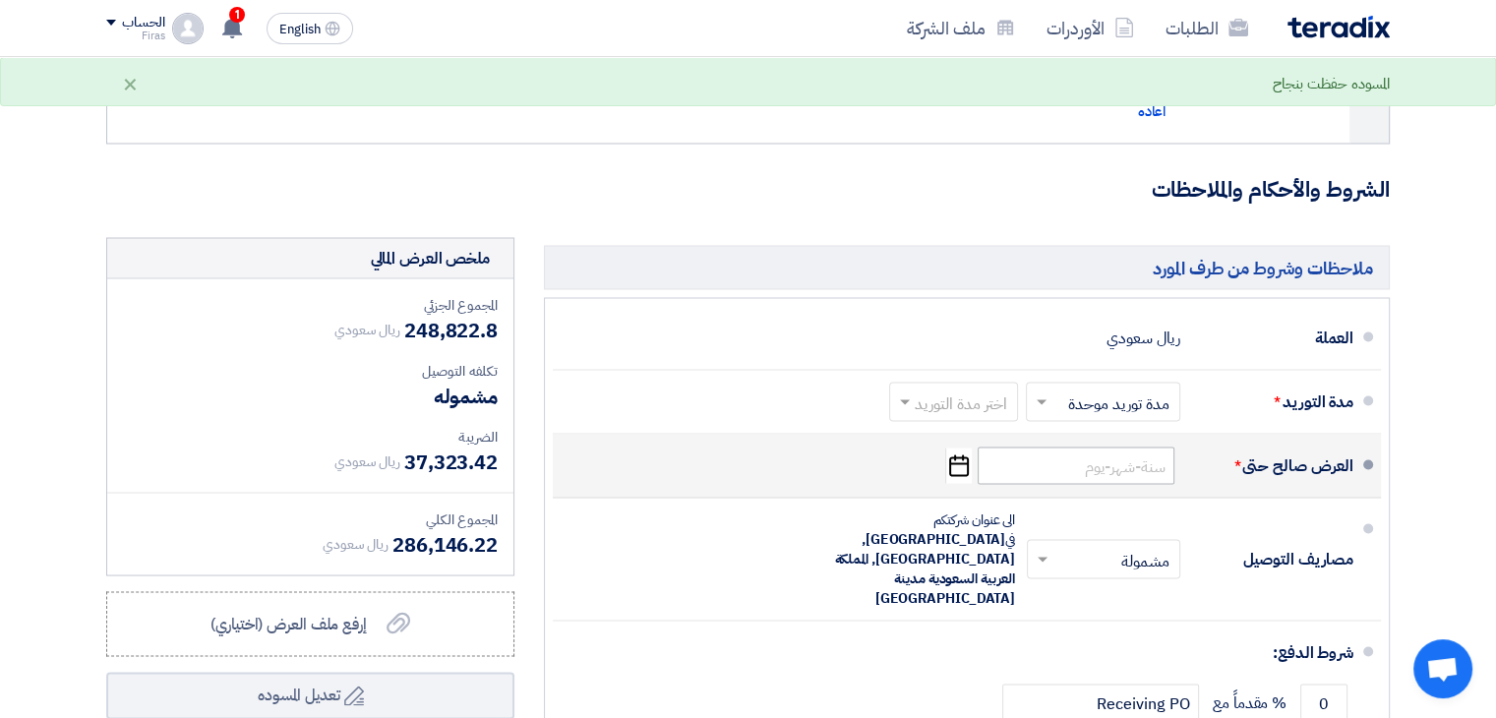
type input "2300"
click at [1137, 447] on input at bounding box center [1076, 465] width 197 height 37
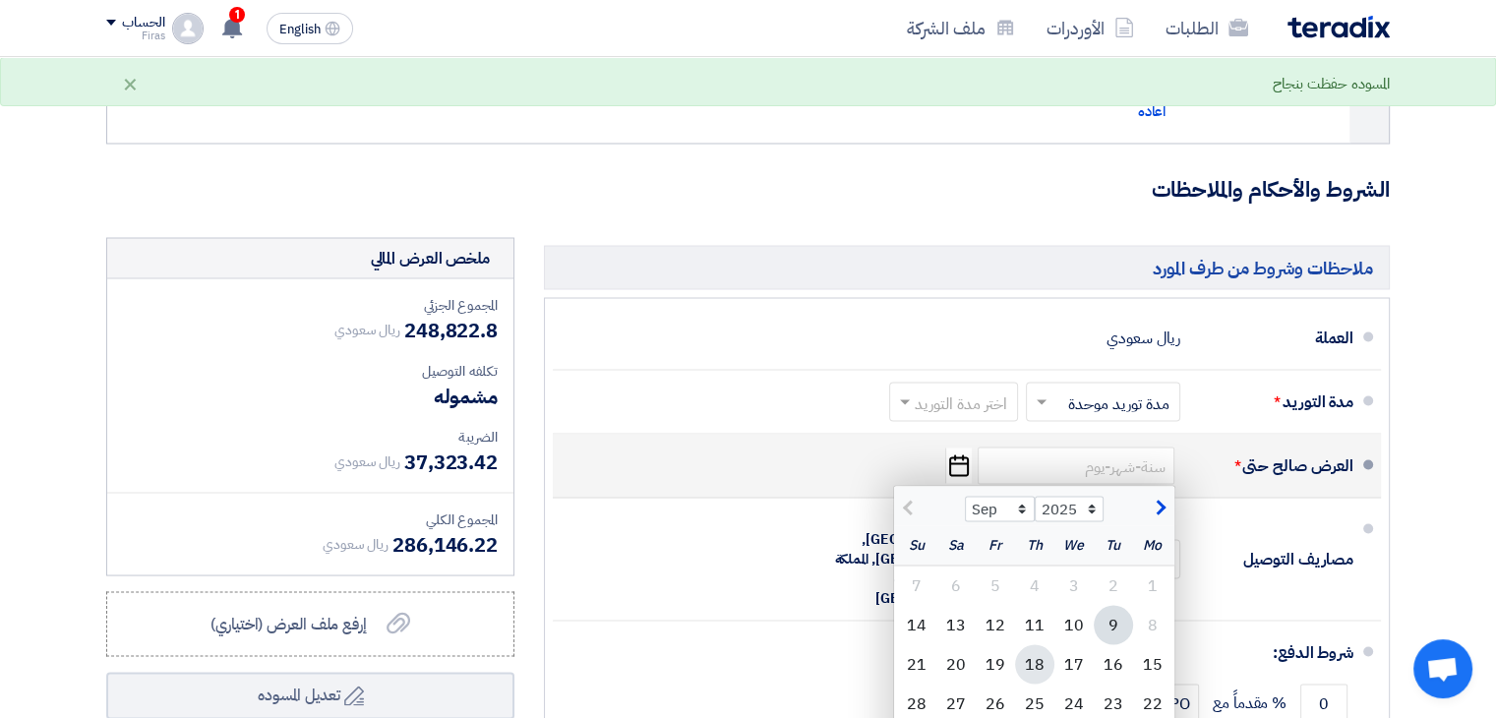
drag, startPoint x: 1033, startPoint y: 518, endPoint x: 1041, endPoint y: 526, distance: 11.8
click at [1034, 644] on div "18" at bounding box center [1034, 663] width 39 height 39
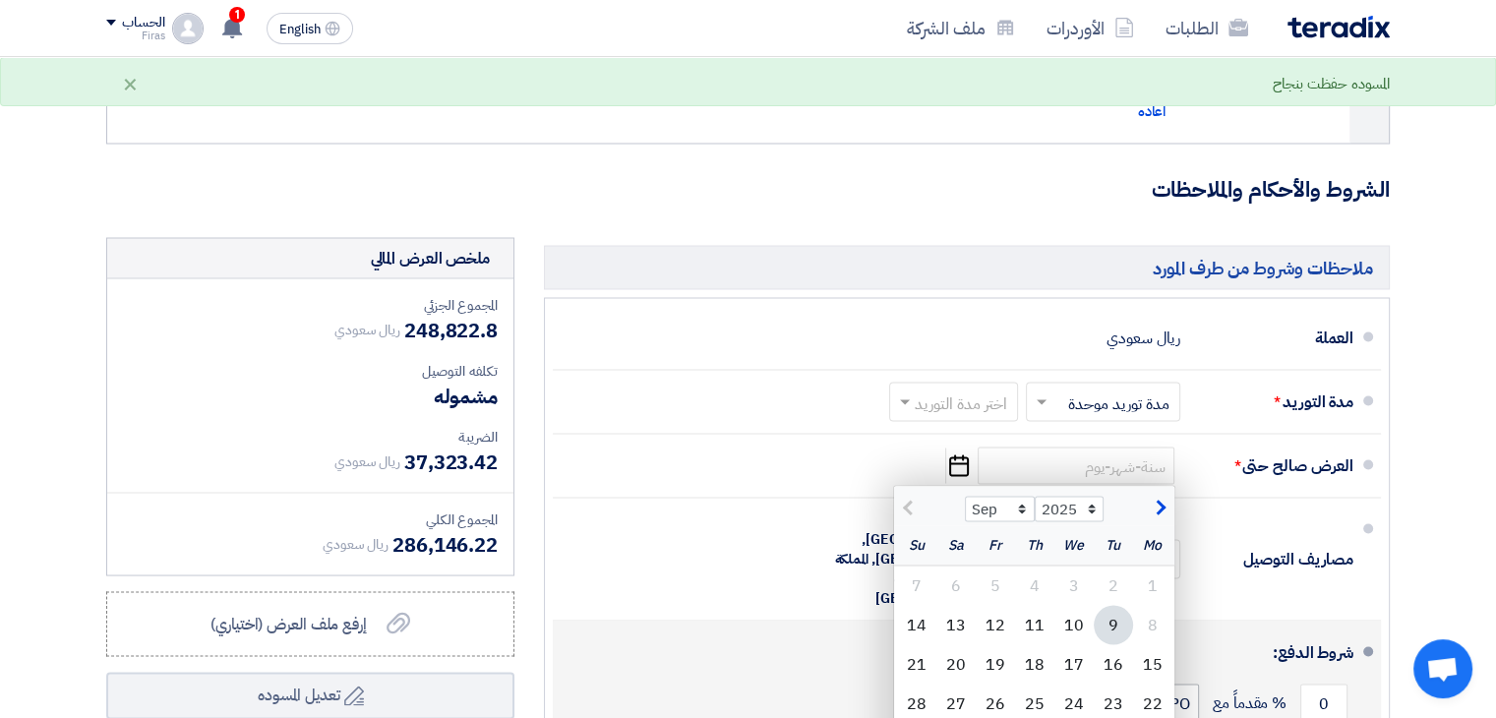
type input "[DATE]"
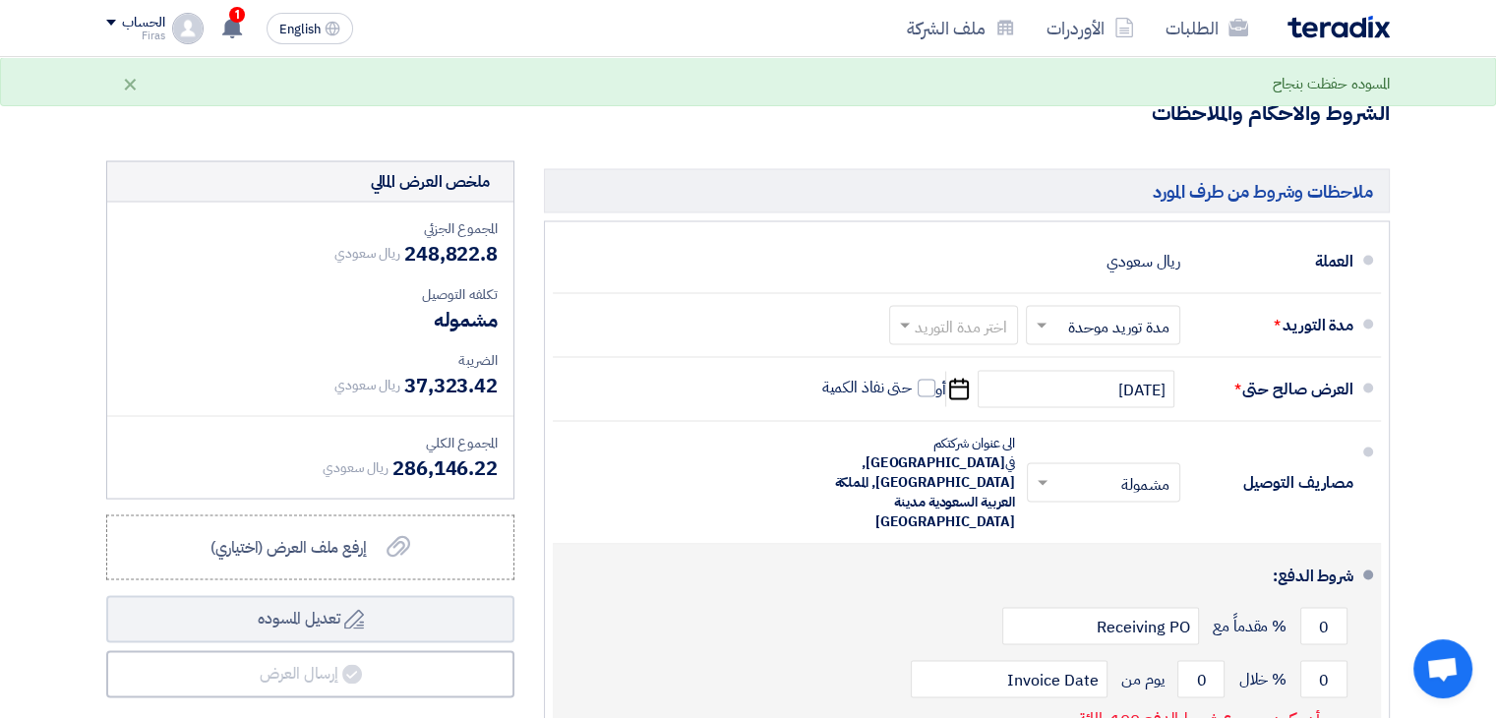
scroll to position [11118, 0]
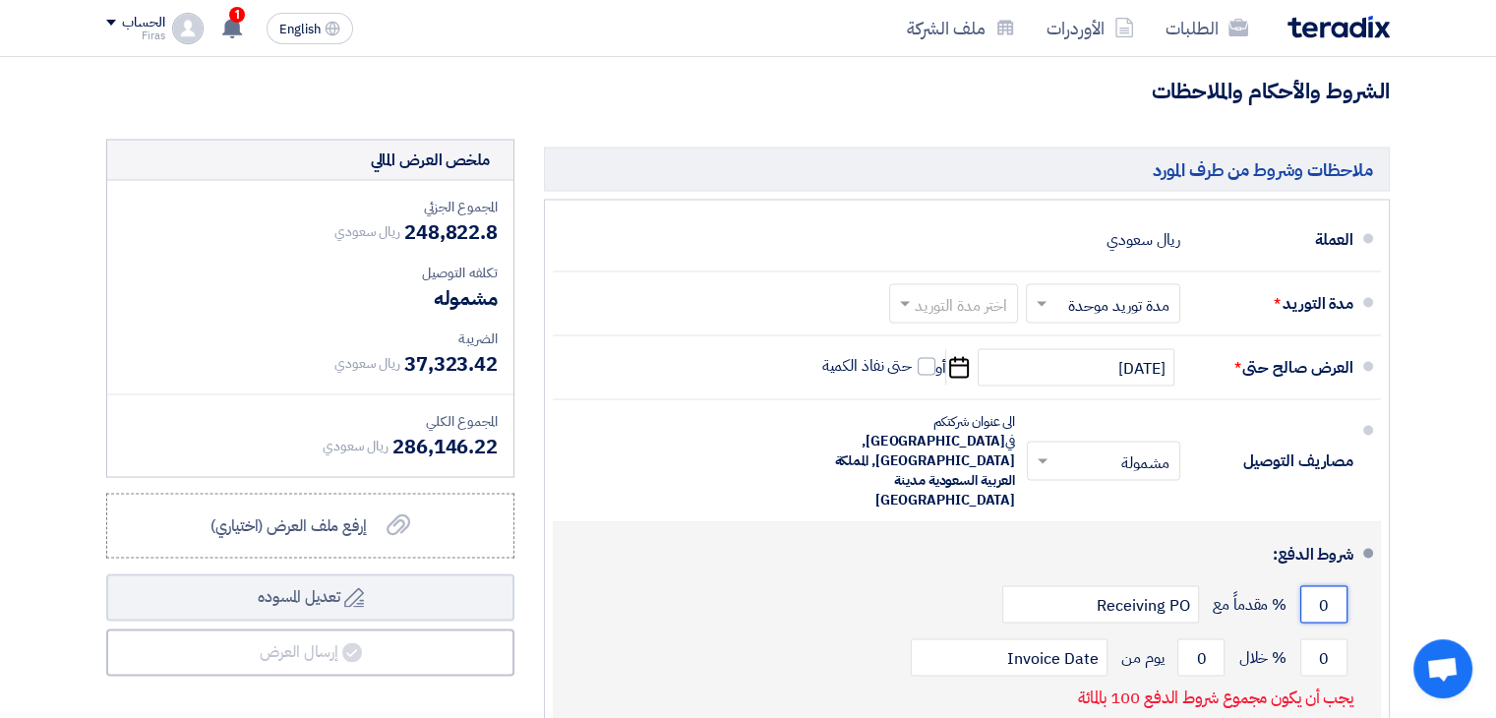
click at [1314, 585] on input "0" at bounding box center [1324, 603] width 47 height 37
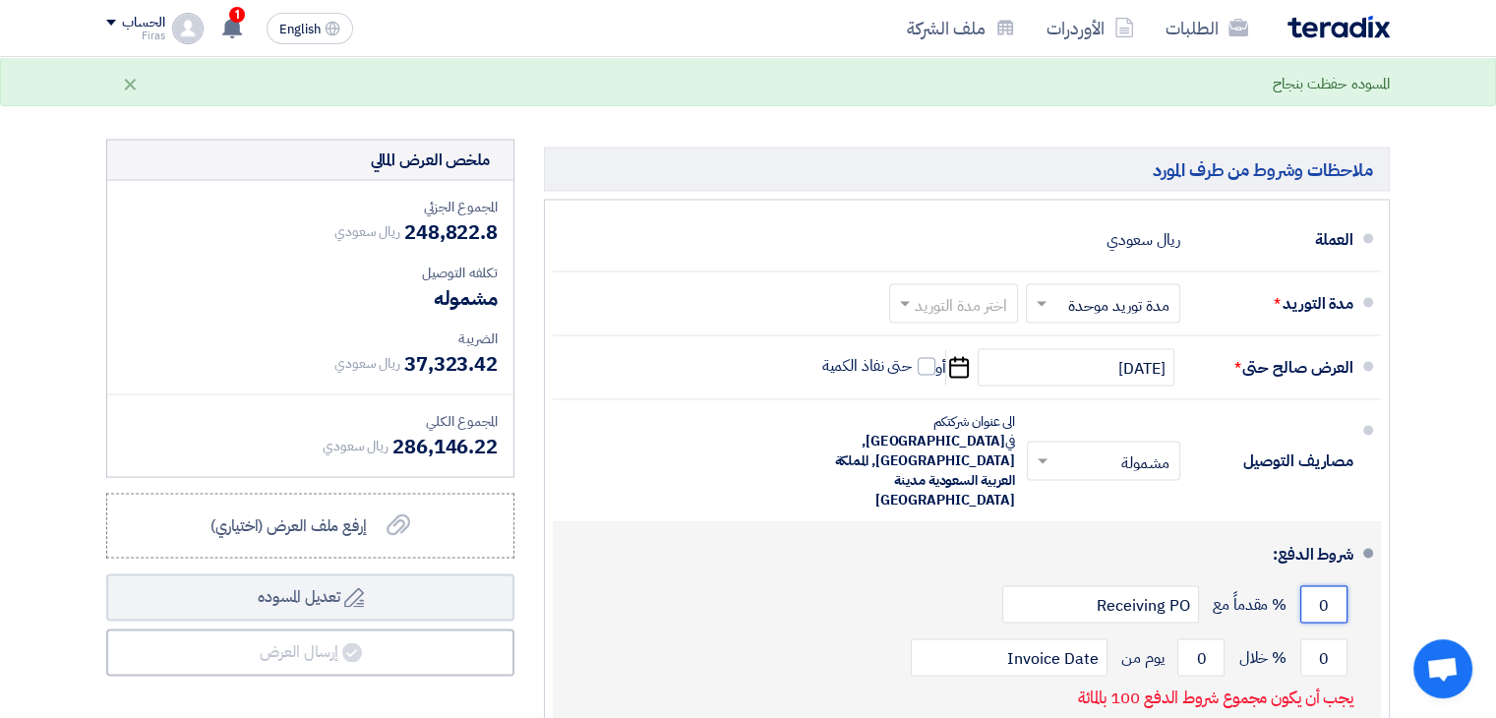
click at [1314, 585] on input "0" at bounding box center [1324, 603] width 47 height 37
click at [1322, 639] on input "0" at bounding box center [1324, 657] width 47 height 37
click at [1306, 639] on input "0100" at bounding box center [1324, 657] width 47 height 37
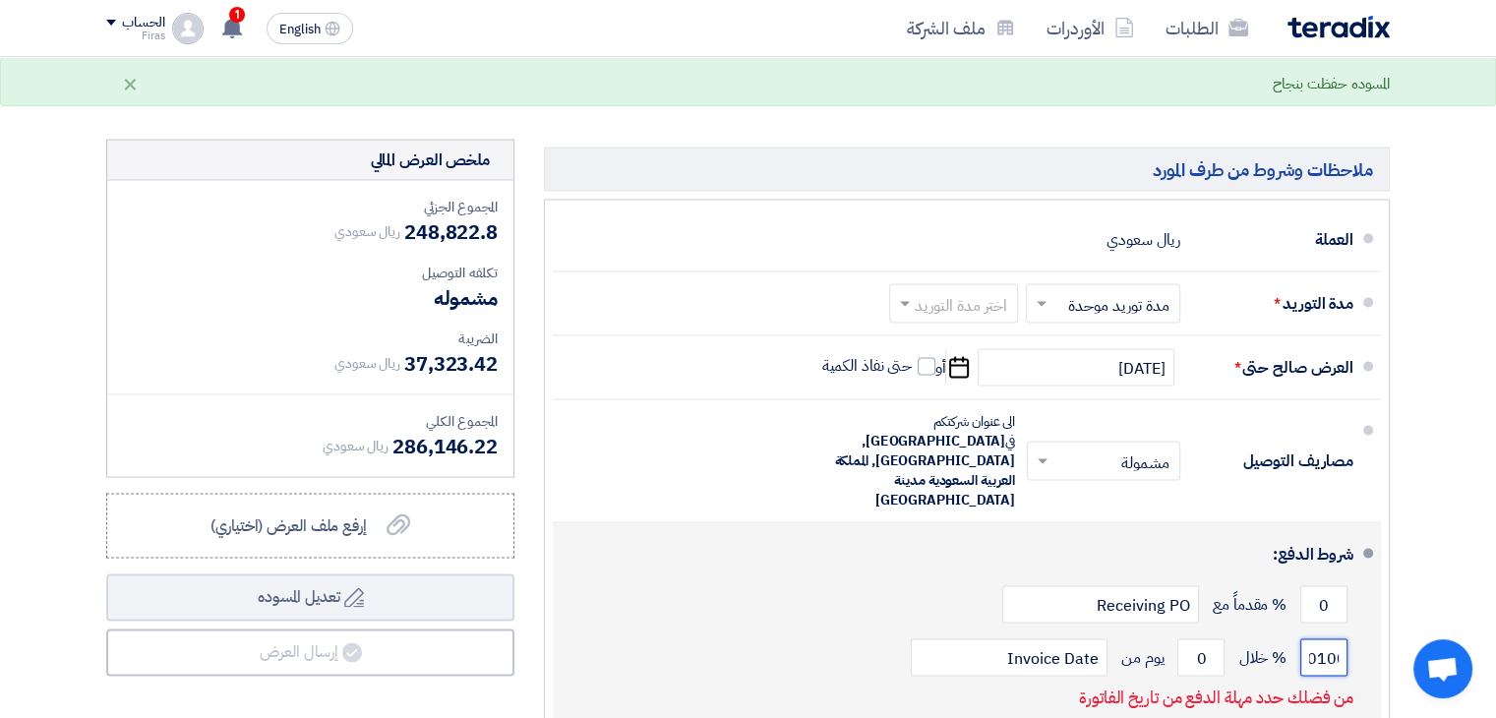
click at [1306, 639] on input "0100" at bounding box center [1324, 657] width 47 height 37
drag, startPoint x: 1303, startPoint y: 462, endPoint x: 1367, endPoint y: 452, distance: 64.9
click at [1367, 522] on li "شروط الدفع: 0 % مقدماً مع Receiving PO 0100 % خلال 0 Invoice Date" at bounding box center [967, 624] width 828 height 204
type input "100"
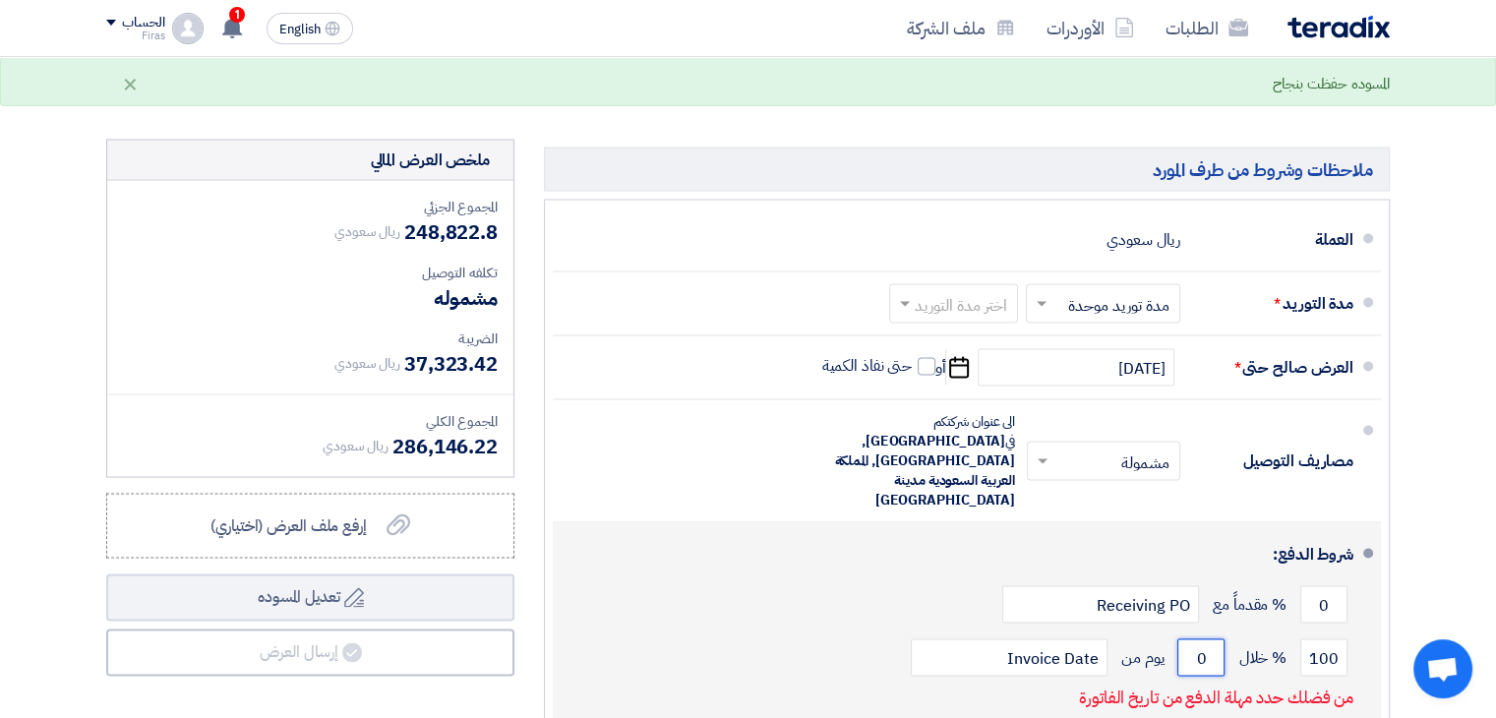
click at [1207, 639] on input "0" at bounding box center [1201, 657] width 47 height 37
type input "6"
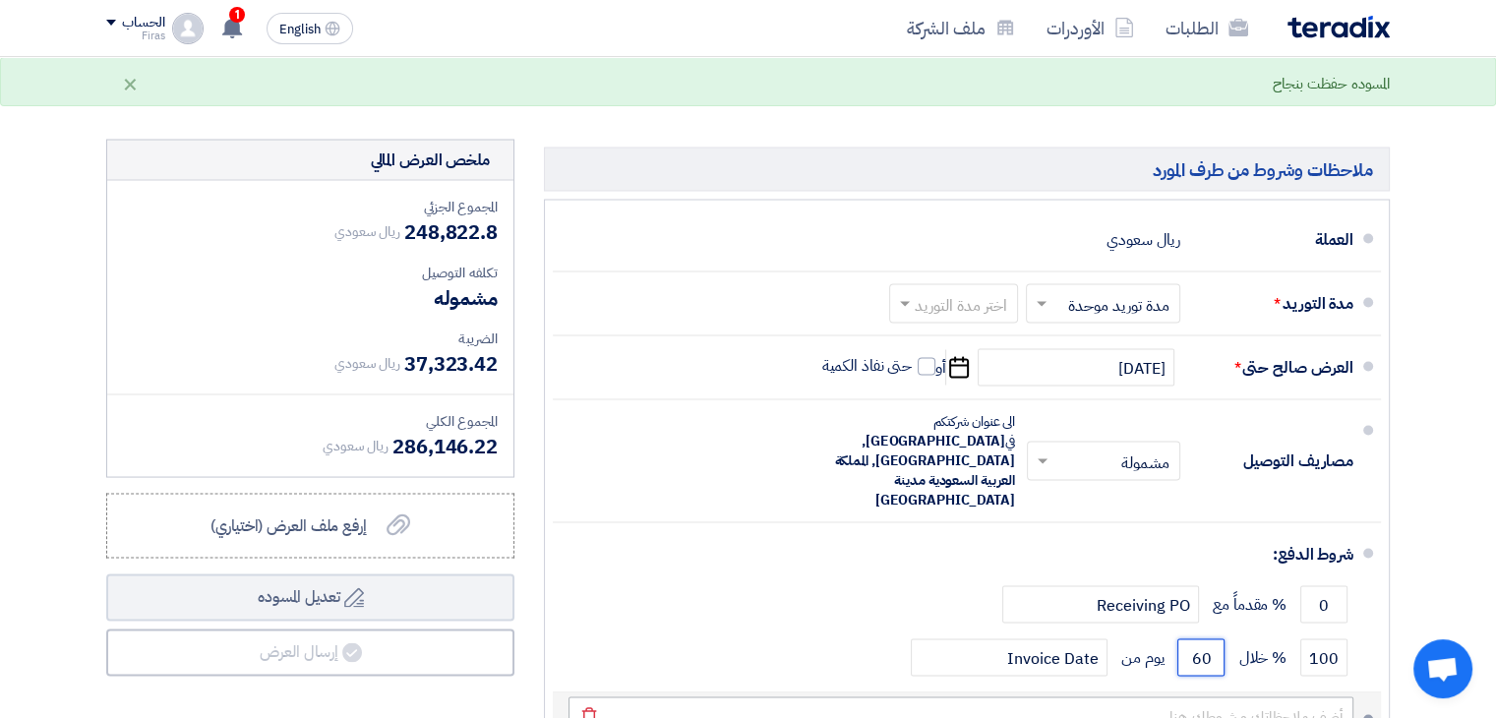
scroll to position [11019, 0]
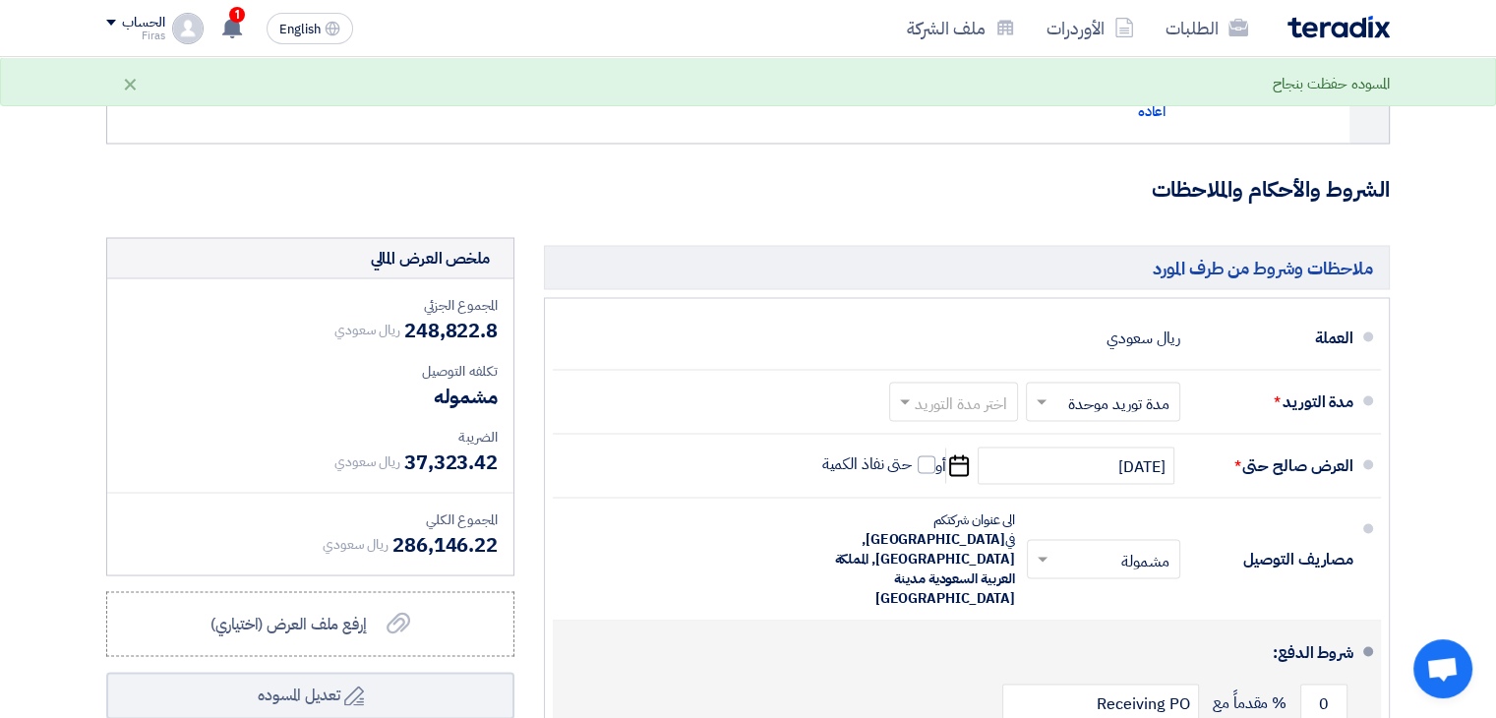
type input "60"
click at [701, 676] on div "0 % مقدماً مع Receiving PO" at bounding box center [961, 702] width 785 height 53
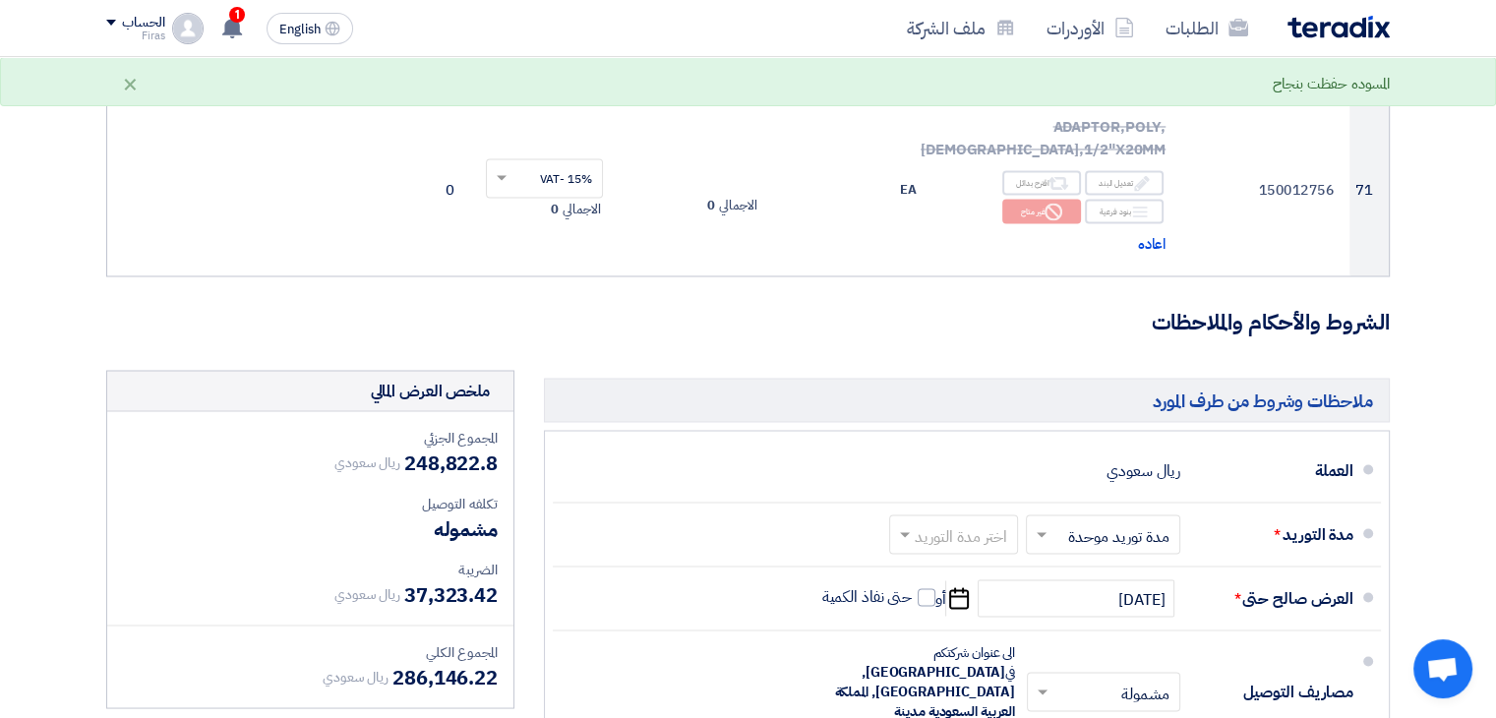
scroll to position [10921, 0]
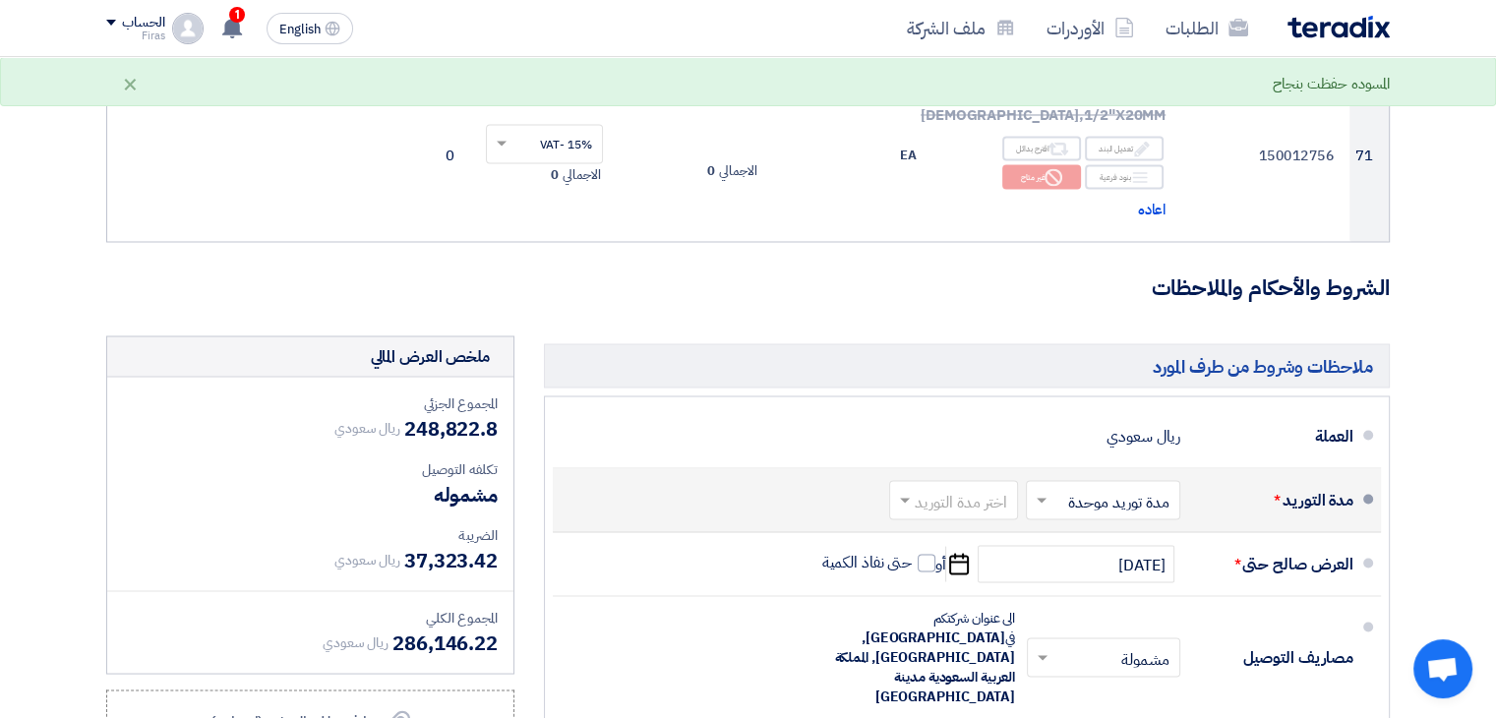
click at [978, 488] on input "text" at bounding box center [949, 502] width 119 height 29
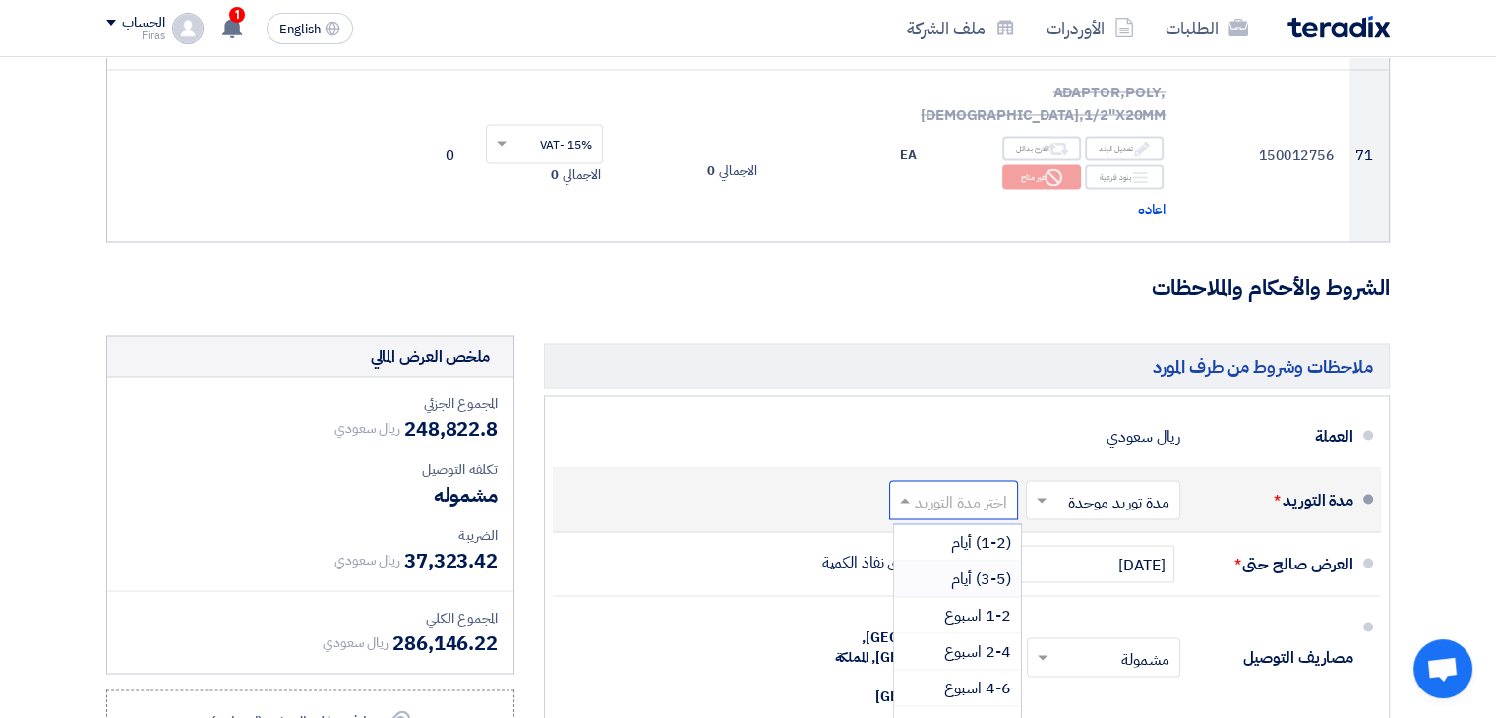
click at [988, 567] on span "(3-5) أيام" at bounding box center [981, 579] width 60 height 24
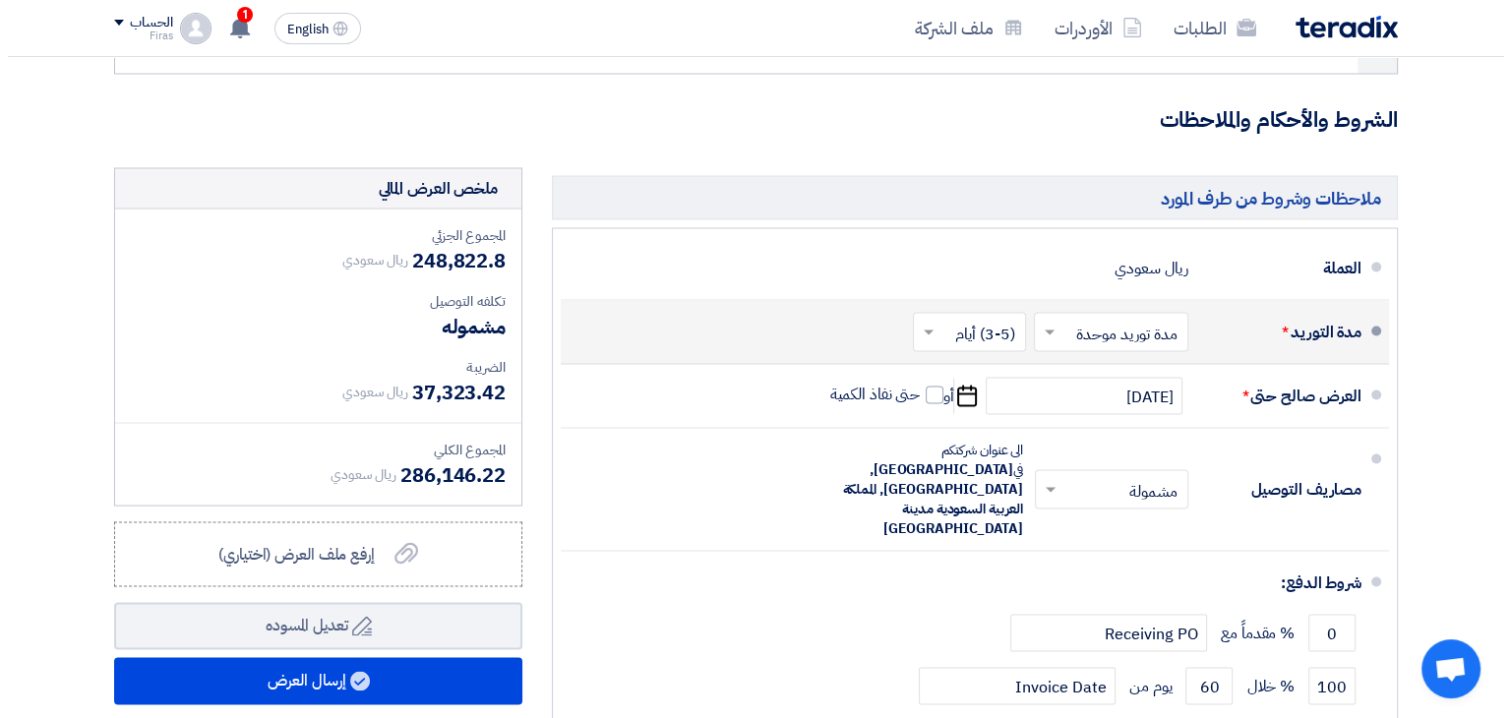
scroll to position [11118, 0]
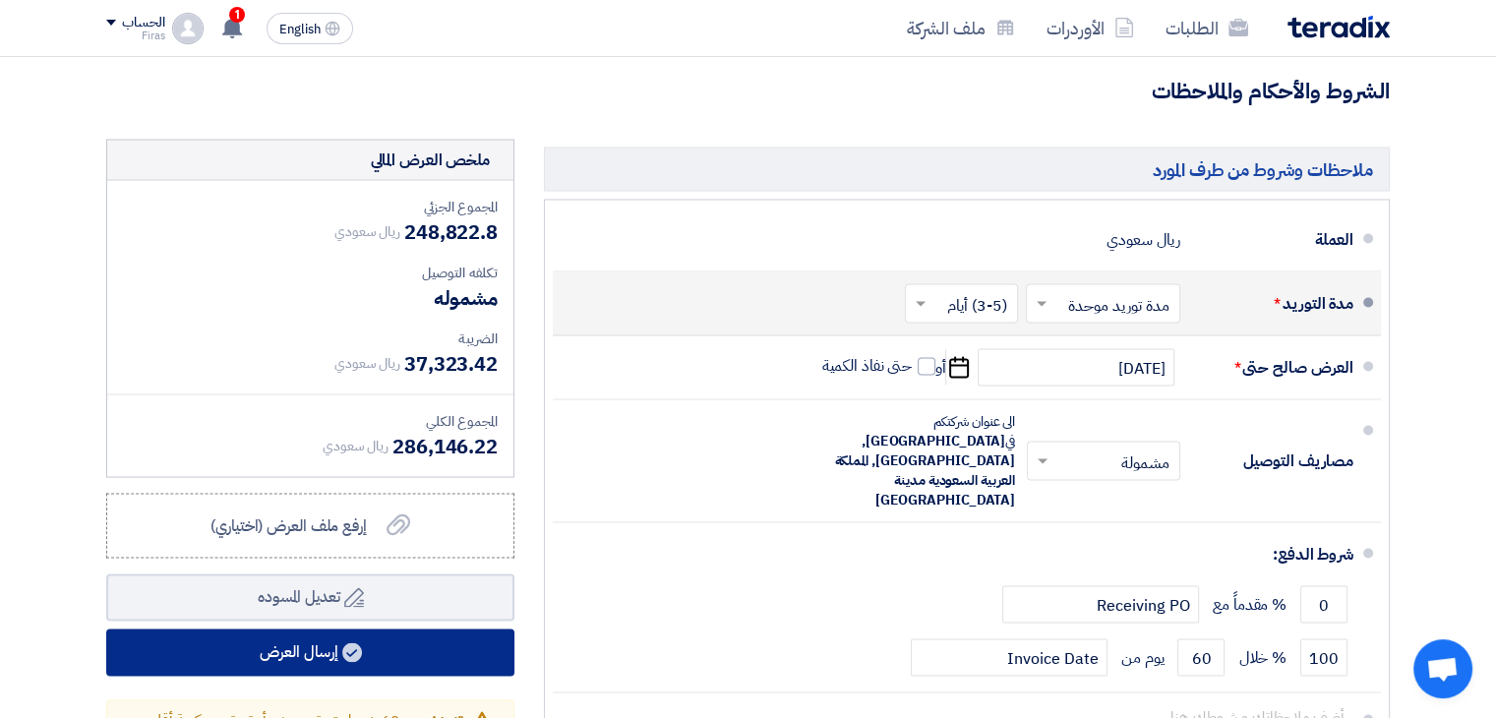
click at [408, 629] on button "إرسال العرض" at bounding box center [310, 652] width 408 height 47
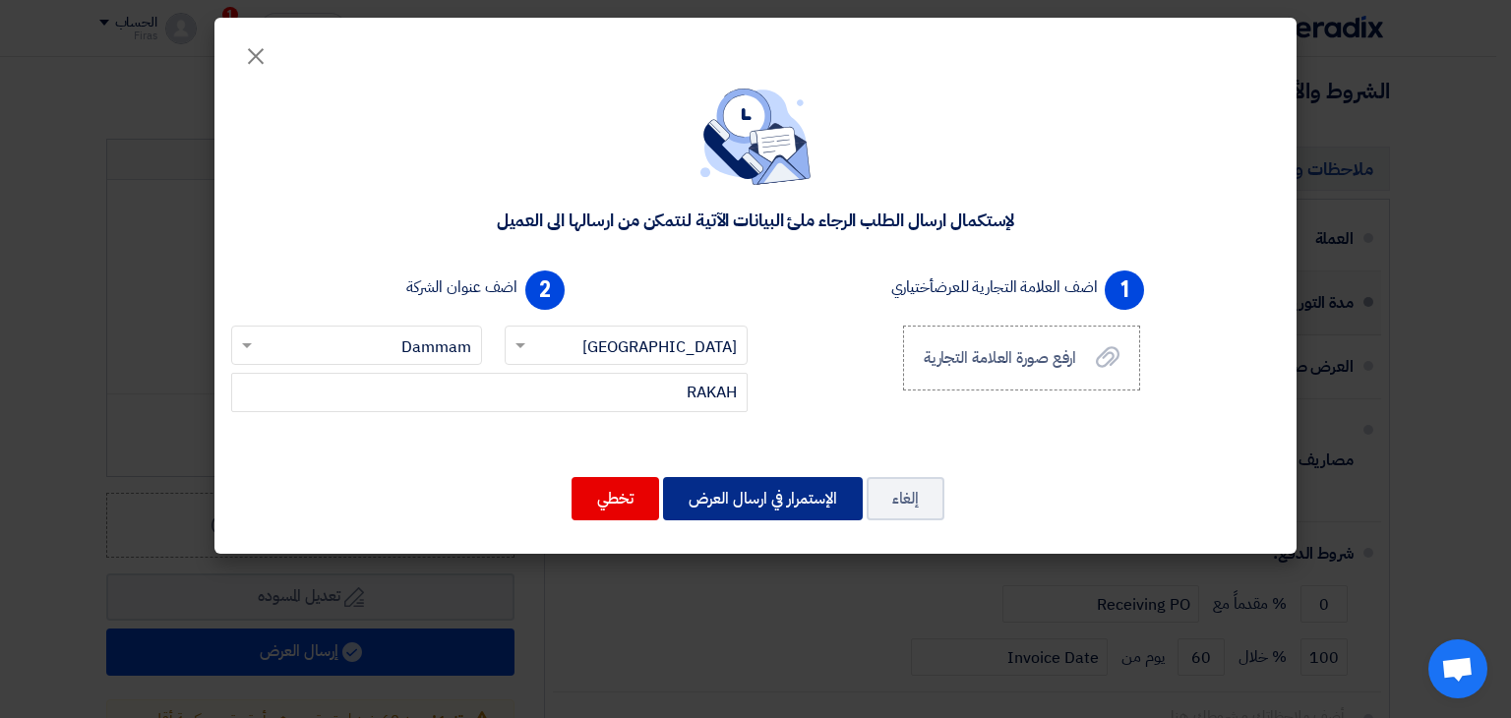
click at [740, 501] on button "الإستمرار في ارسال العرض" at bounding box center [763, 498] width 200 height 43
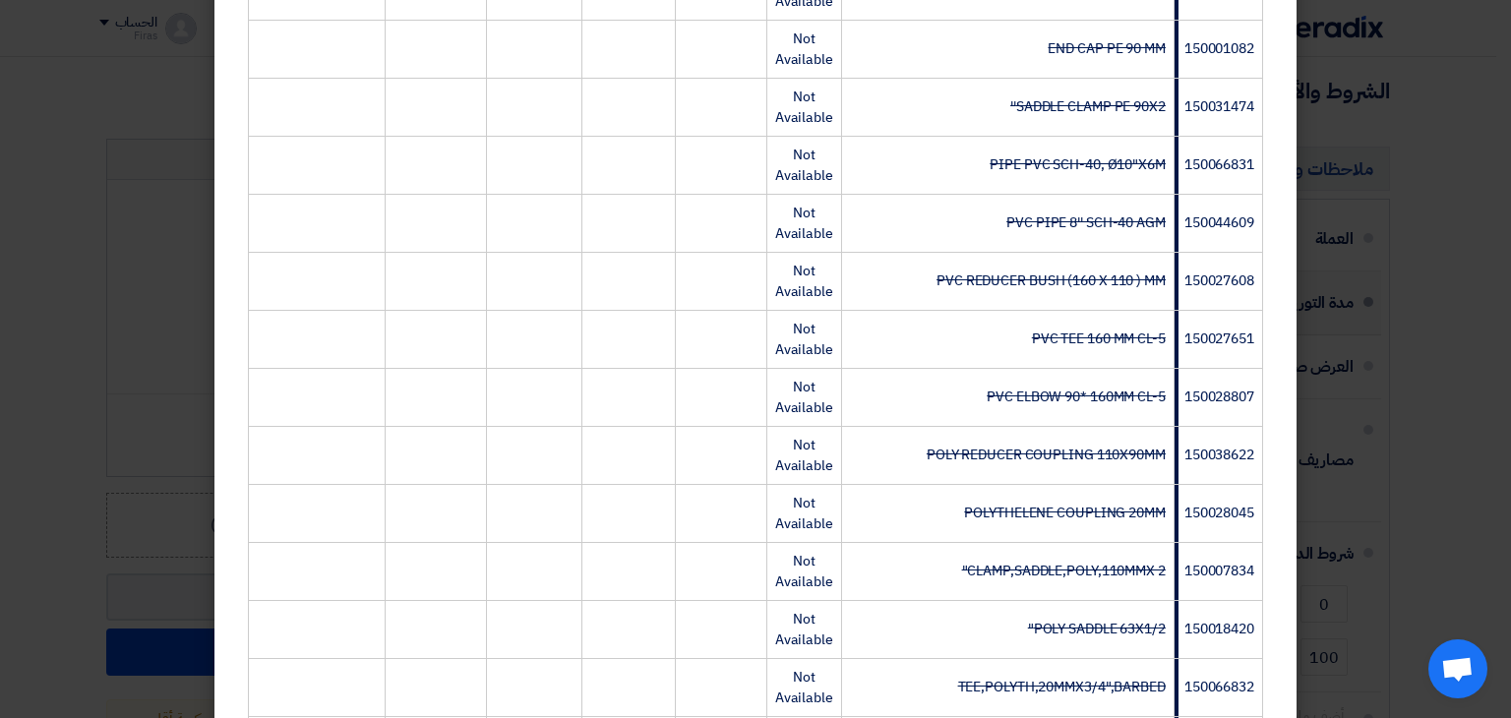
scroll to position [4179, 0]
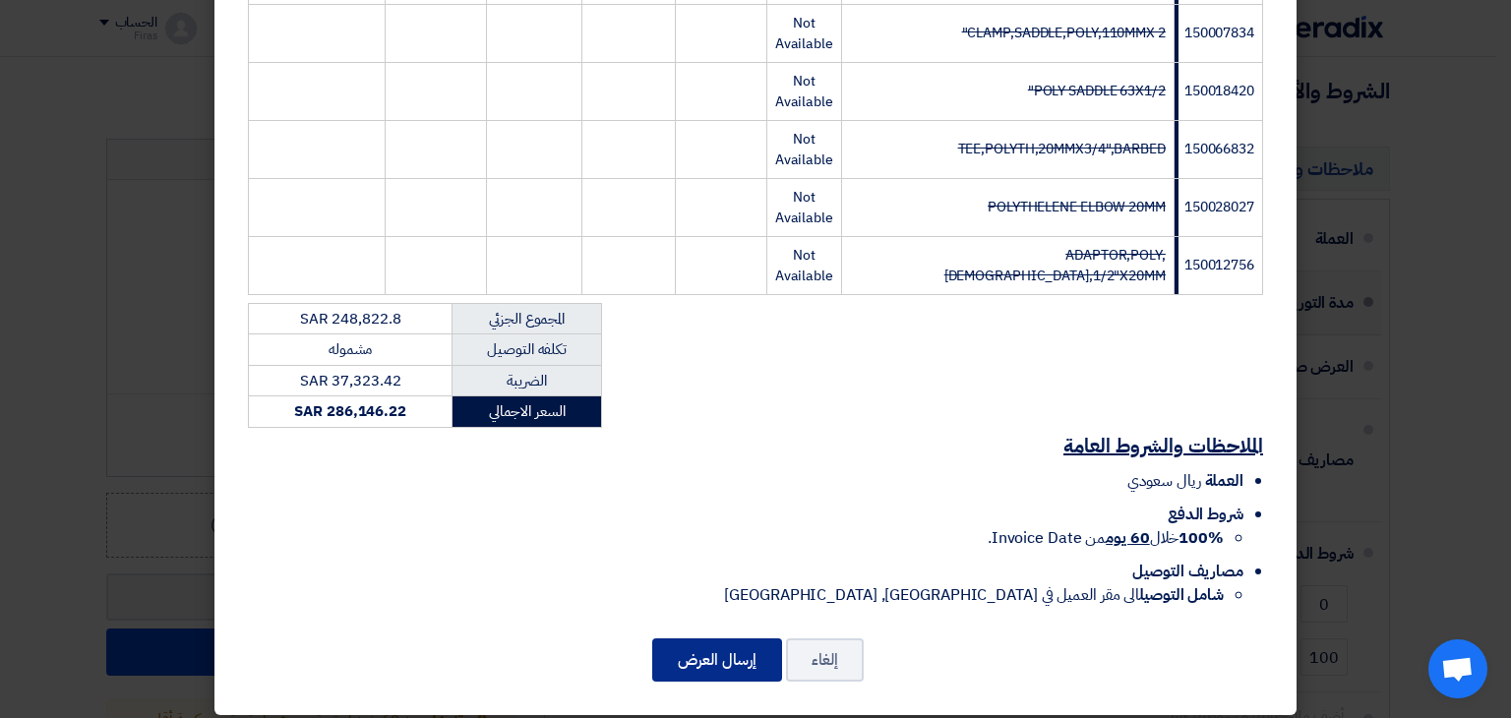
click at [736, 646] on button "إرسال العرض" at bounding box center [717, 660] width 130 height 43
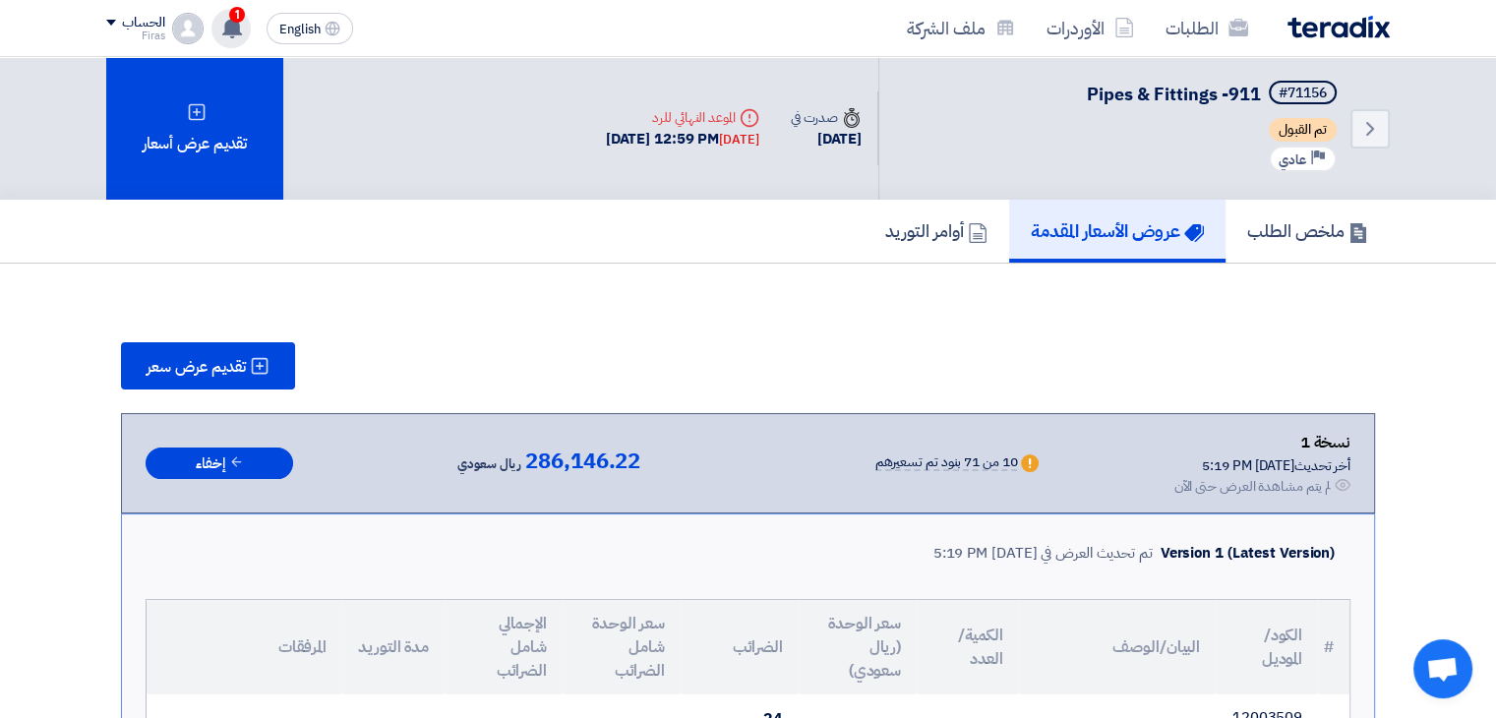
click at [239, 18] on span "1" at bounding box center [237, 15] width 16 height 16
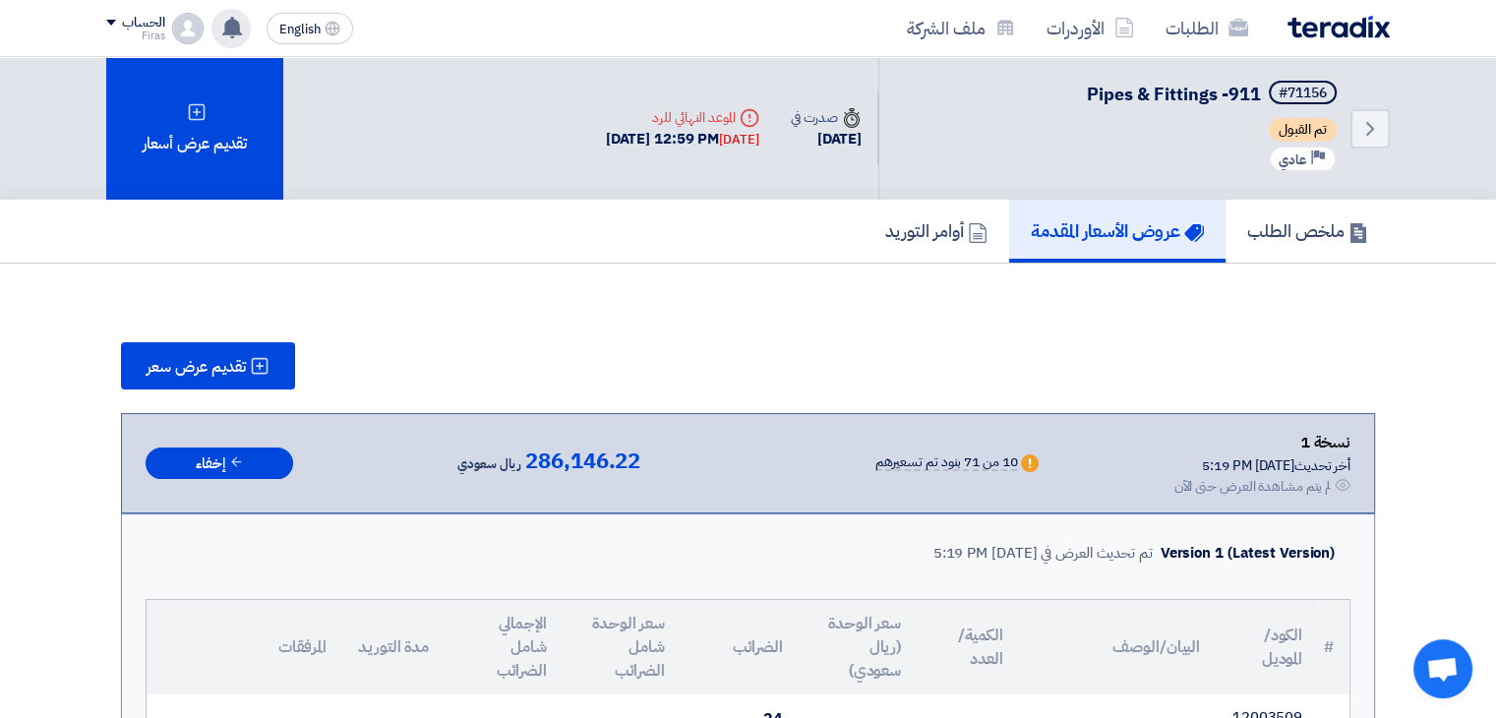
click at [1354, 20] on img at bounding box center [1339, 27] width 102 height 23
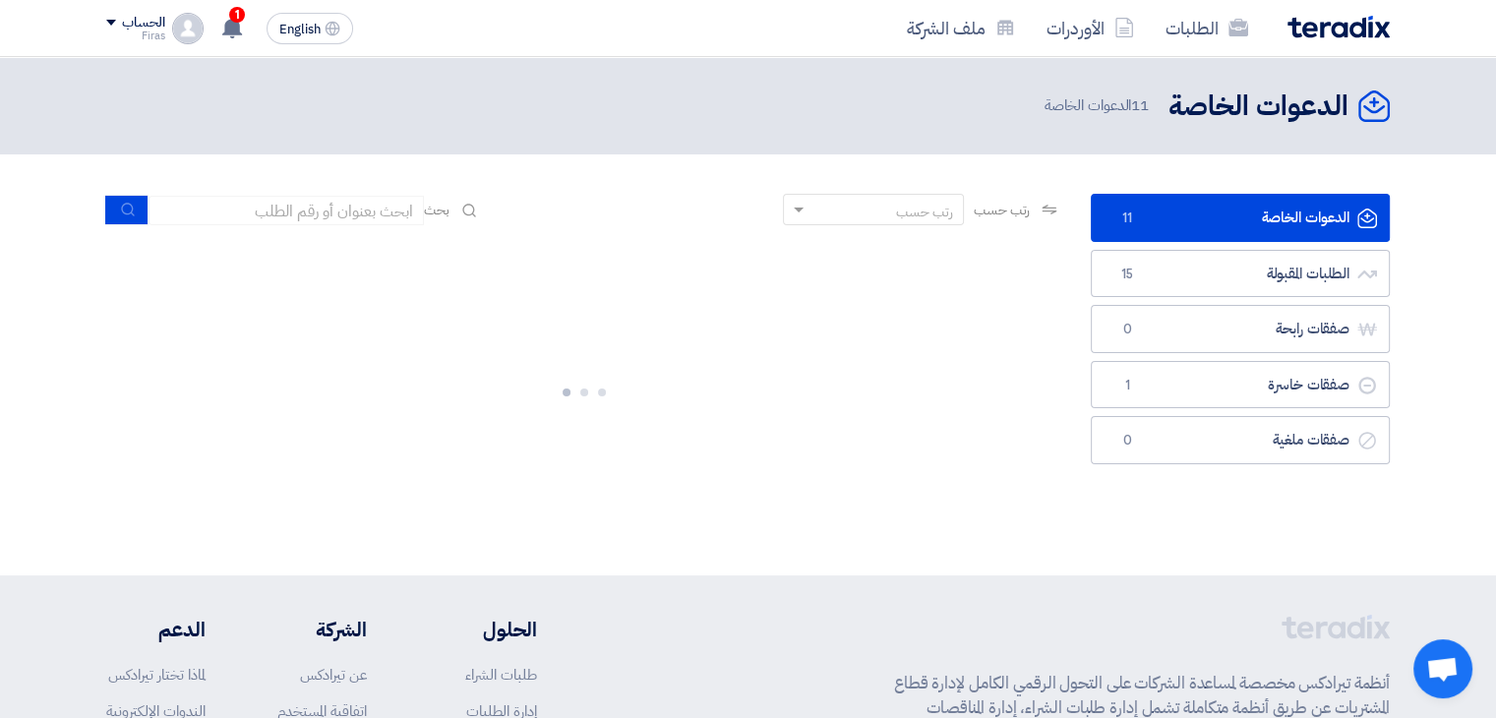
click at [114, 23] on span at bounding box center [111, 23] width 10 height 6
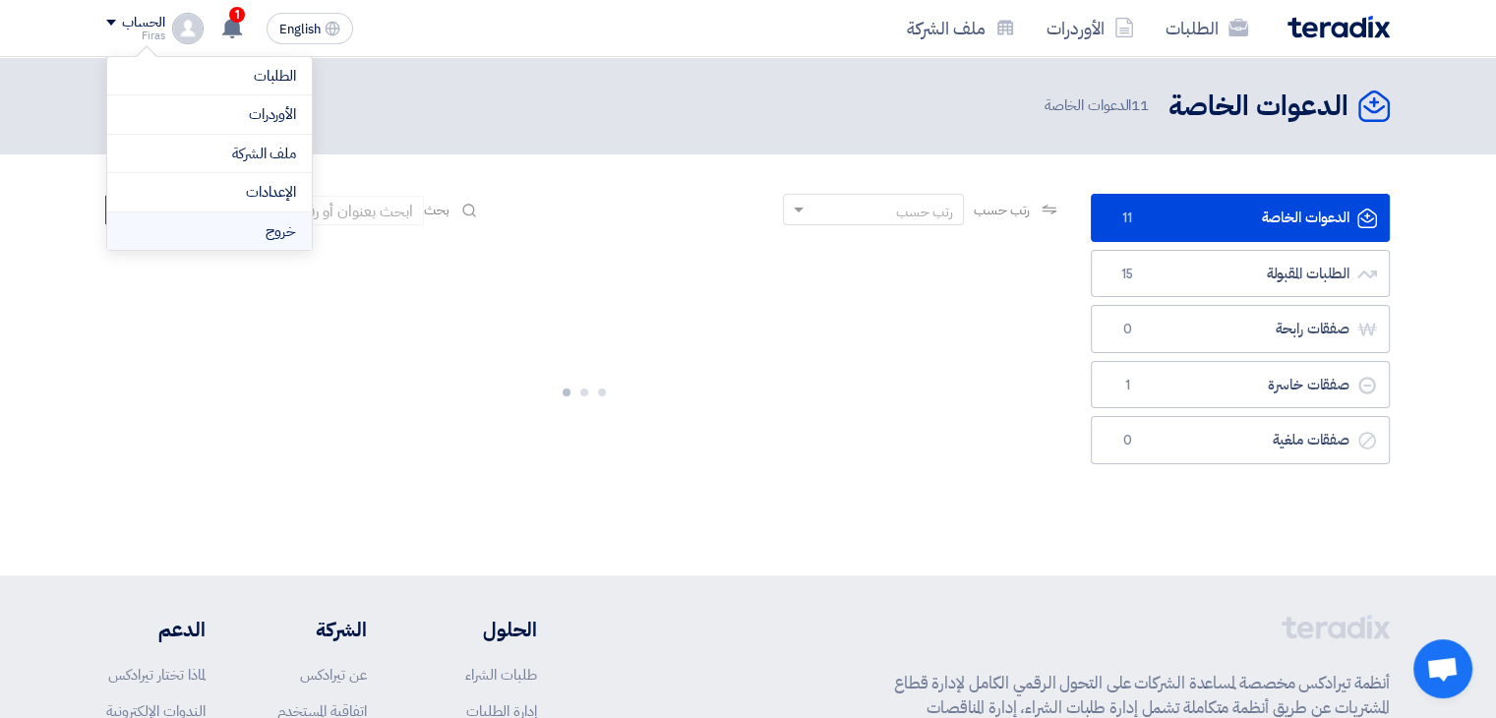
click at [188, 227] on li "خروج" at bounding box center [209, 232] width 205 height 38
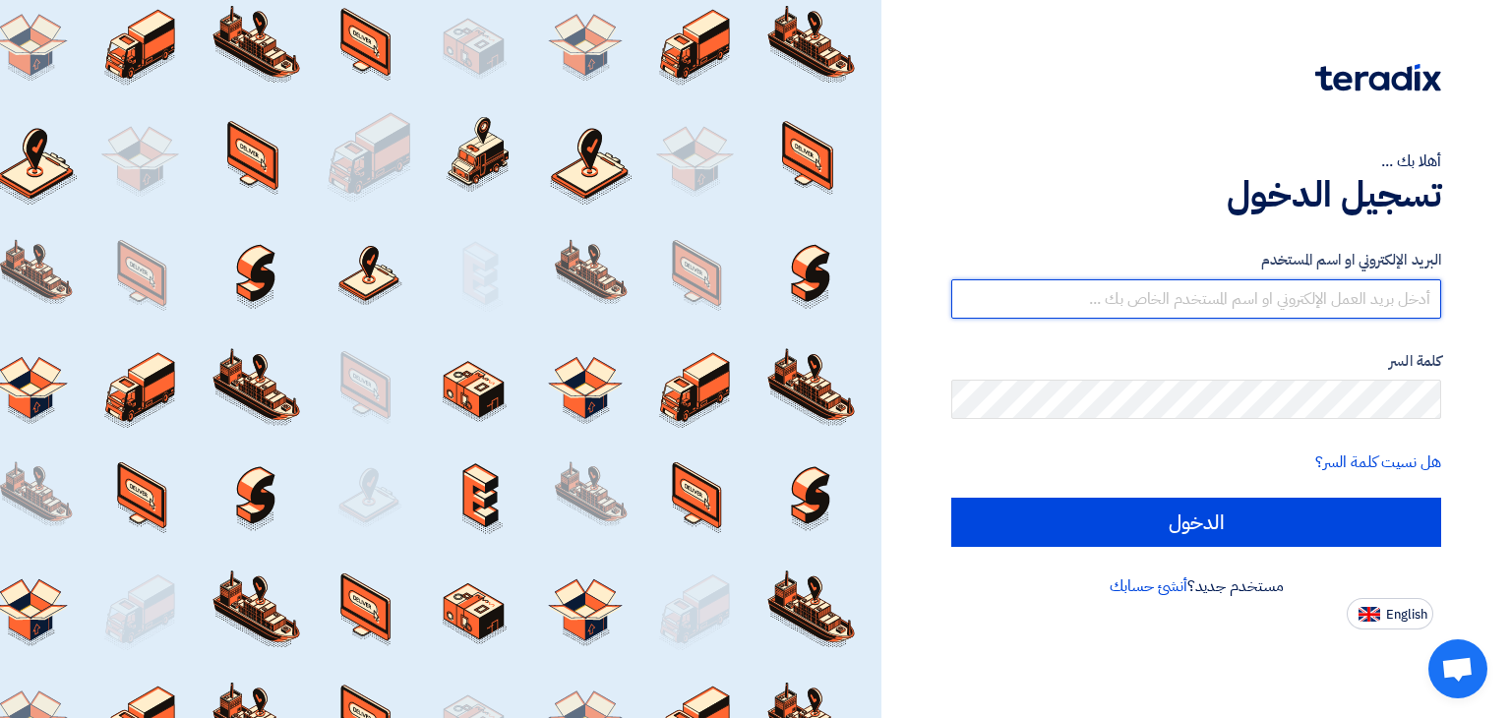
type input "[EMAIL_ADDRESS][DOMAIN_NAME]"
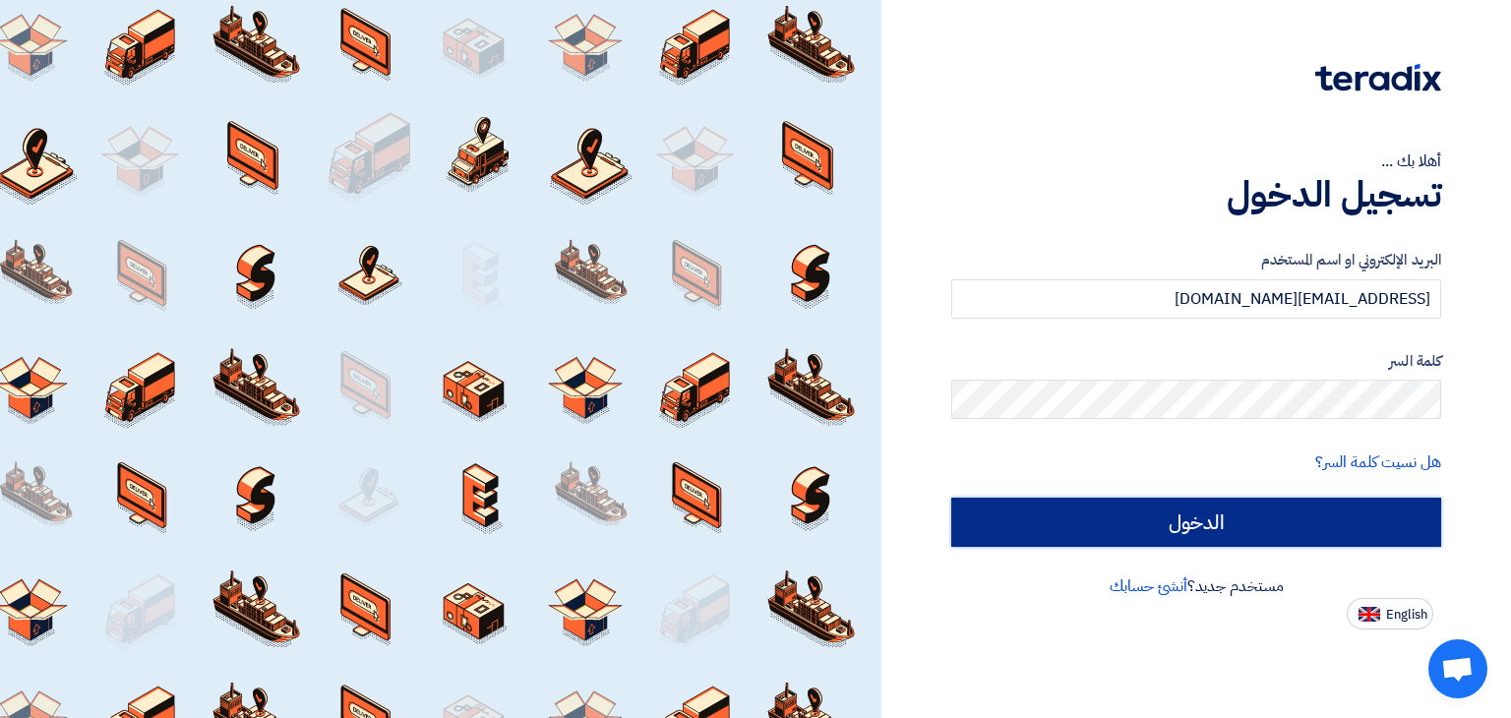
click at [1216, 526] on input "الدخول" at bounding box center [1196, 522] width 490 height 49
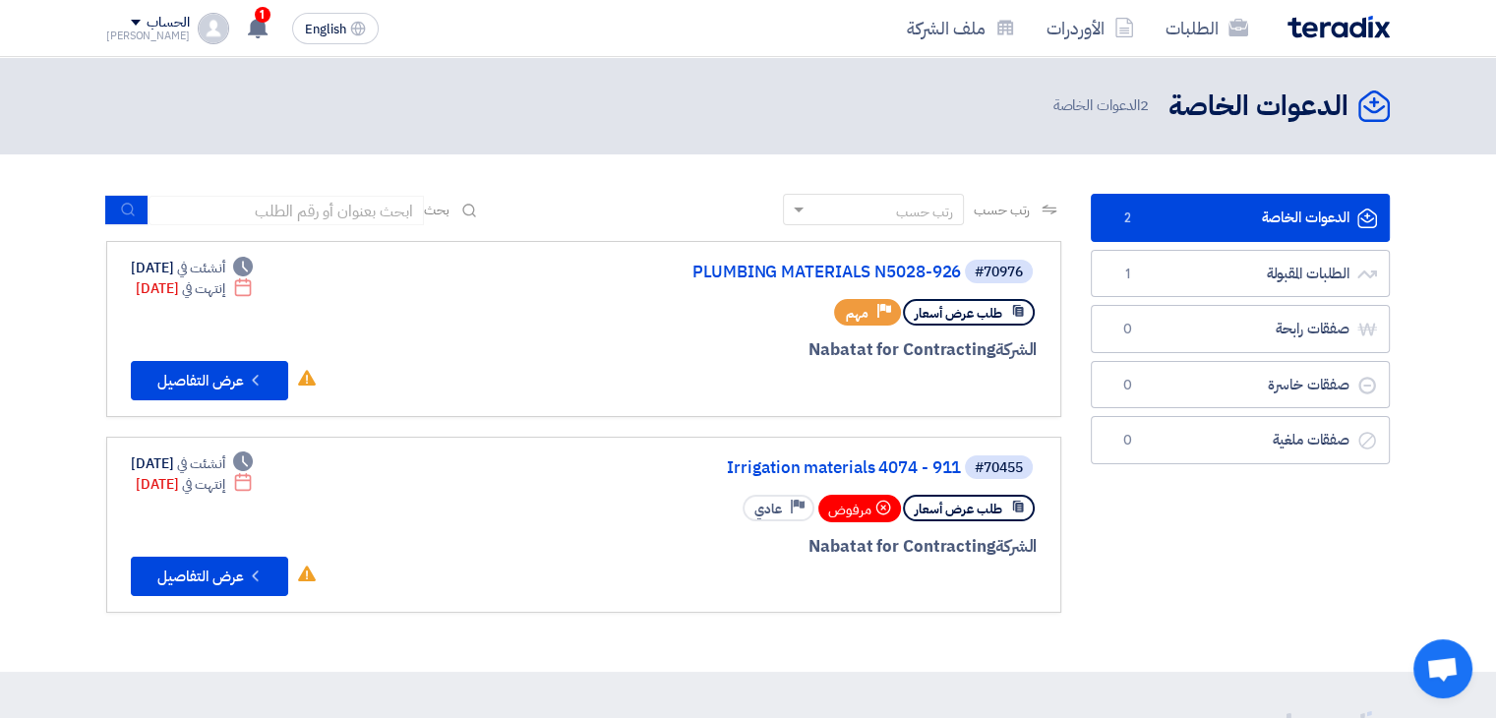
click at [130, 31] on div "Mohammed" at bounding box center [148, 36] width 84 height 11
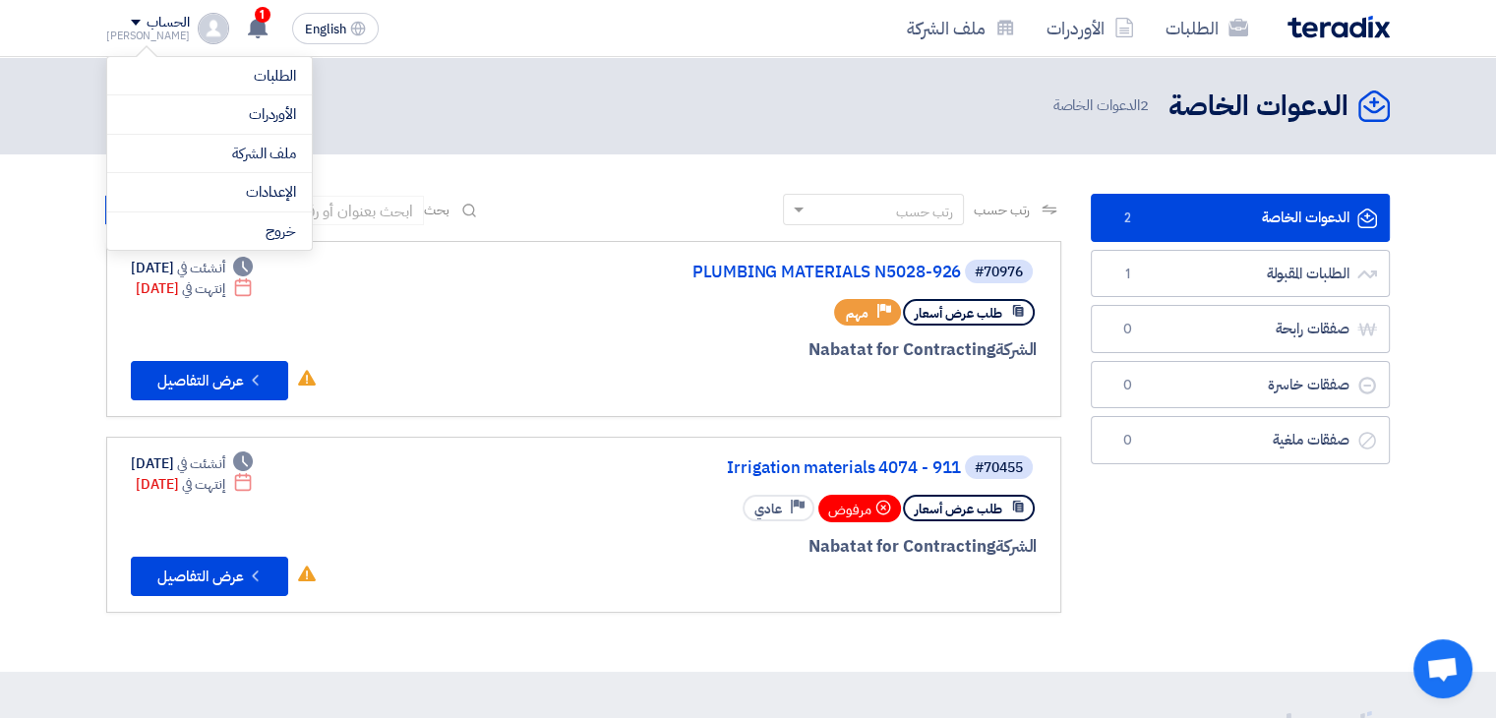
click at [1355, 31] on img at bounding box center [1339, 27] width 102 height 23
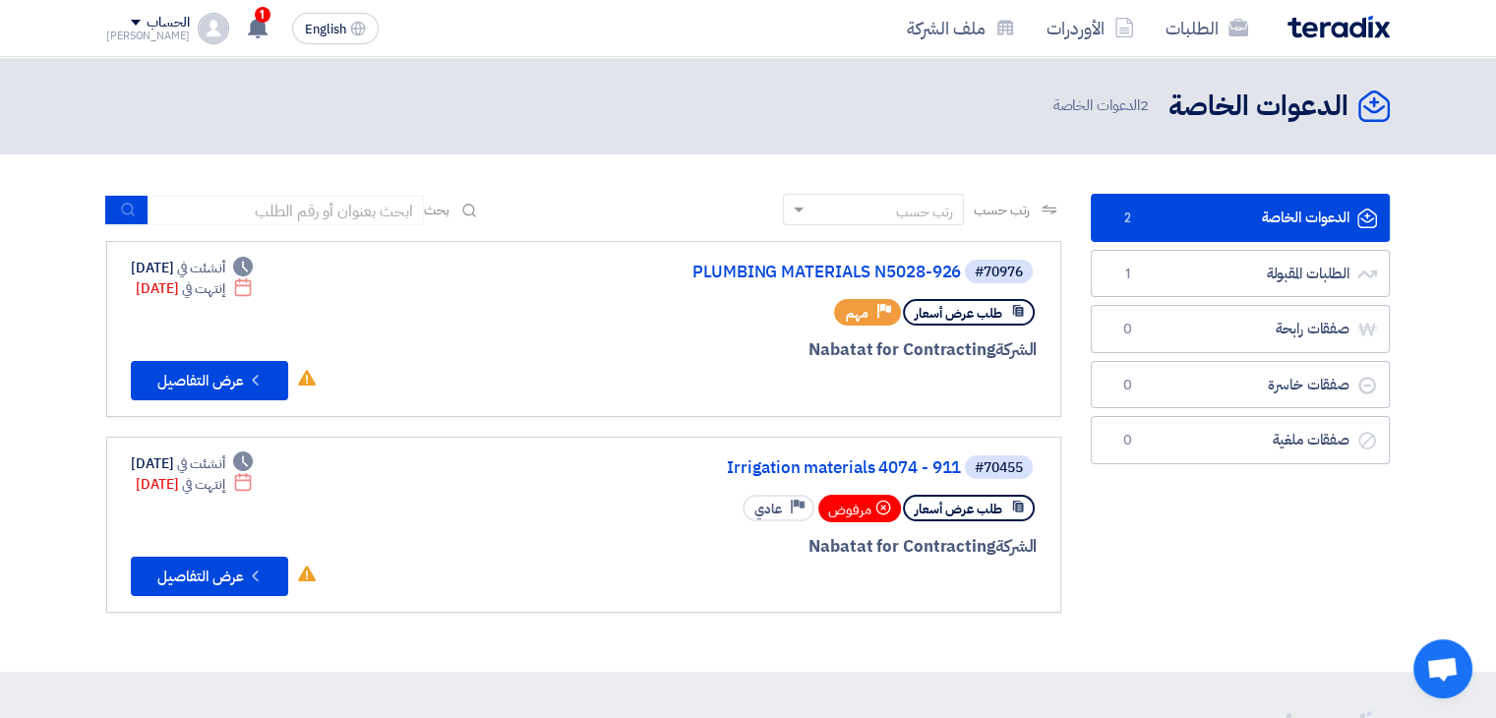
click at [1333, 27] on img at bounding box center [1339, 27] width 102 height 23
click at [198, 34] on img at bounding box center [213, 28] width 31 height 31
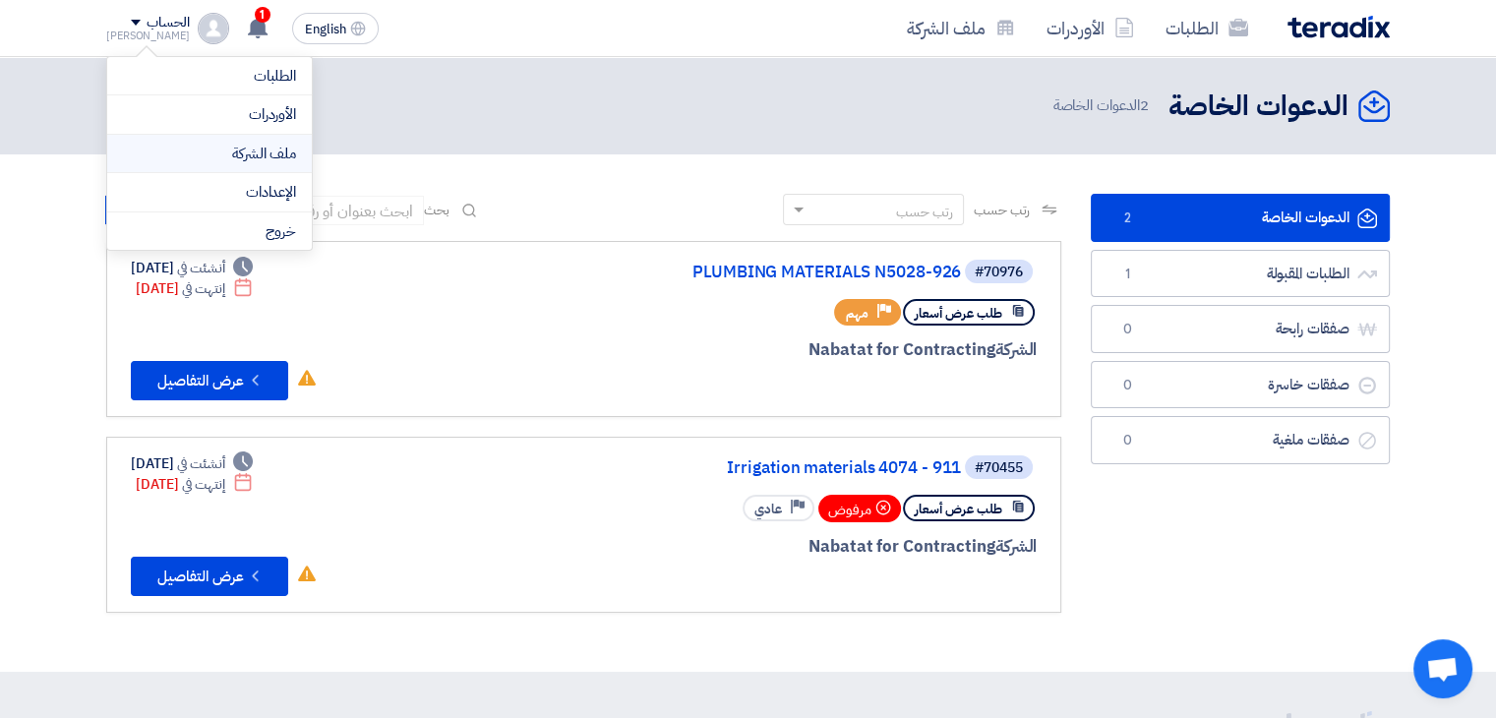
click at [220, 157] on link "ملف الشركة" at bounding box center [209, 154] width 173 height 23
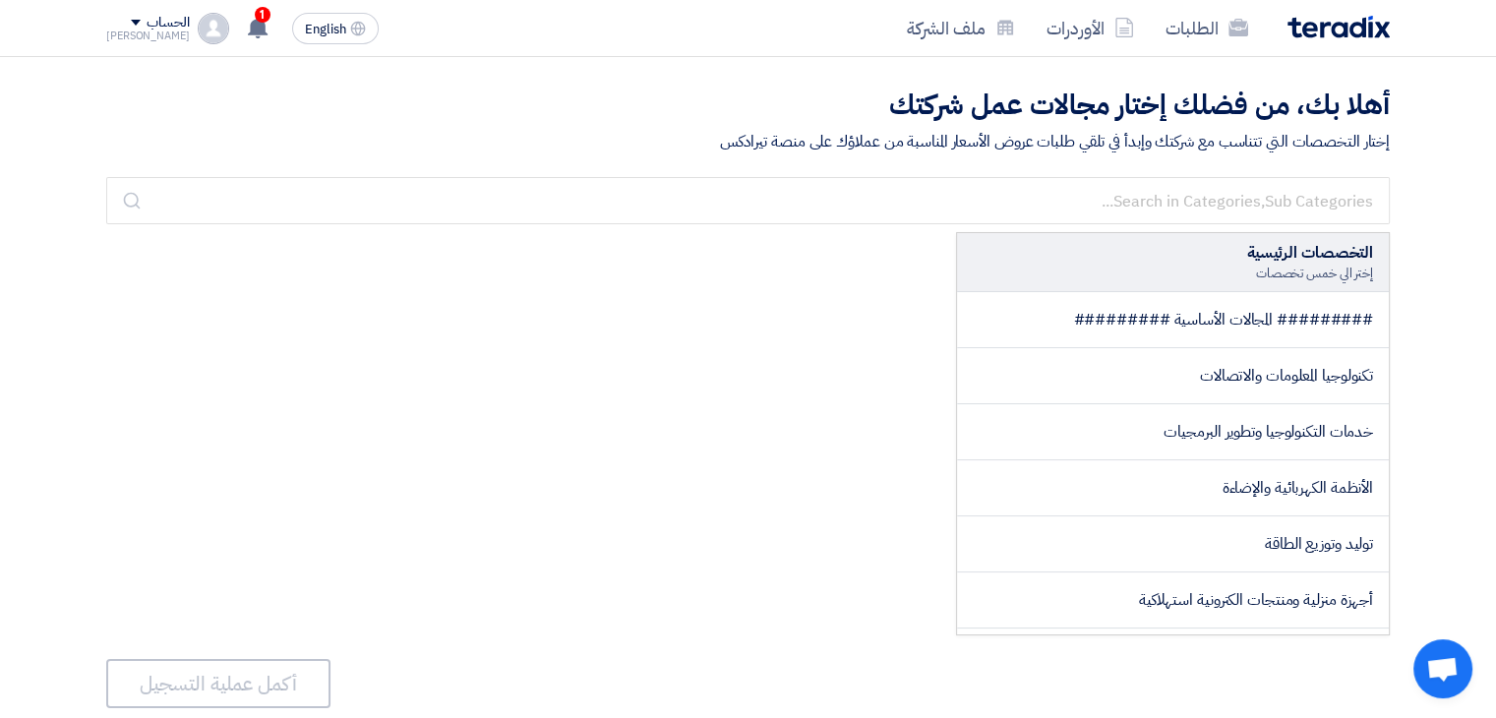
click at [131, 21] on span at bounding box center [136, 23] width 10 height 6
click at [183, 201] on link "الإعدادات" at bounding box center [209, 192] width 173 height 23
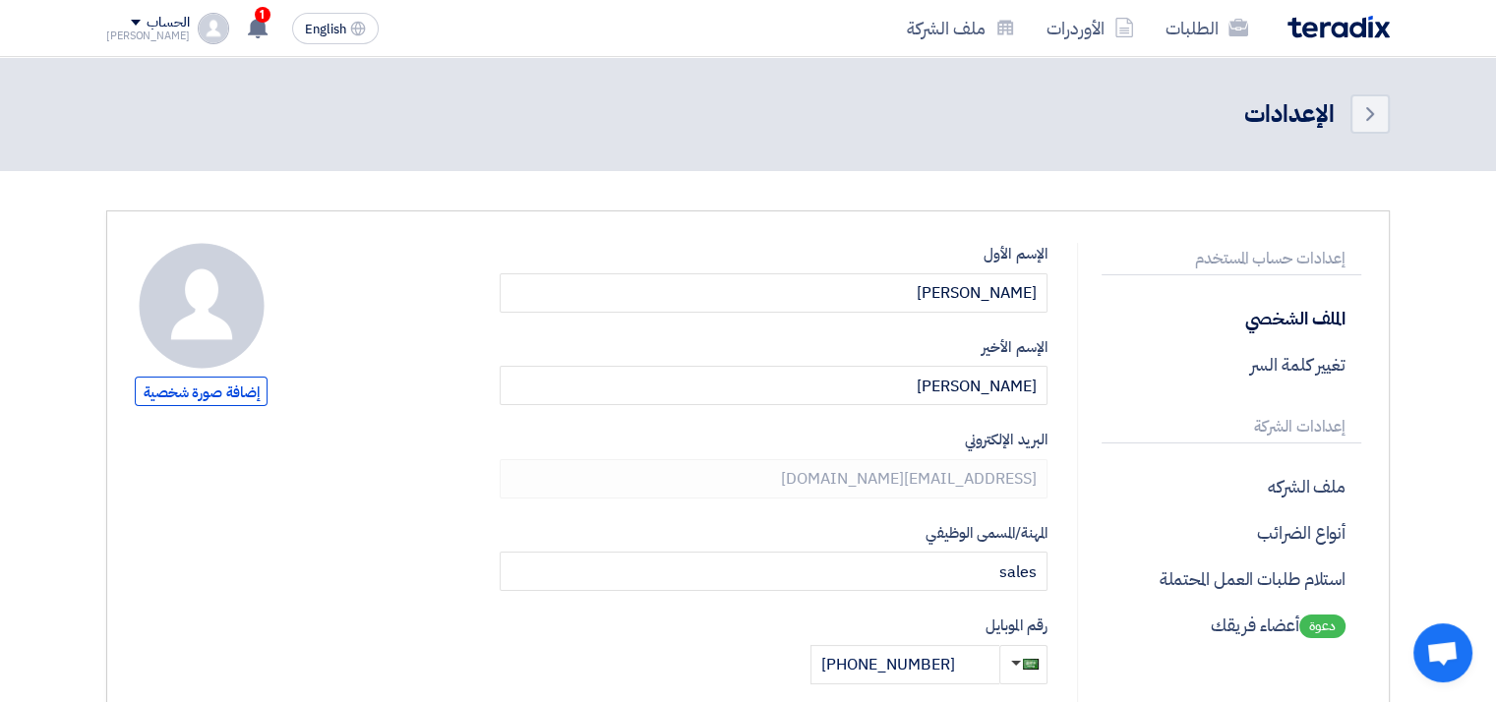
click at [1317, 36] on div "الطلبات الأوردرات ملف الشركة" at bounding box center [1005, 28] width 770 height 46
click at [247, 30] on icon at bounding box center [258, 28] width 22 height 22
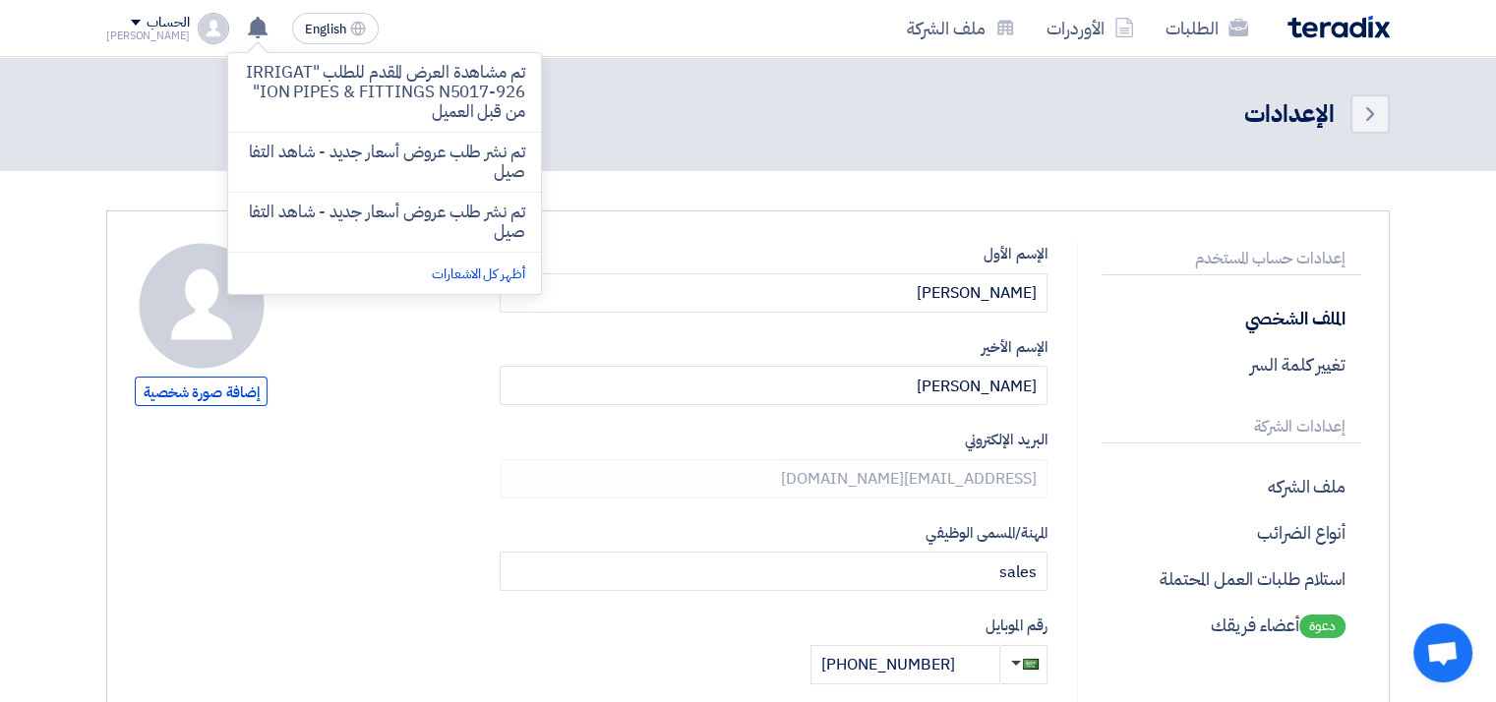
click at [131, 23] on span at bounding box center [136, 23] width 10 height 6
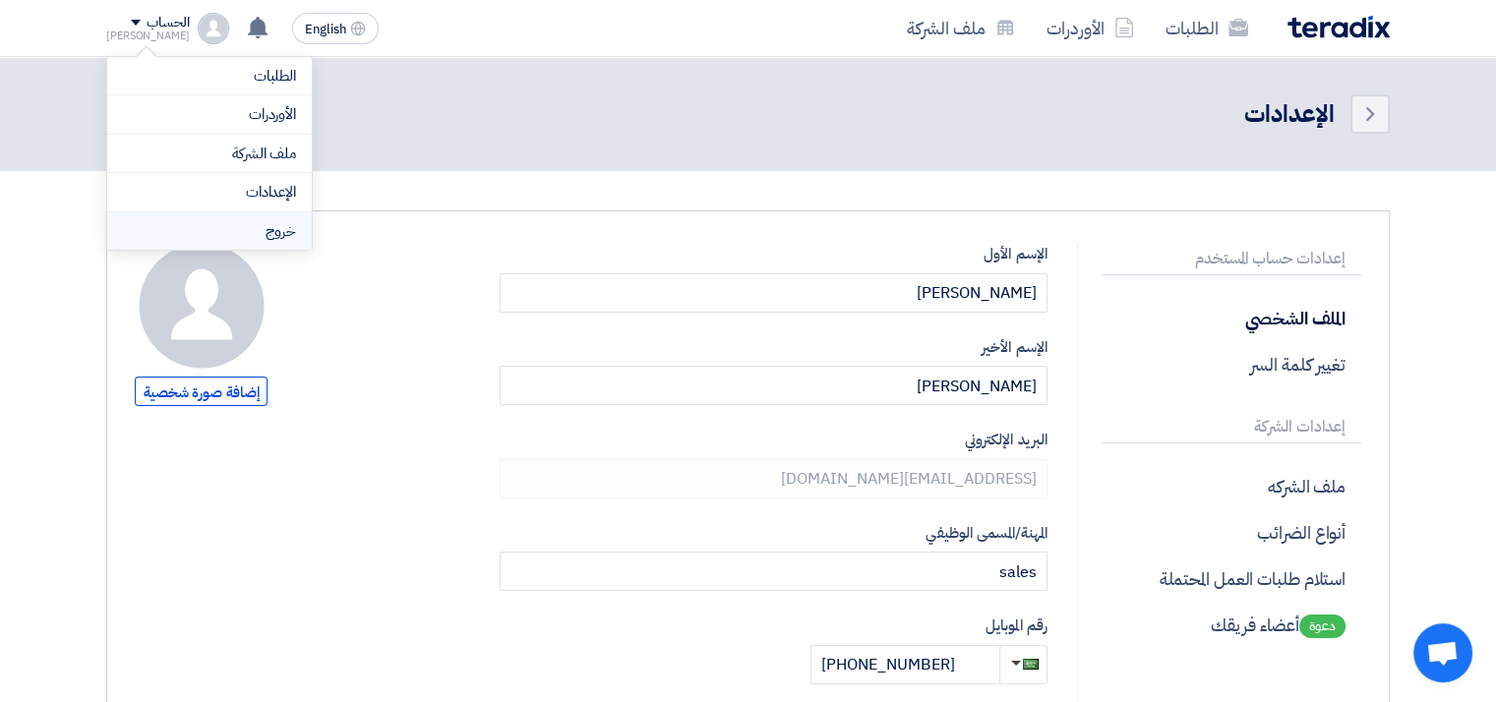
click at [200, 223] on li "خروج" at bounding box center [209, 232] width 205 height 38
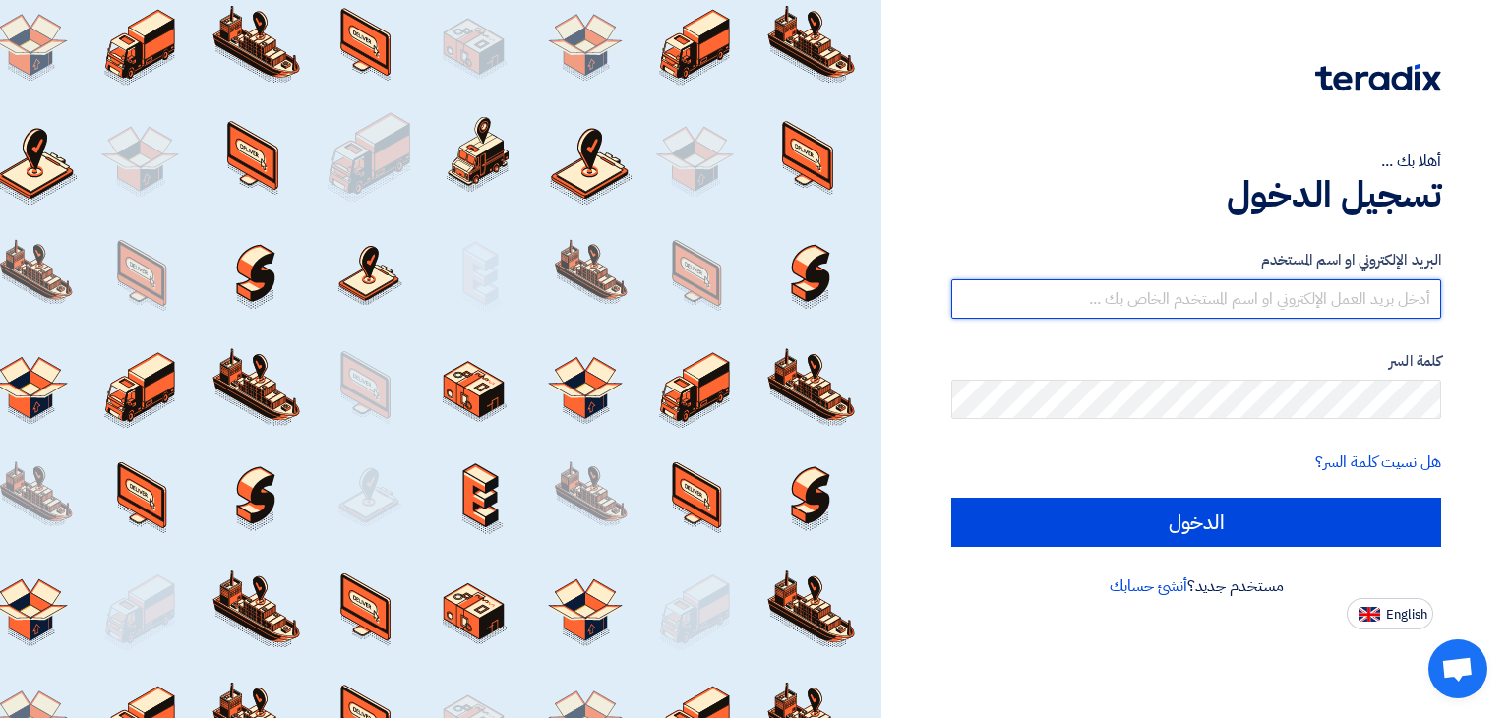
type input "[EMAIL_ADDRESS][DOMAIN_NAME]"
